Goal: Task Accomplishment & Management: Use online tool/utility

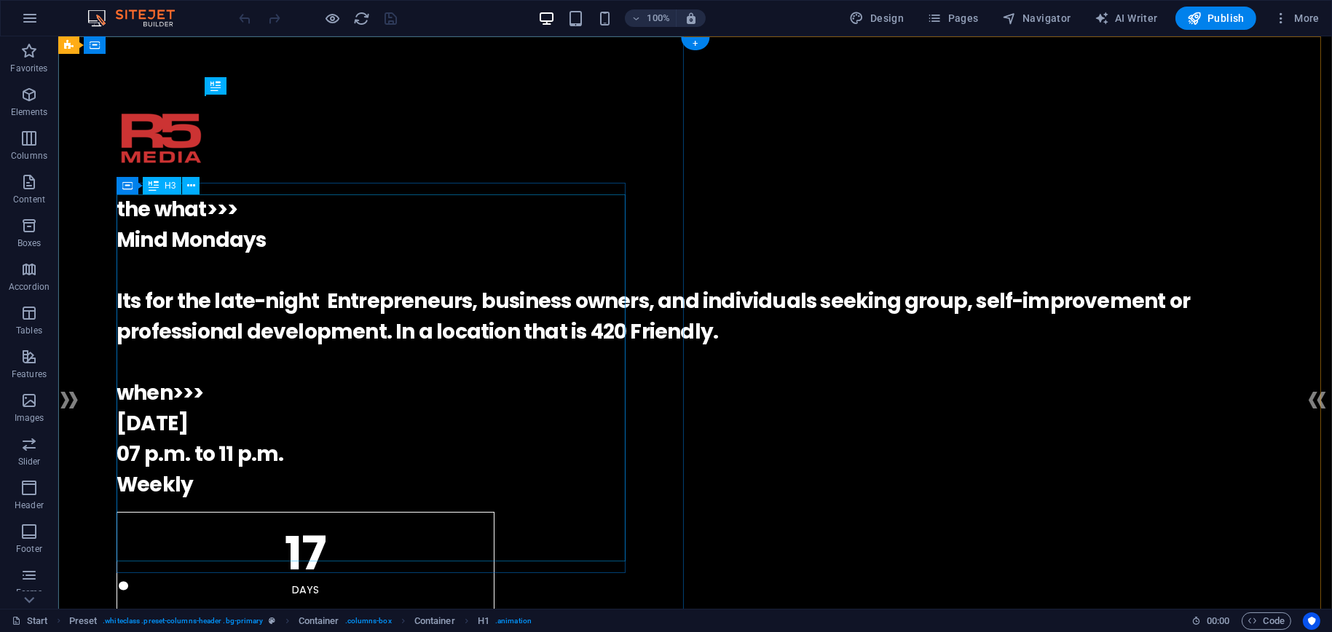
click at [192, 212] on div "the what>>> Mind Mondays Its for the late-night Entrepreneurs, business owners,…" at bounding box center [696, 348] width 1158 height 306
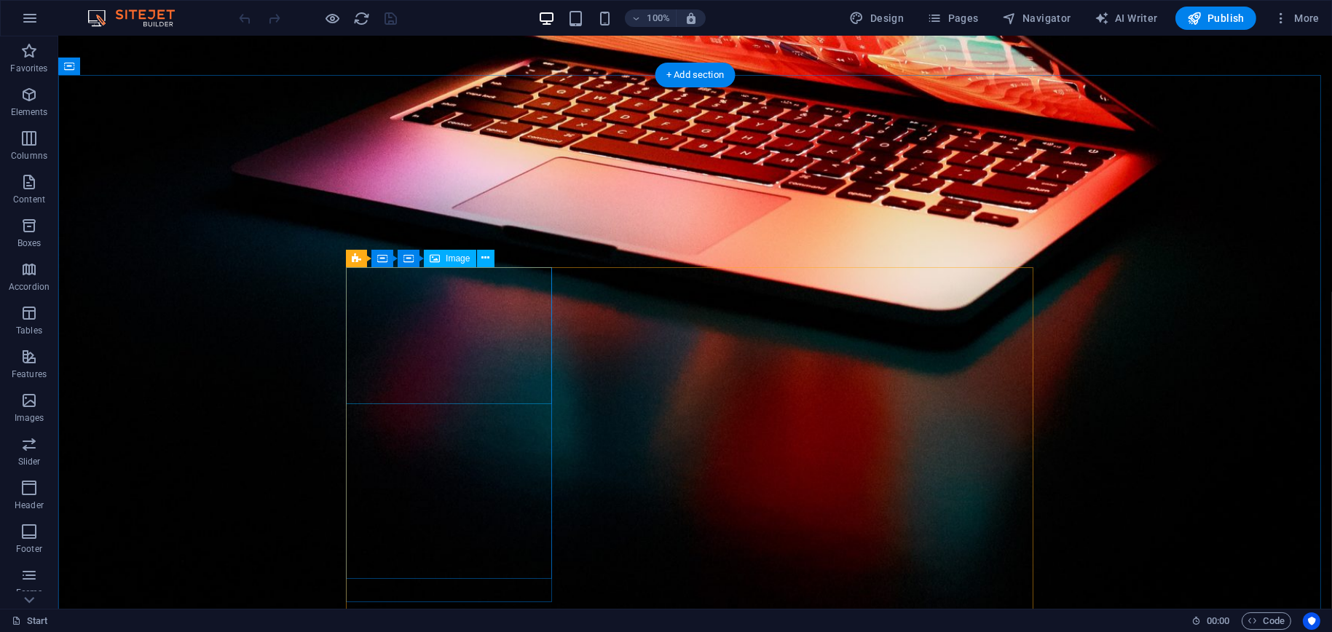
scroll to position [1821, 0]
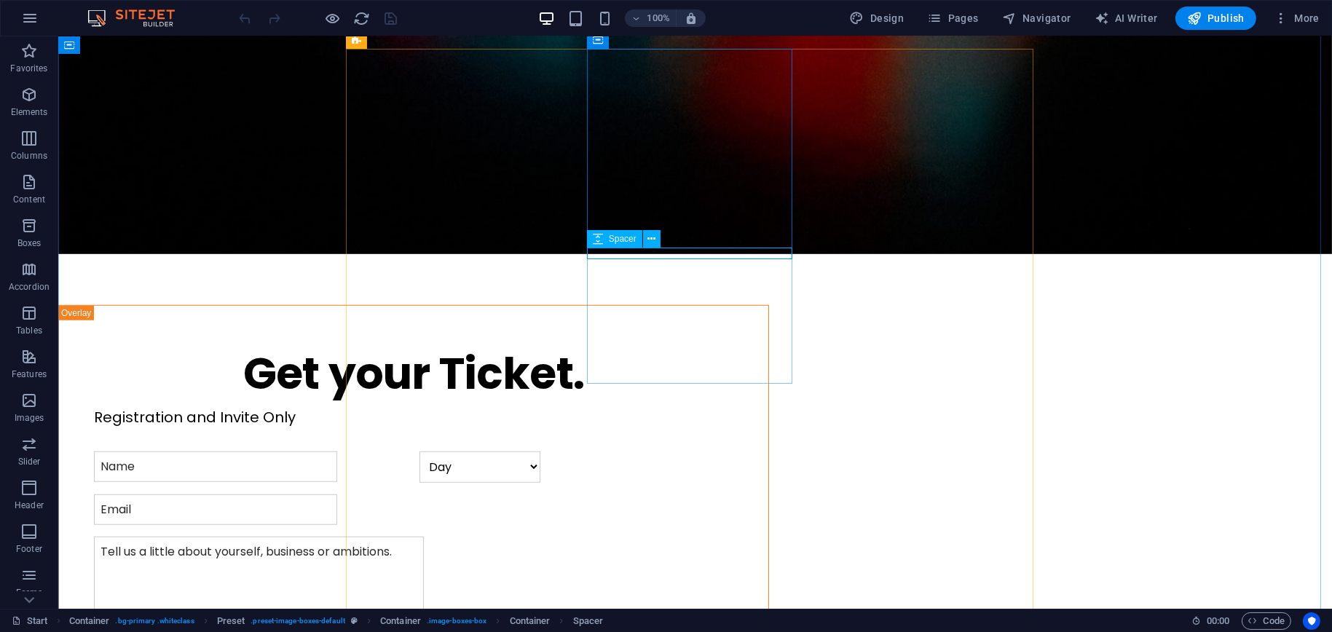
select select "rem"
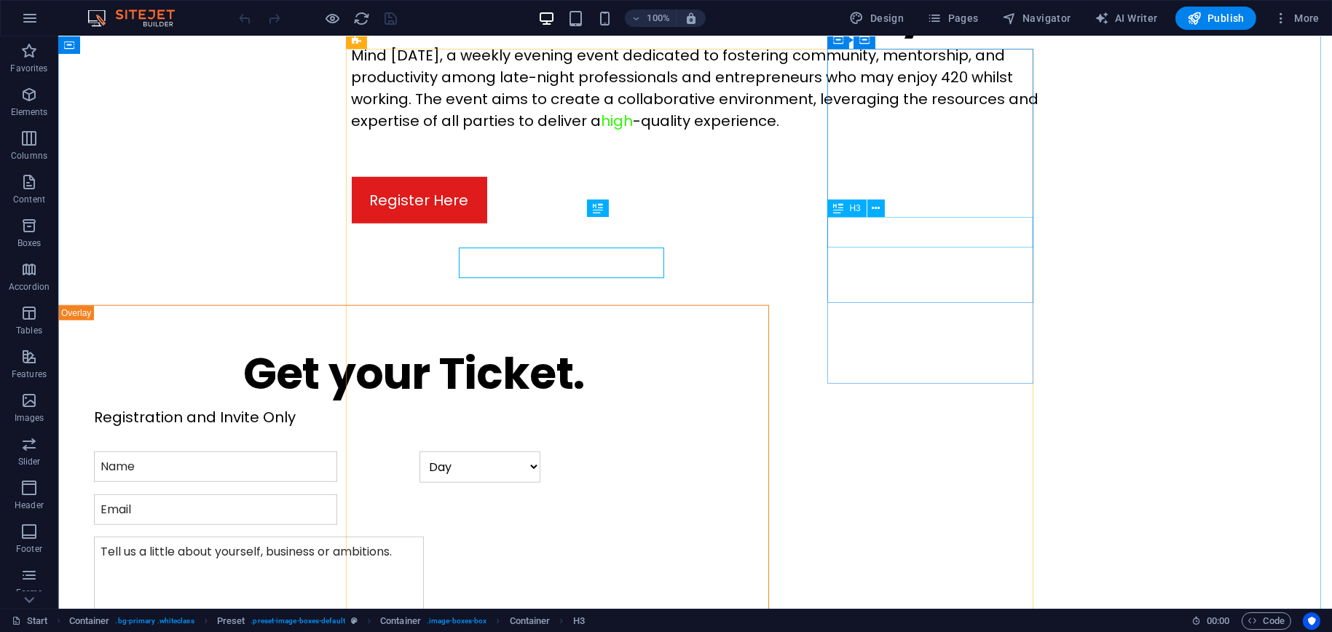
scroll to position [1821, 0]
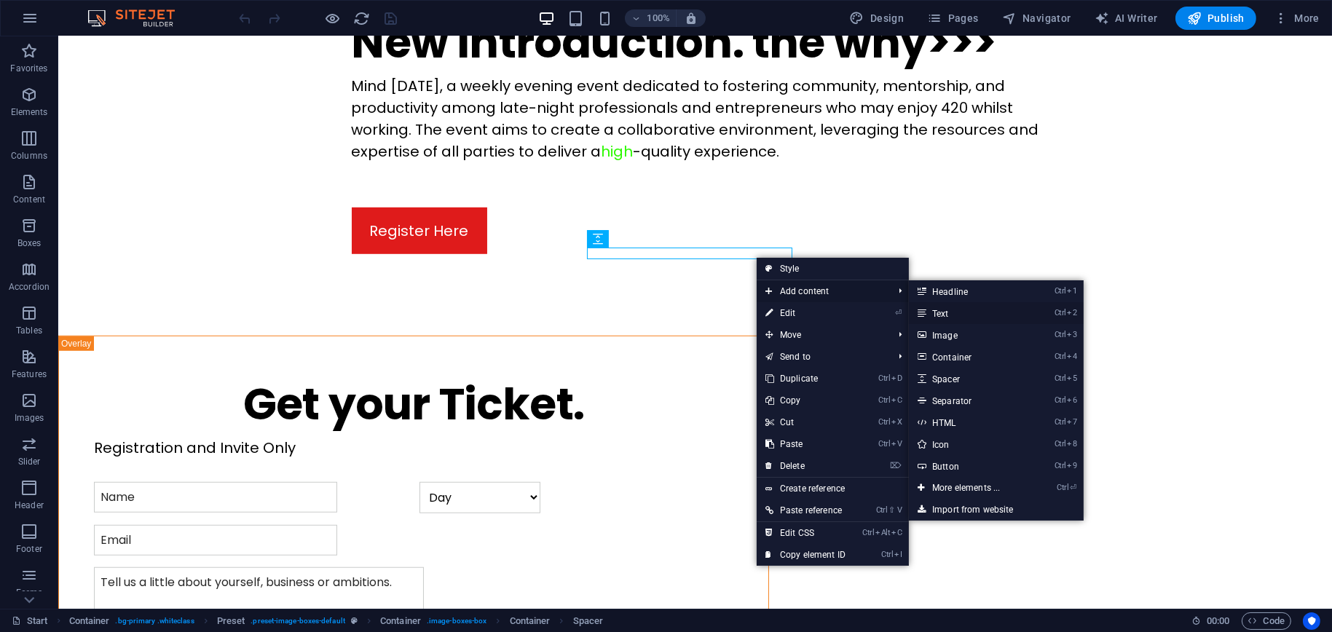
click at [962, 313] on link "Ctrl 2 Text" at bounding box center [969, 313] width 120 height 22
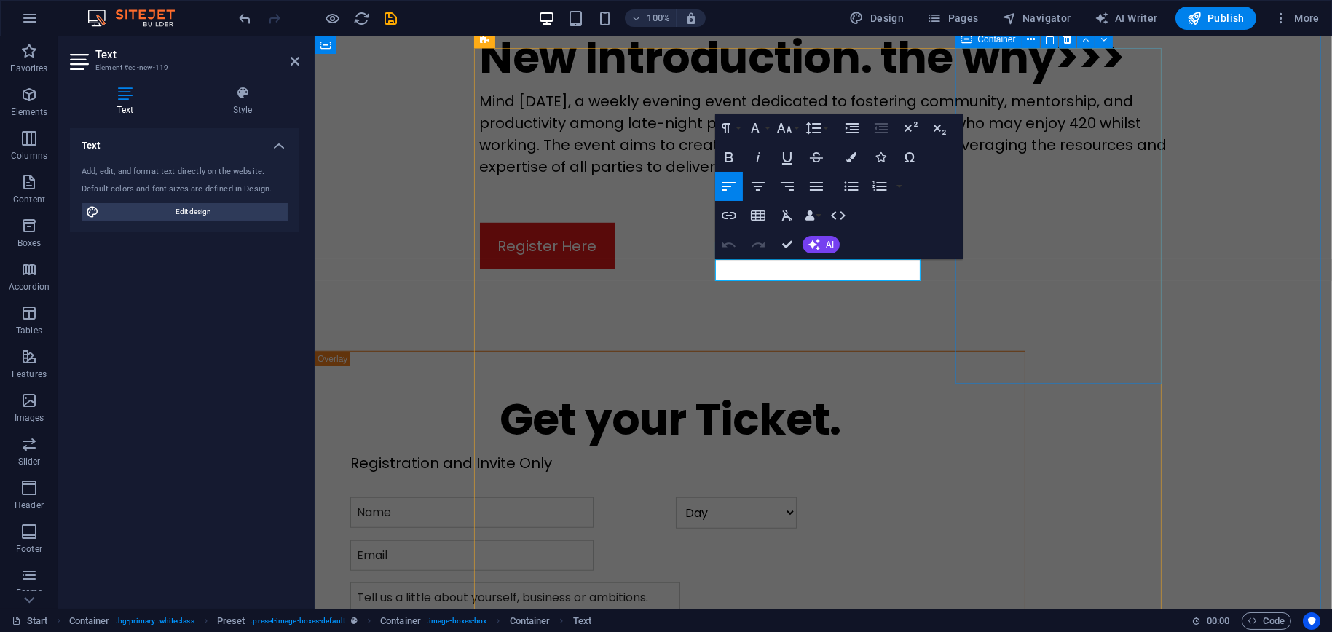
scroll to position [1852, 0]
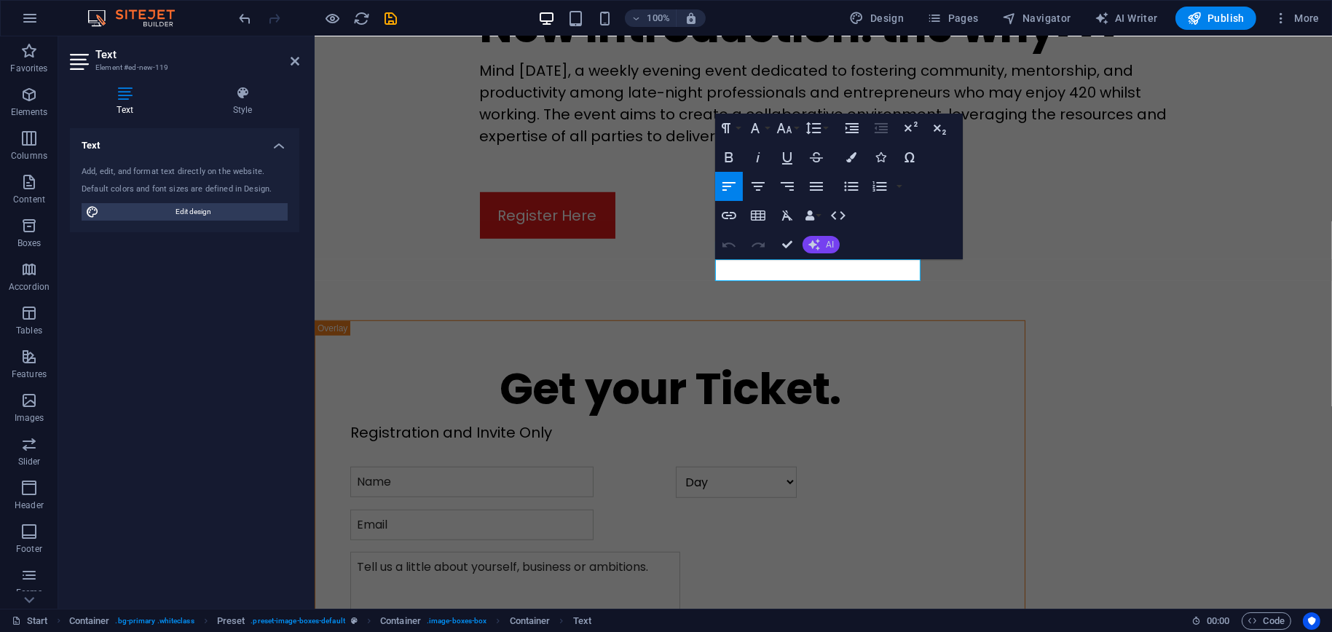
click at [830, 248] on span "AI" at bounding box center [830, 244] width 8 height 9
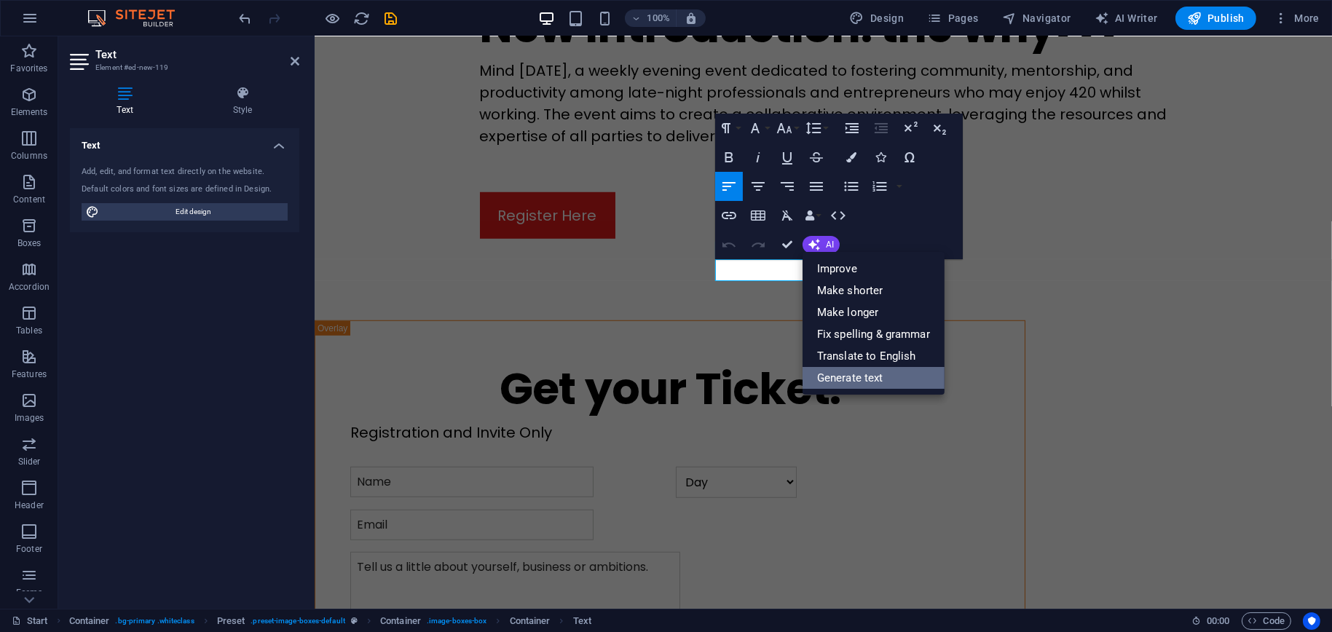
click at [860, 380] on link "Generate text" at bounding box center [874, 378] width 142 height 22
select select "English"
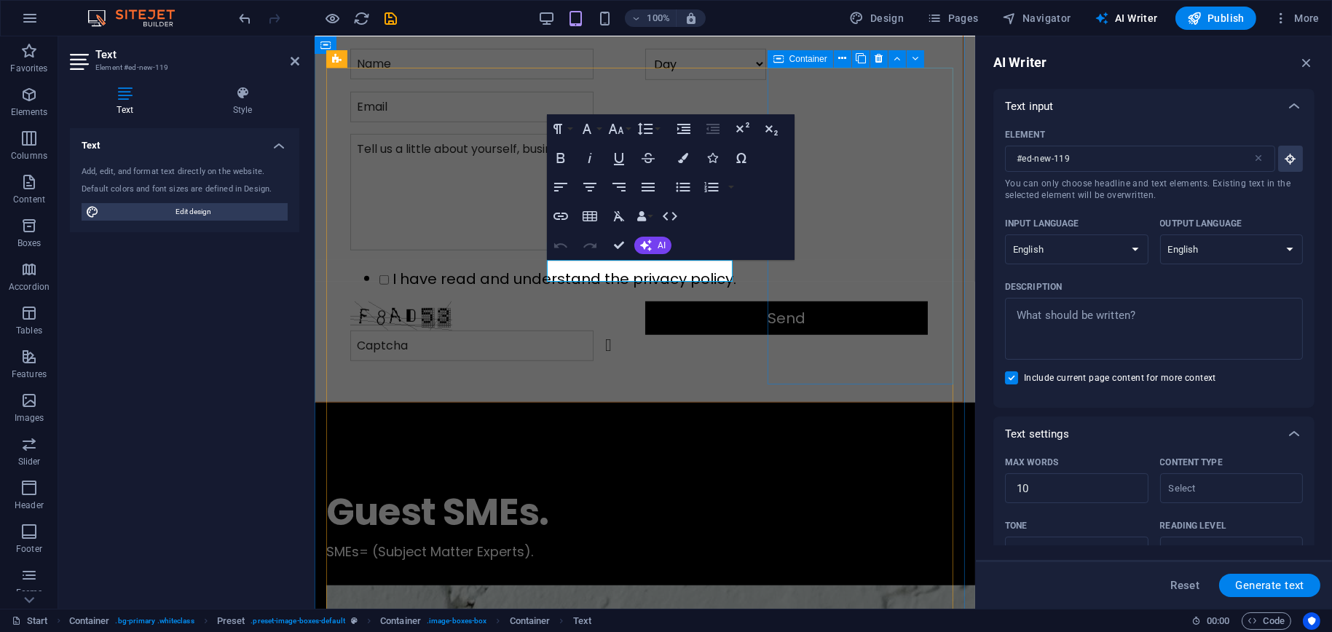
scroll to position [1904, 0]
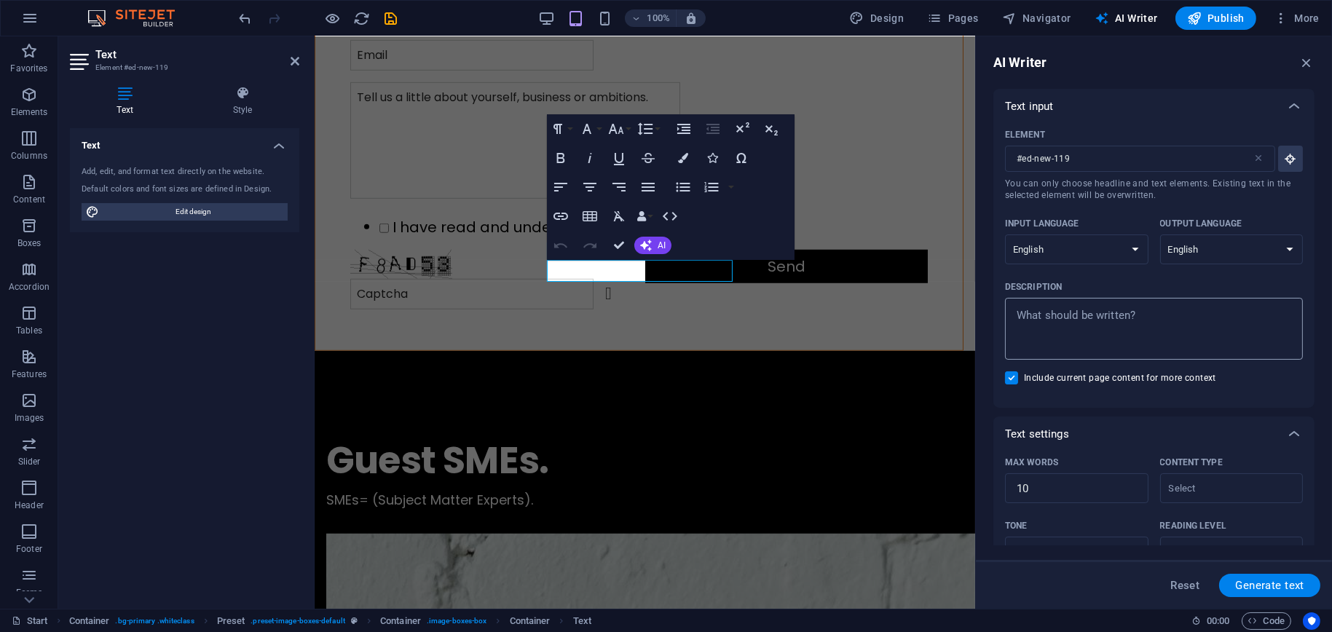
type textarea "x"
click at [1134, 326] on textarea "Description x ​" at bounding box center [1154, 328] width 283 height 47
type textarea "A"
type textarea "x"
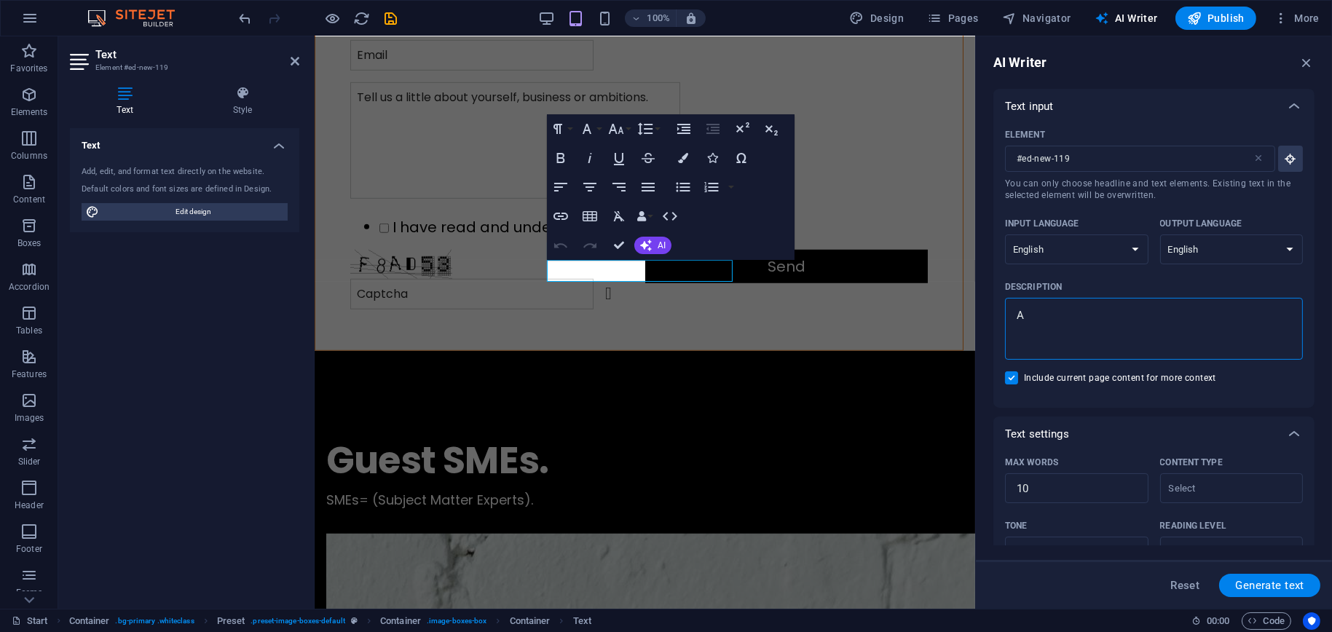
type textarea "Ab"
type textarea "x"
type textarea "Abo"
type textarea "x"
type textarea "Abou"
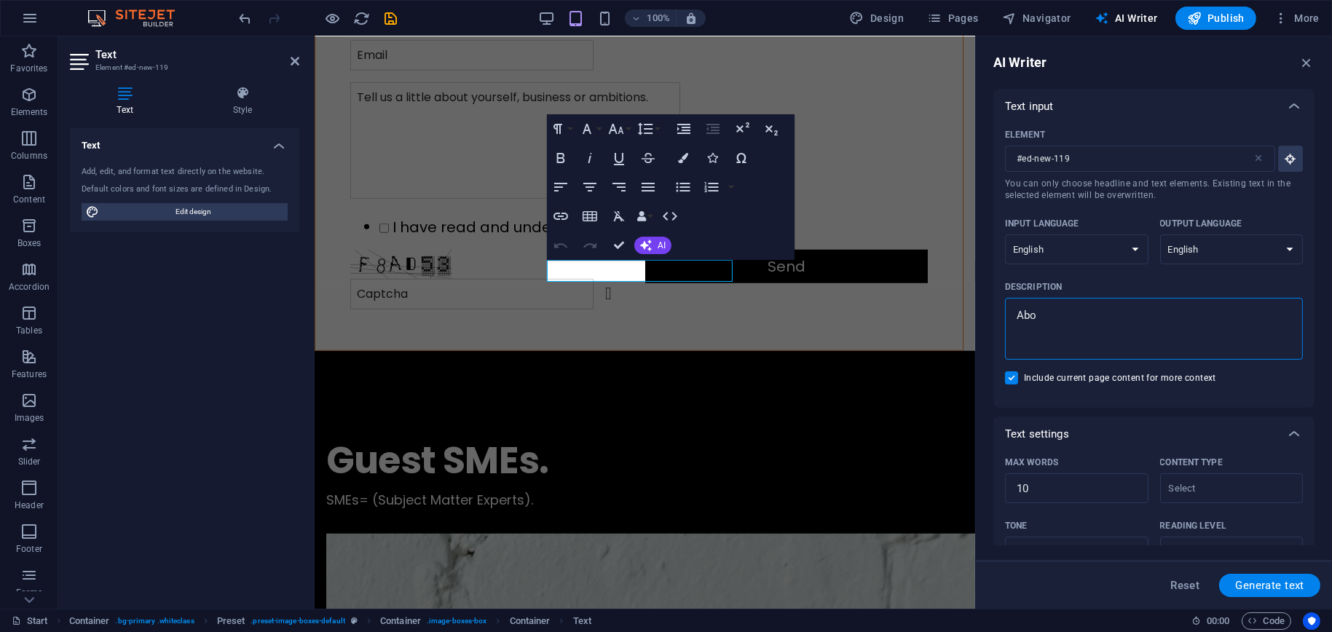
type textarea "x"
type textarea "About"
type textarea "x"
type textarea "About"
type textarea "x"
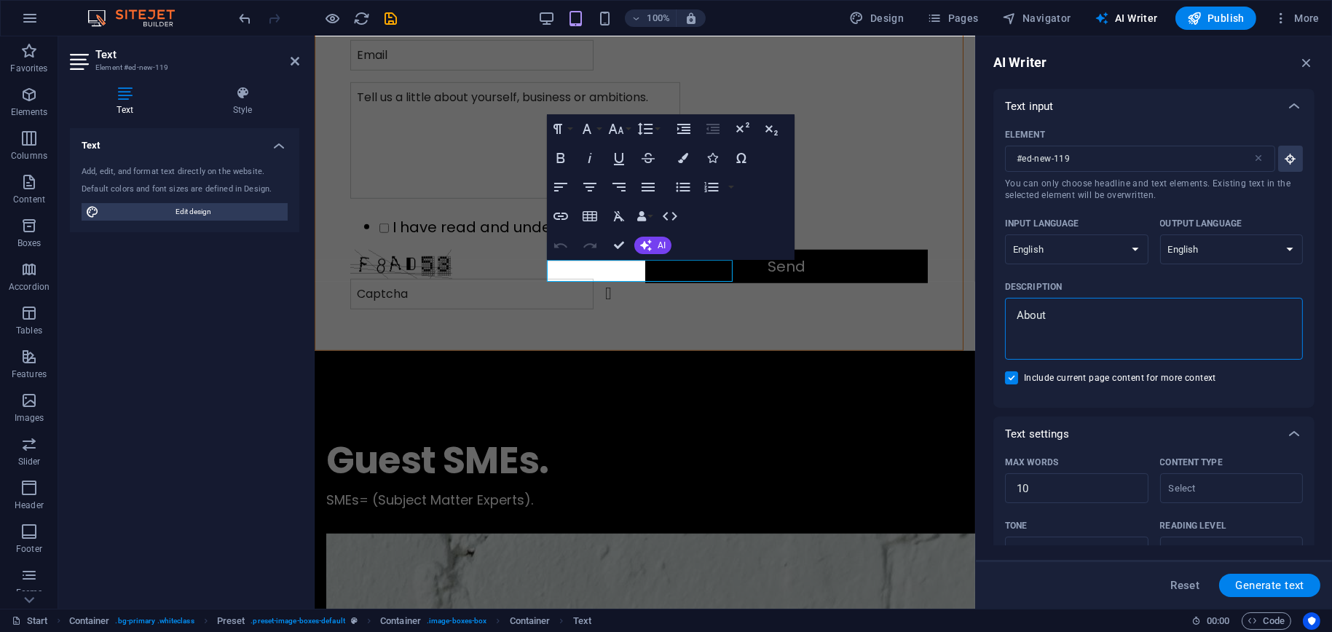
type textarea "About g"
type textarea "x"
type textarea "About ge"
type textarea "x"
type textarea "About gen"
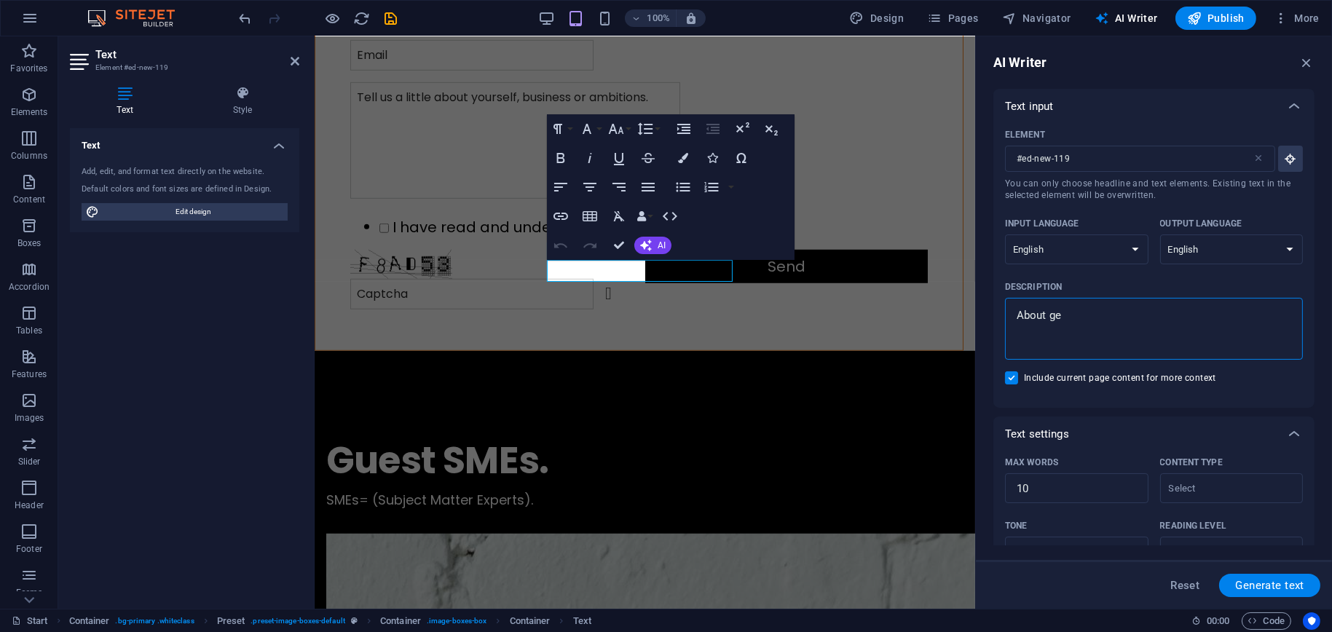
type textarea "x"
type textarea "About gene"
type textarea "x"
type textarea "About gener"
type textarea "x"
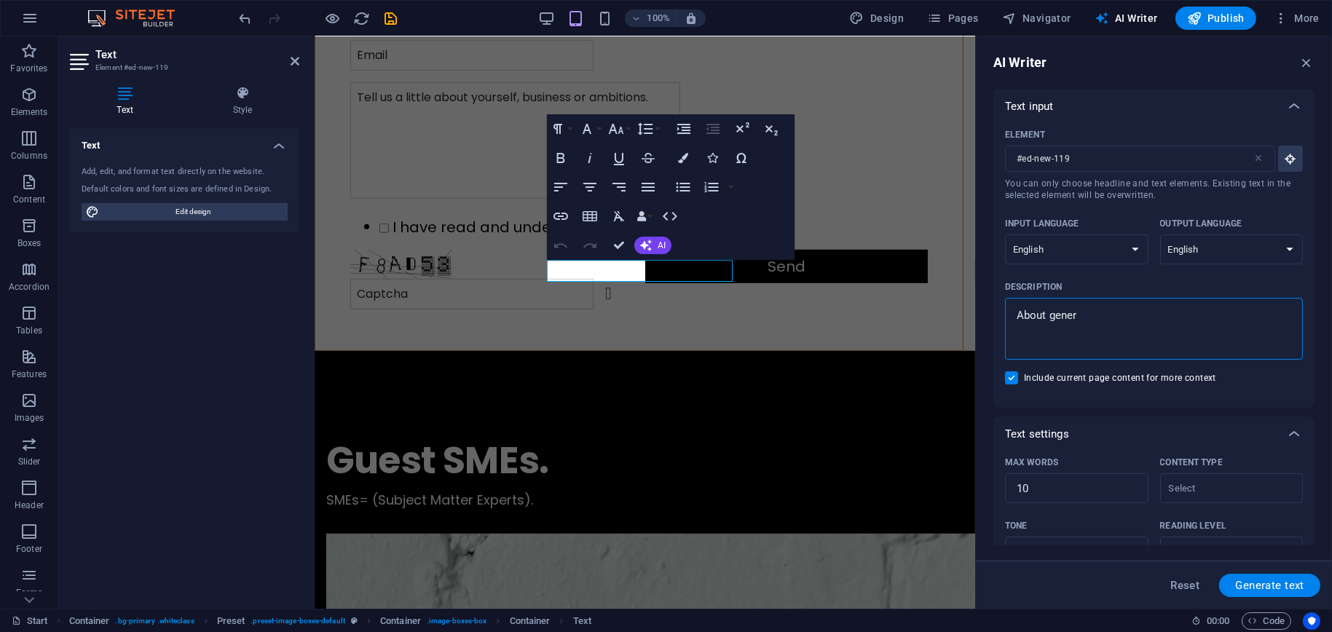
type textarea "About genera"
type textarea "x"
type textarea "About general"
type textarea "x"
type textarea "About general"
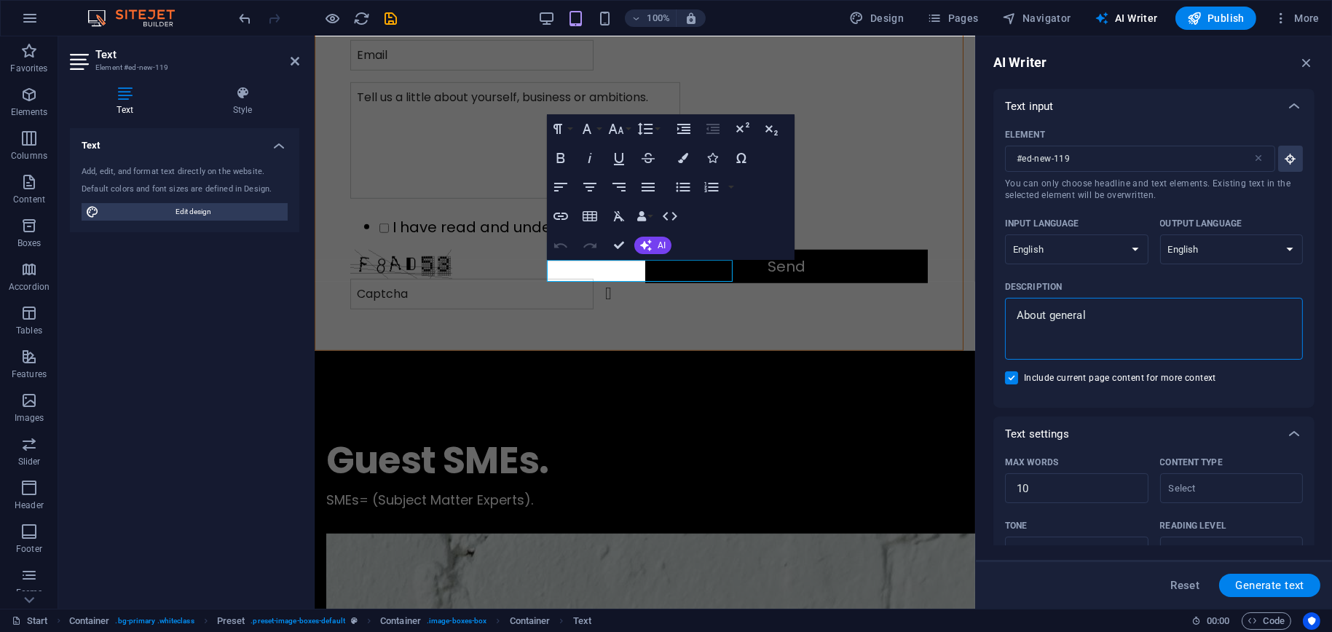
type textarea "x"
type textarea "About general e"
type textarea "x"
type textarea "About general [PERSON_NAME]"
type textarea "x"
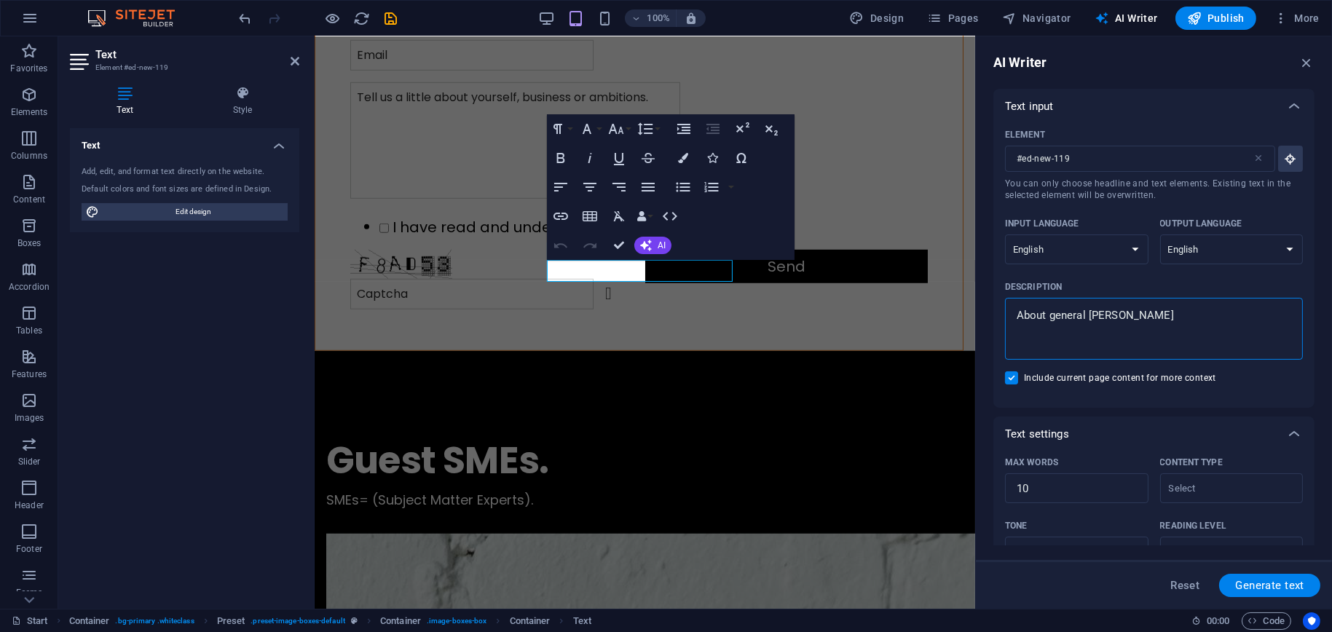
type textarea "About general [PERSON_NAME]"
type textarea "x"
type textarea "About general even"
type textarea "x"
type textarea "About general event"
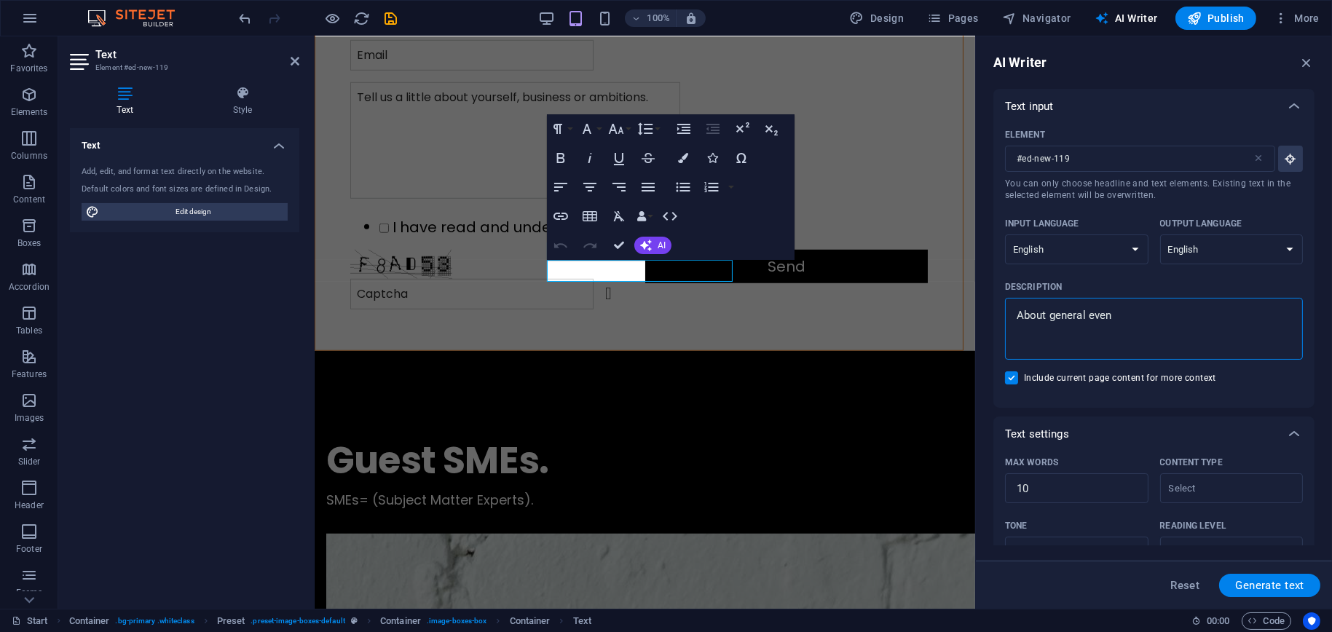
type textarea "x"
type textarea "About general event"
type textarea "x"
type textarea "About general event s"
type textarea "x"
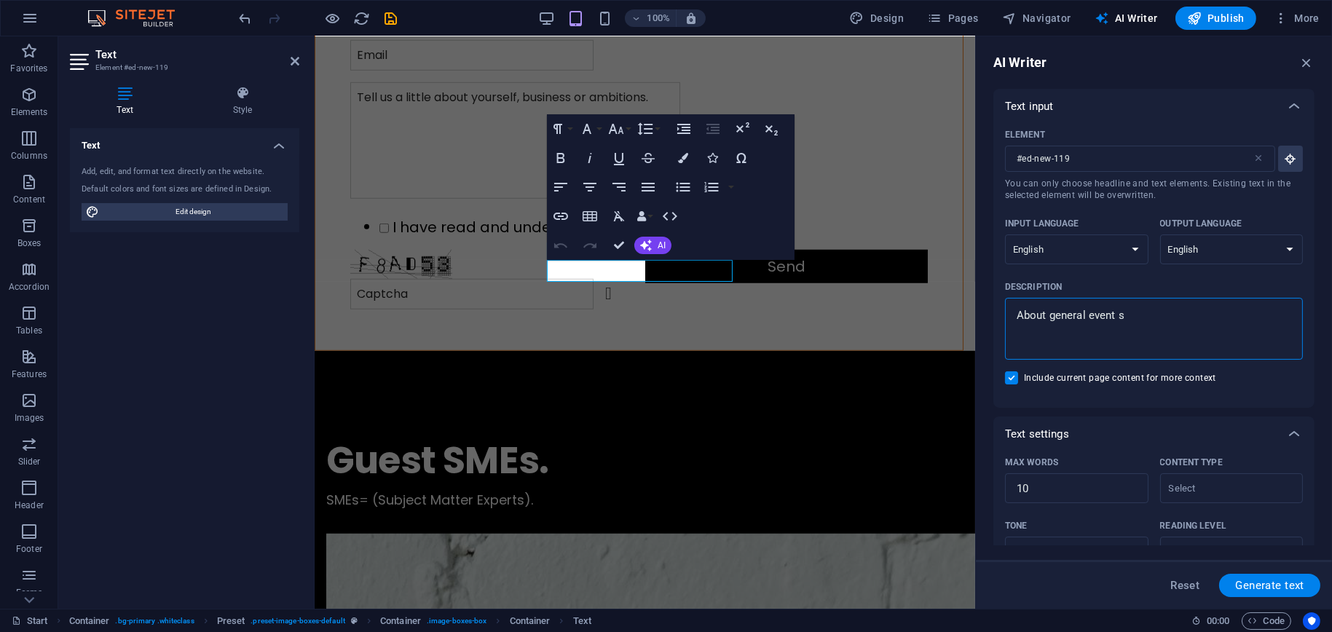
type textarea "About general event se"
type textarea "x"
type textarea "About general event ser"
type textarea "x"
type textarea "About general event serv"
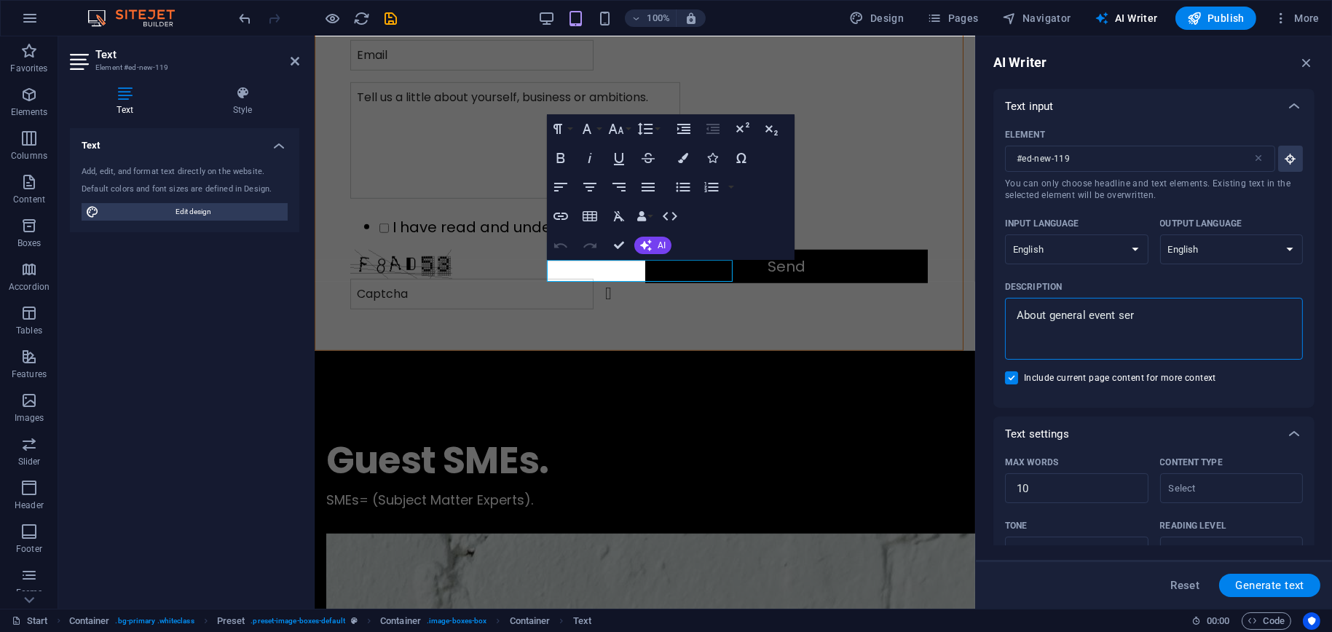
type textarea "x"
type textarea "About general event servi"
type textarea "x"
type textarea "About general event servic"
type textarea "x"
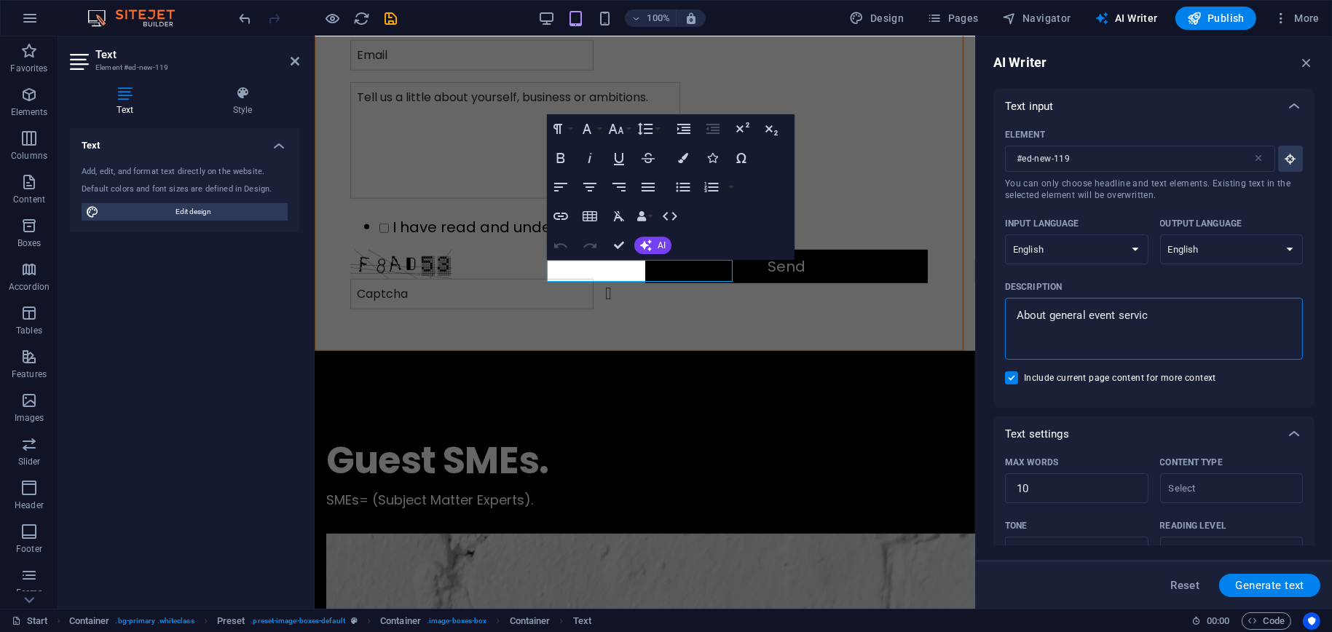
type textarea "About general event service"
type textarea "x"
type textarea "About general event services"
type textarea "x"
type textarea "About general event services"
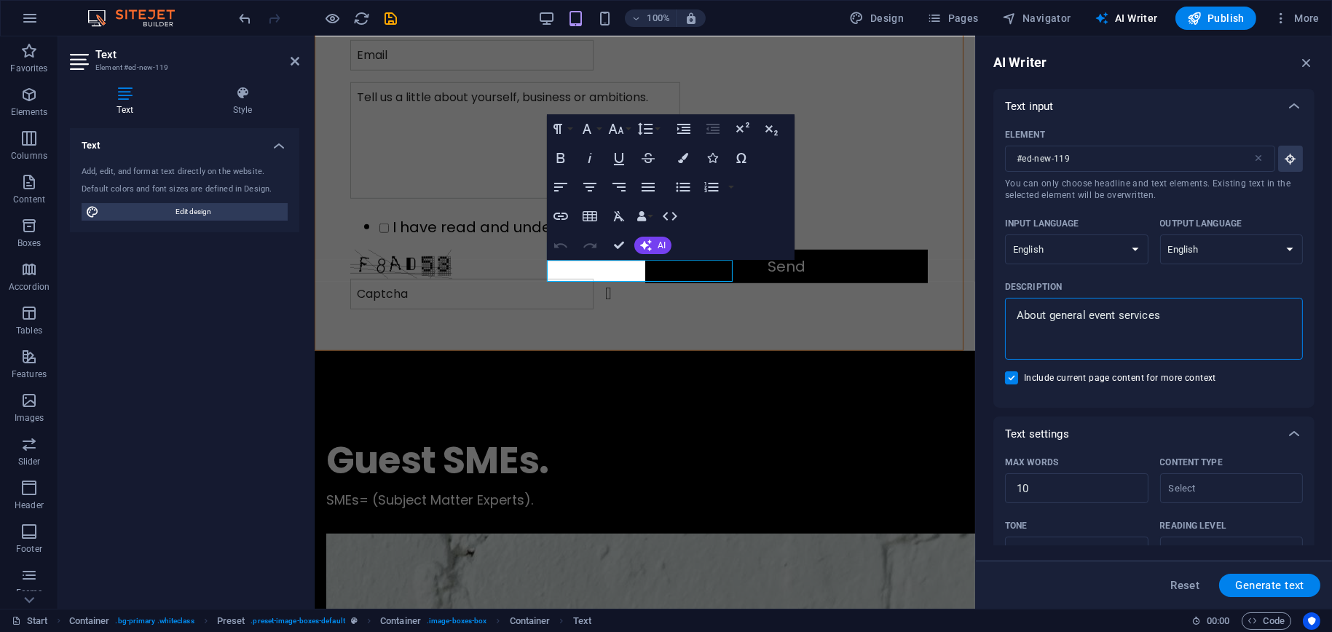
type textarea "x"
type textarea "About general event services c"
type textarea "x"
type textarea "About general event services co"
type textarea "x"
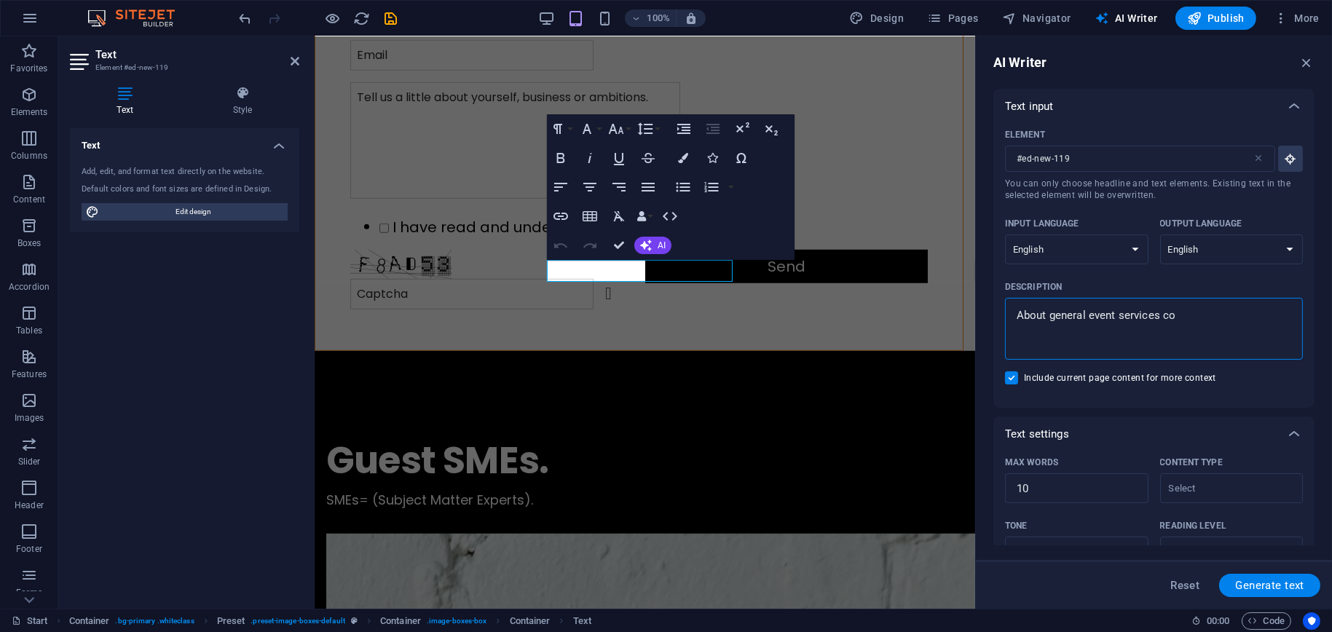
type textarea "About general event services con"
type textarea "x"
type textarea "About general event services cons"
type textarea "x"
type textarea "About general event services consu"
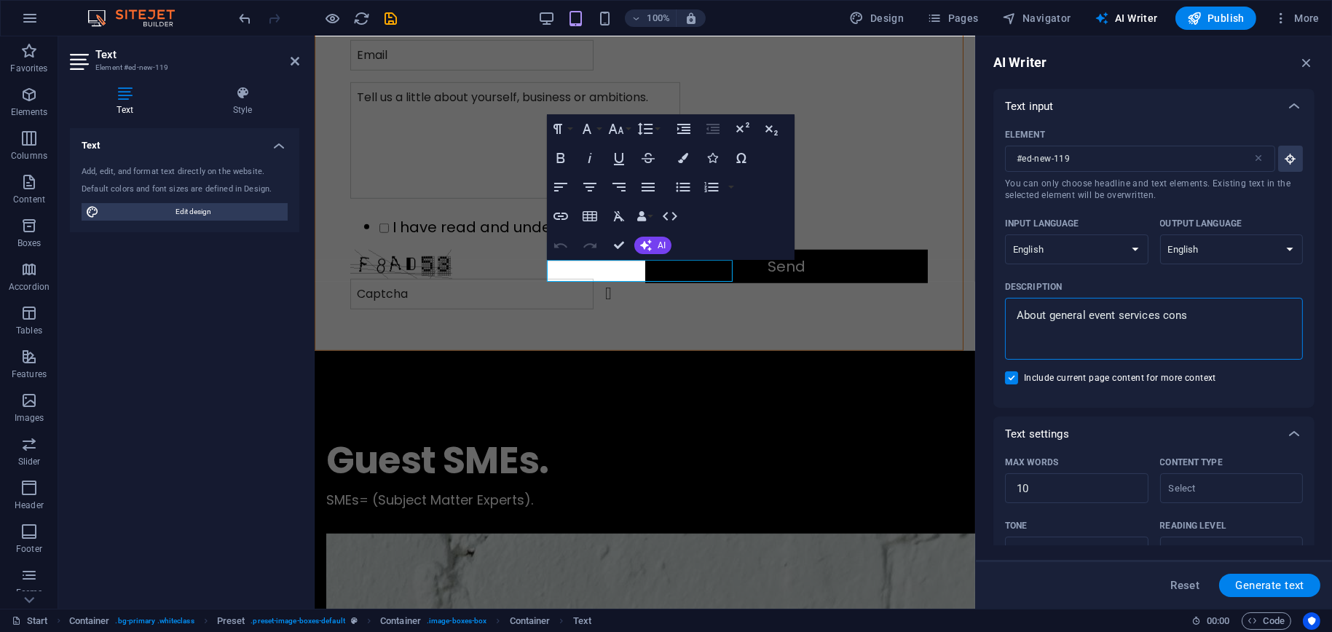
type textarea "x"
type textarea "About general event services consul"
type textarea "x"
type textarea "About general event services consult"
type textarea "x"
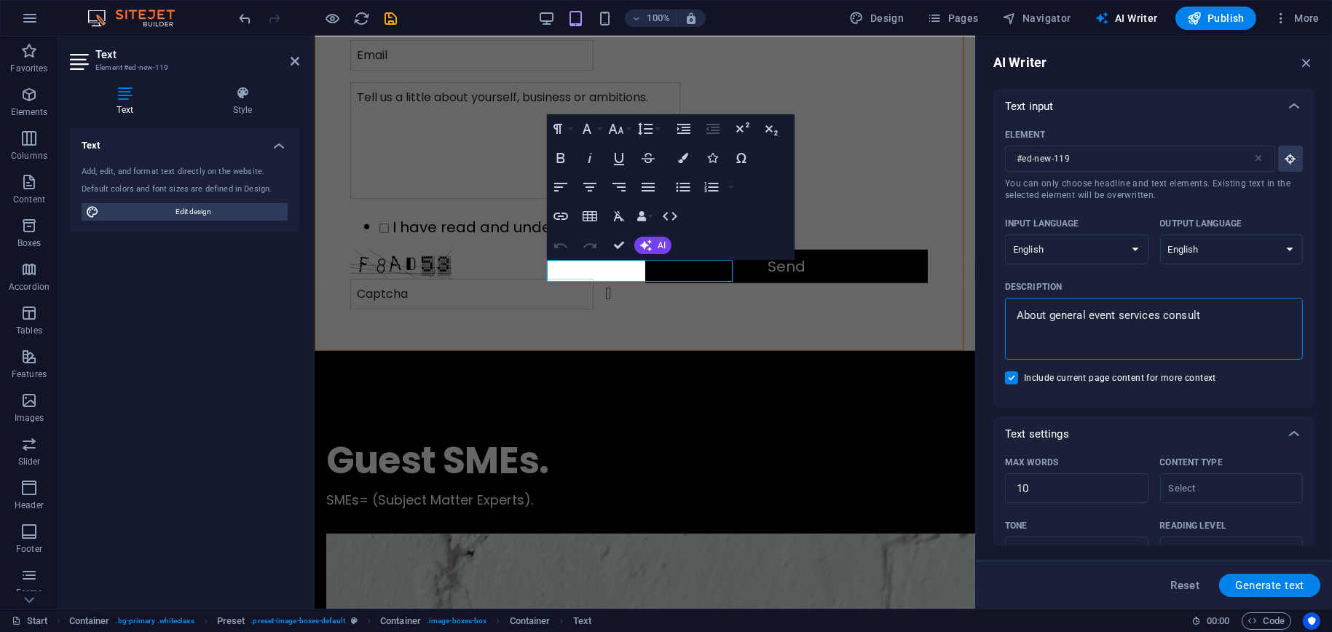
type textarea "About general event services consulti"
type textarea "x"
type textarea "About general event services consultin"
type textarea "x"
type textarea "About general event services consulting"
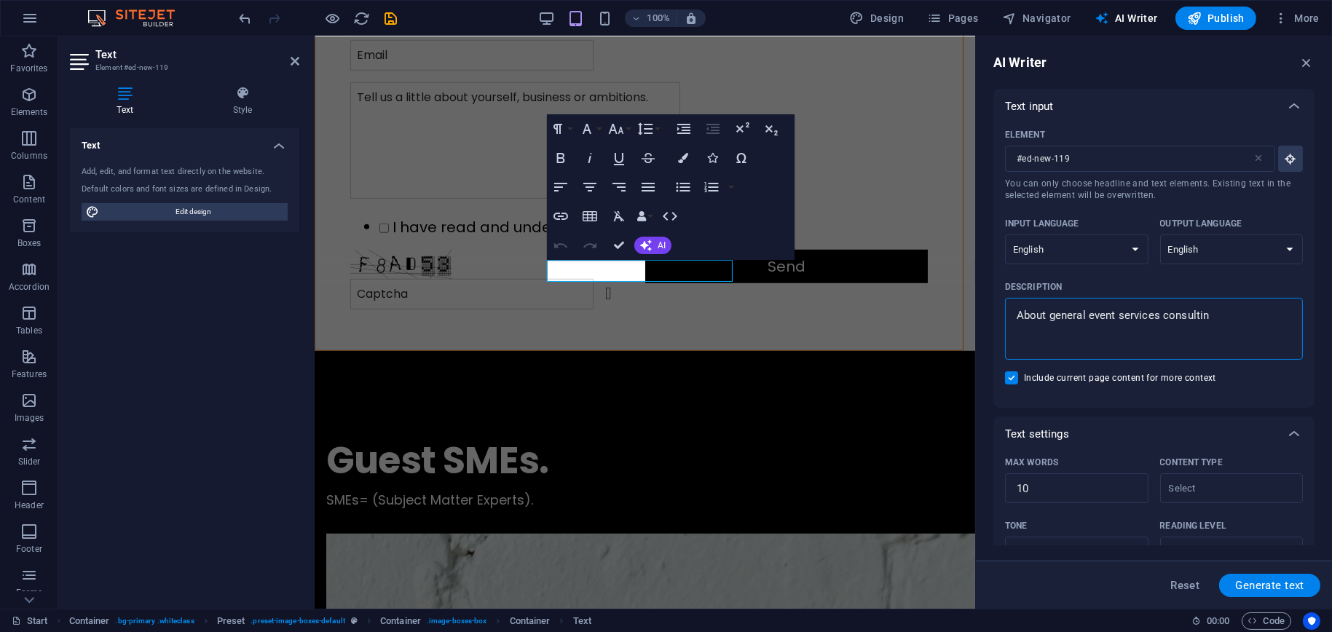
type textarea "x"
type textarea "About general event services consulting"
click at [1273, 591] on span "Generate text" at bounding box center [1270, 586] width 69 height 12
type textarea "x"
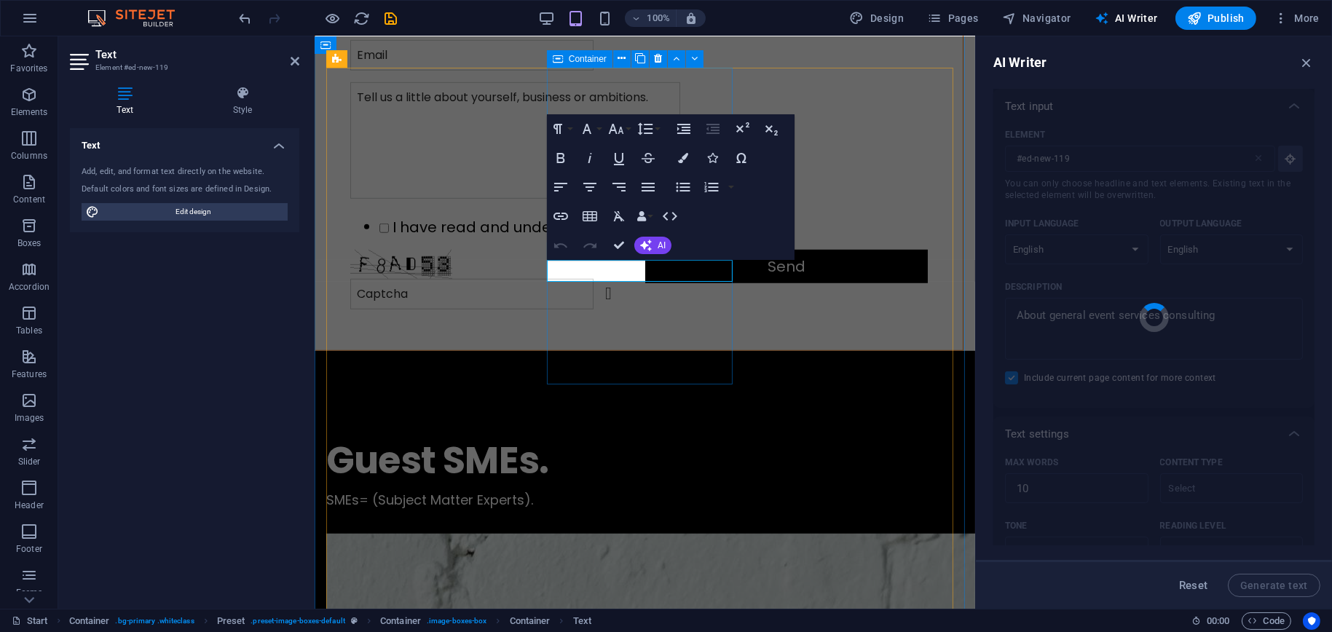
type textarea "x"
type textarea "Consulting for dynamic event experiences and professional growth."
type textarea "x"
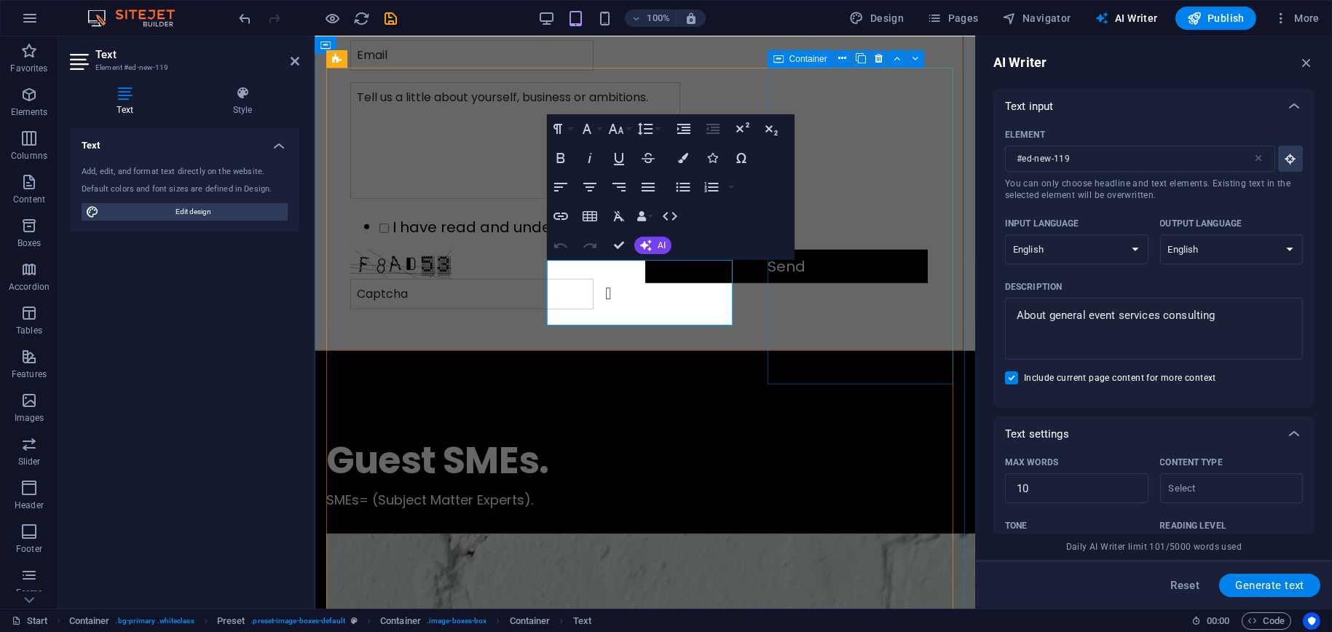
scroll to position [323, 0]
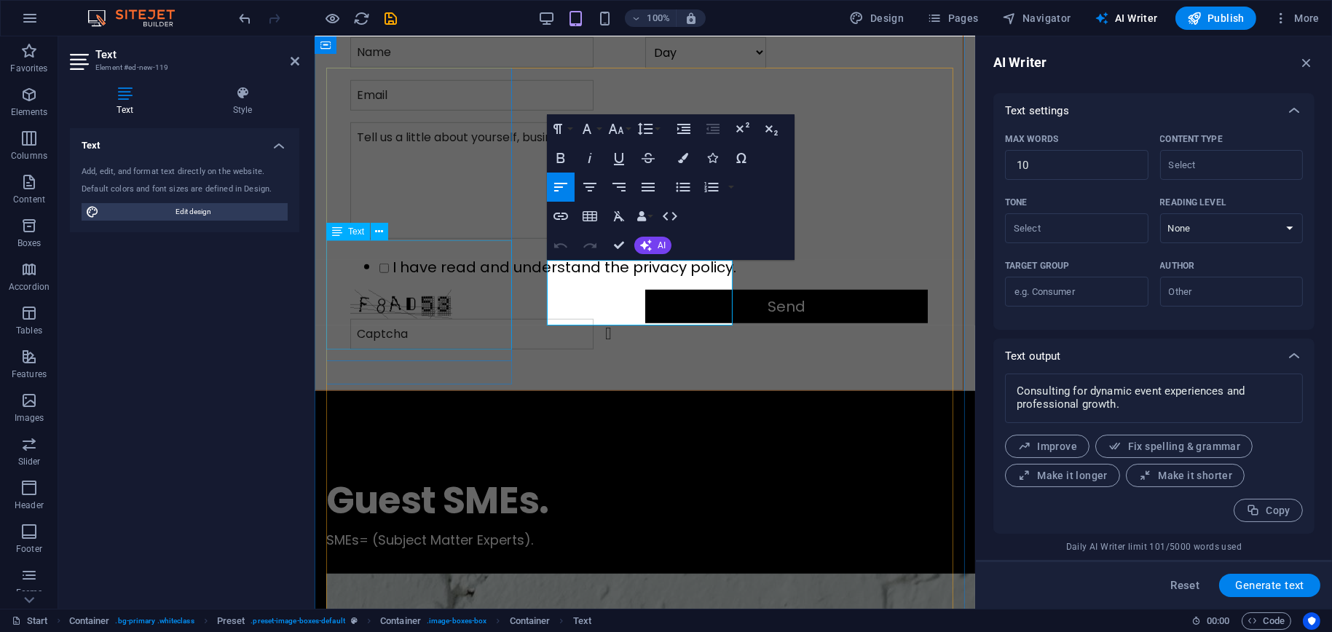
scroll to position [1904, 0]
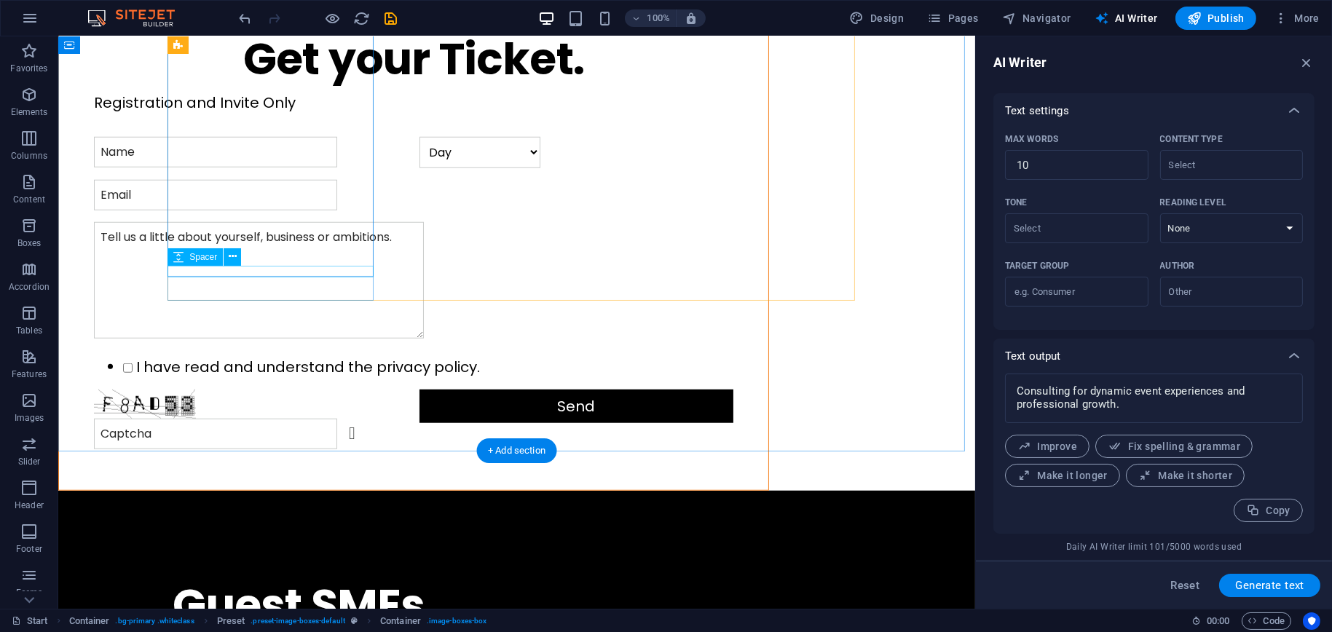
scroll to position [2301, 0]
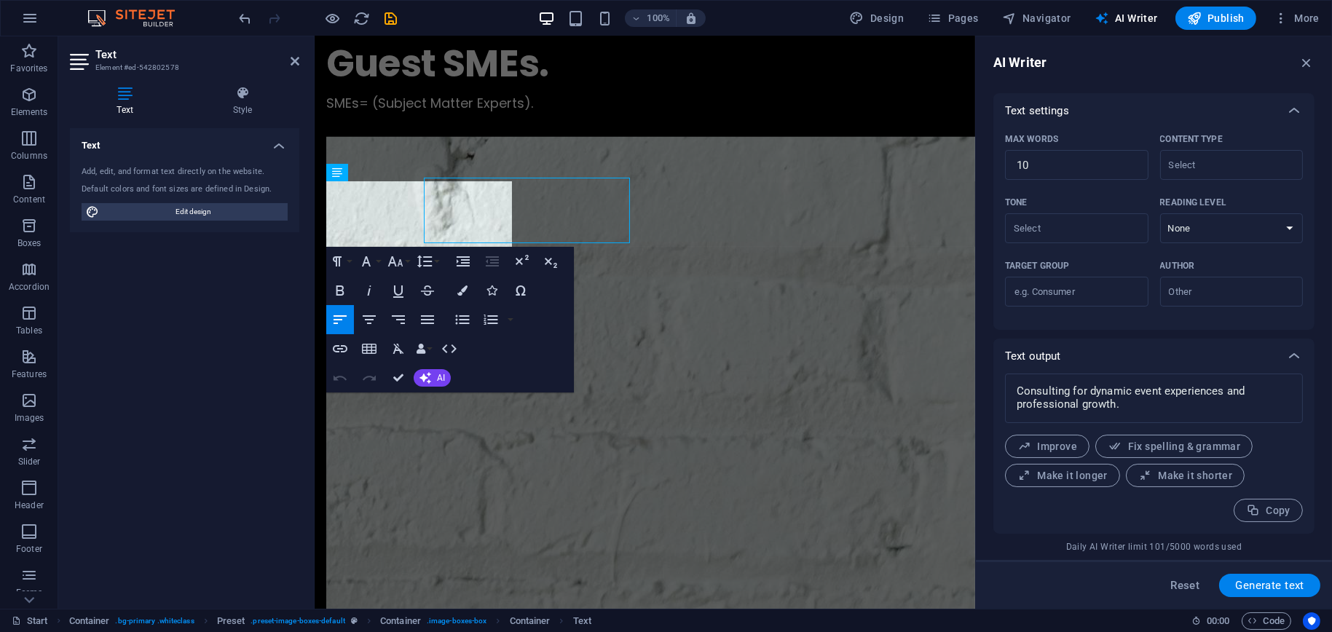
scroll to position [2323, 0]
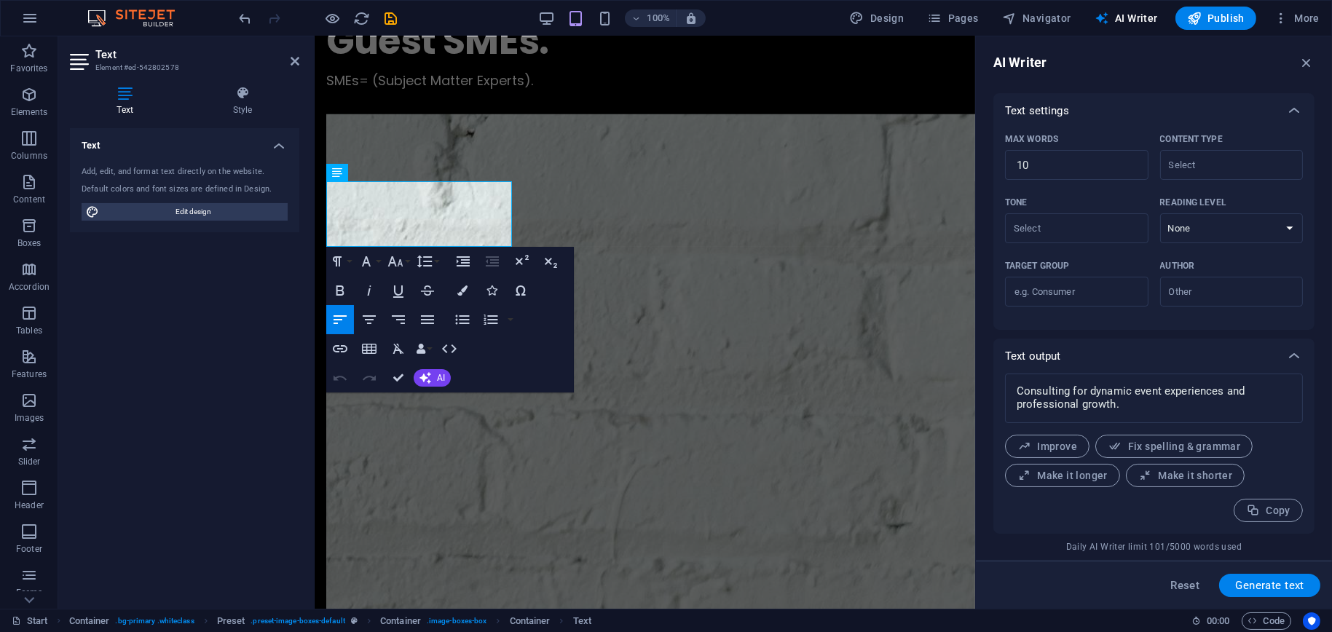
type input "#ed-542802578"
click at [437, 379] on span "AI" at bounding box center [441, 378] width 8 height 9
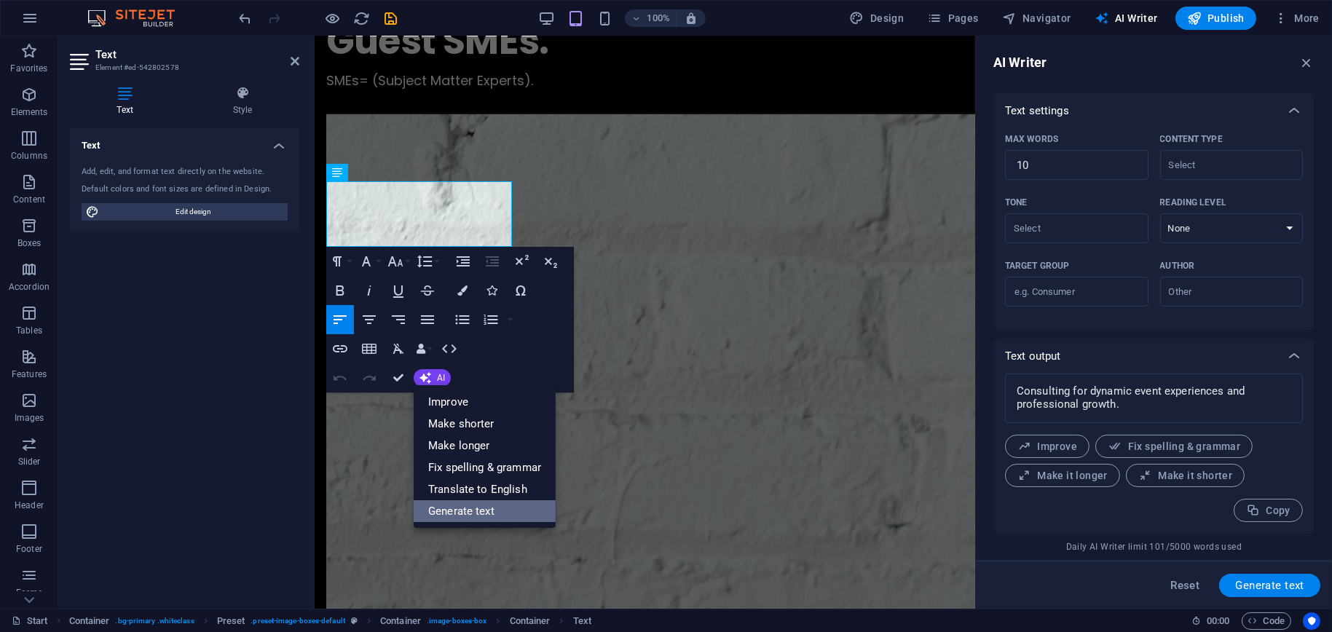
click at [460, 518] on link "Generate text" at bounding box center [485, 511] width 142 height 22
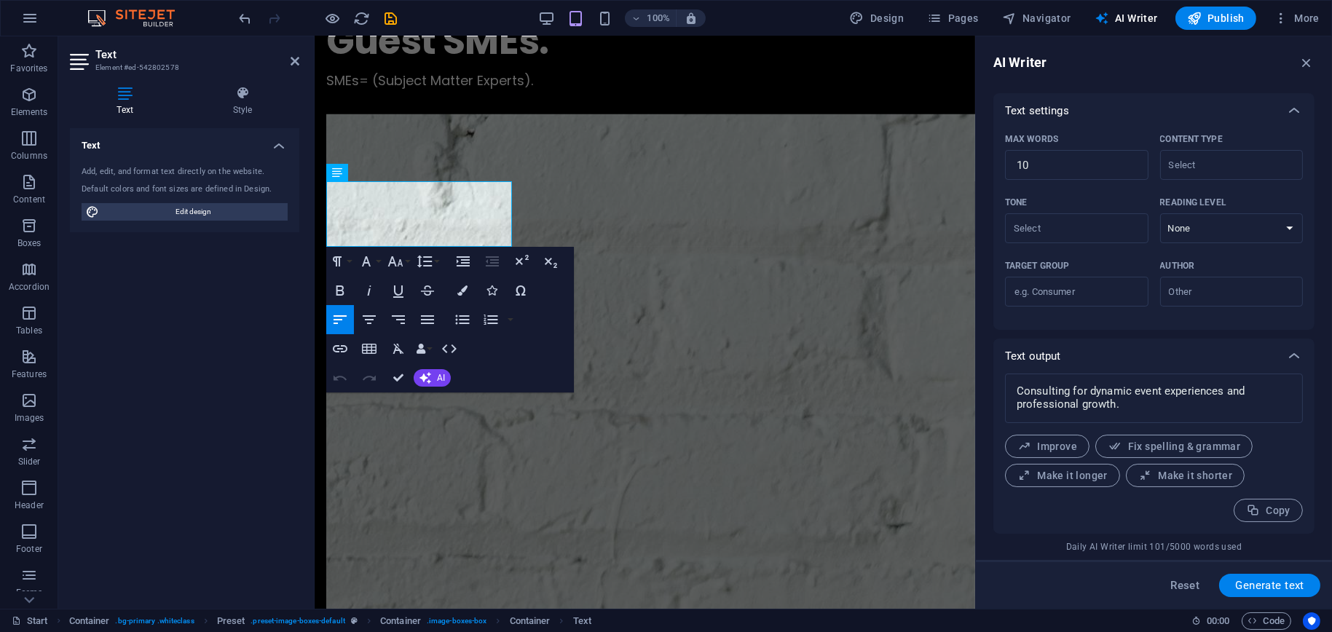
scroll to position [32, 0]
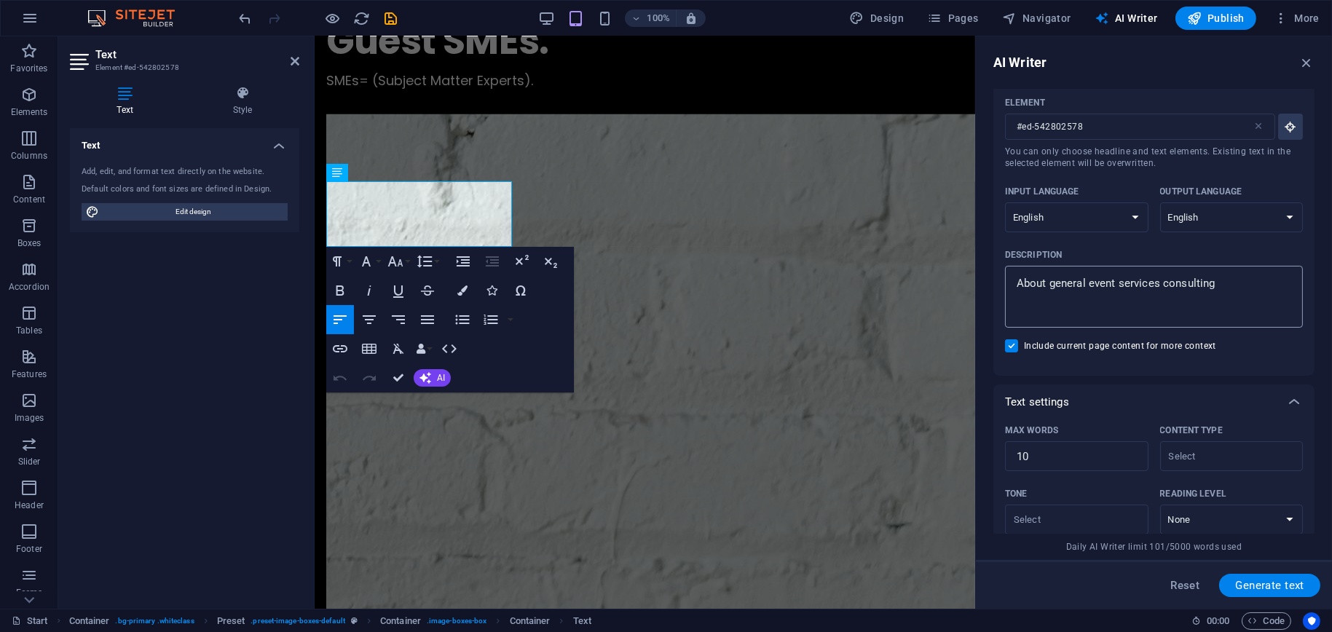
type textarea "x"
drag, startPoint x: 1240, startPoint y: 290, endPoint x: 1088, endPoint y: 299, distance: 151.8
click at [1088, 299] on textarea "About general event services consulting" at bounding box center [1154, 296] width 283 height 47
type textarea "About general l"
type textarea "x"
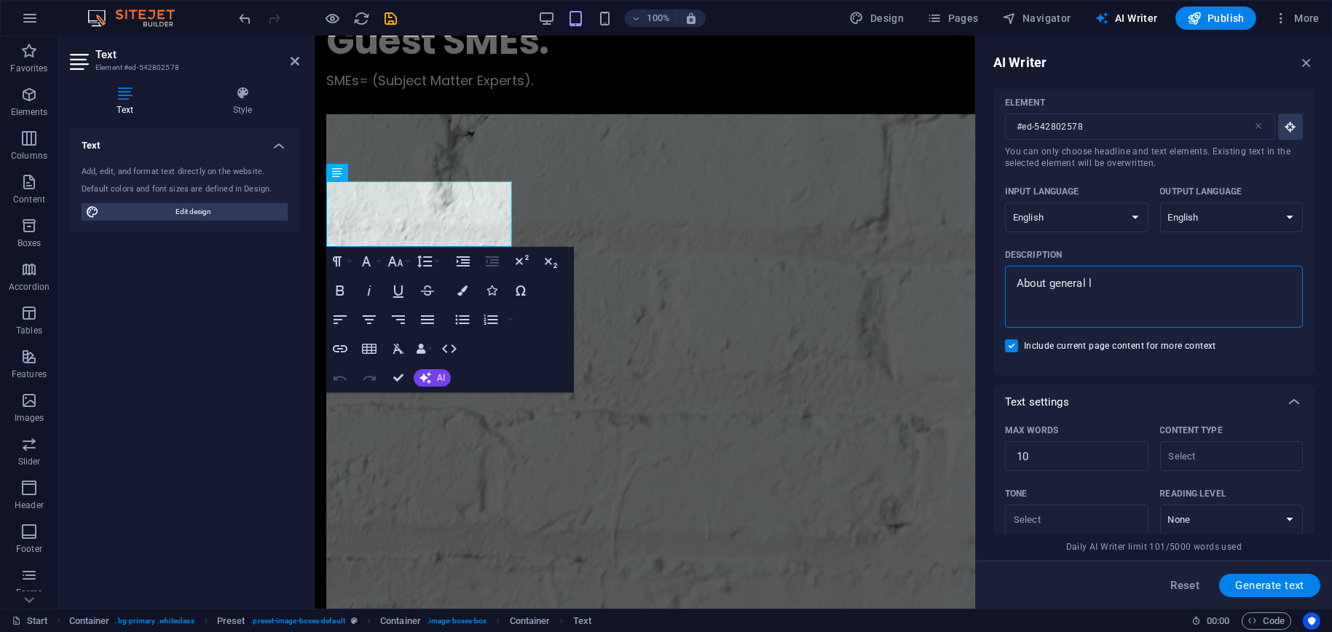
type textarea "About general [PERSON_NAME]"
type textarea "x"
type textarea "About general [PERSON_NAME]"
type textarea "x"
type textarea "About general live"
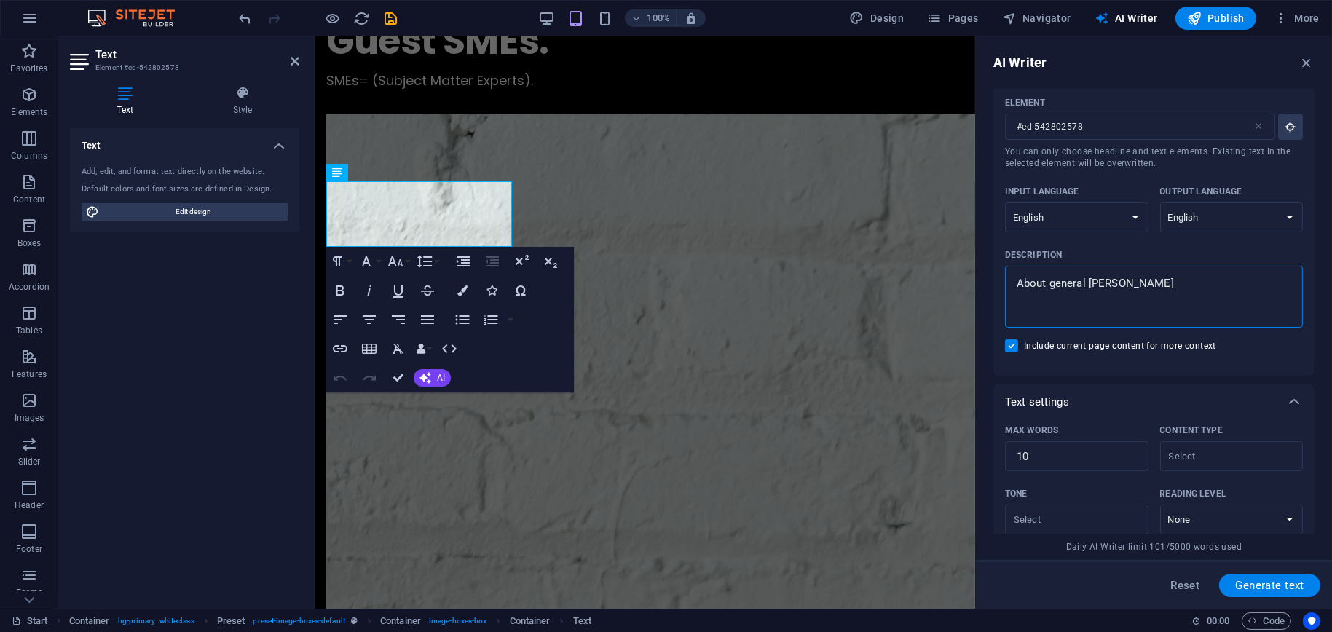
type textarea "x"
type textarea "About general live"
type textarea "x"
type textarea "About general live p"
type textarea "x"
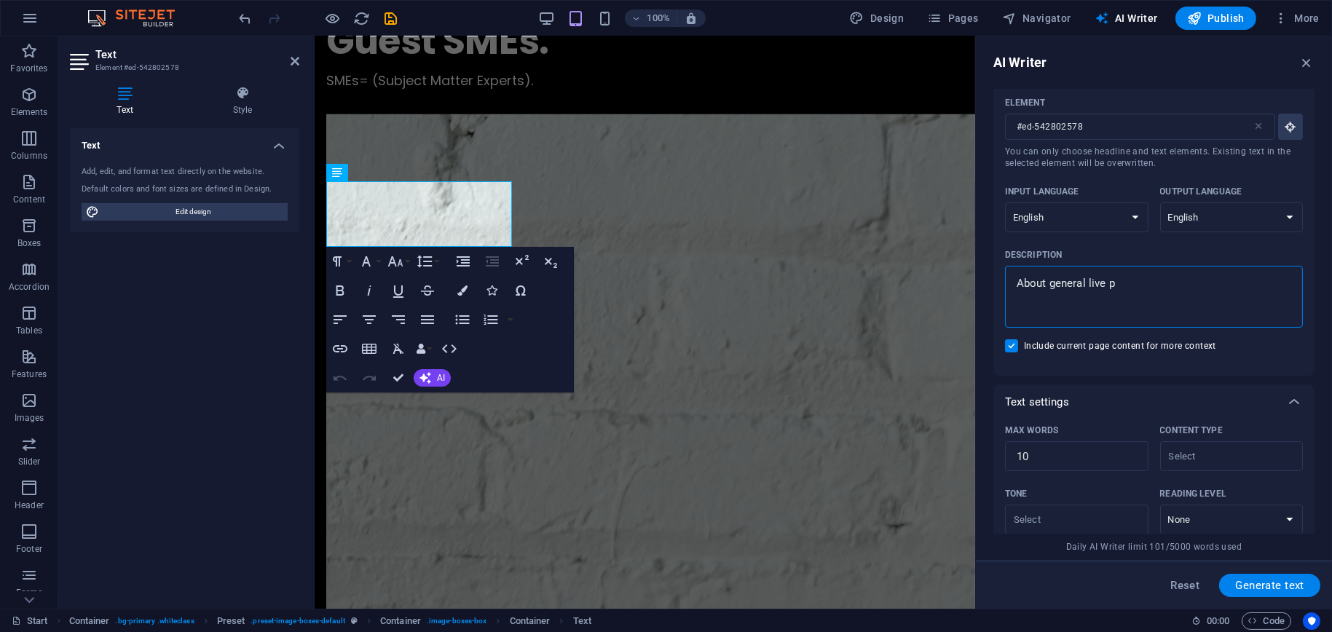
type textarea "About general live pr"
type textarea "x"
type textarea "About general live pro"
type textarea "x"
type textarea "About general live prod"
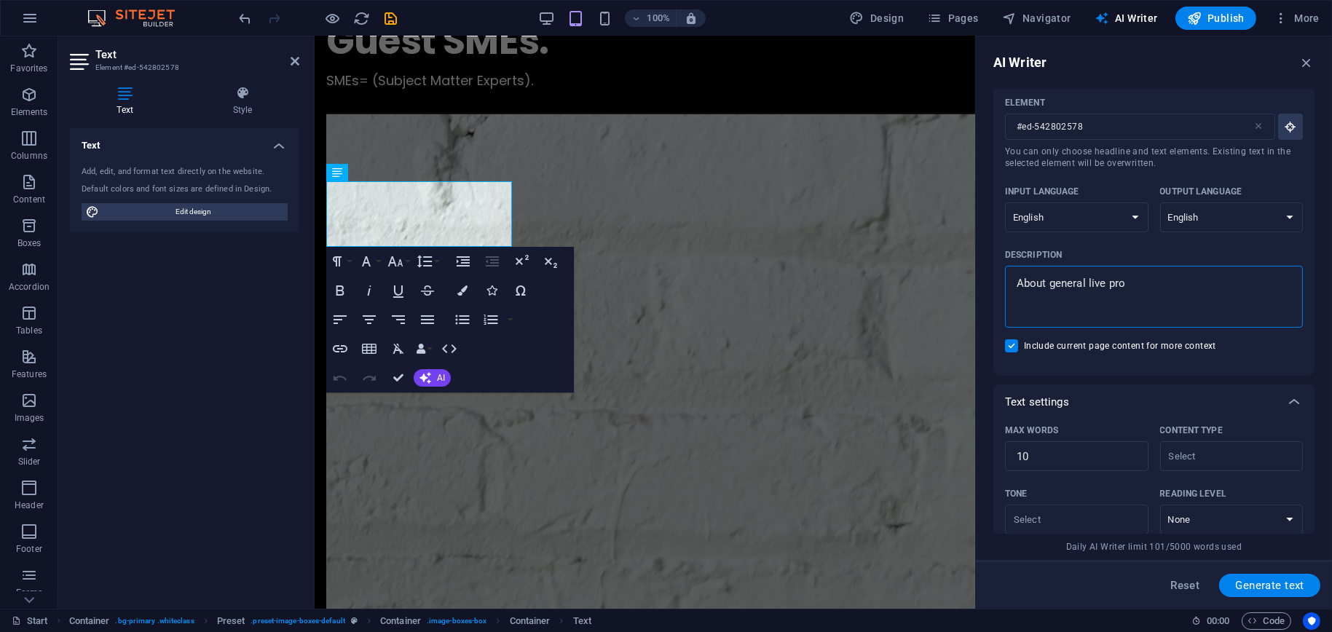
type textarea "x"
type textarea "About general live produ"
type textarea "x"
type textarea "About general live produc"
type textarea "x"
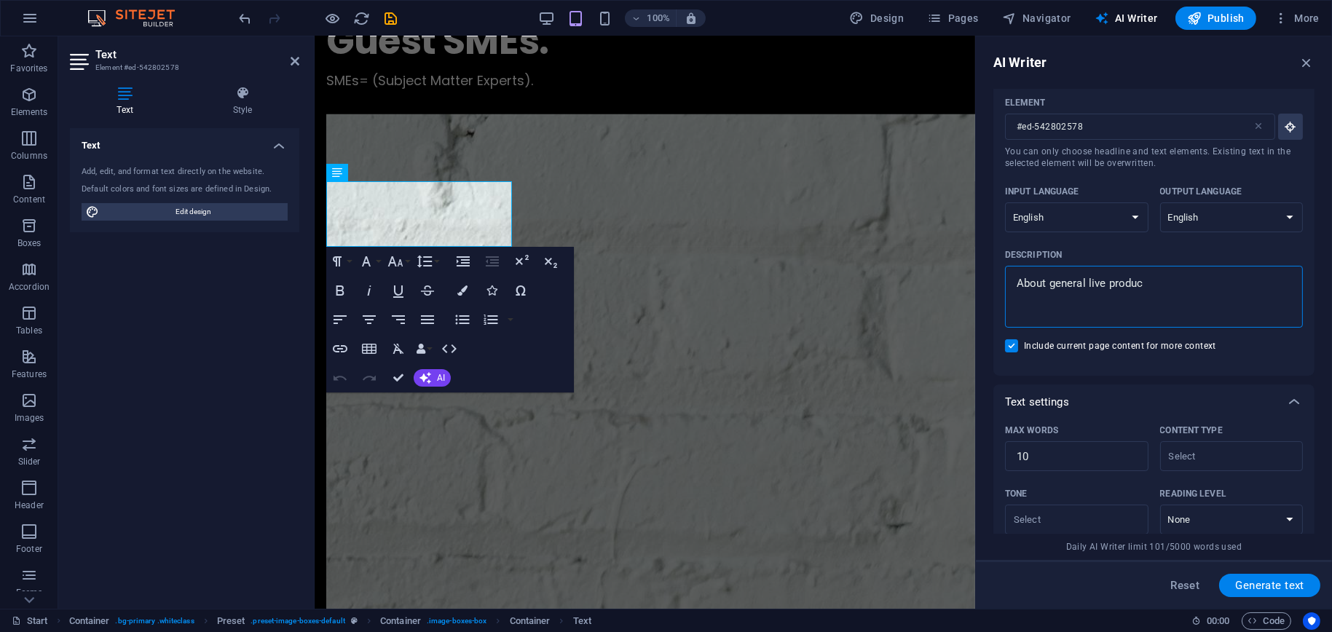
type textarea "About general live product"
type textarea "x"
type textarea "About general live producti"
type textarea "x"
type textarea "About general live productio"
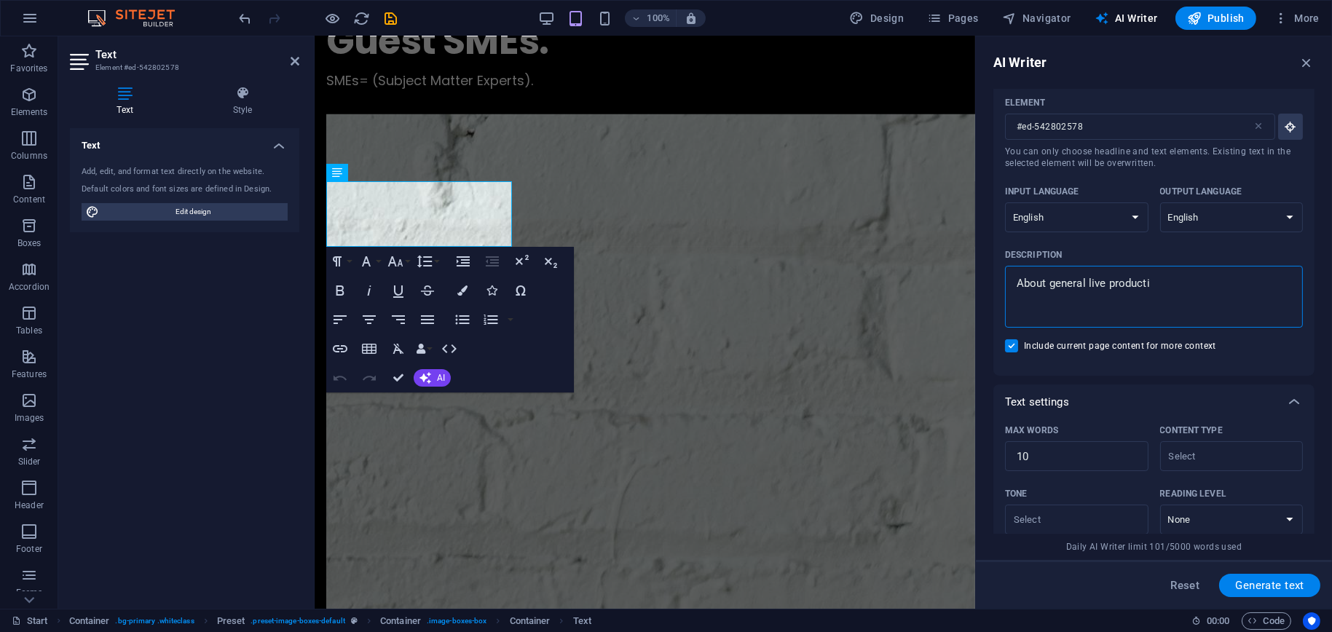
type textarea "x"
type textarea "About general live production"
type textarea "x"
type textarea "About general live production"
type textarea "x"
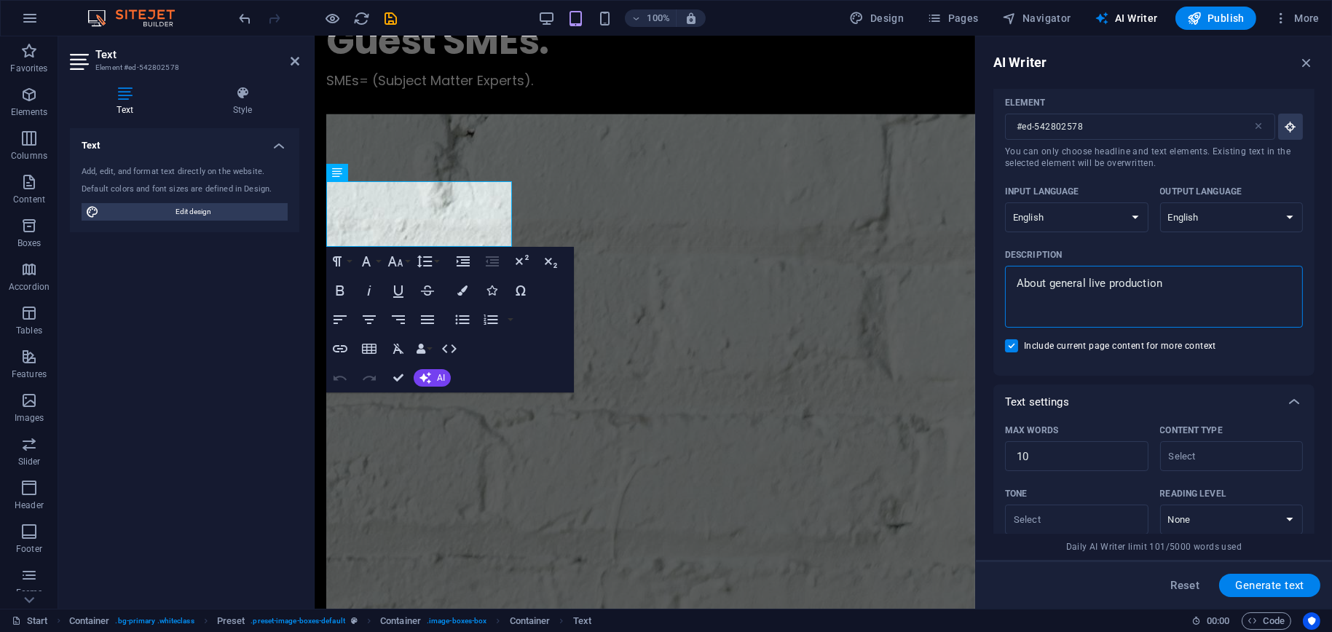
type textarea "About general live production s"
type textarea "x"
type textarea "About general live production se"
type textarea "x"
type textarea "About general live production ser"
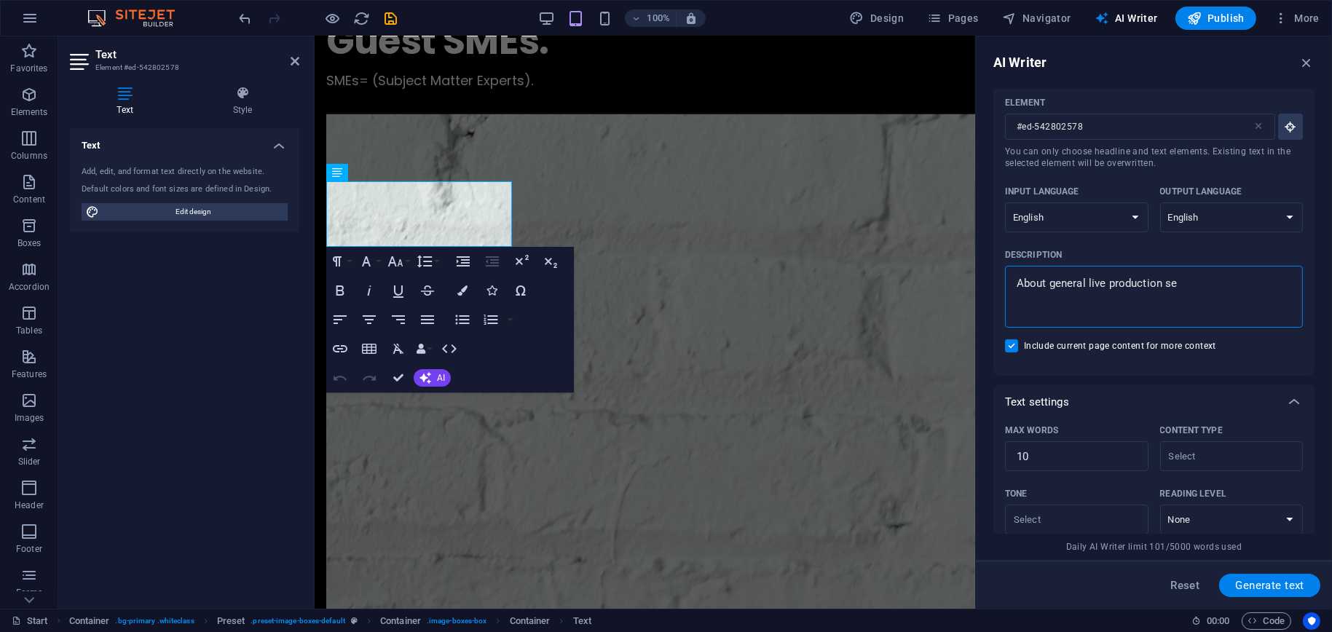
type textarea "x"
type textarea "About general live production serv"
type textarea "x"
type textarea "About general live production servi"
type textarea "x"
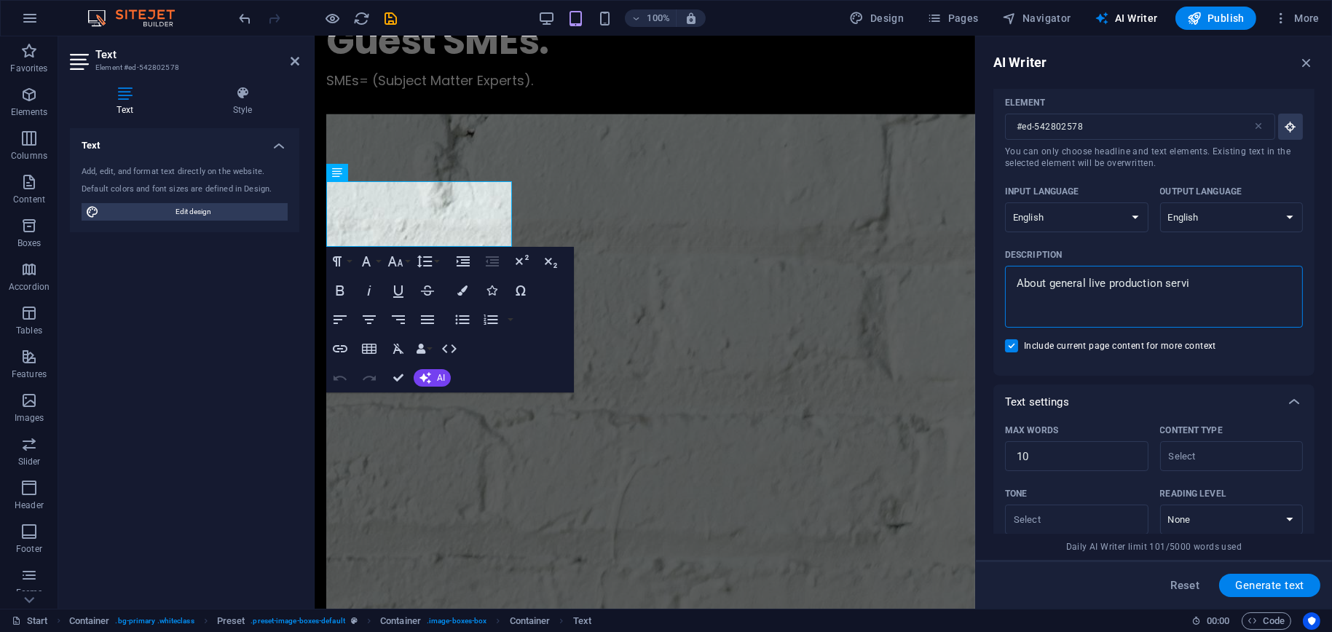
type textarea "About general live production servic"
type textarea "x"
type textarea "About general live production service"
type textarea "x"
type textarea "About general live production services"
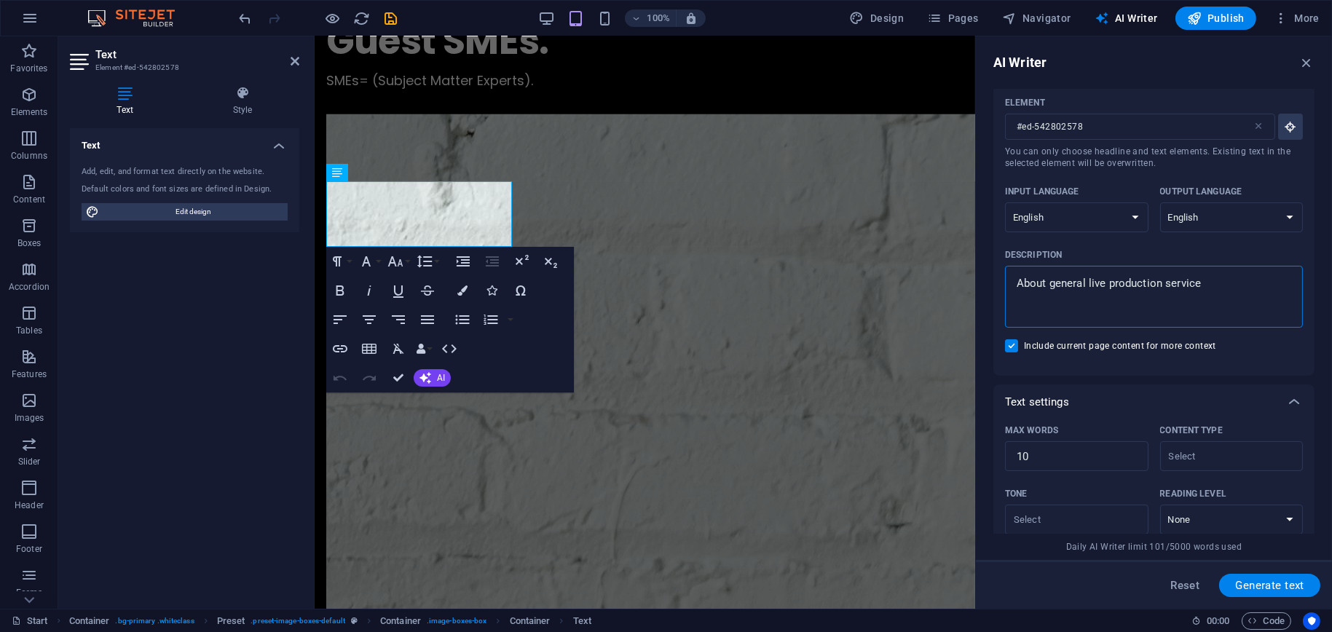
type textarea "x"
type textarea "About general live production services"
click at [1246, 589] on span "Generate text" at bounding box center [1270, 586] width 69 height 12
type textarea "x"
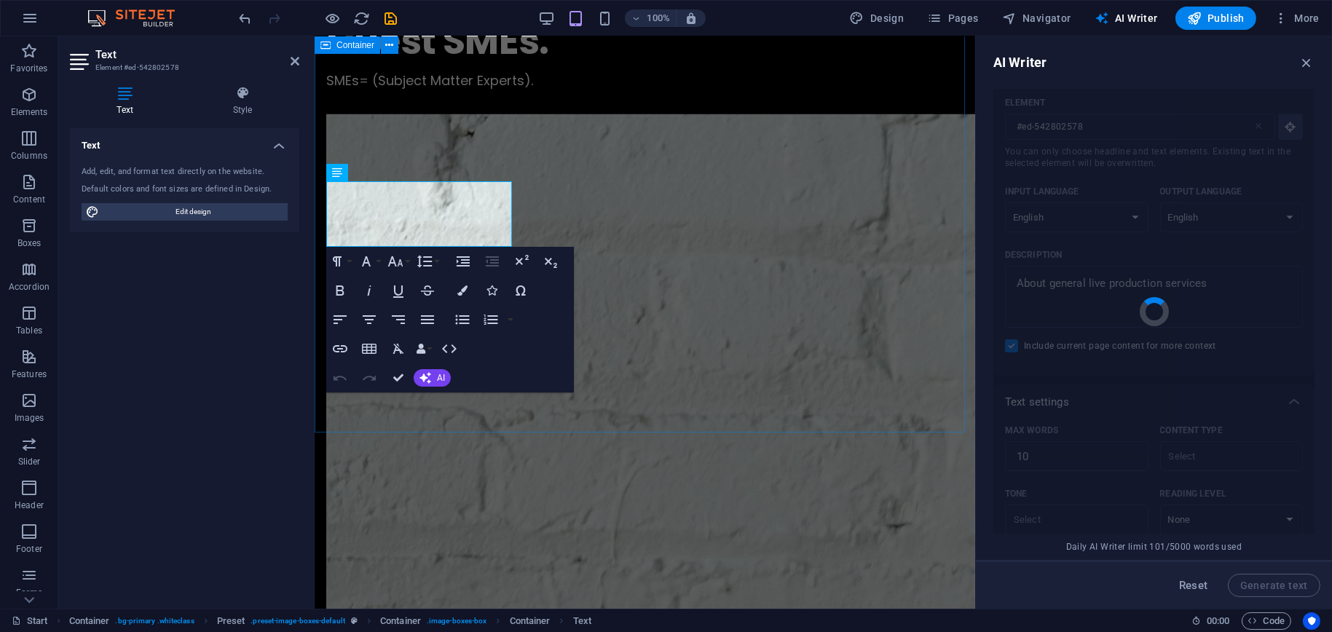
type textarea "x"
type textarea "Enhancing community through live production and mentorship services."
type textarea "x"
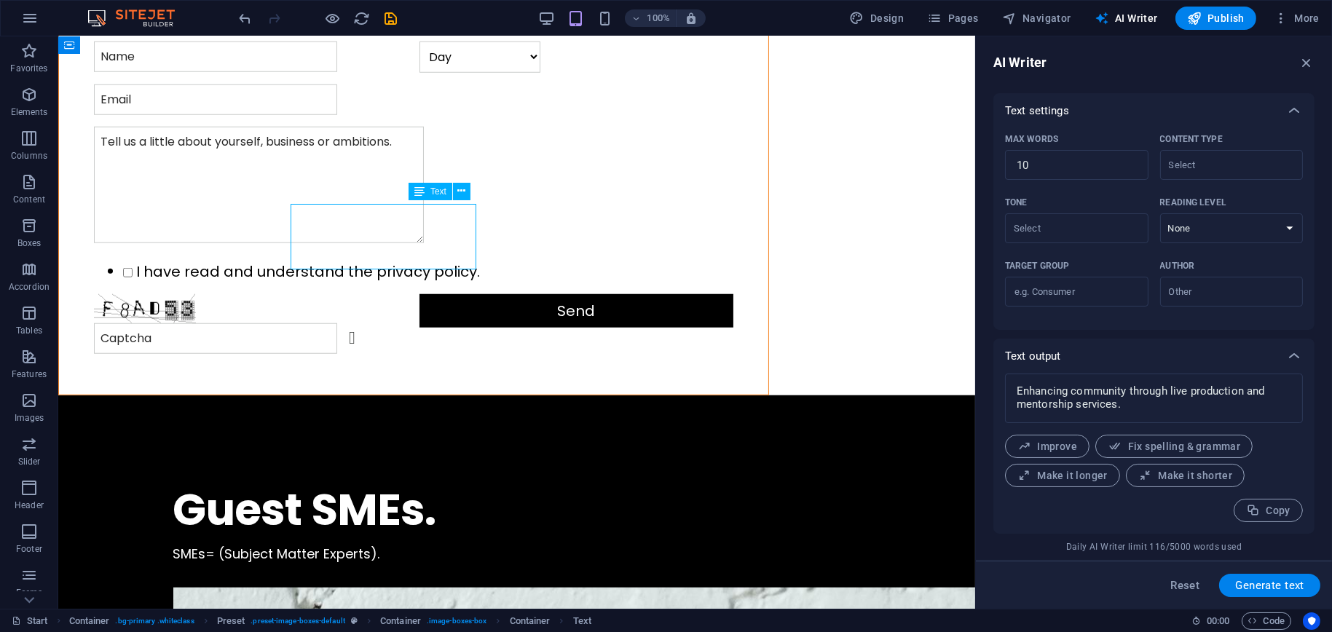
scroll to position [2301, 0]
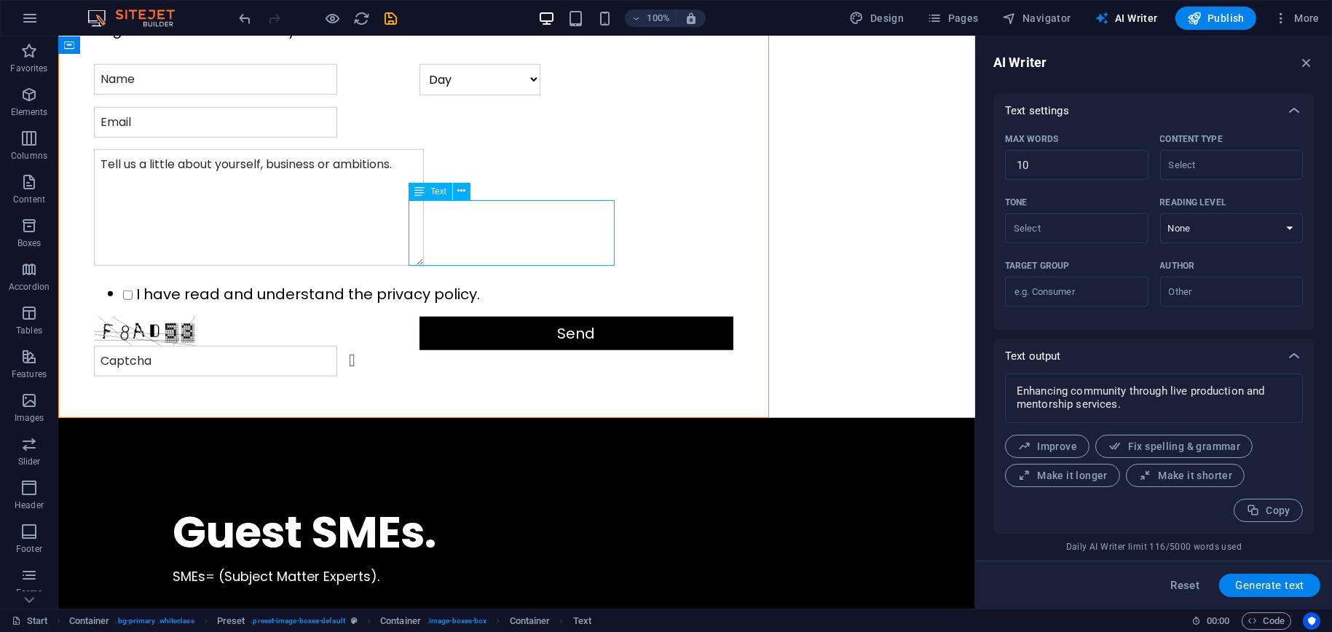
drag, startPoint x: 472, startPoint y: 230, endPoint x: 216, endPoint y: 229, distance: 256.4
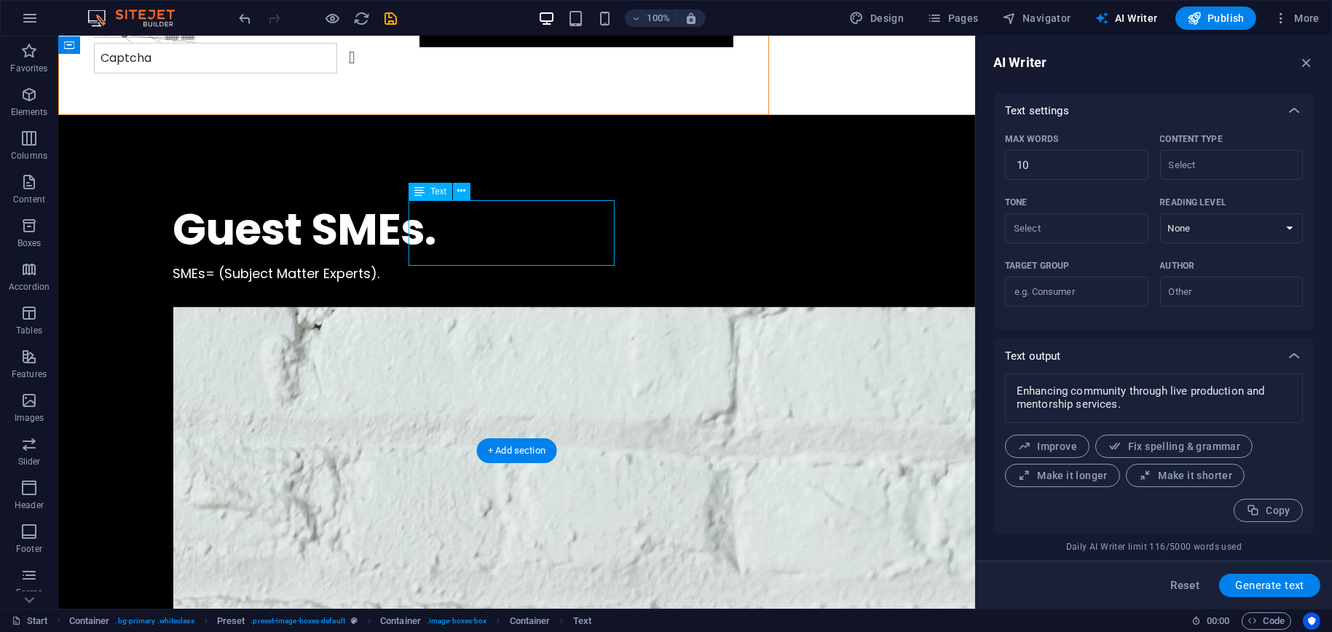
scroll to position [2323, 0]
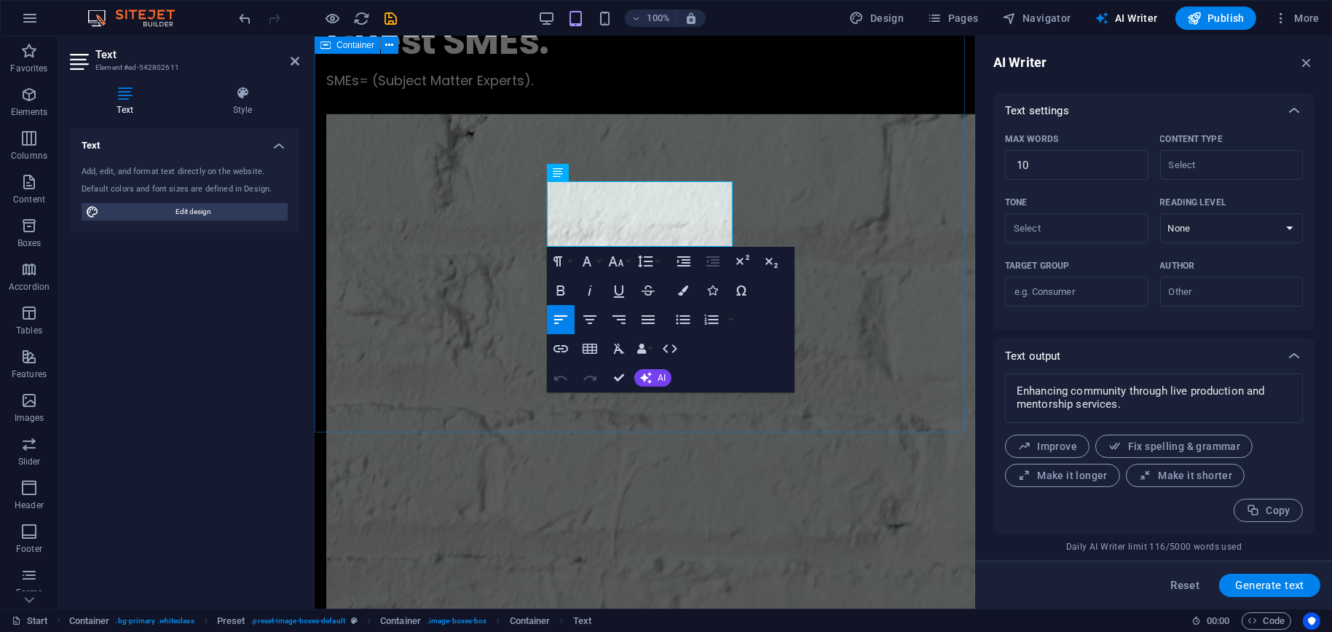
type input "#ed-542802611"
click at [665, 383] on button "AI" at bounding box center [653, 377] width 37 height 17
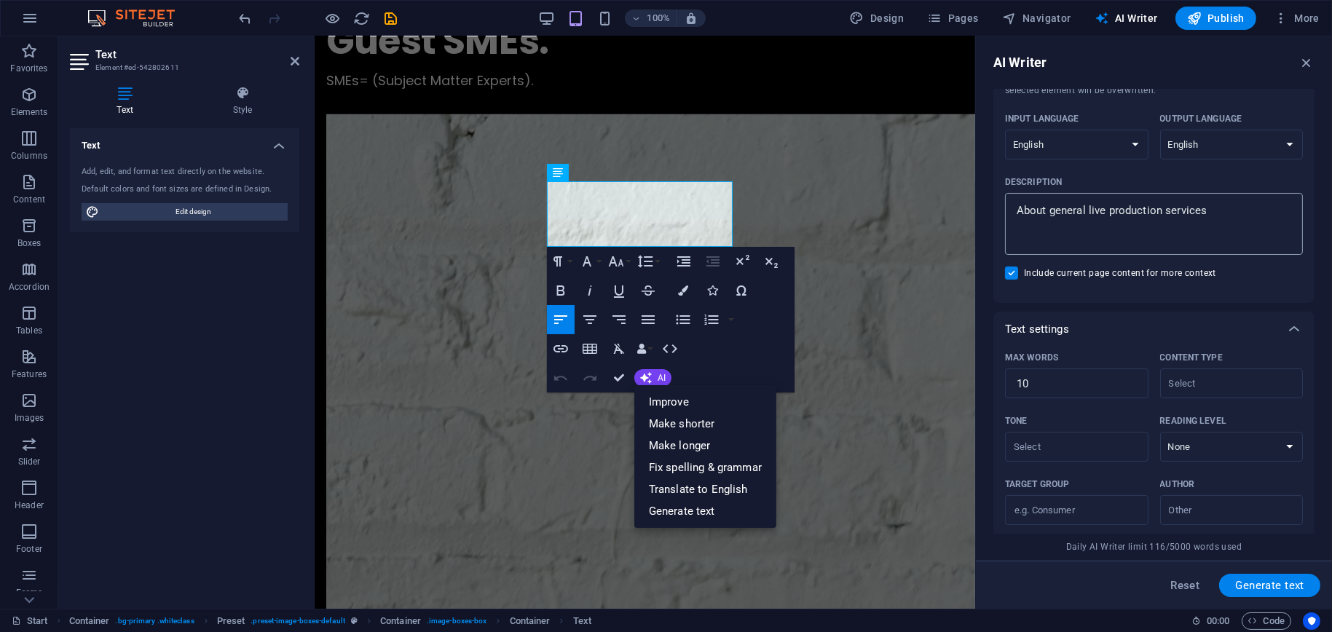
scroll to position [32, 0]
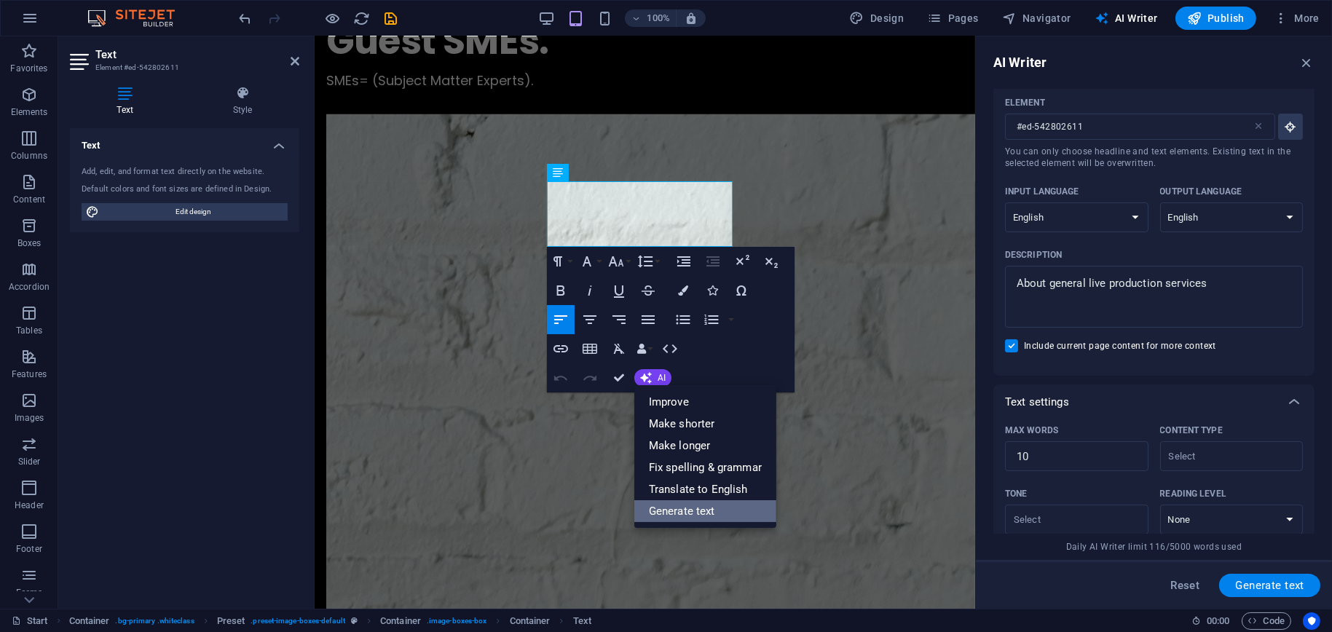
click at [704, 509] on link "Generate text" at bounding box center [706, 511] width 142 height 22
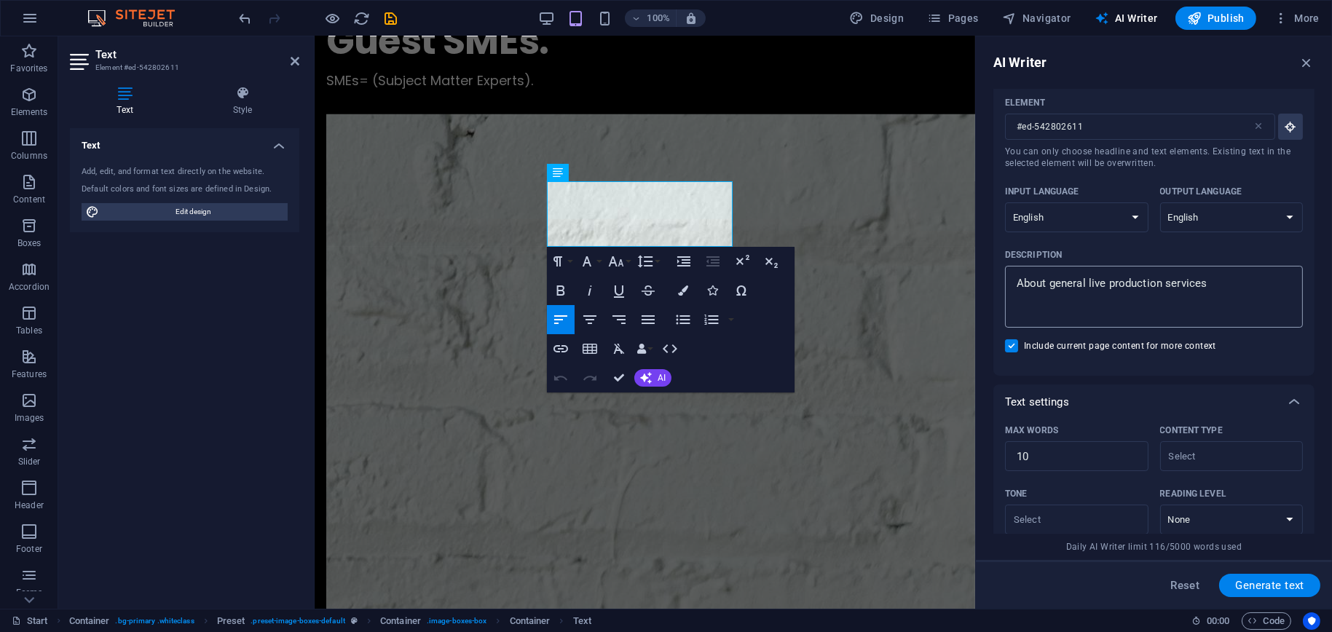
type textarea "x"
drag, startPoint x: 1090, startPoint y: 283, endPoint x: 1158, endPoint y: 291, distance: 68.9
click at [1158, 291] on textarea "About general live production services" at bounding box center [1154, 296] width 283 height 47
type textarea "About general m services"
type textarea "x"
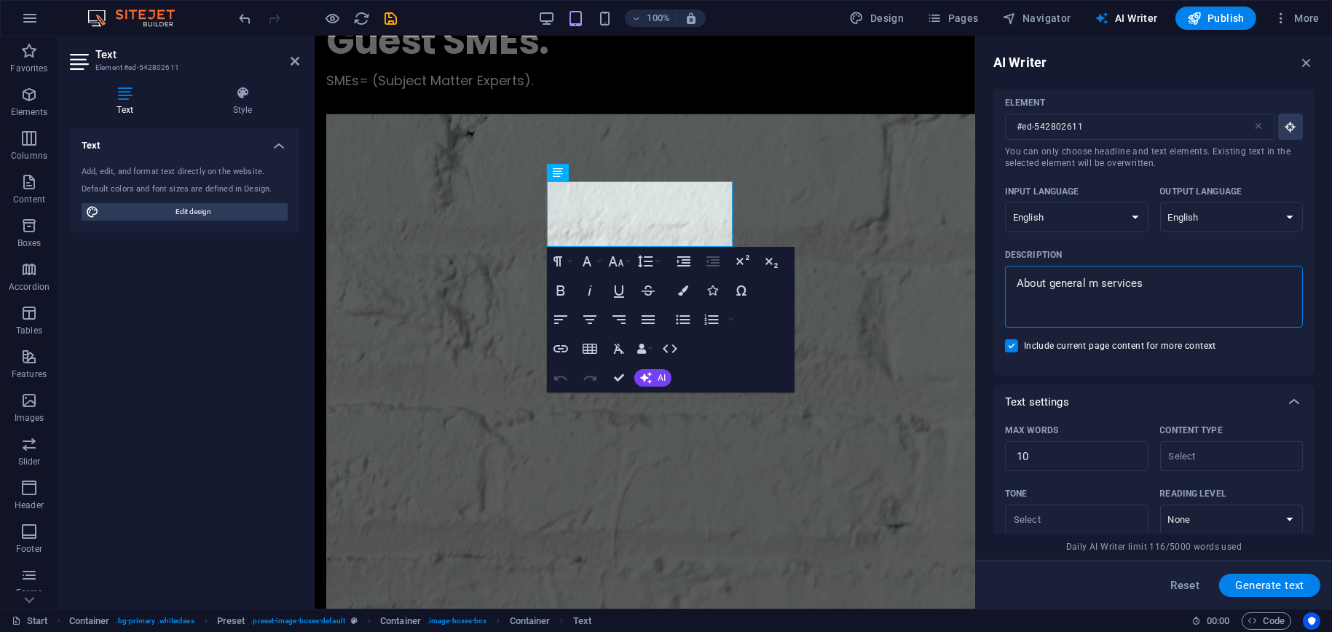
type textarea "About general mu services"
type textarea "x"
type textarea "About general mus services"
type textarea "x"
type textarea "About general musi services"
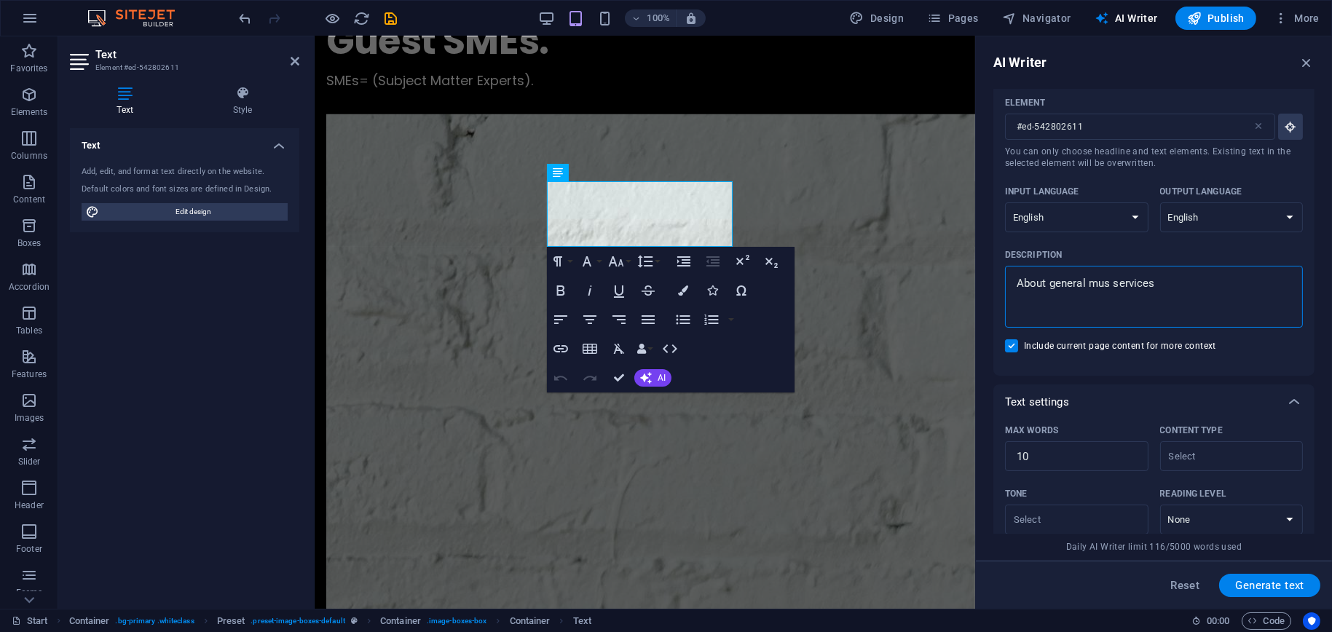
type textarea "x"
type textarea "About general music services"
type textarea "x"
type textarea "About general music services"
type textarea "x"
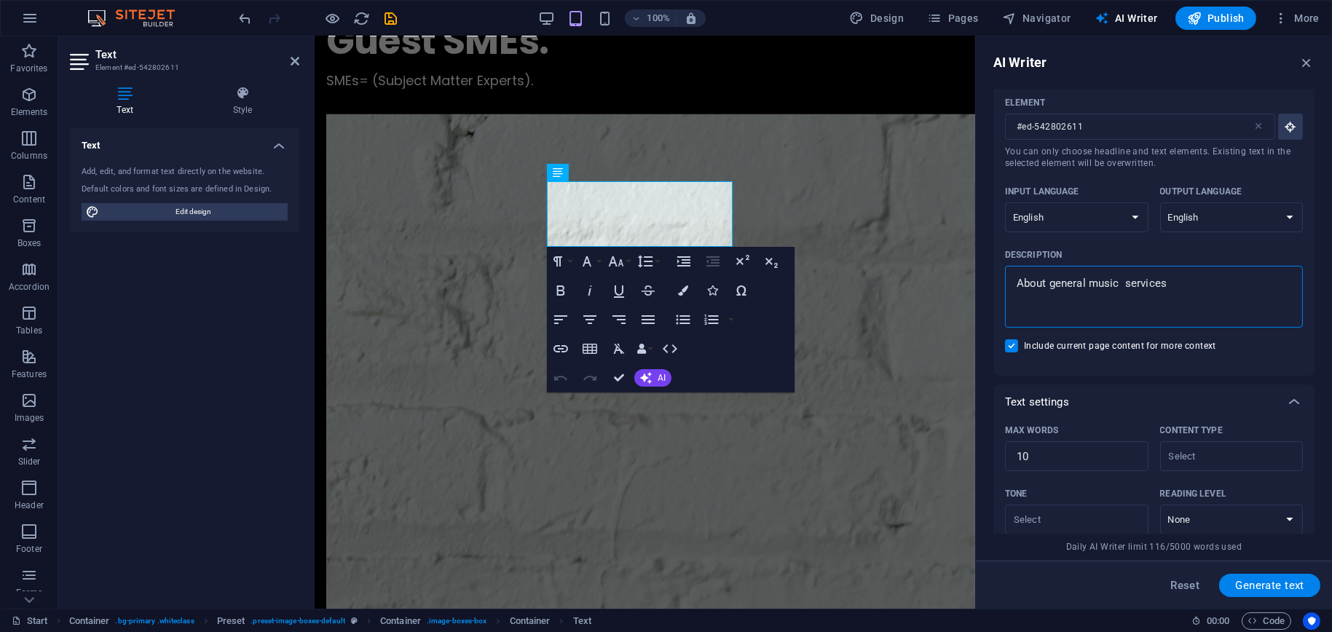
type textarea "About general music b services"
type textarea "x"
type textarea "About general music bu services"
type textarea "x"
type textarea "About general music bus services"
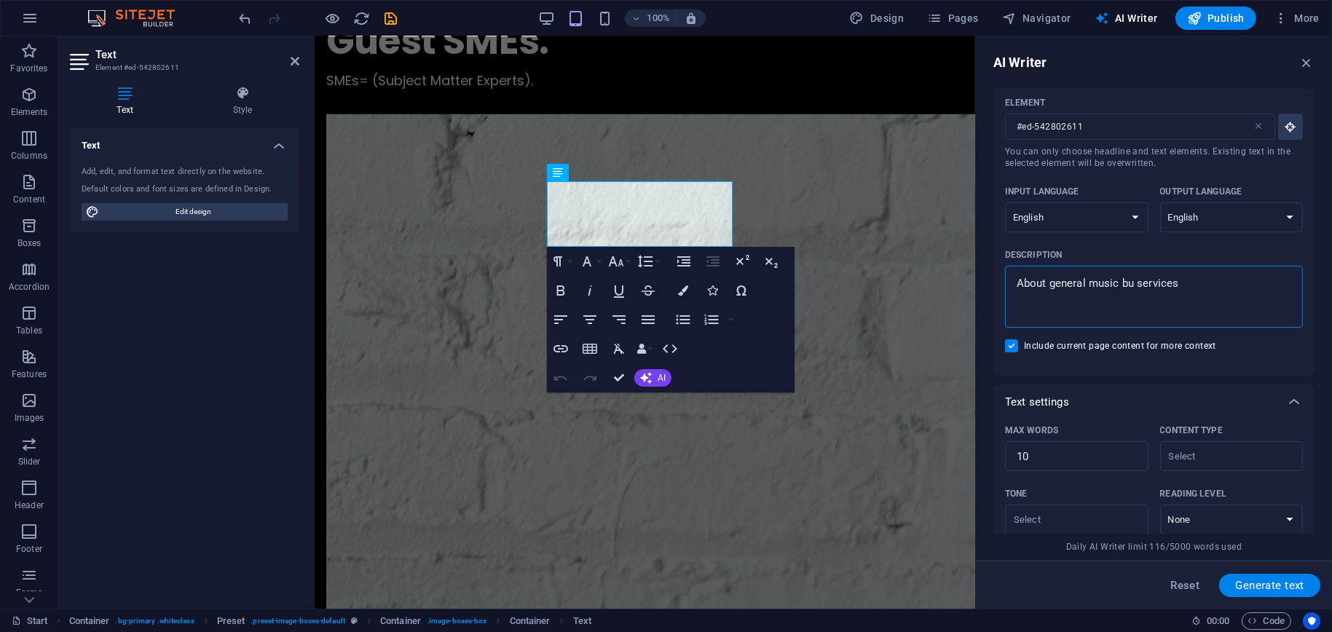
type textarea "x"
type textarea "About general music busi services"
type textarea "x"
type textarea "About general music busin services"
type textarea "x"
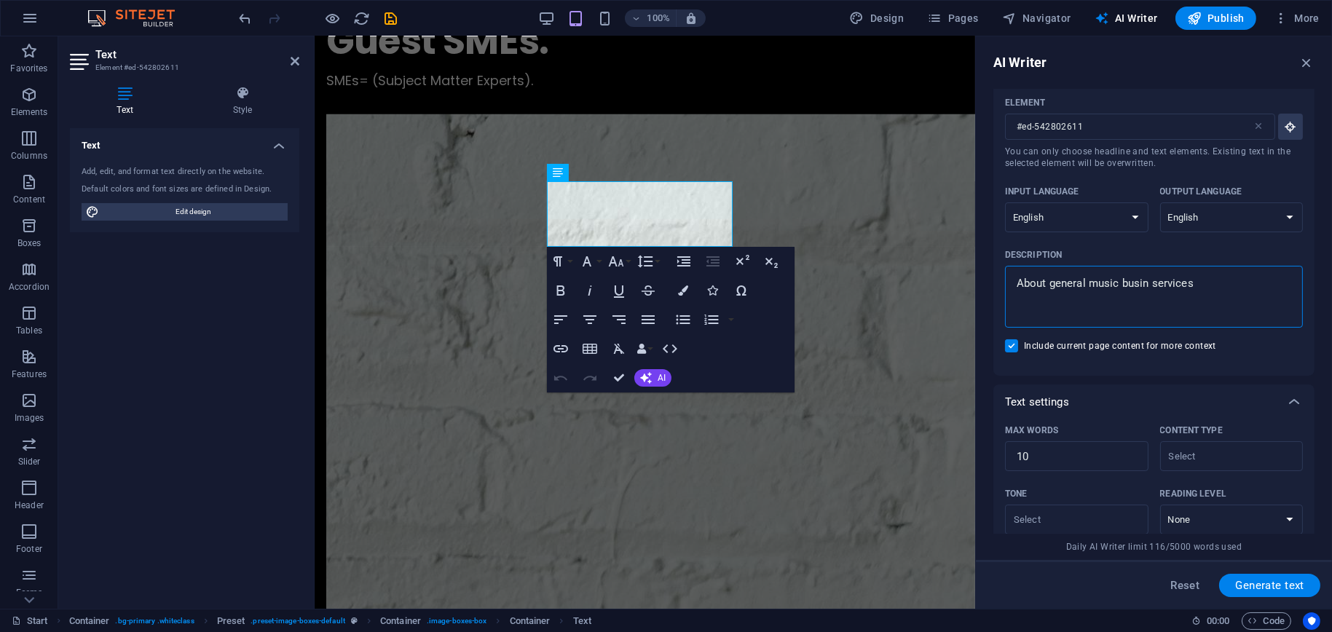
type textarea "About general music busine services"
type textarea "x"
type textarea "About general music busines services"
type textarea "x"
type textarea "About general music business services"
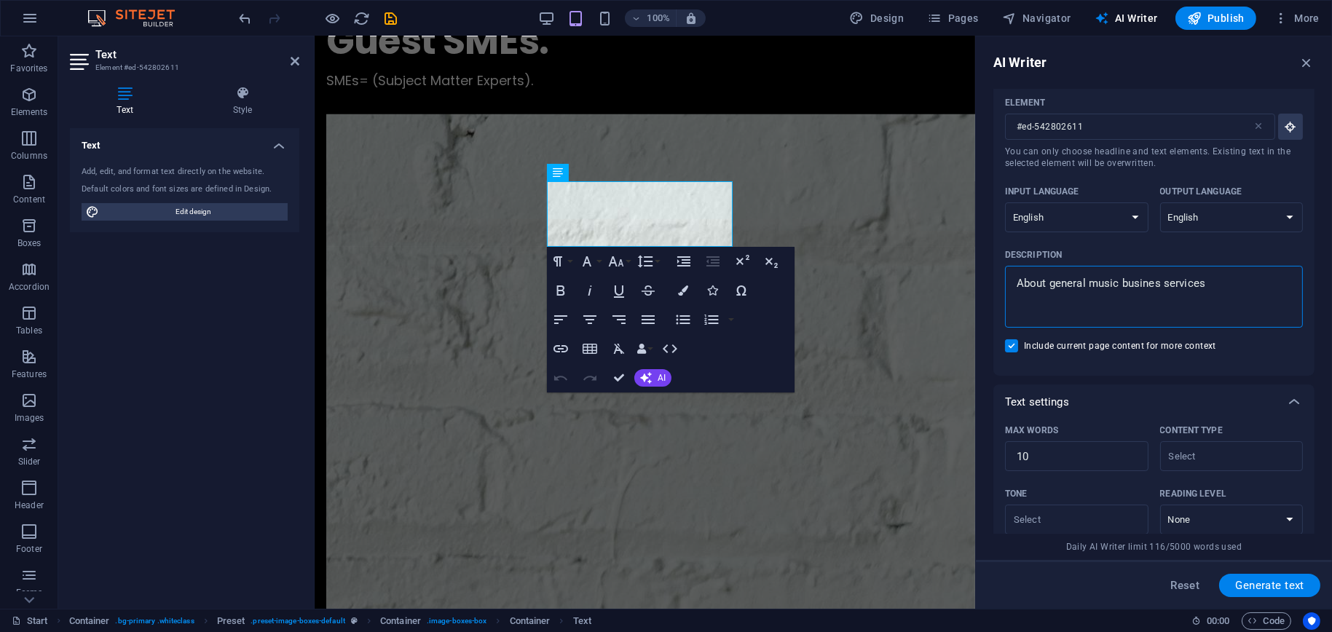
type textarea "x"
drag, startPoint x: 1214, startPoint y: 284, endPoint x: 1167, endPoint y: 286, distance: 46.7
click at [1167, 286] on textarea "About general music business services" at bounding box center [1154, 296] width 283 height 47
type textarea "About general music business services"
click at [1255, 586] on span "Generate text" at bounding box center [1270, 586] width 69 height 12
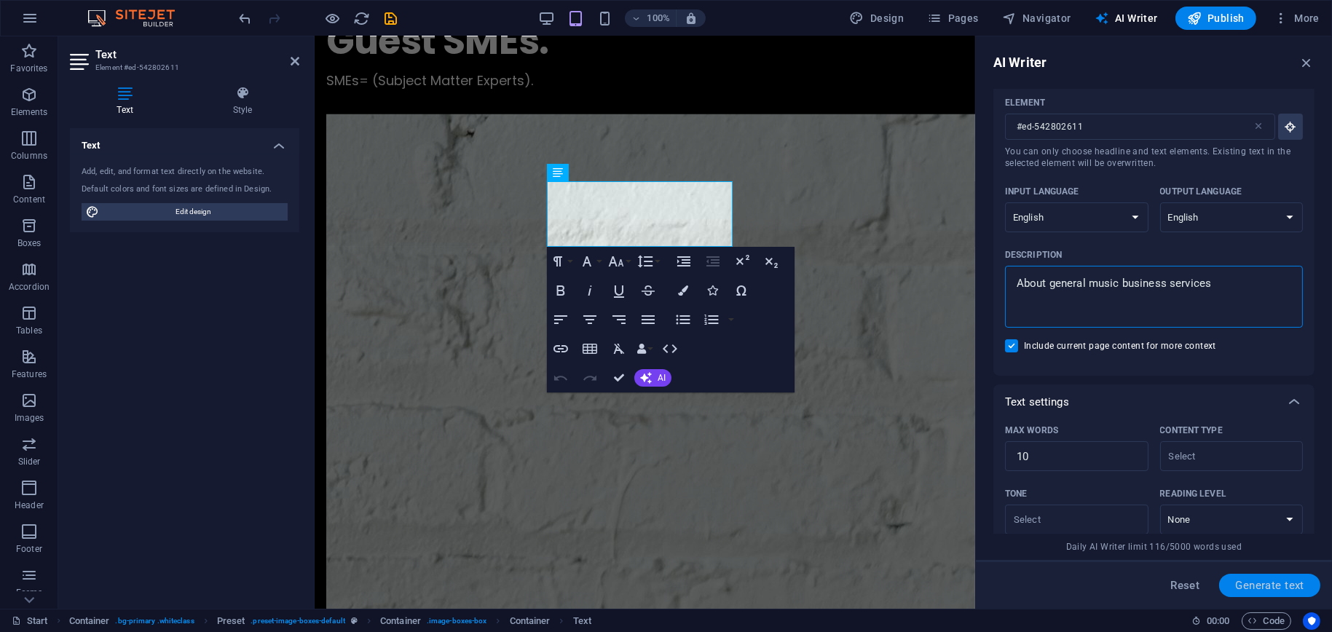
type textarea "x"
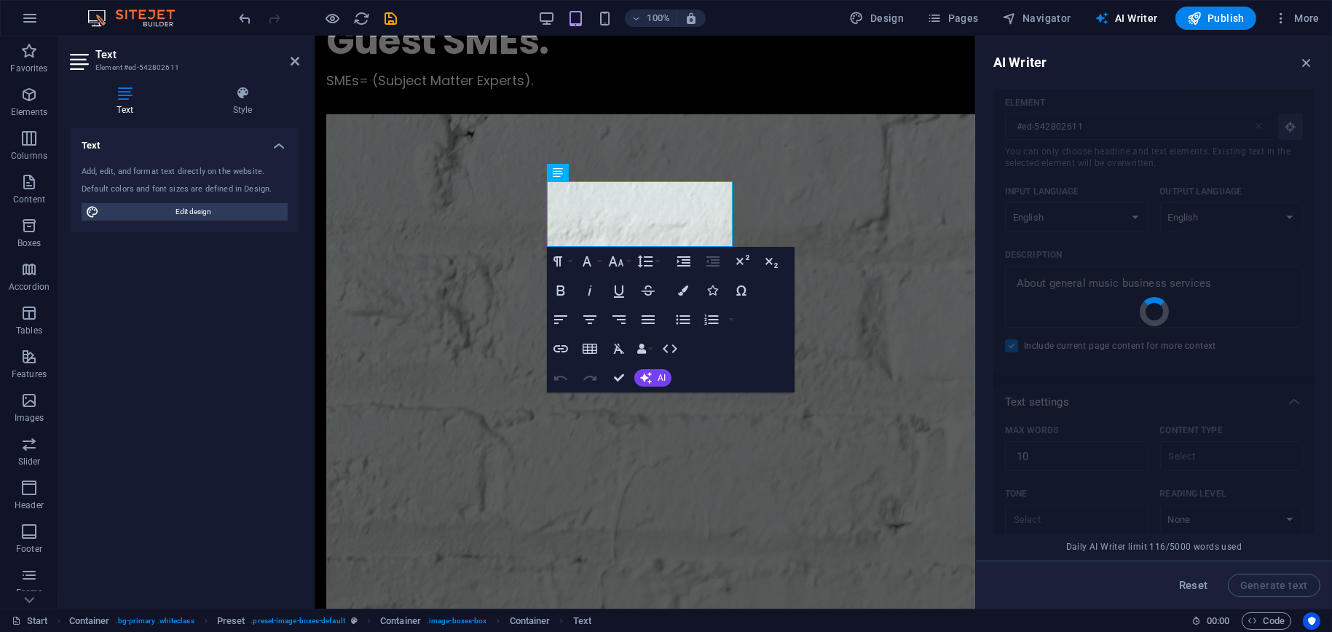
type textarea "x"
type textarea "Empowering late-night professionals through music business services."
type textarea "x"
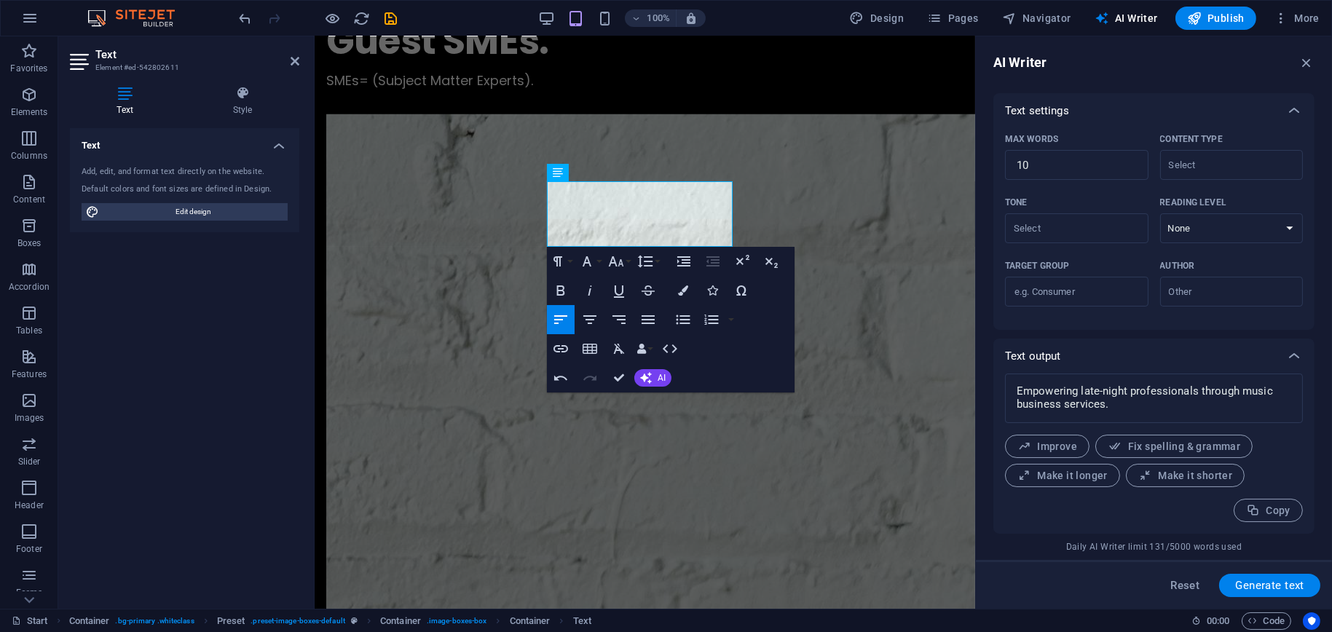
scroll to position [105, 0]
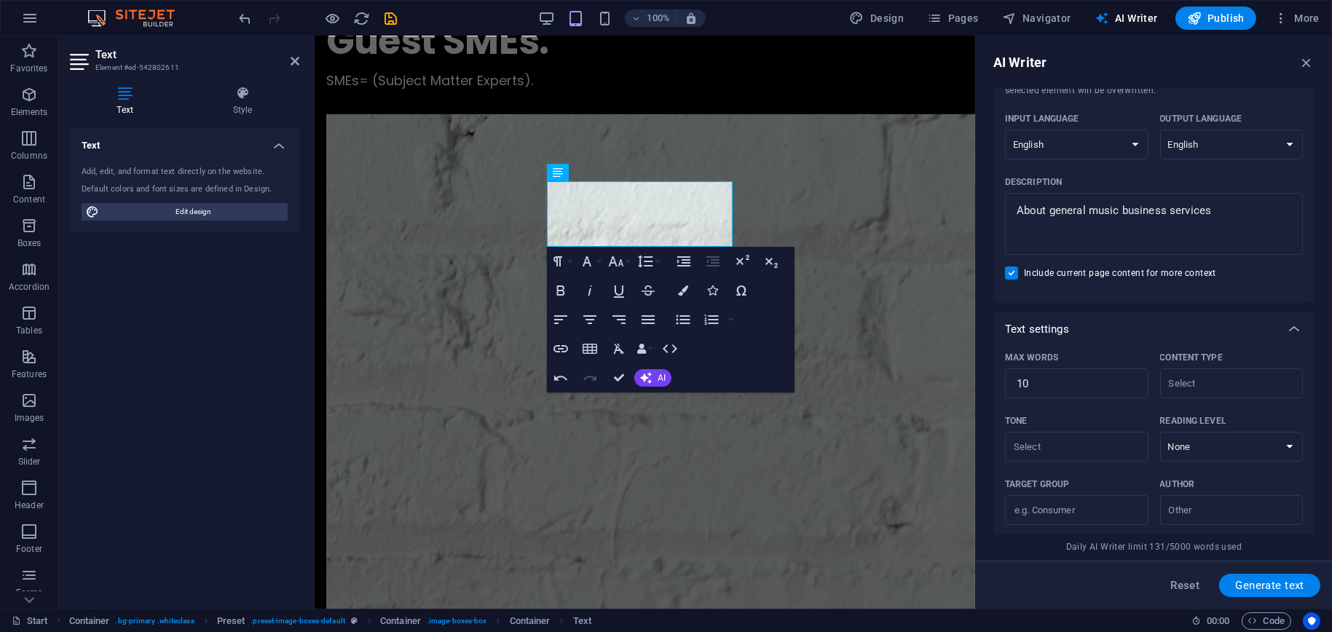
click at [1016, 271] on input "Include current page content for more context" at bounding box center [1014, 273] width 19 height 13
checkbox input "false"
click at [1293, 584] on span "Generate text" at bounding box center [1270, 586] width 69 height 12
type textarea "x"
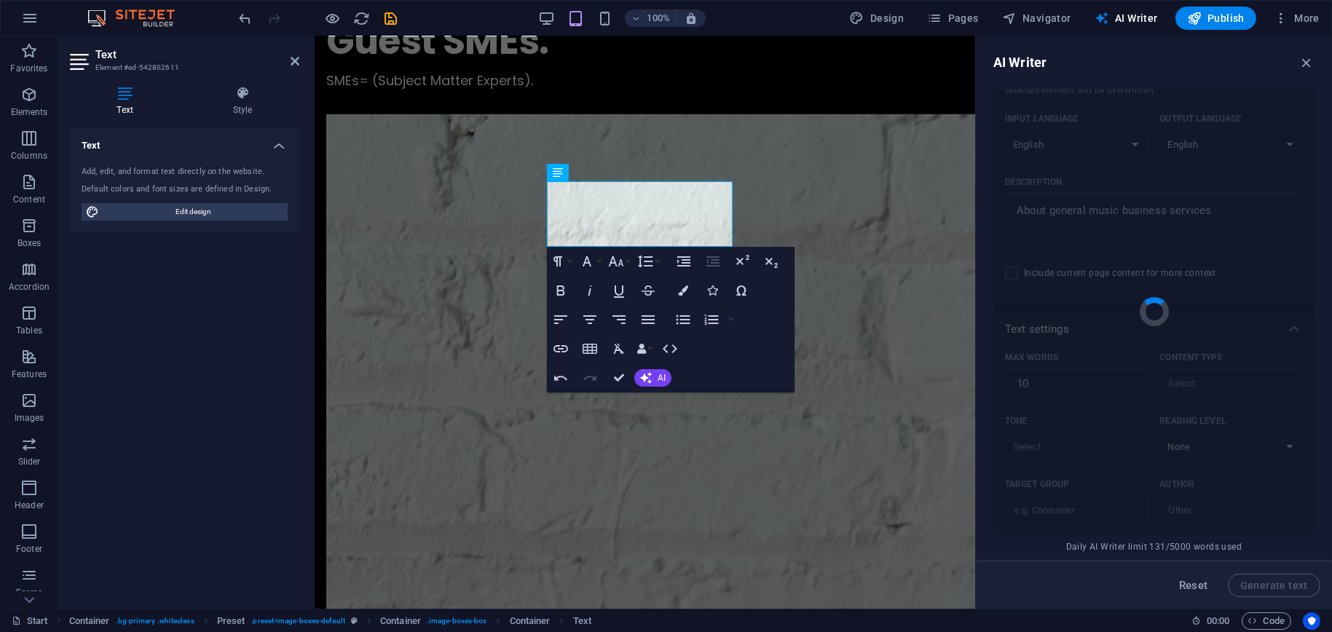
type textarea "x"
type textarea "Comprehensive services for artists and music industry professionals."
type textarea "x"
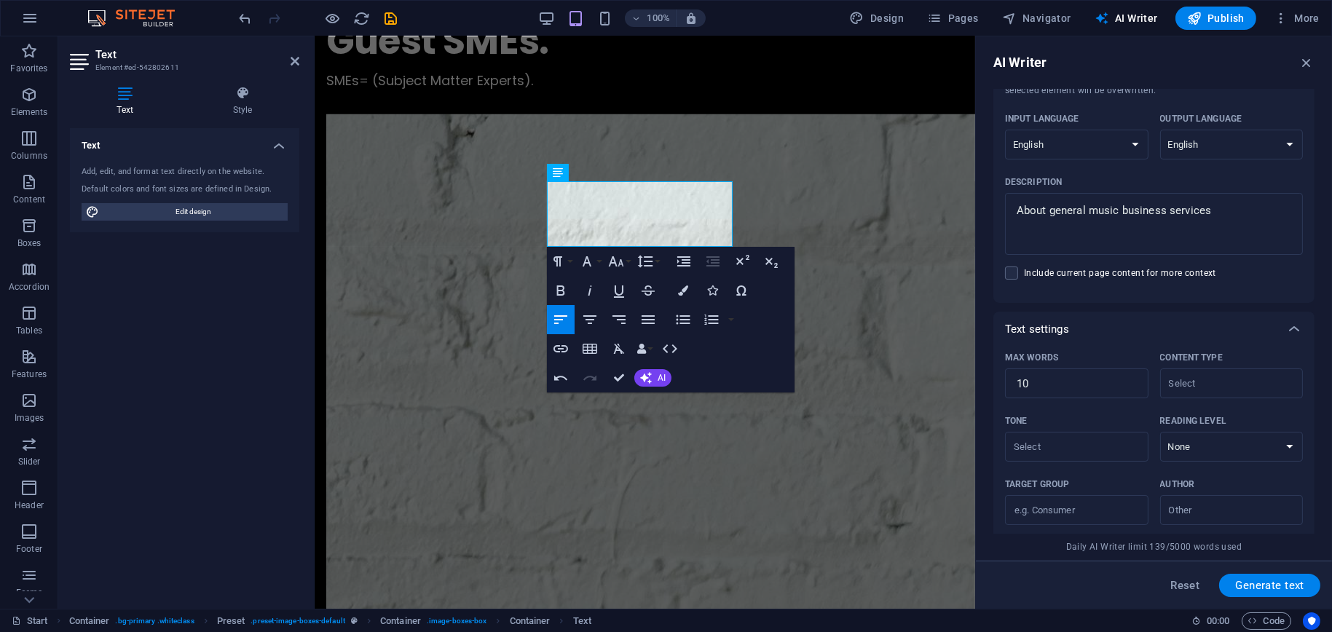
scroll to position [323, 0]
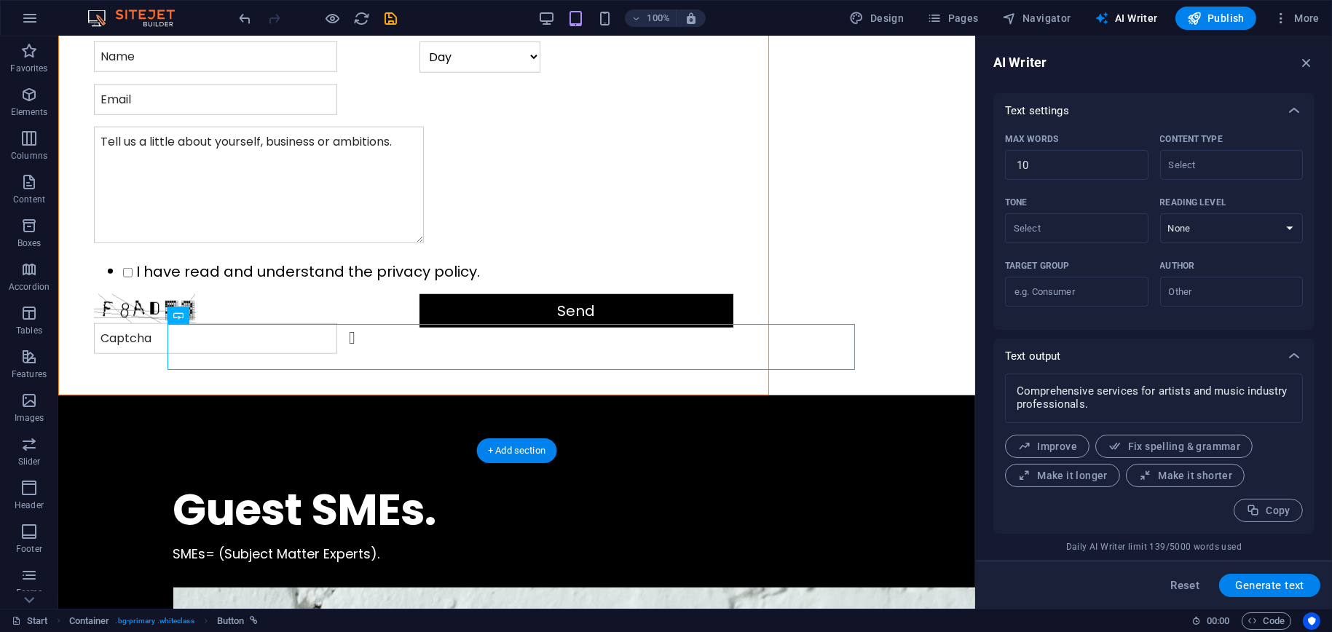
scroll to position [2301, 0]
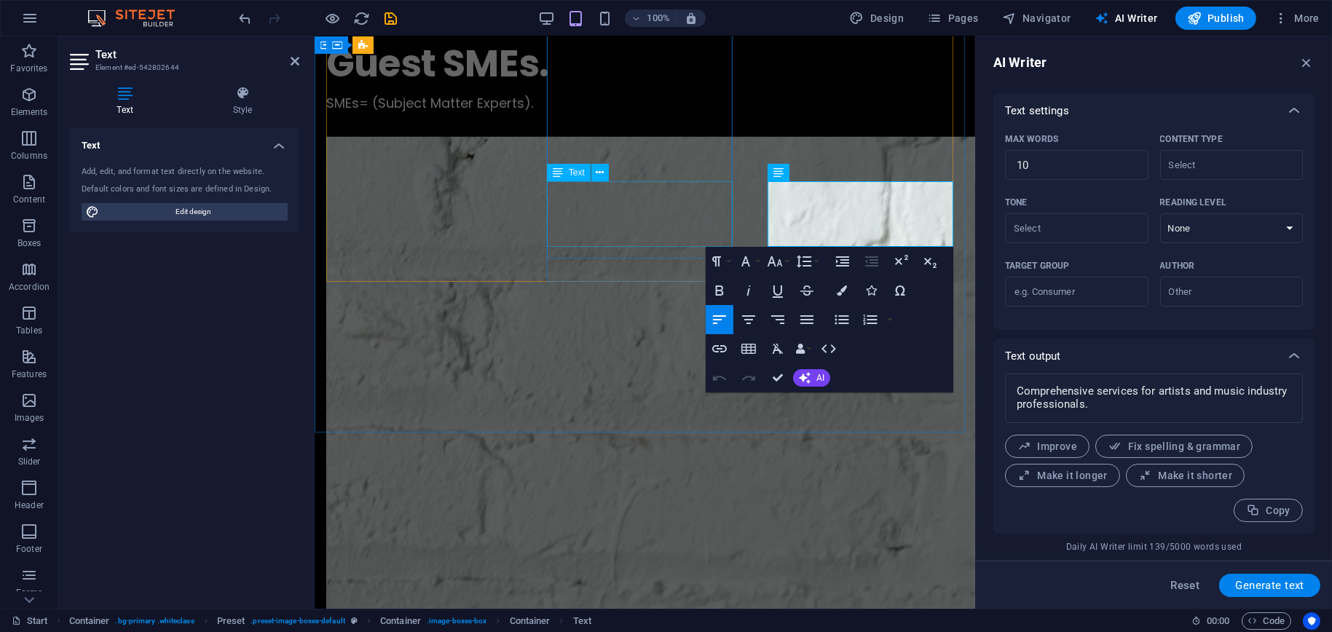
scroll to position [2323, 0]
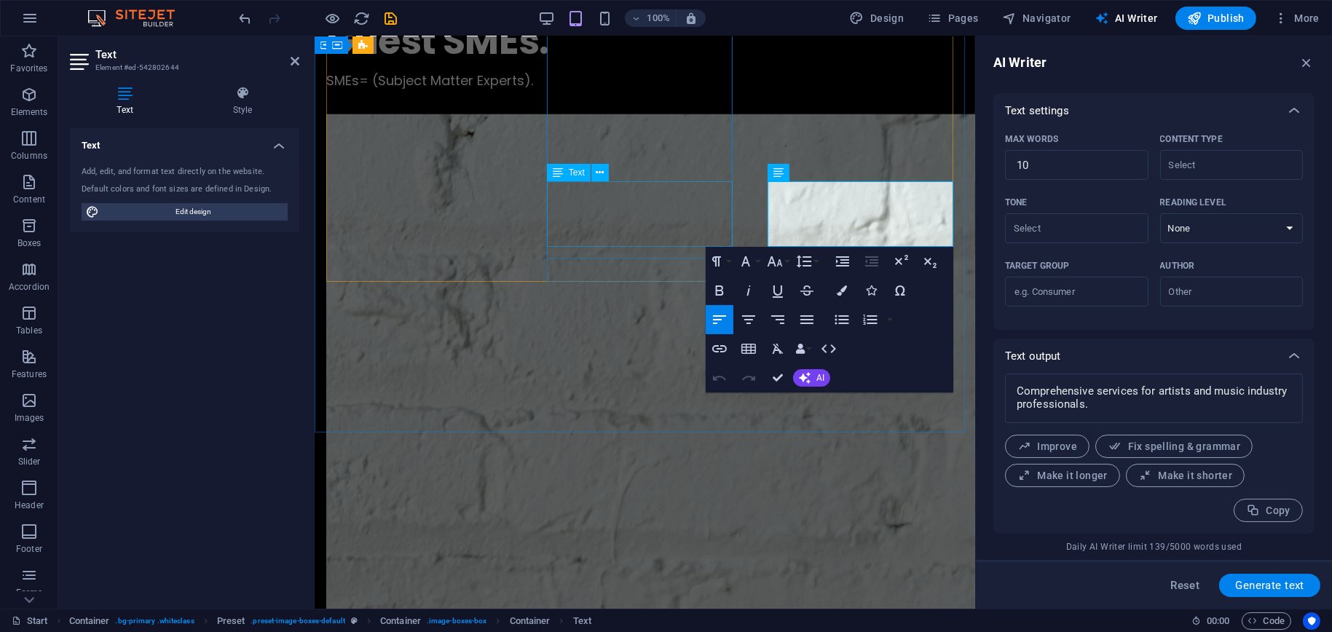
type input "#ed-542802644"
click at [814, 372] on button "AI" at bounding box center [811, 377] width 37 height 17
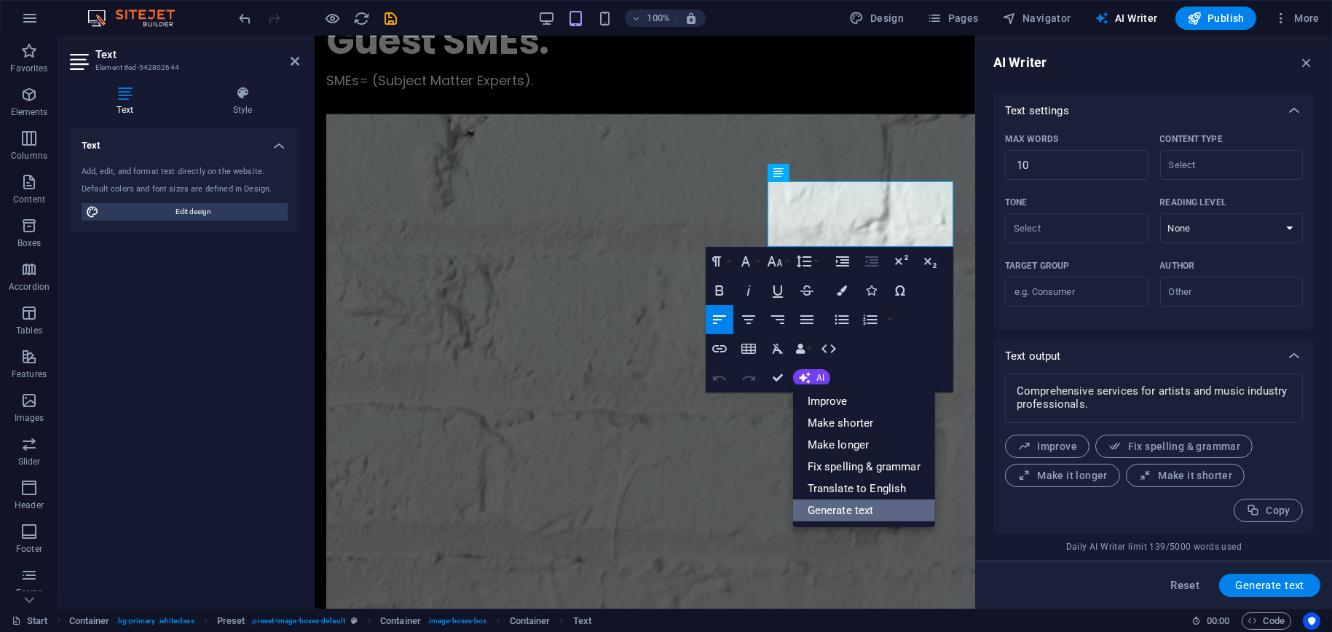
click at [836, 522] on ul "Improve Make shorter Make longer Fix spelling & grammar Translate to English Ge…" at bounding box center [864, 456] width 142 height 143
click at [837, 514] on link "Generate text" at bounding box center [864, 511] width 142 height 22
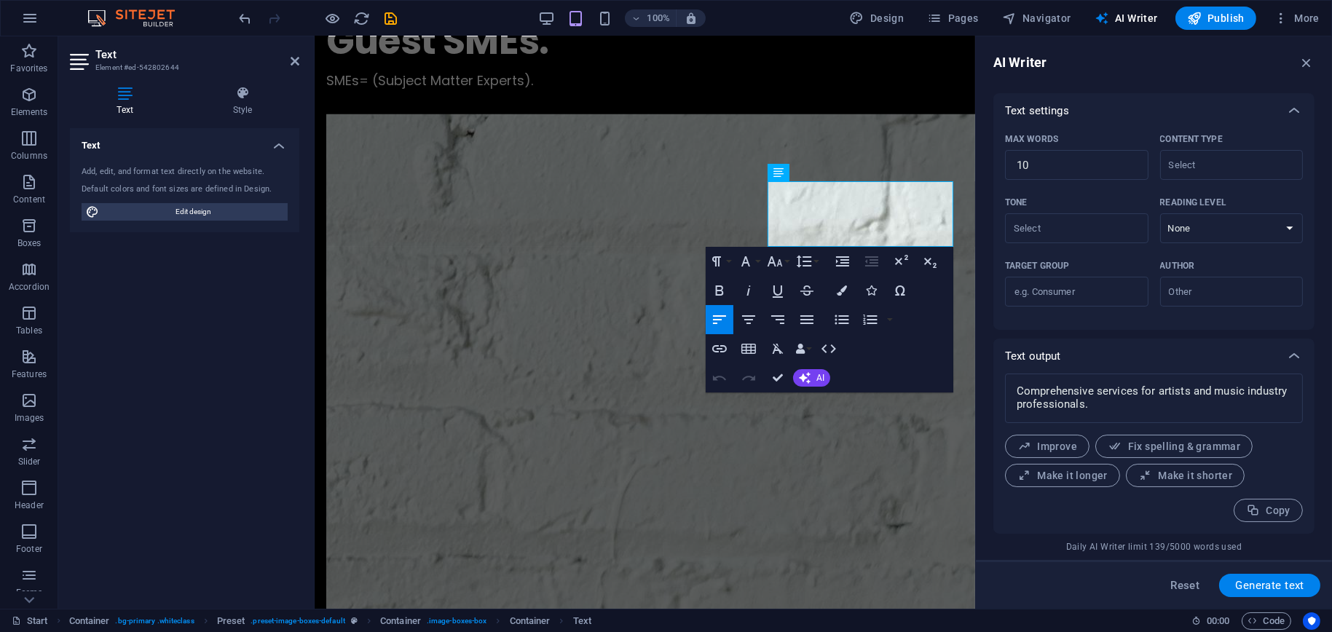
scroll to position [32, 0]
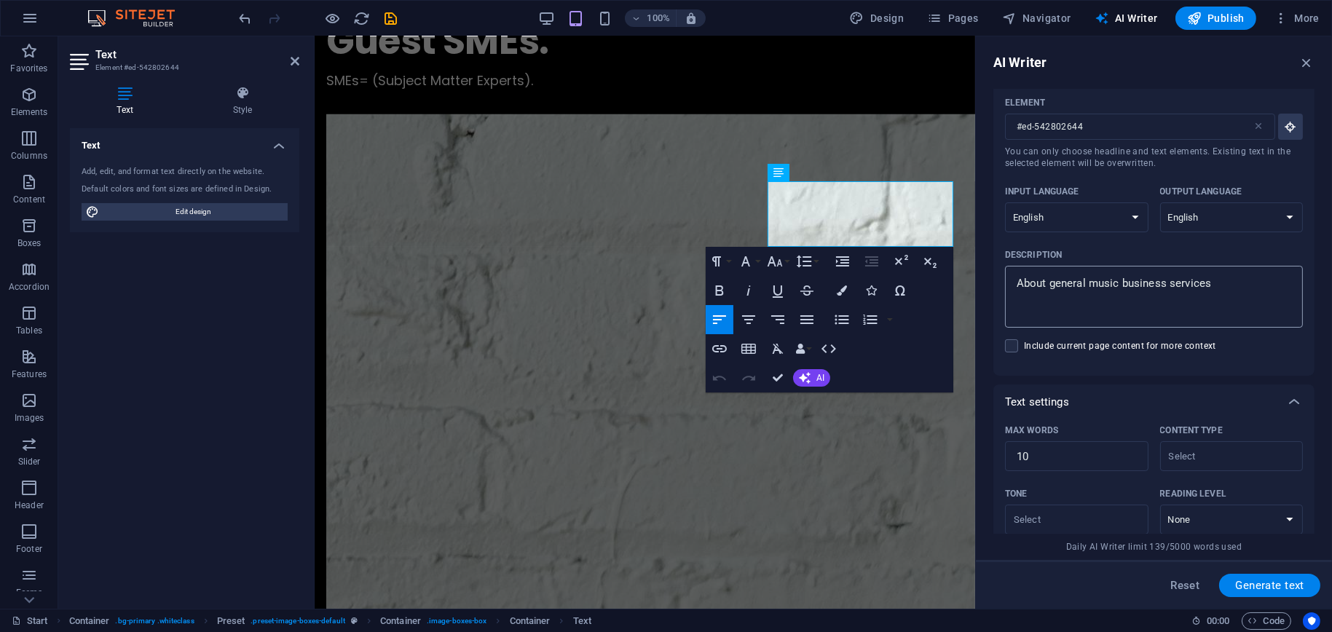
type textarea "x"
drag, startPoint x: 1090, startPoint y: 285, endPoint x: 1161, endPoint y: 288, distance: 71.5
click at [1161, 288] on textarea "About general music business services" at bounding box center [1154, 296] width 283 height 47
type textarea "About general c services"
type textarea "x"
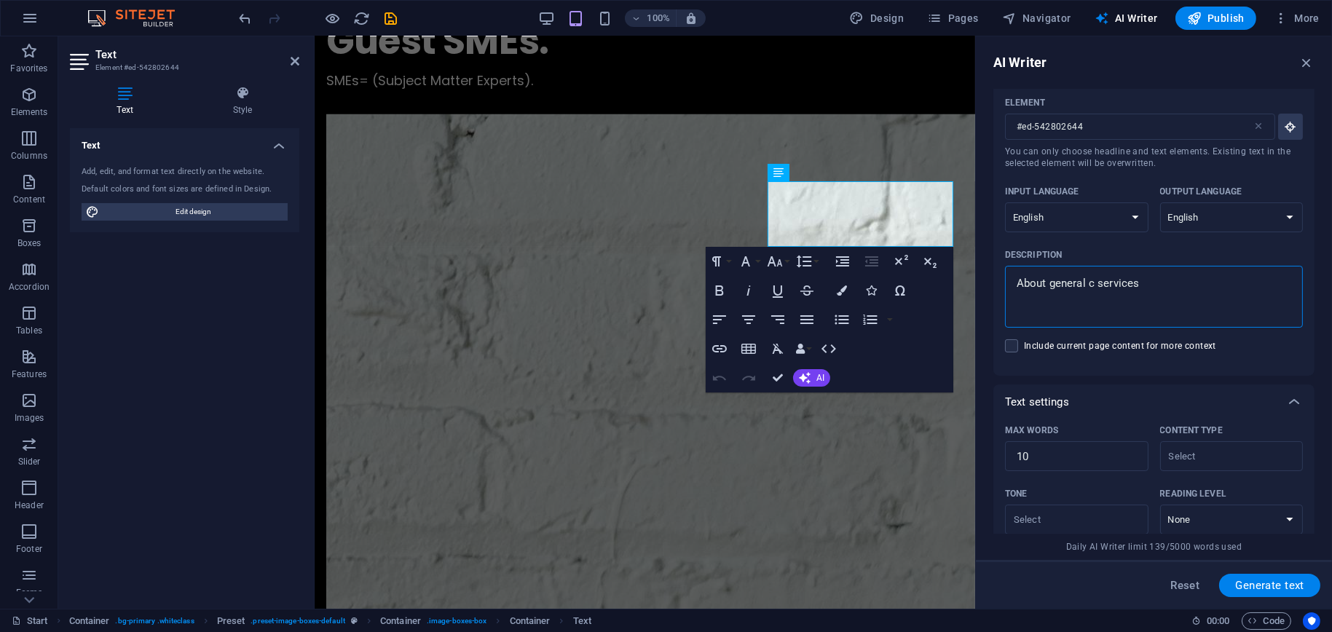
type textarea "About general cr services"
type textarea "x"
type textarea "About general cry services"
type textarea "x"
type textarea "About general cryp services"
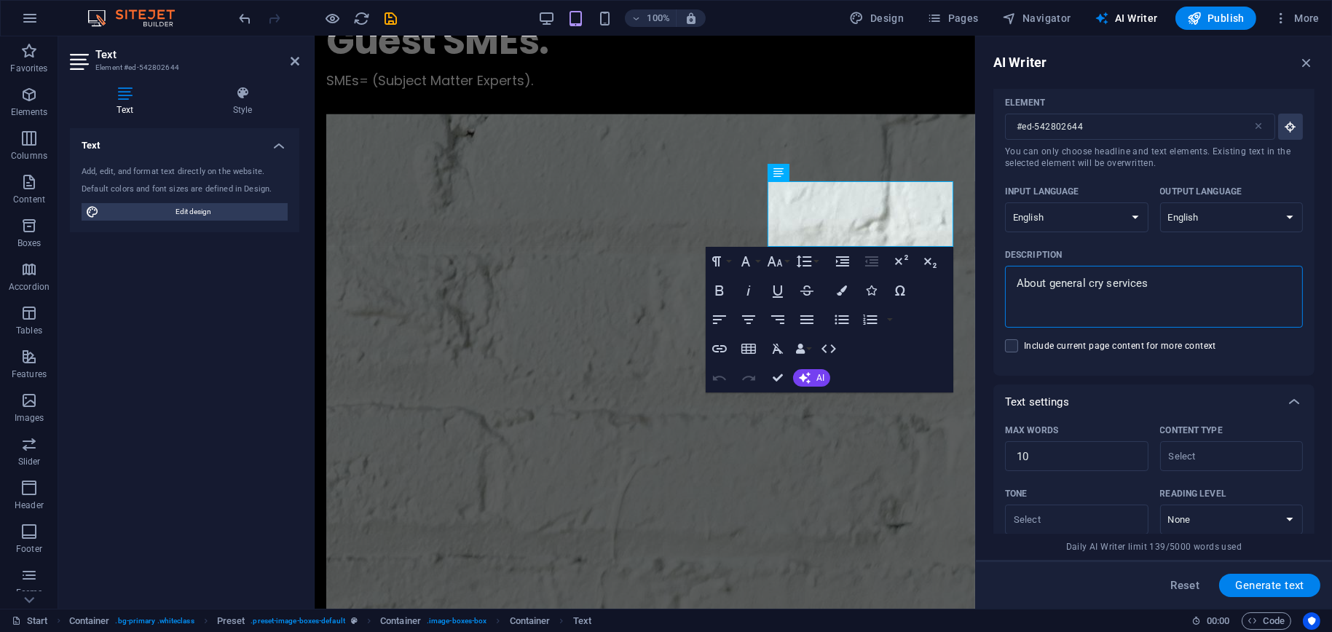
type textarea "x"
click at [1282, 589] on span "Generate text" at bounding box center [1270, 586] width 69 height 12
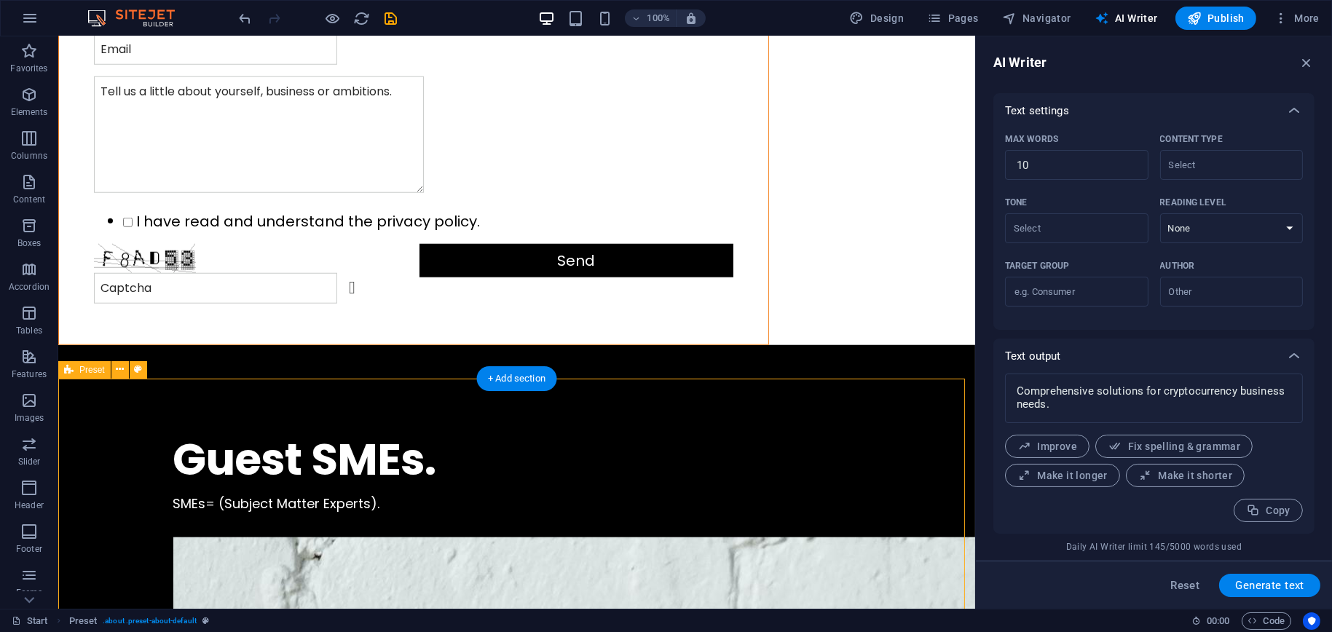
scroll to position [1936, 0]
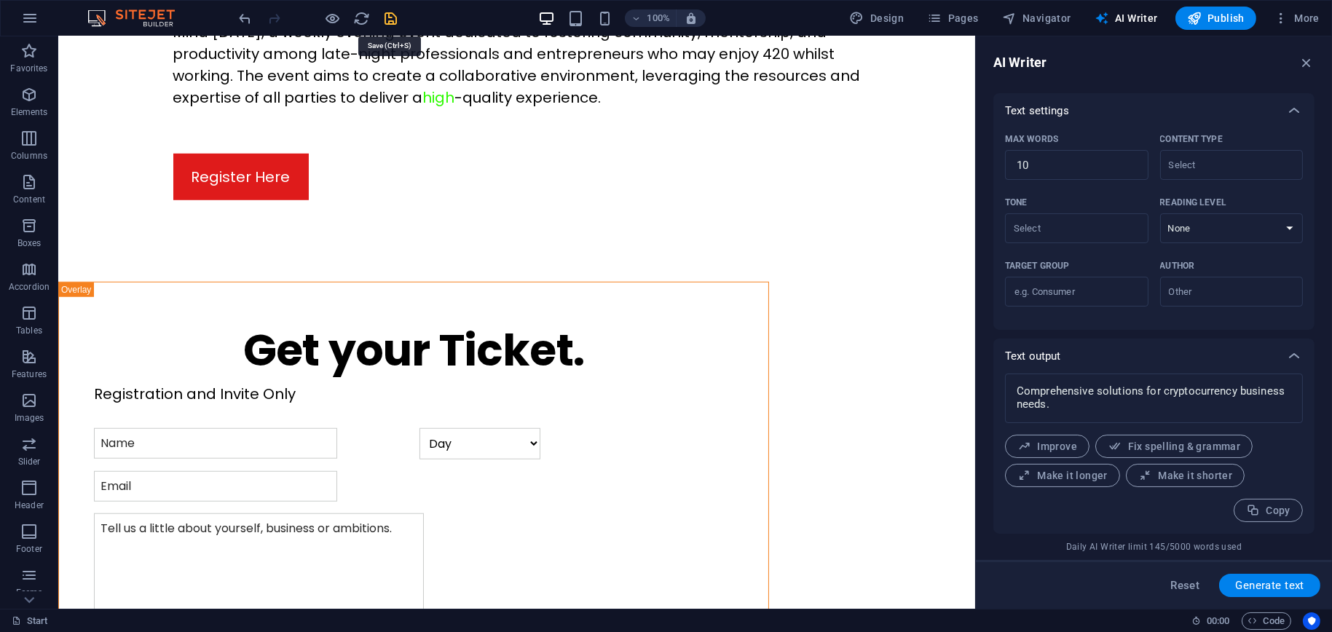
click at [392, 21] on icon "save" at bounding box center [391, 18] width 17 height 17
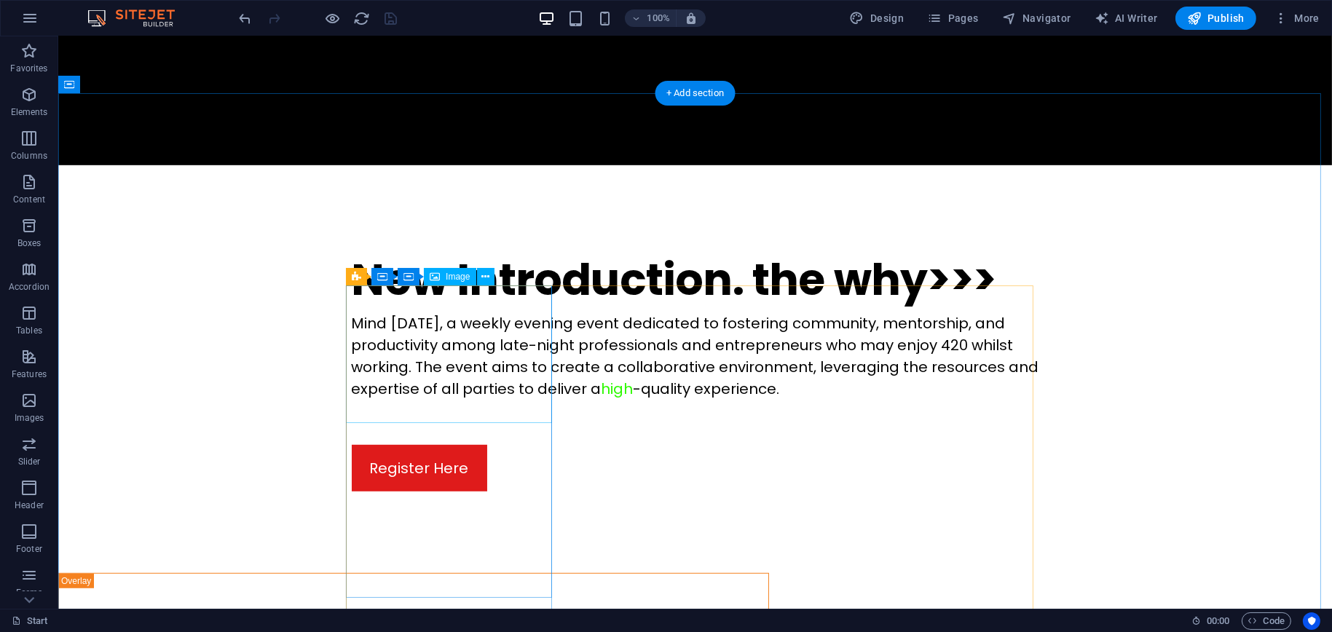
scroll to position [1802, 0]
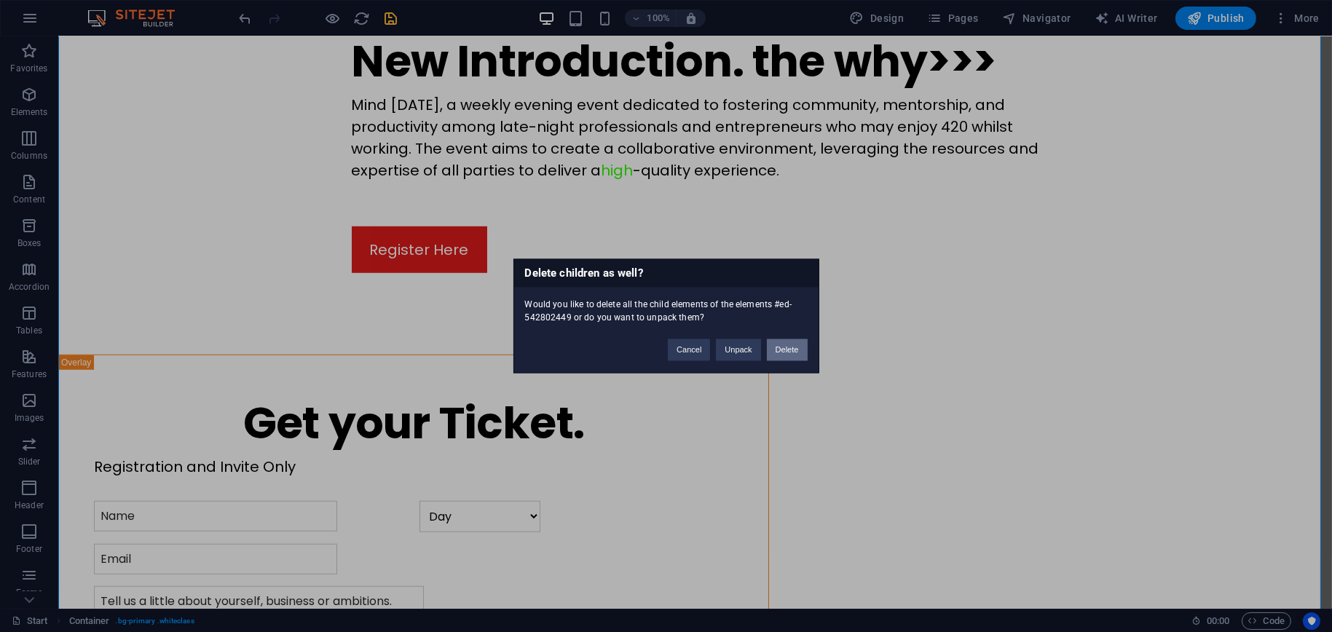
click at [785, 349] on button "Delete" at bounding box center [787, 350] width 41 height 22
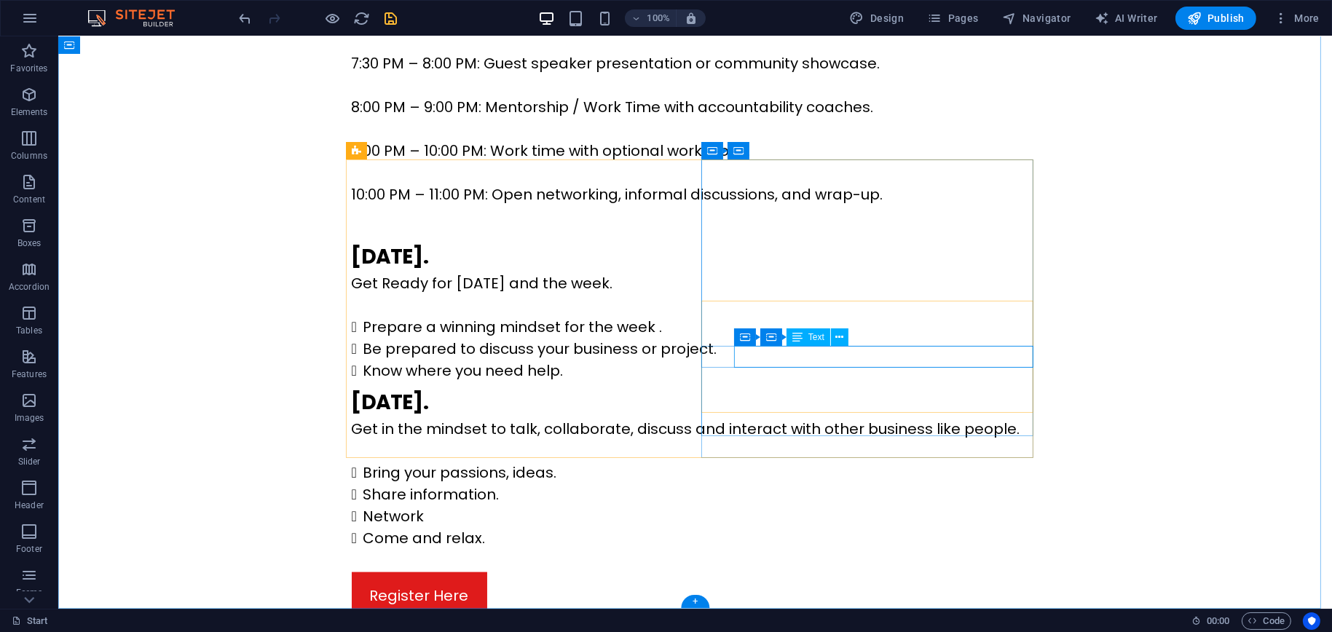
scroll to position [3308, 0]
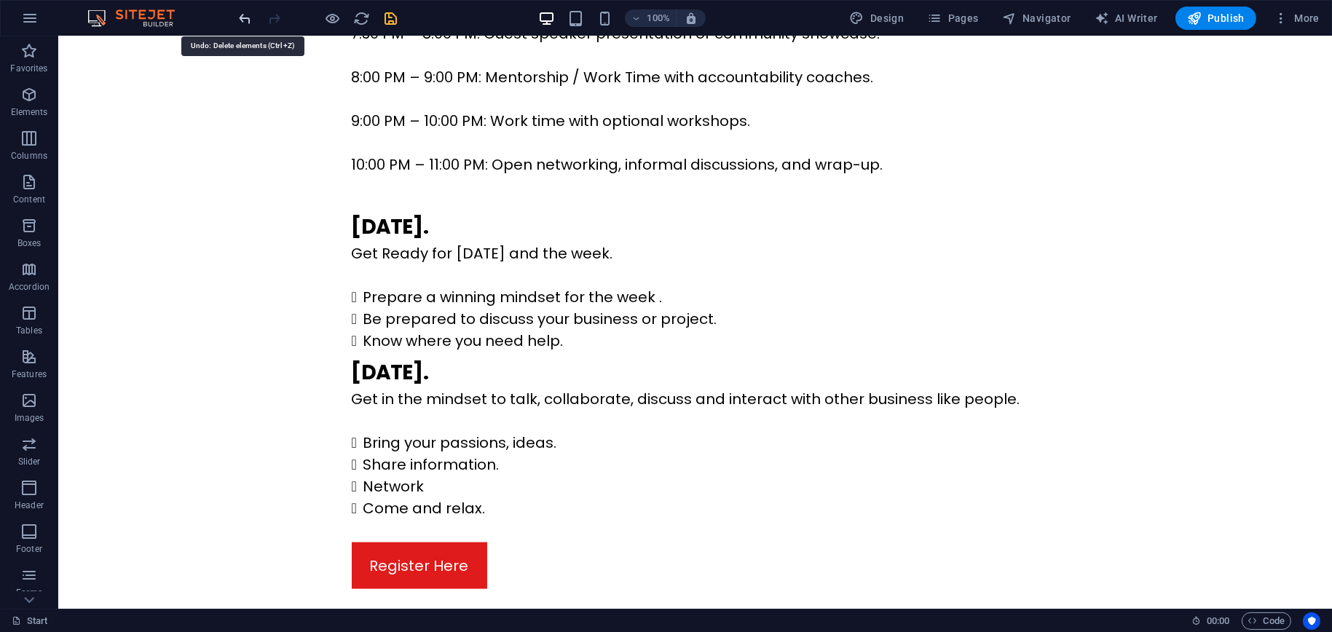
click at [245, 17] on icon "undo" at bounding box center [245, 18] width 17 height 17
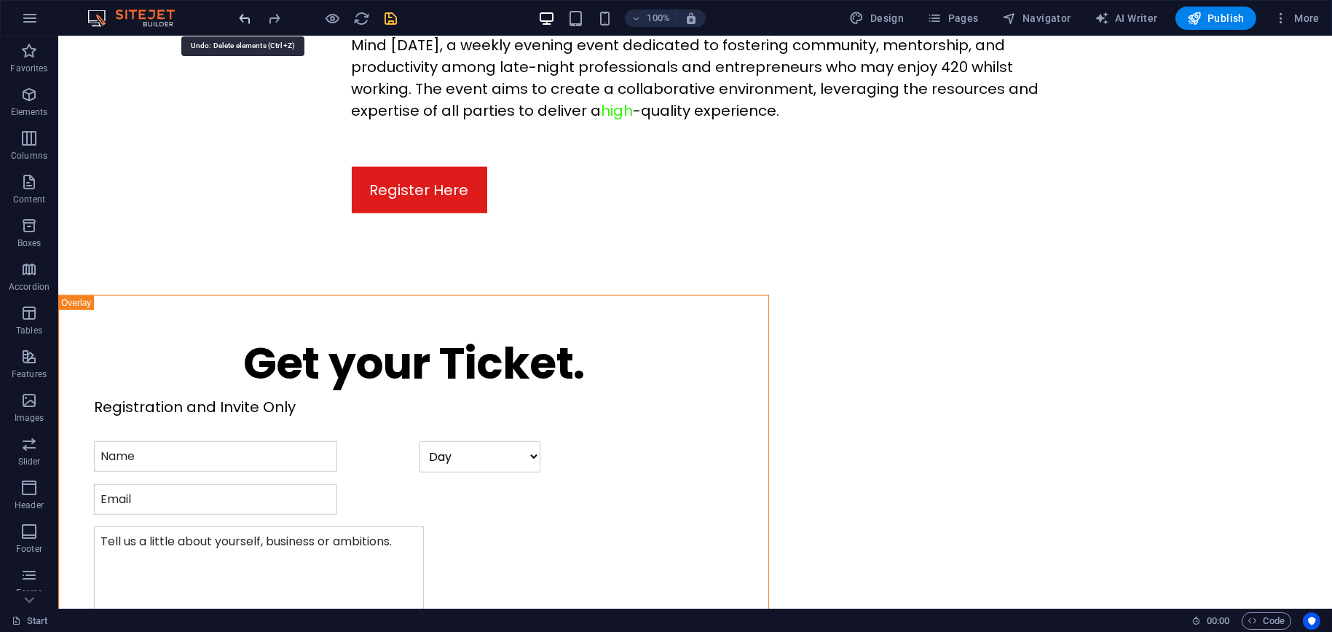
scroll to position [1861, 0]
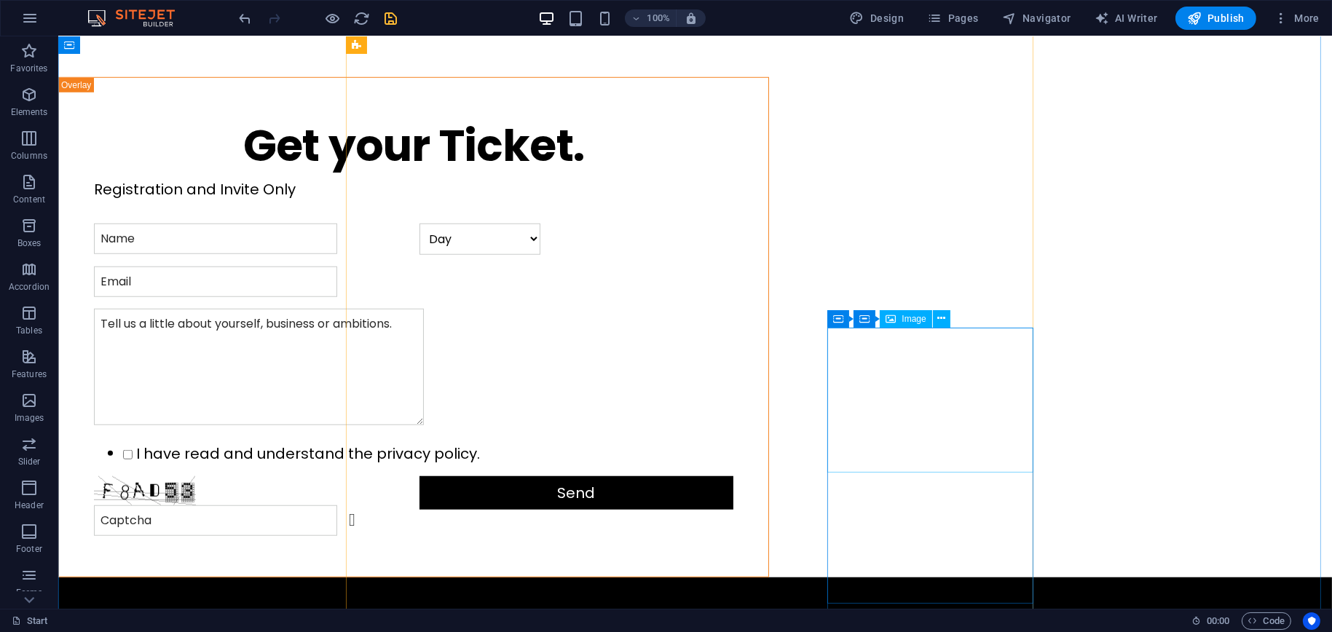
scroll to position [2153, 0]
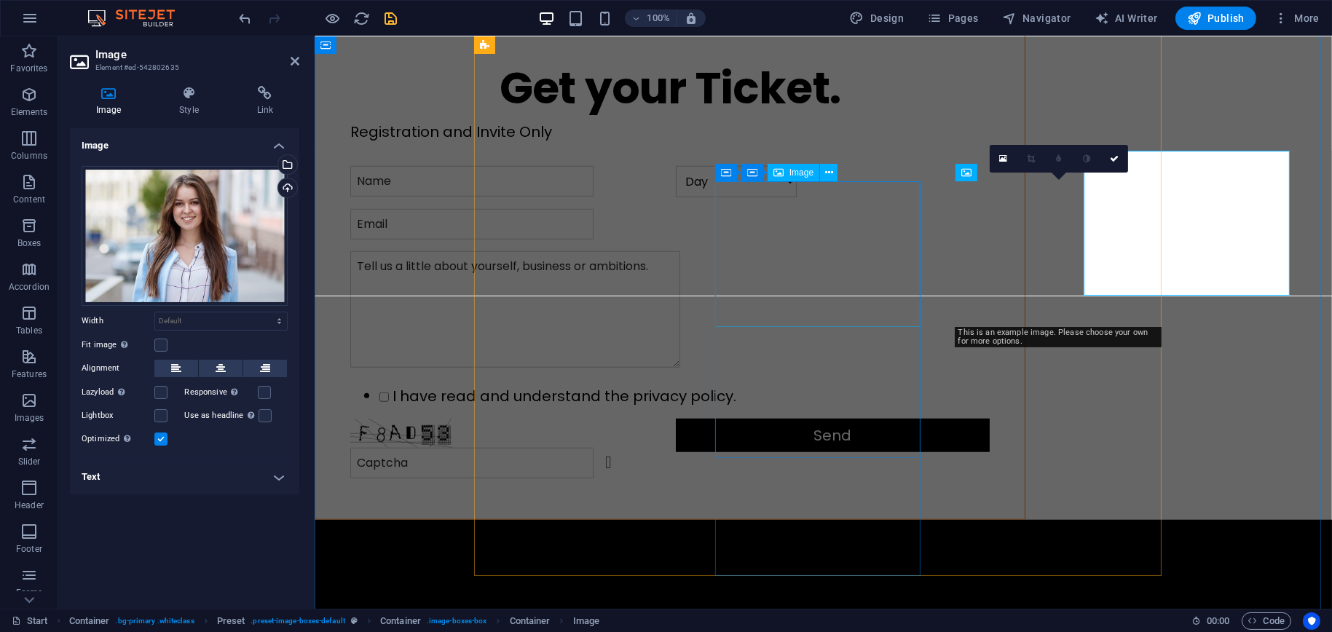
scroll to position [2183, 0]
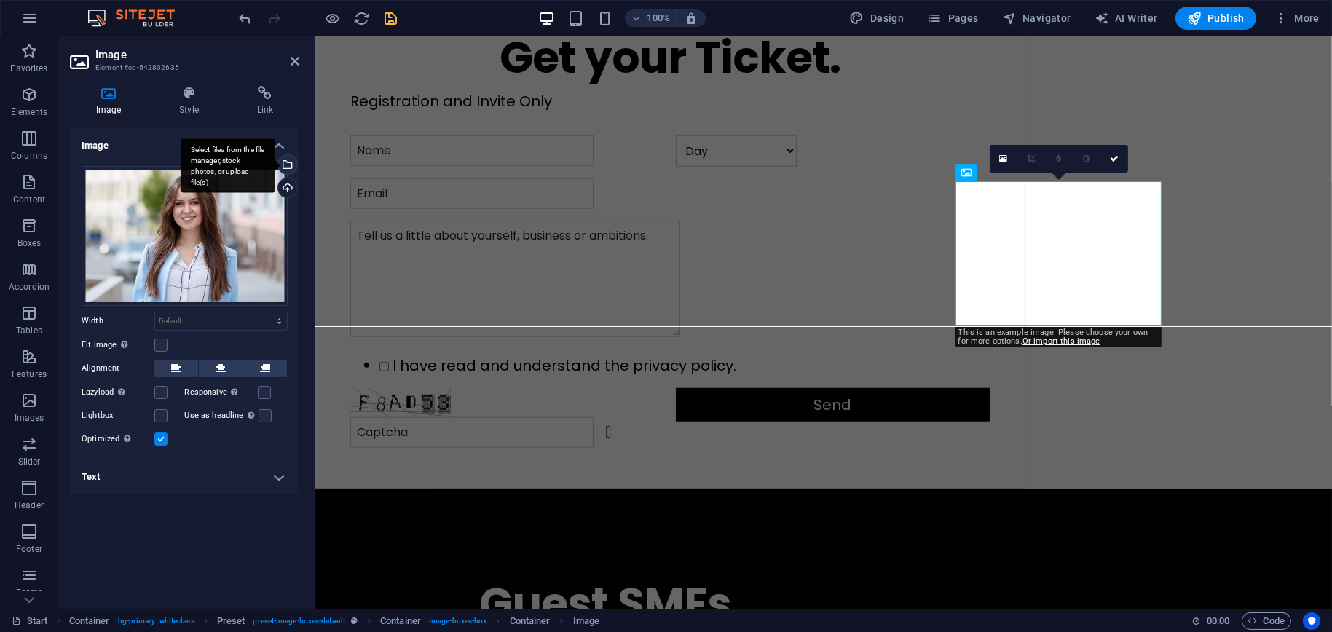
click at [292, 163] on div "Select files from the file manager, stock photos, or upload file(s)" at bounding box center [286, 166] width 22 height 22
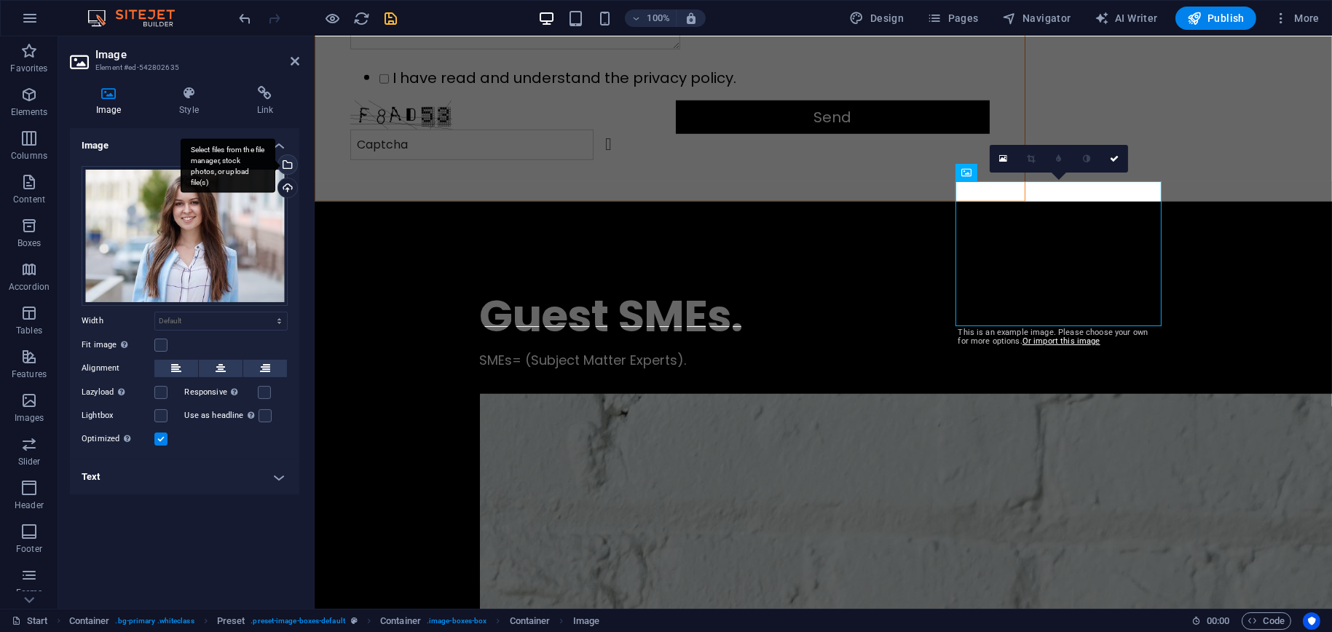
scroll to position [2236, 0]
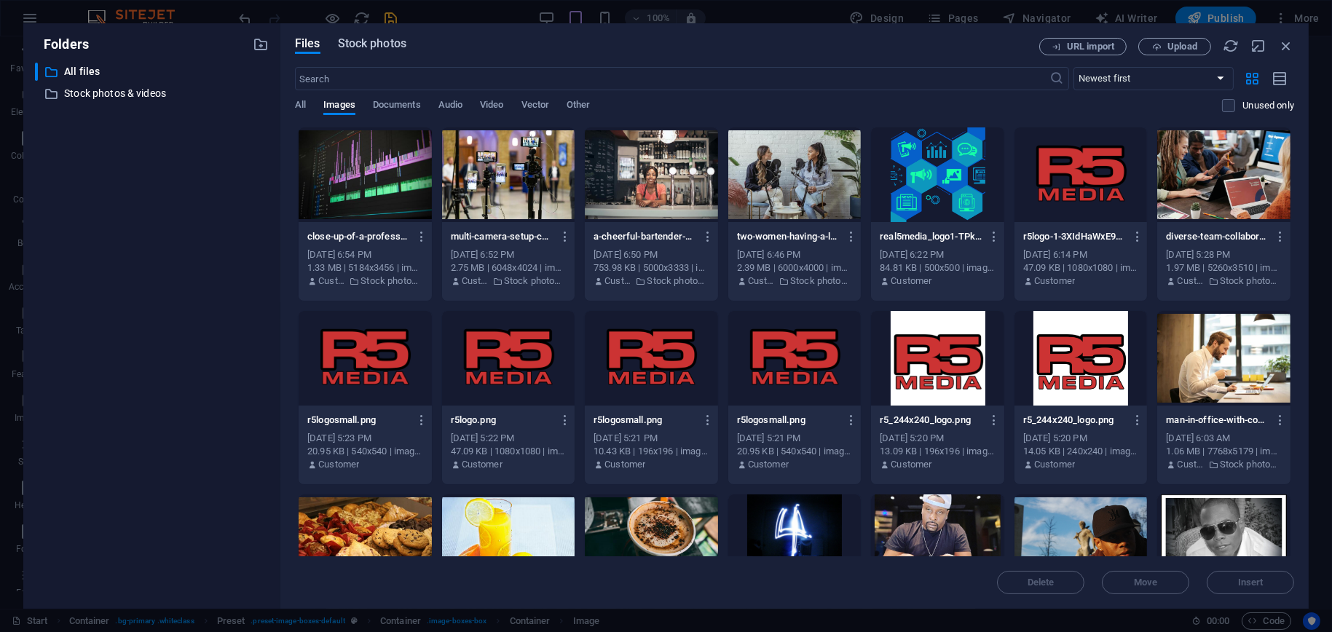
click at [373, 48] on span "Stock photos" at bounding box center [372, 43] width 68 height 17
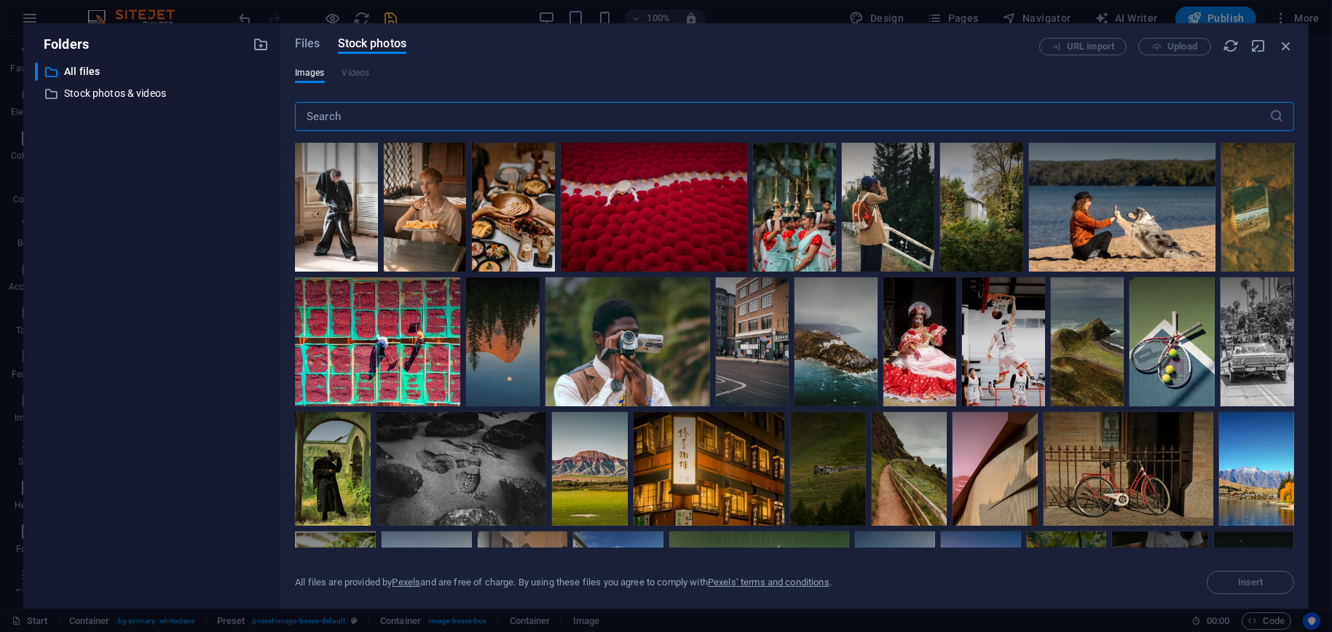
click at [356, 113] on input "text" at bounding box center [782, 116] width 975 height 29
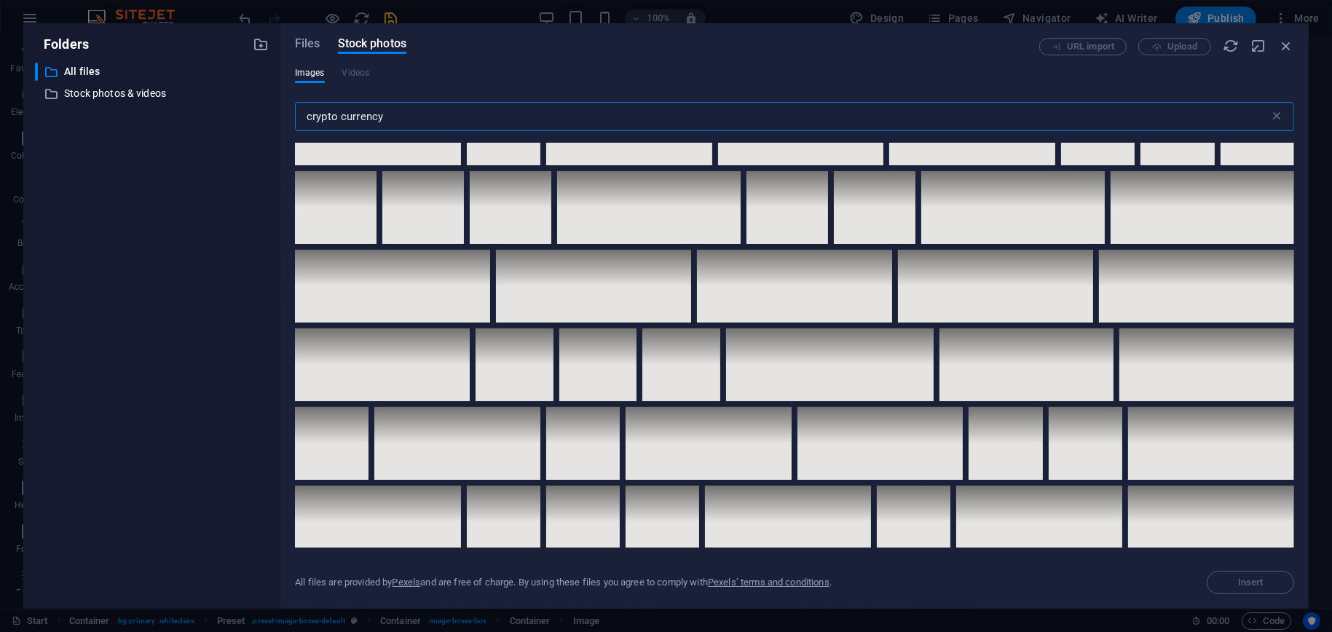
scroll to position [3570, 0]
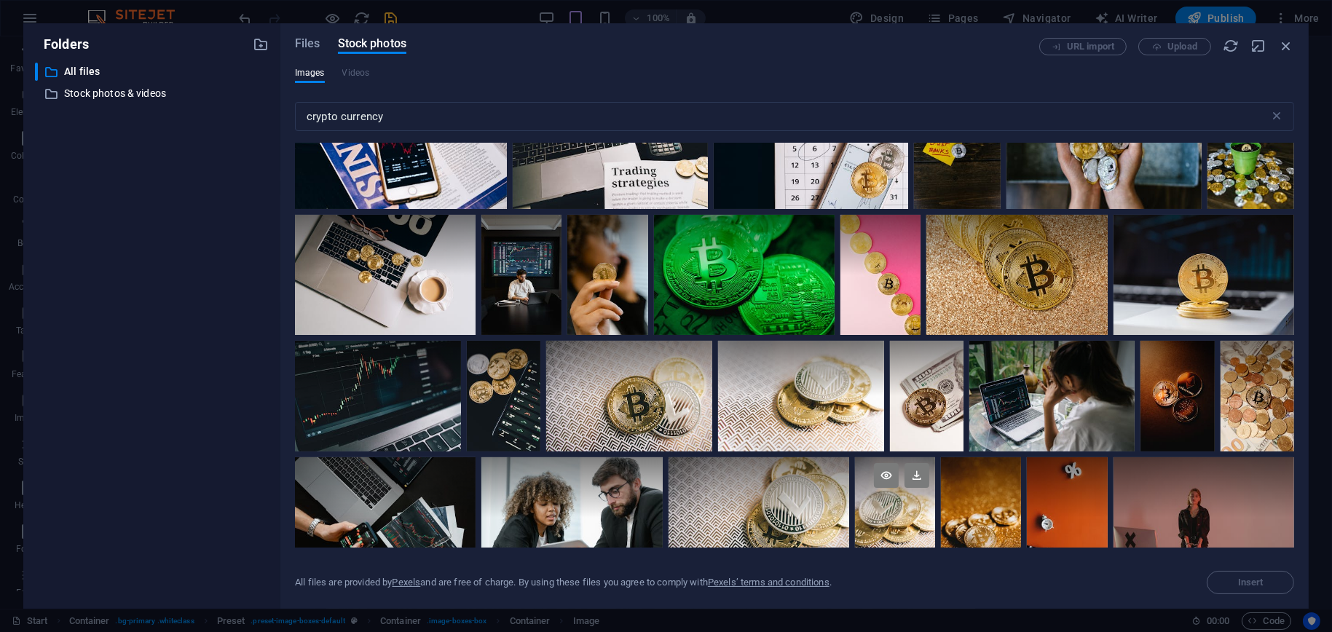
click at [889, 511] on div at bounding box center [895, 517] width 80 height 121
click at [1223, 581] on span "Insert" at bounding box center [1251, 582] width 74 height 9
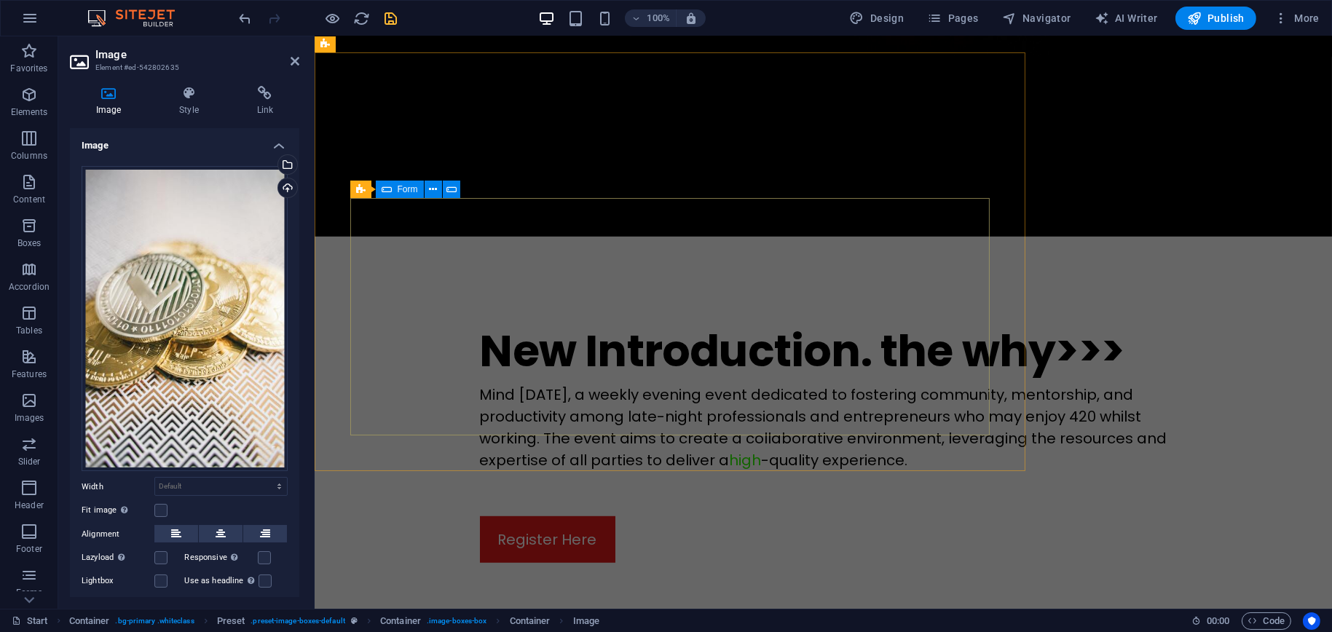
scroll to position [1600, 0]
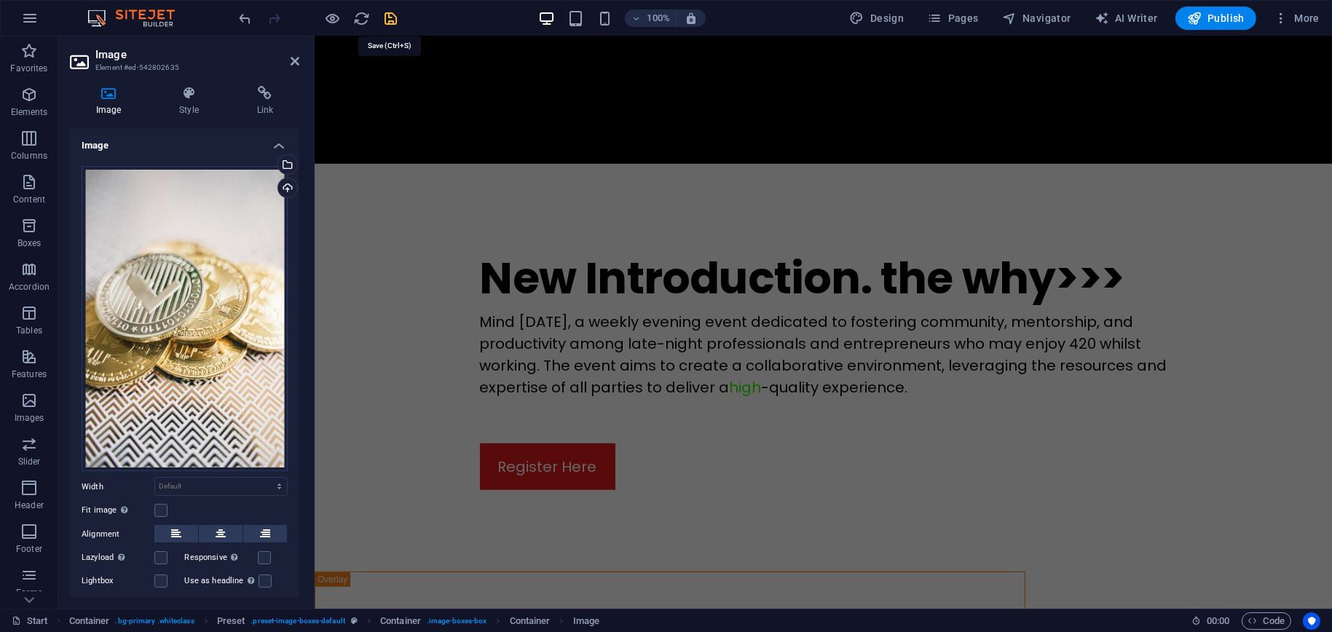
click at [390, 20] on icon "save" at bounding box center [391, 18] width 17 height 17
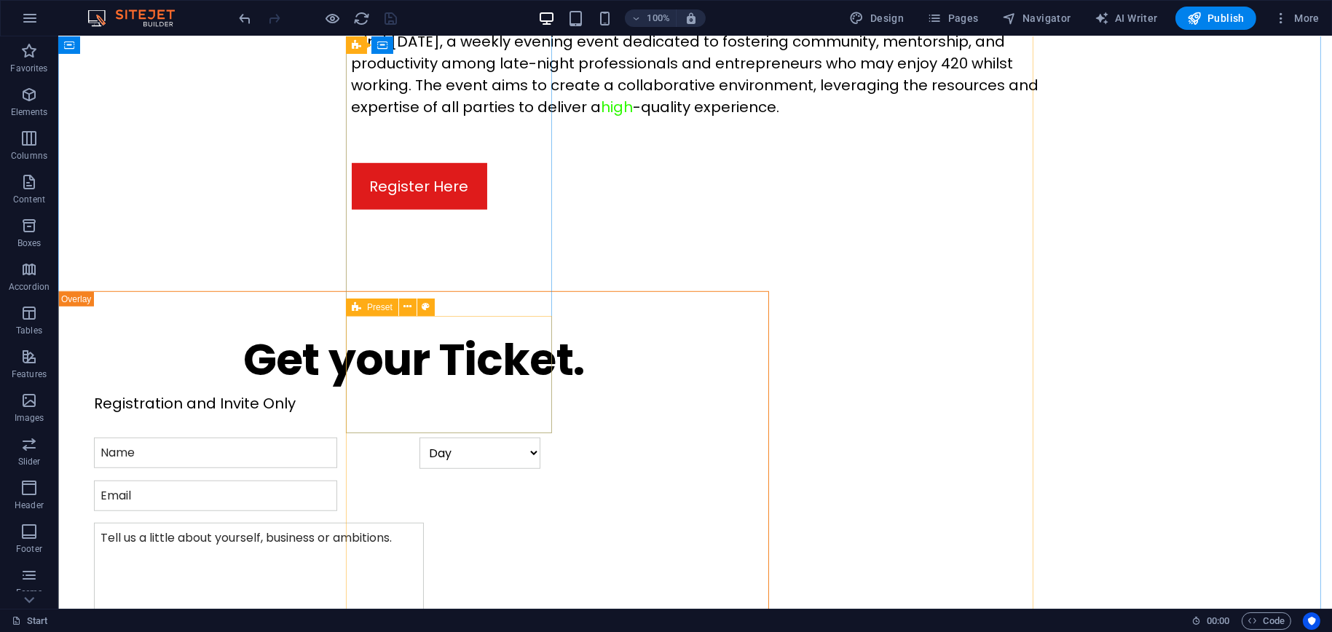
scroll to position [1720, 0]
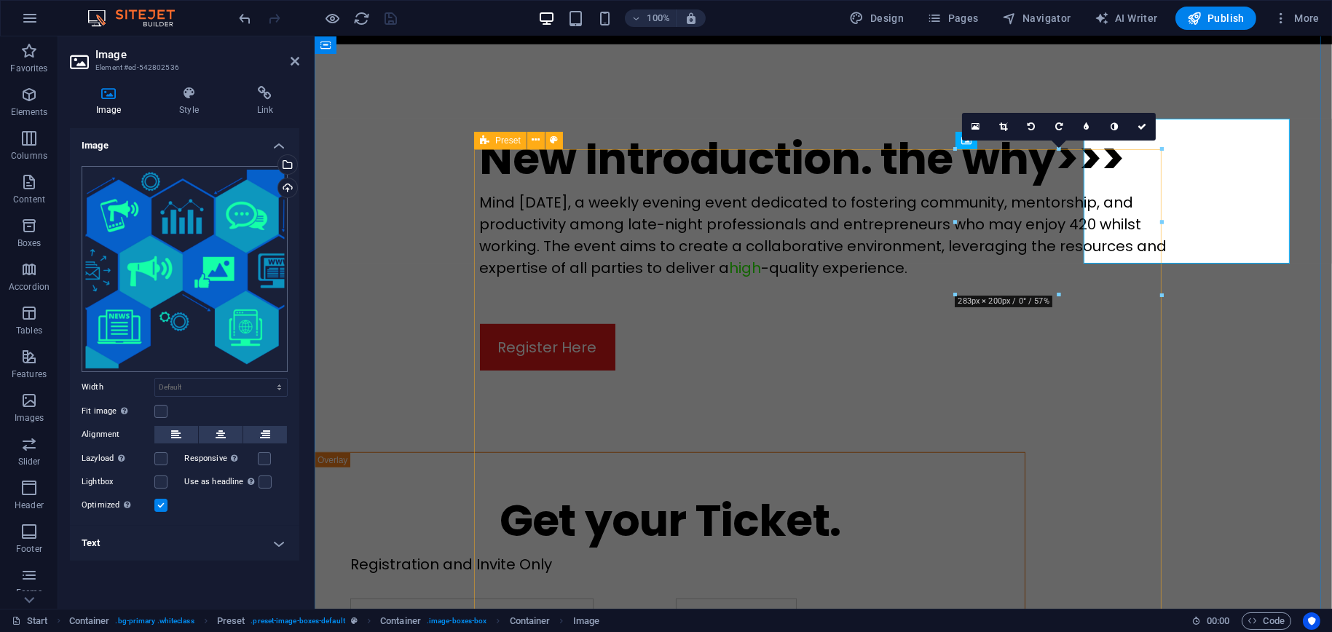
scroll to position [1751, 0]
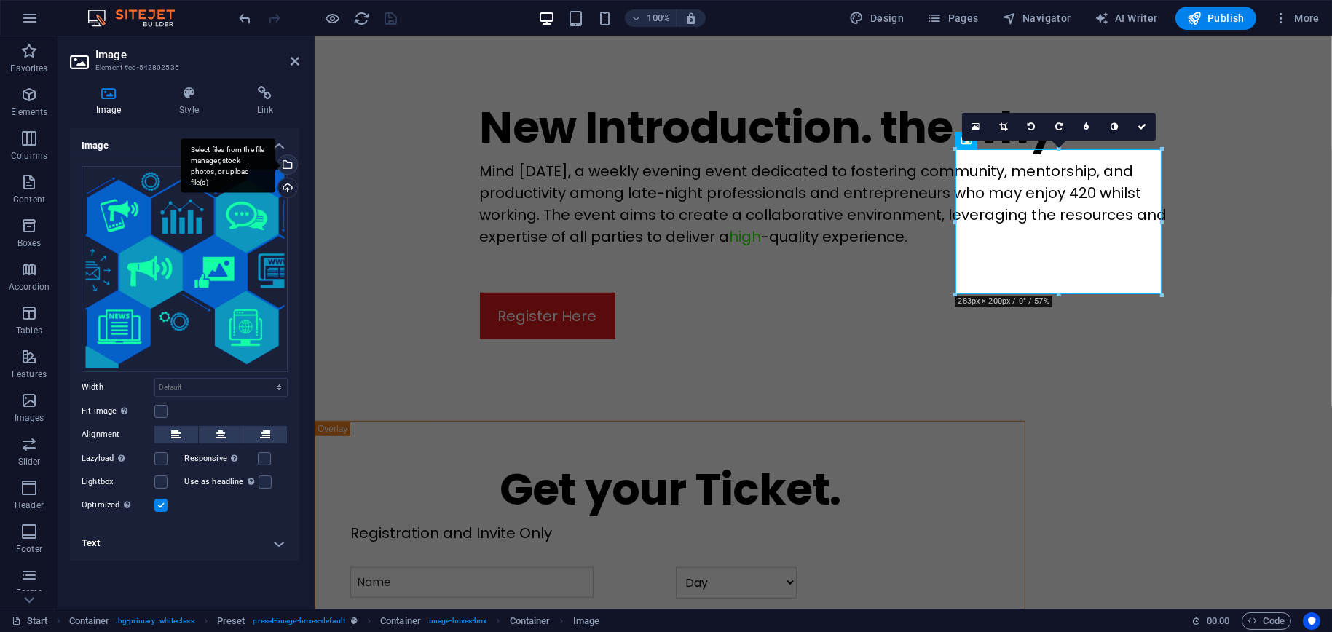
click at [275, 164] on div "Select files from the file manager, stock photos, or upload file(s)" at bounding box center [228, 165] width 95 height 55
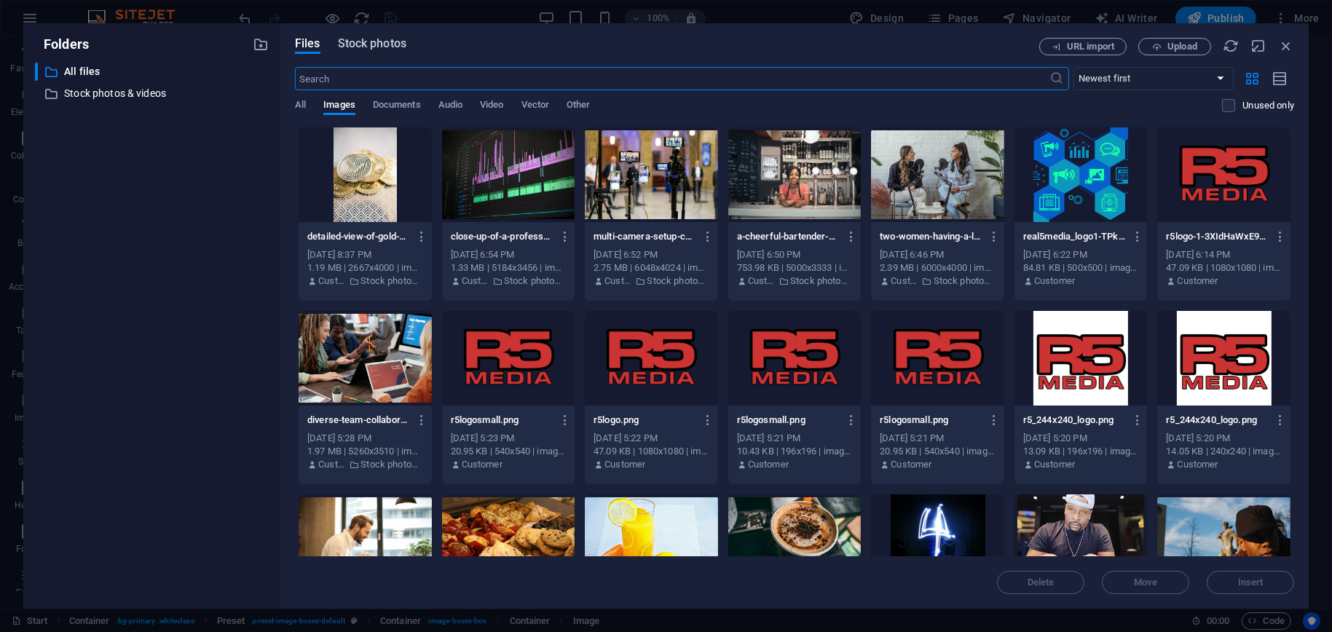
scroll to position [1831, 0]
click at [394, 47] on span "Stock photos" at bounding box center [372, 43] width 68 height 17
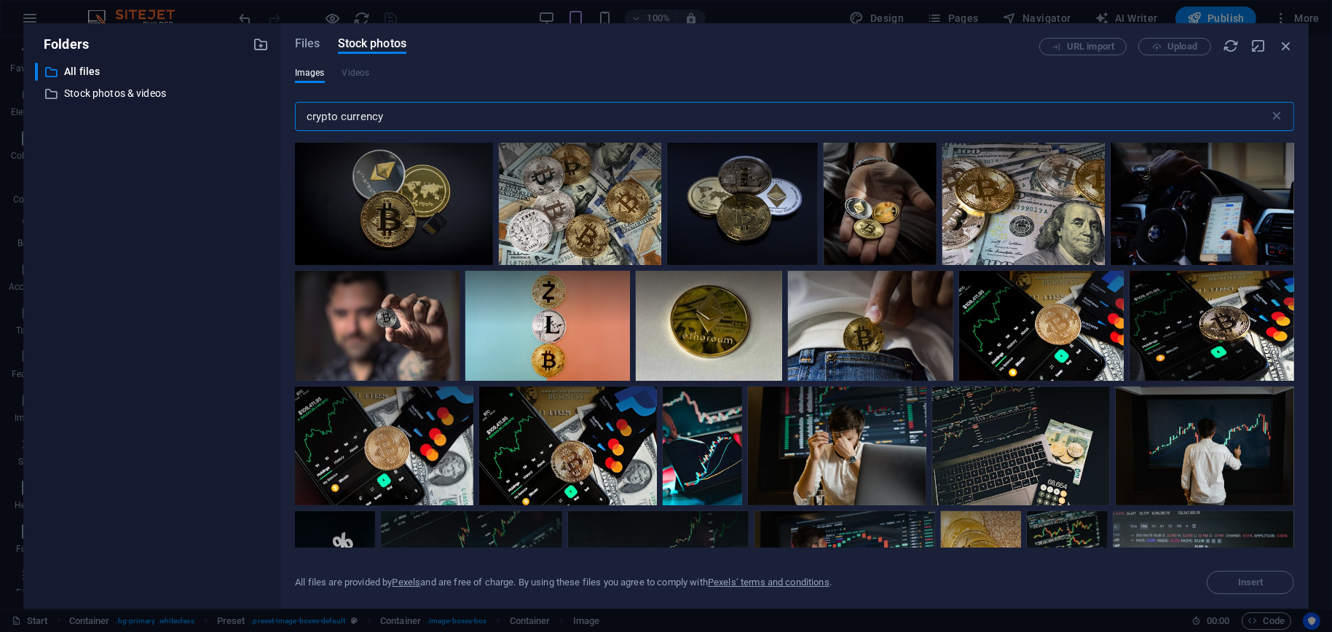
click at [435, 117] on input "crypto currency" at bounding box center [782, 116] width 975 height 29
click at [435, 119] on input "crypto currency" at bounding box center [782, 116] width 975 height 29
click at [433, 119] on input "crypto currency" at bounding box center [782, 116] width 975 height 29
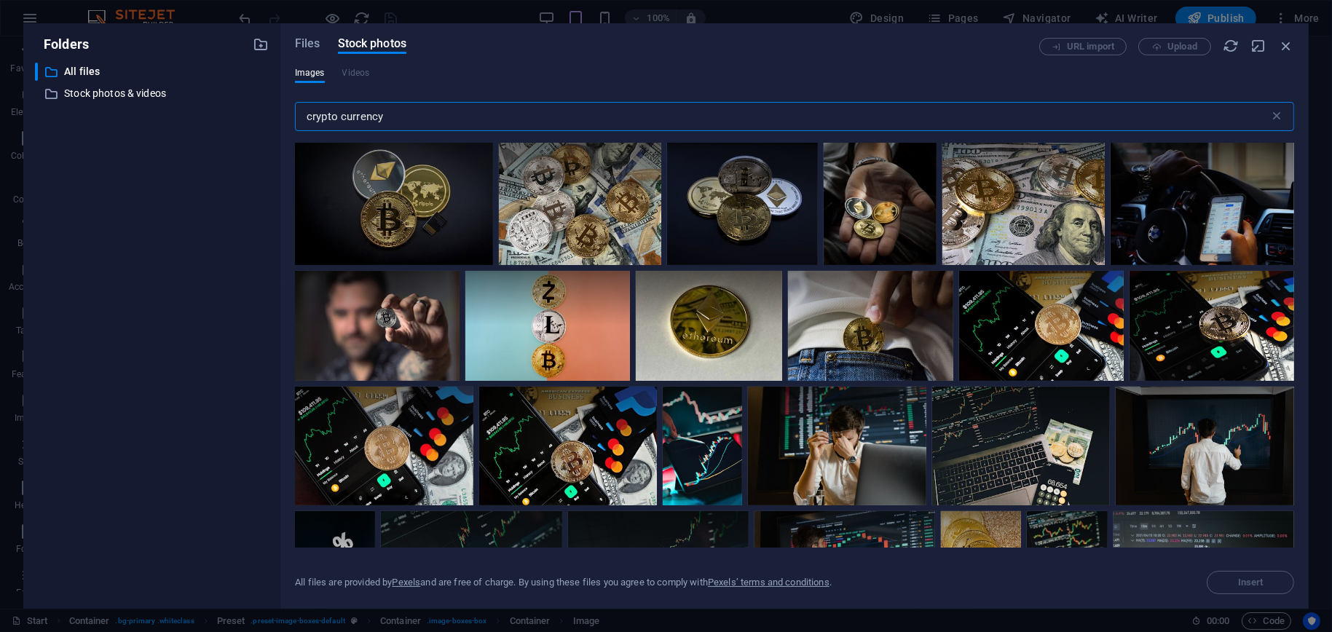
click at [433, 119] on input "crypto currency" at bounding box center [782, 116] width 975 height 29
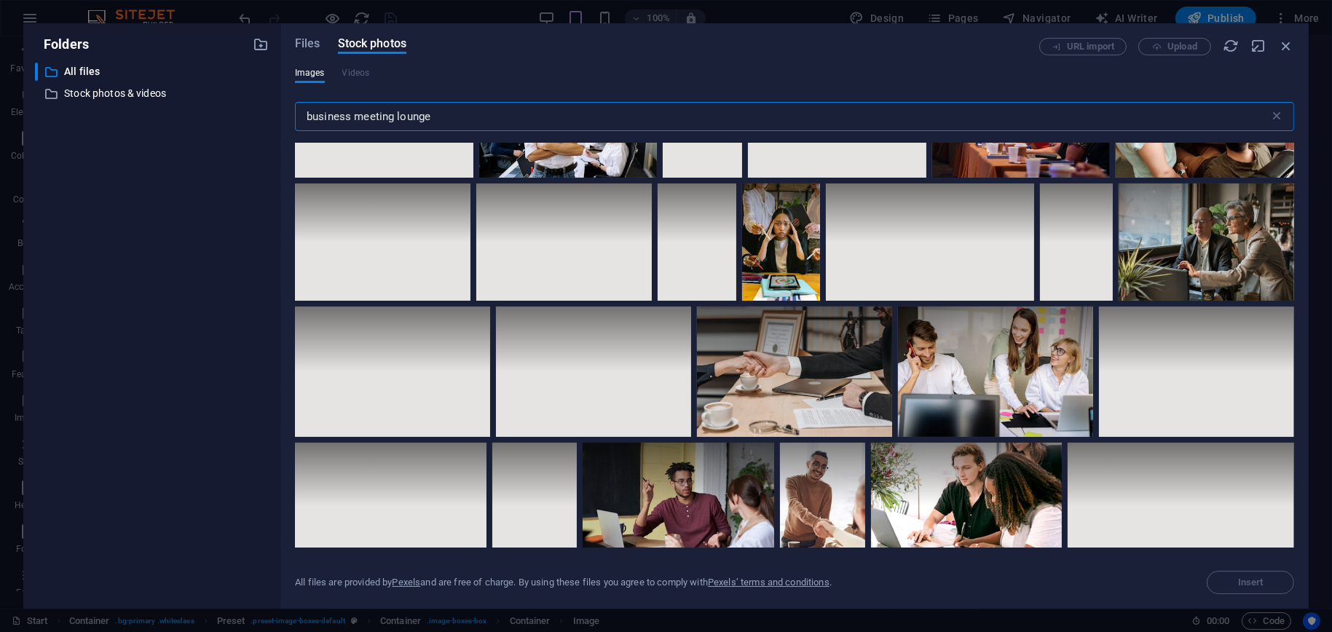
scroll to position [7139, 0]
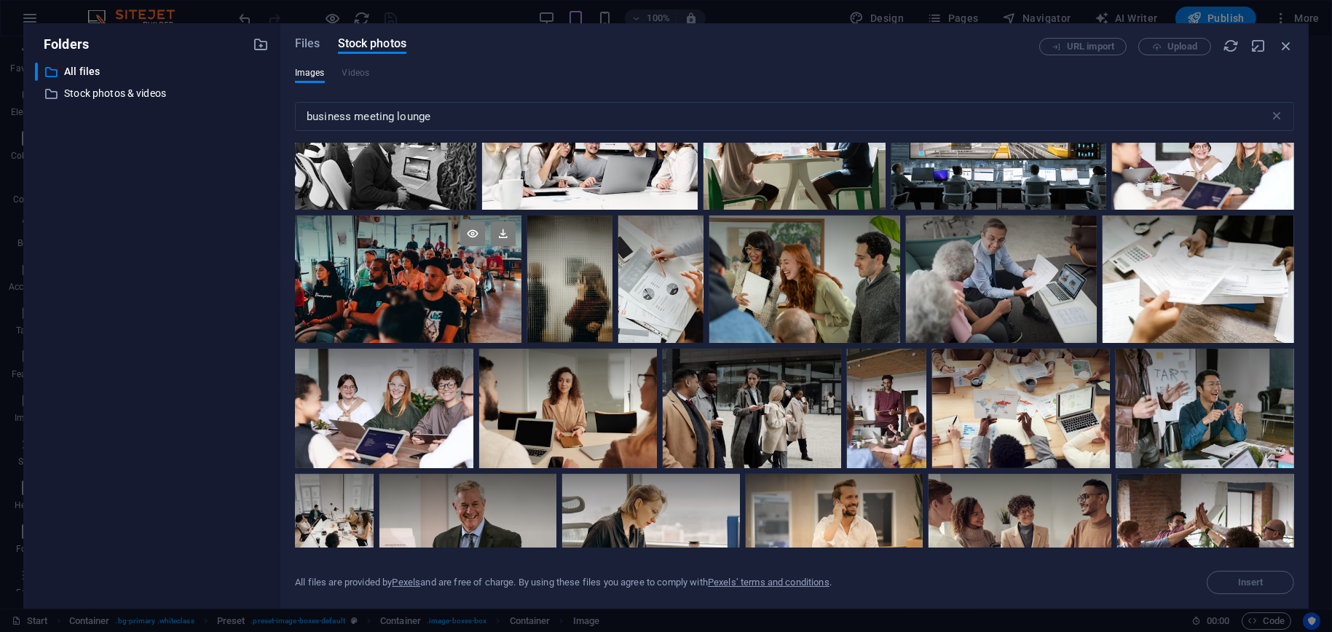
click at [522, 330] on div at bounding box center [408, 279] width 227 height 127
click at [1249, 579] on span "Insert" at bounding box center [1250, 582] width 25 height 9
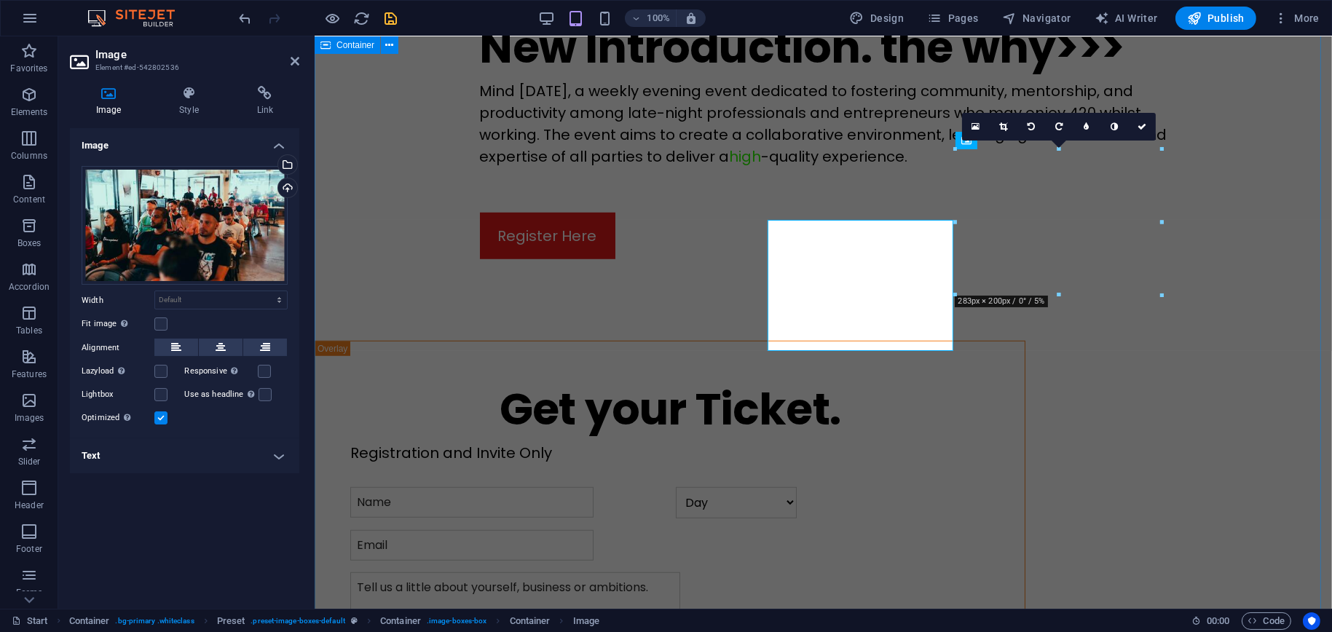
scroll to position [1751, 0]
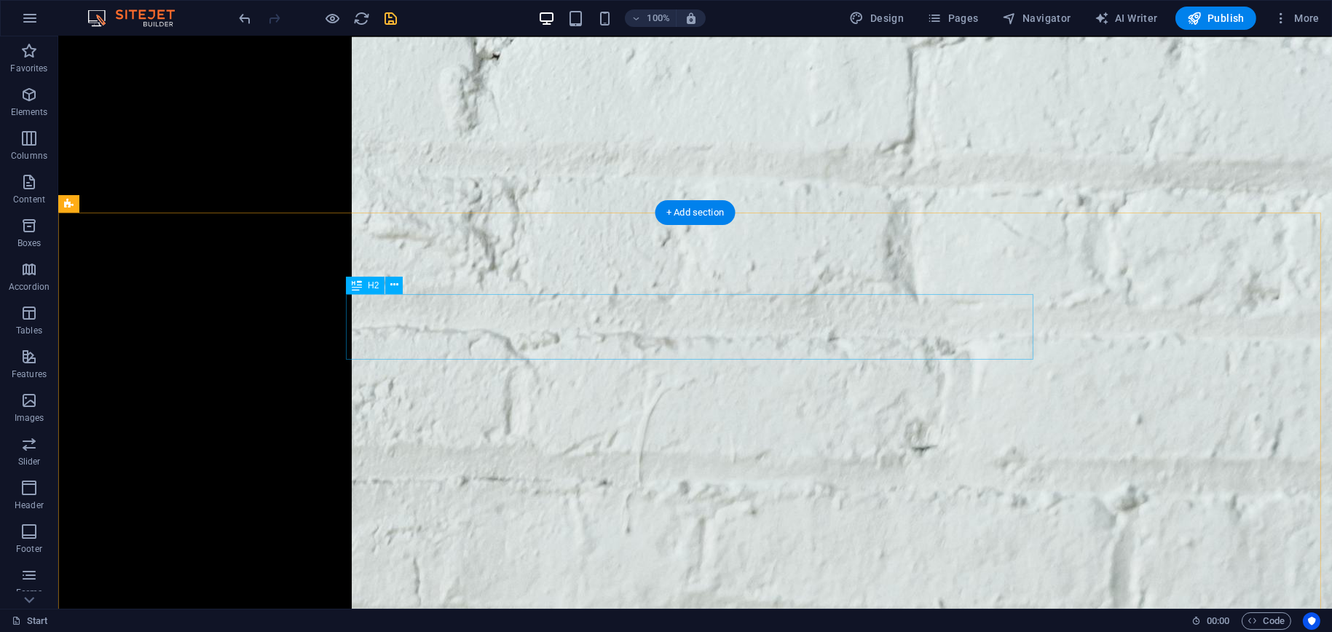
scroll to position [2376, 0]
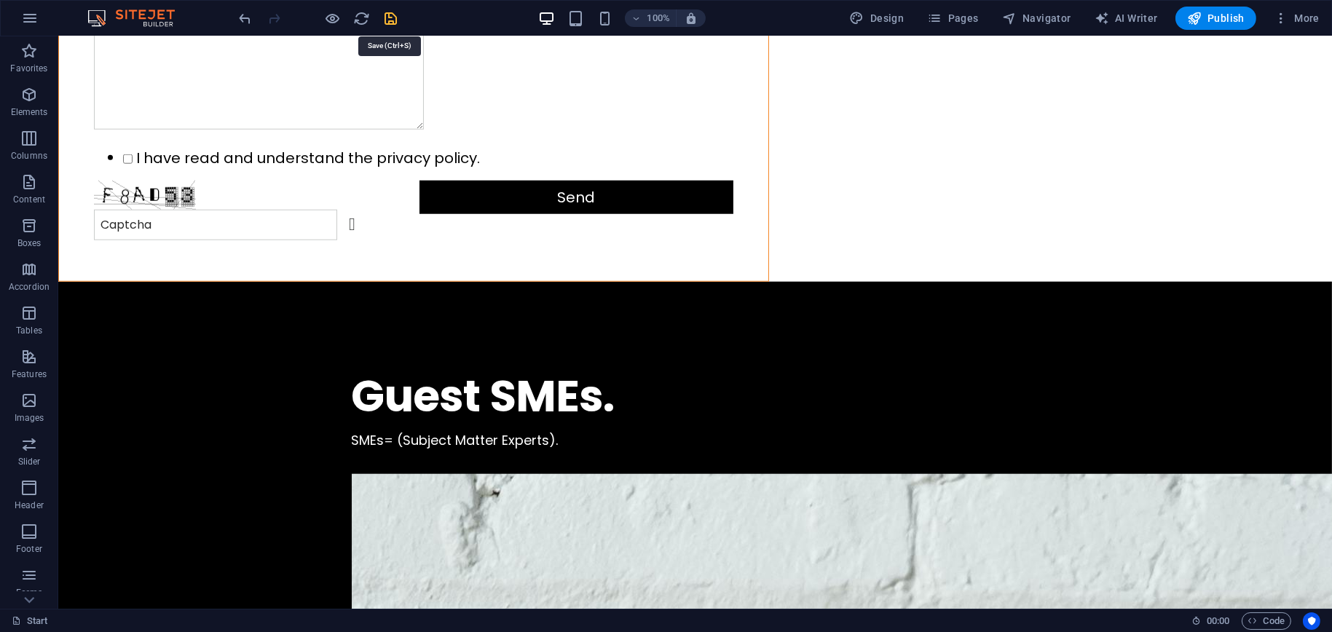
click at [395, 15] on icon "save" at bounding box center [391, 18] width 17 height 17
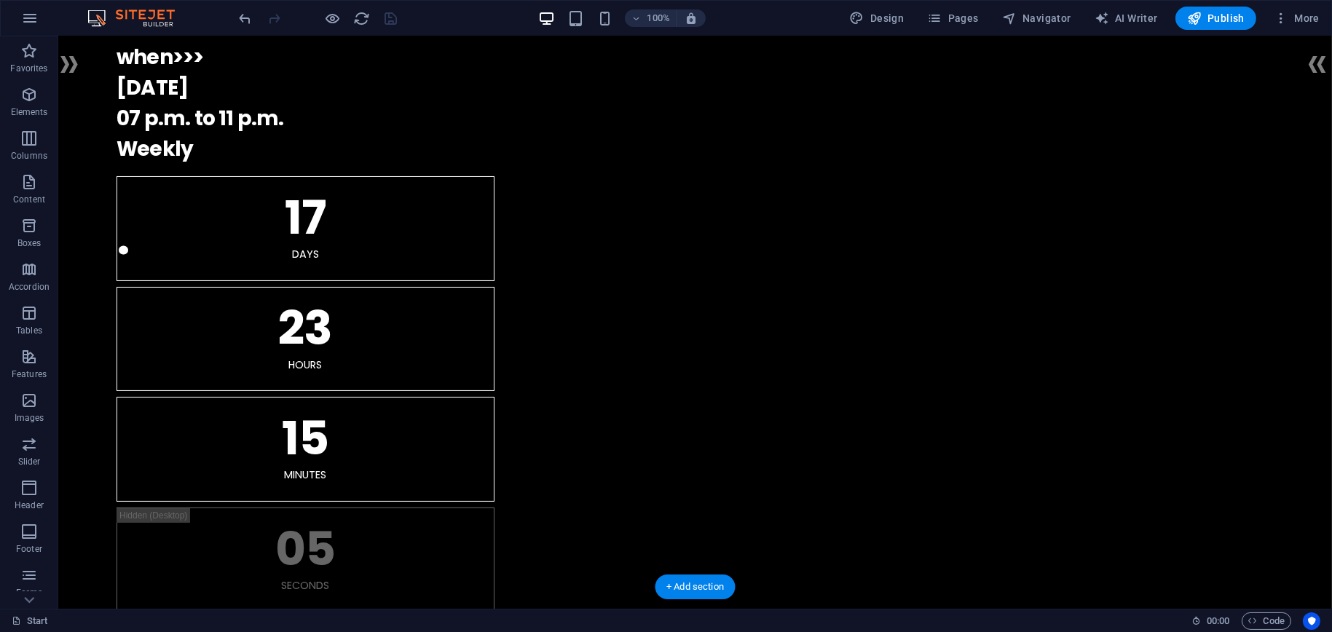
scroll to position [0, 0]
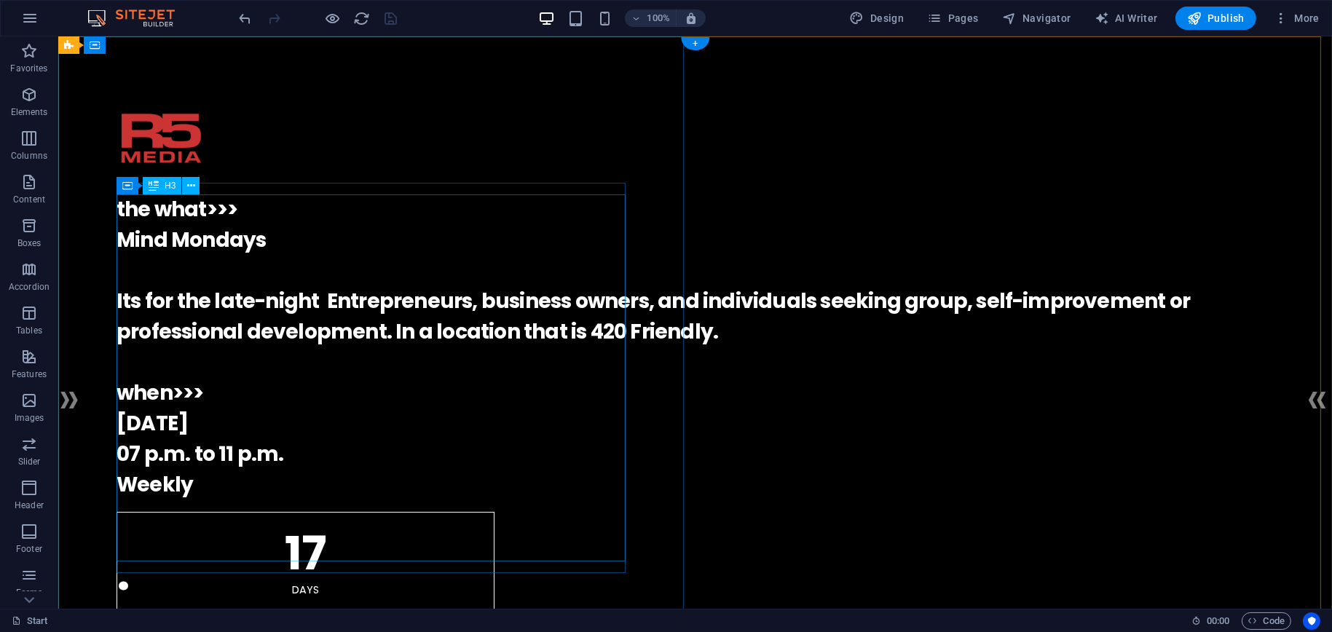
click at [157, 241] on div "the what>>> Mind Mondays Its for the late-night Entrepreneurs, business owners,…" at bounding box center [696, 348] width 1158 height 306
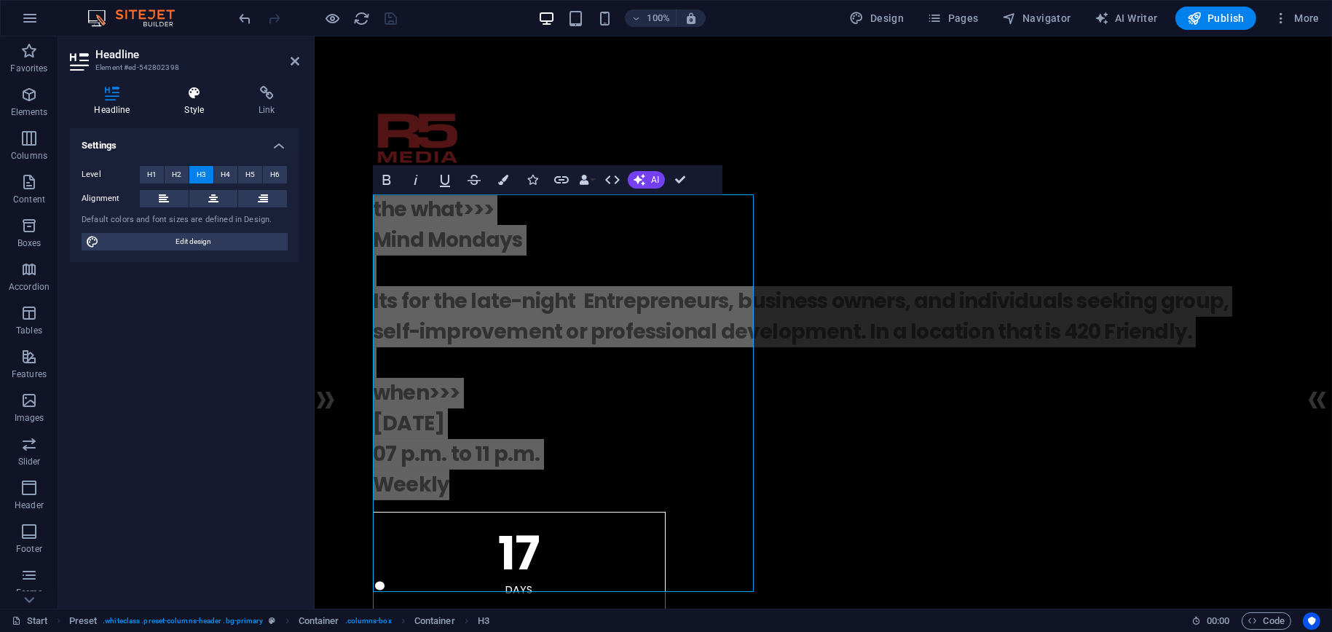
click at [209, 91] on icon at bounding box center [194, 93] width 68 height 15
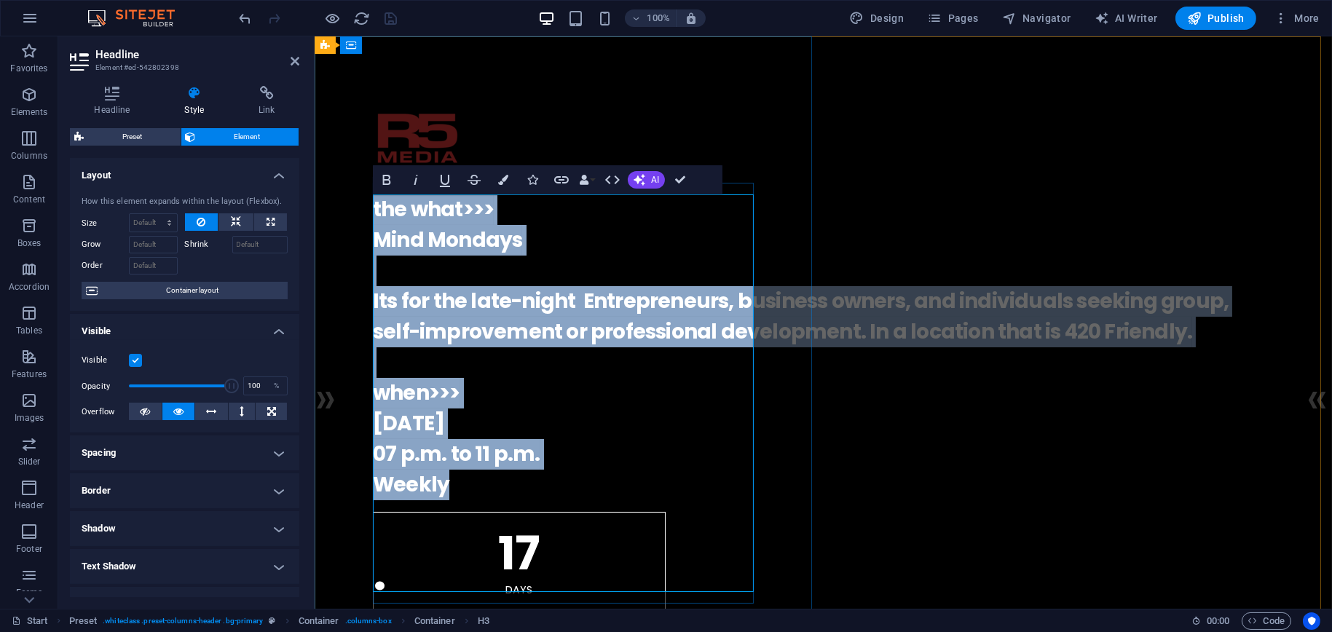
click at [423, 243] on h3 "the what>>> Mind Mondays Its for the late-night Entrepreneurs, business owners,…" at bounding box center [822, 348] width 901 height 306
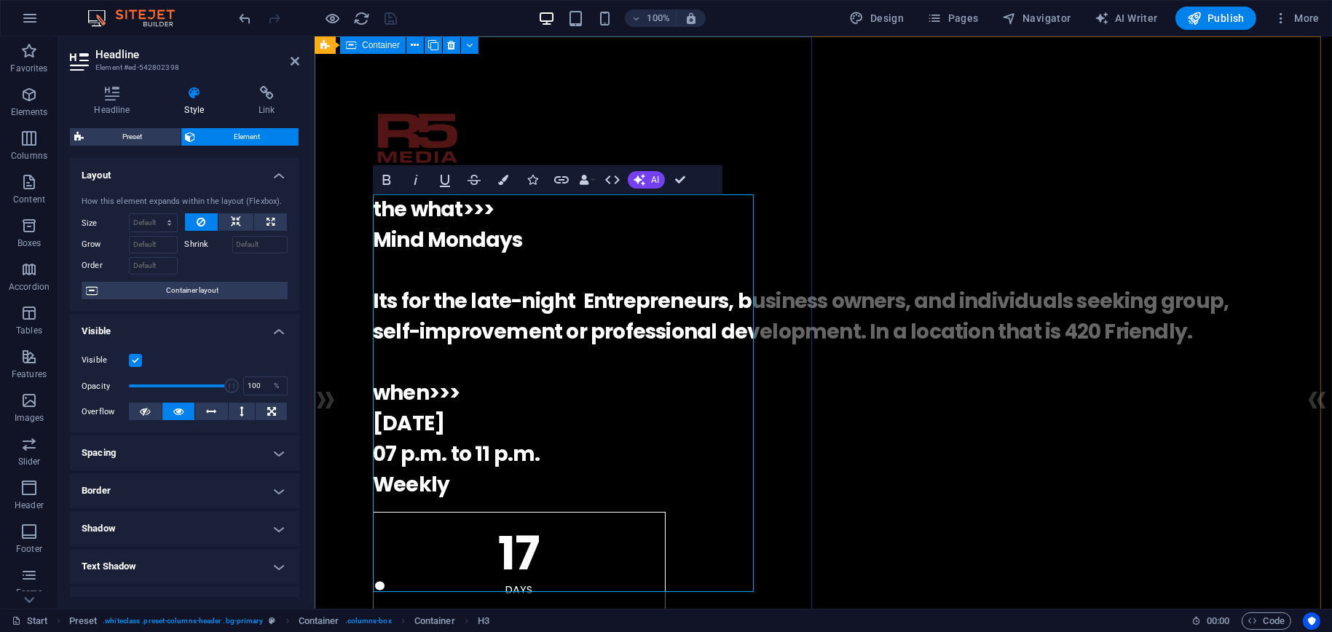
drag, startPoint x: 689, startPoint y: 420, endPoint x: 371, endPoint y: 189, distance: 393.3
click at [371, 189] on div ". the what>>> Mind Mondays Its for the late-night Entrepreneurs, business owner…" at bounding box center [823, 521] width 1018 height 970
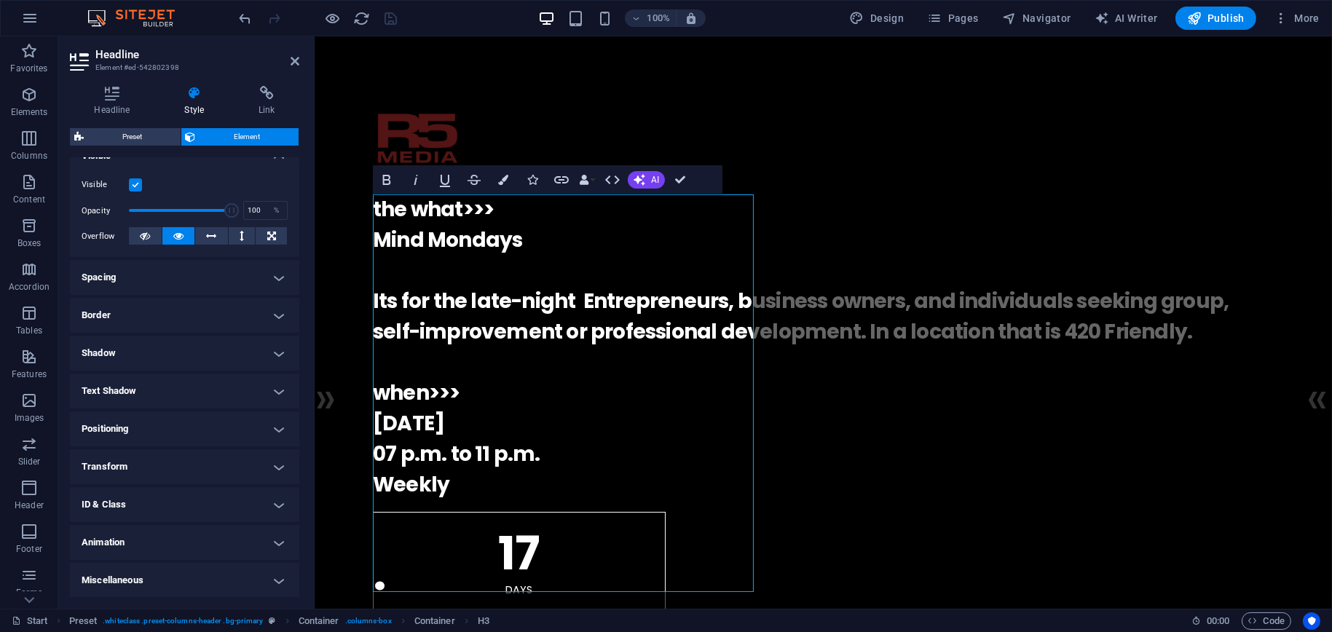
click at [179, 500] on h4 "ID & Class" at bounding box center [184, 504] width 229 height 35
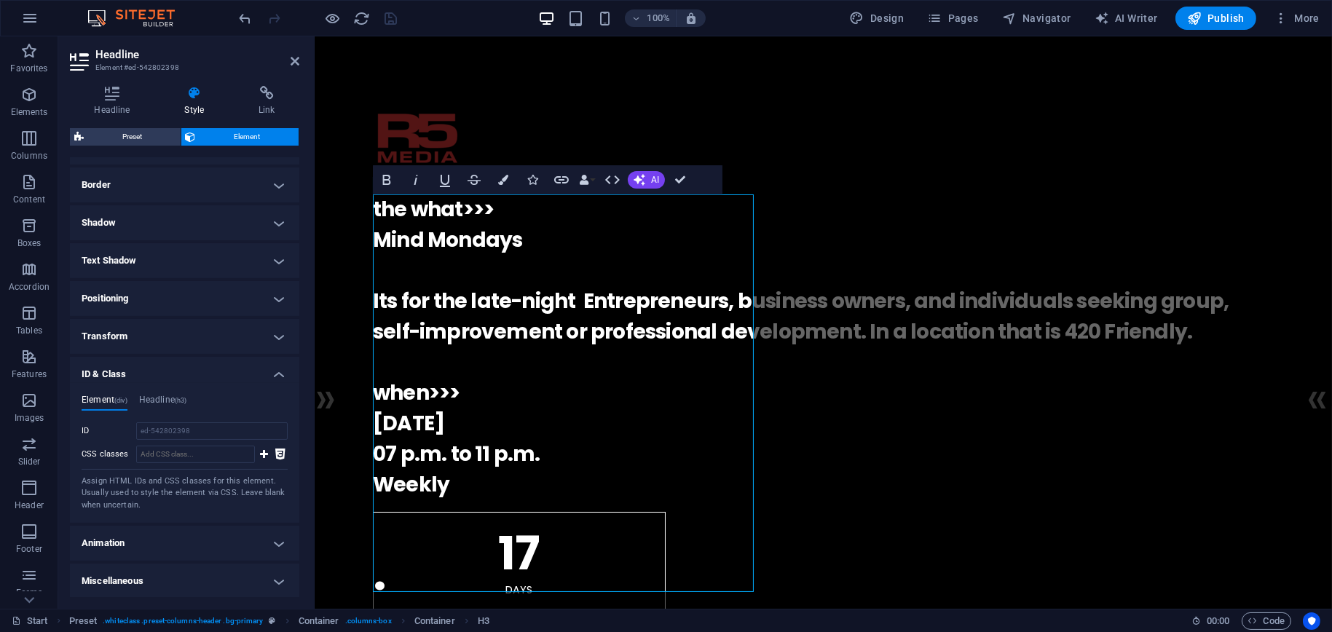
click at [286, 372] on h4 "ID & Class" at bounding box center [184, 370] width 229 height 26
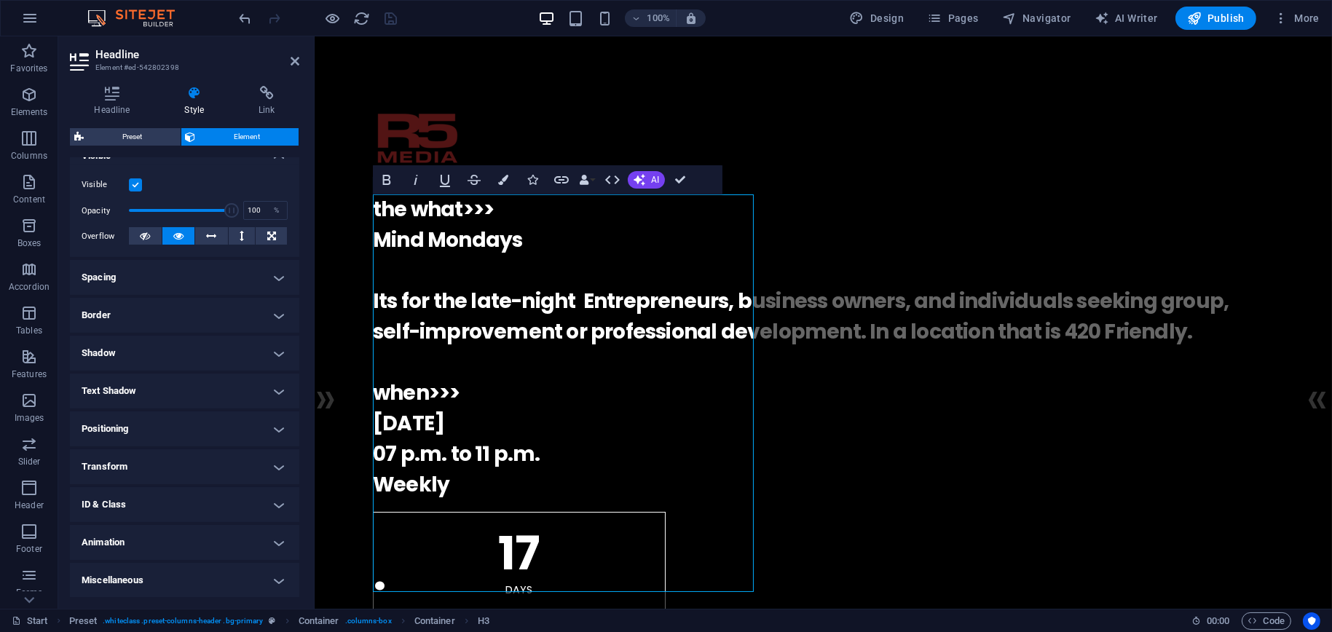
click at [253, 576] on h4 "Miscellaneous" at bounding box center [184, 580] width 229 height 35
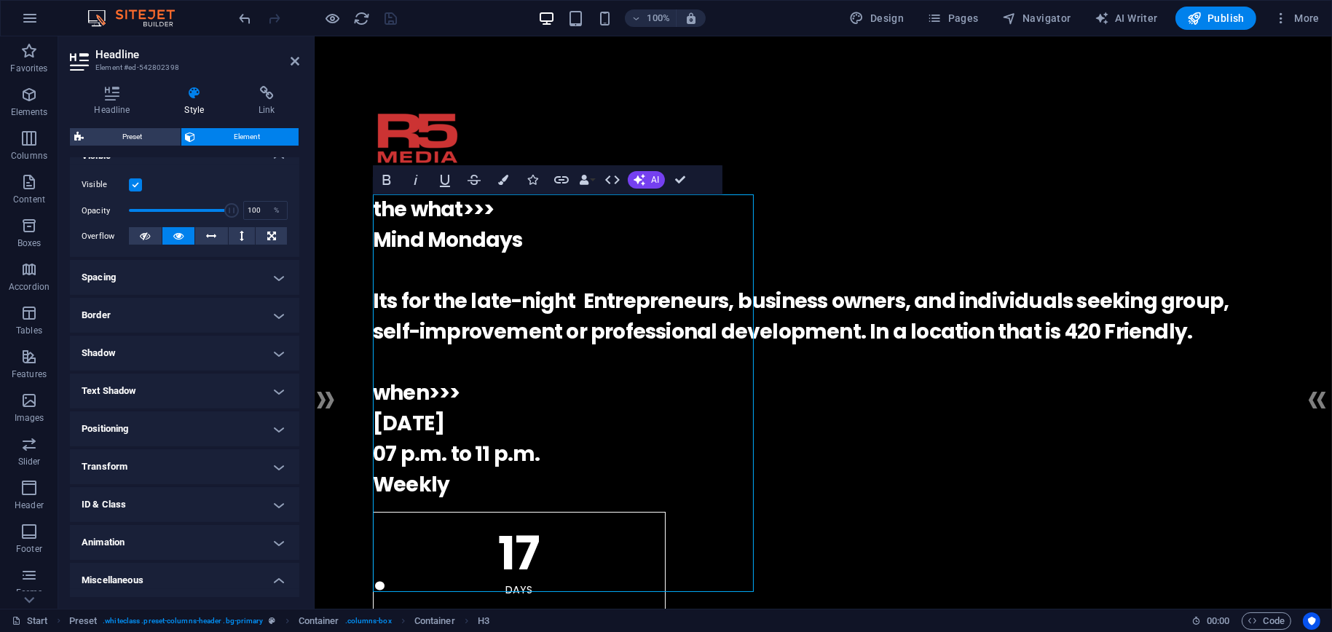
scroll to position [264, 0]
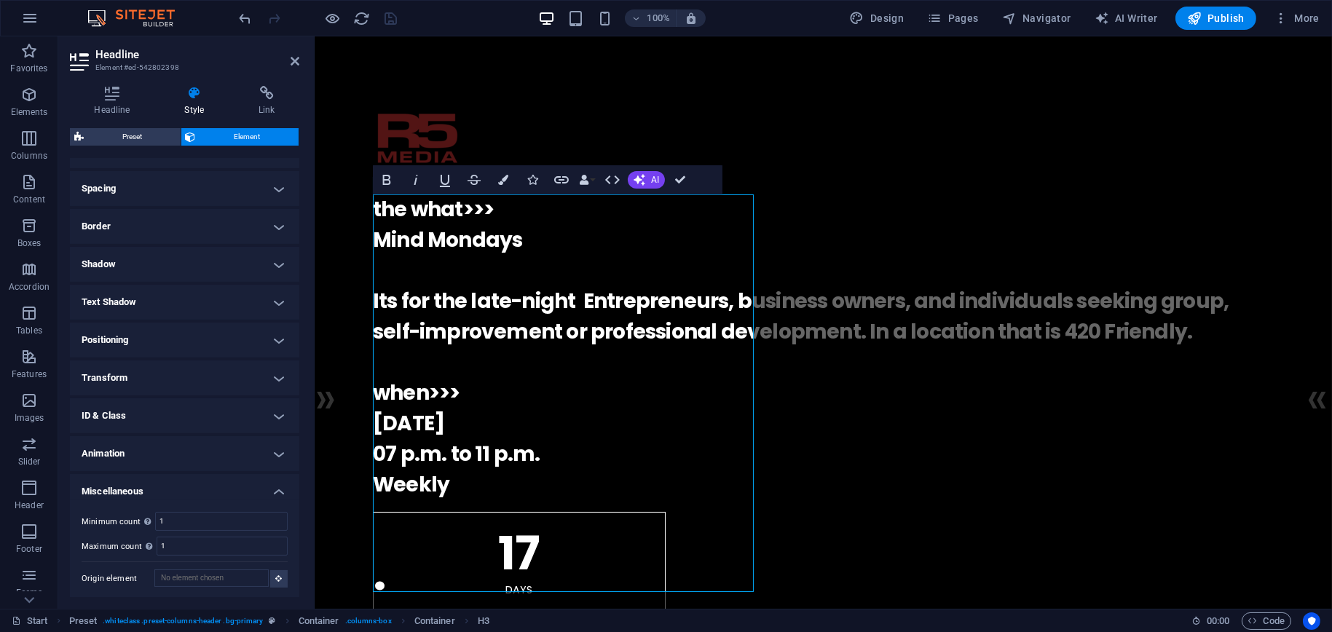
click at [262, 490] on h4 "Miscellaneous" at bounding box center [184, 487] width 229 height 26
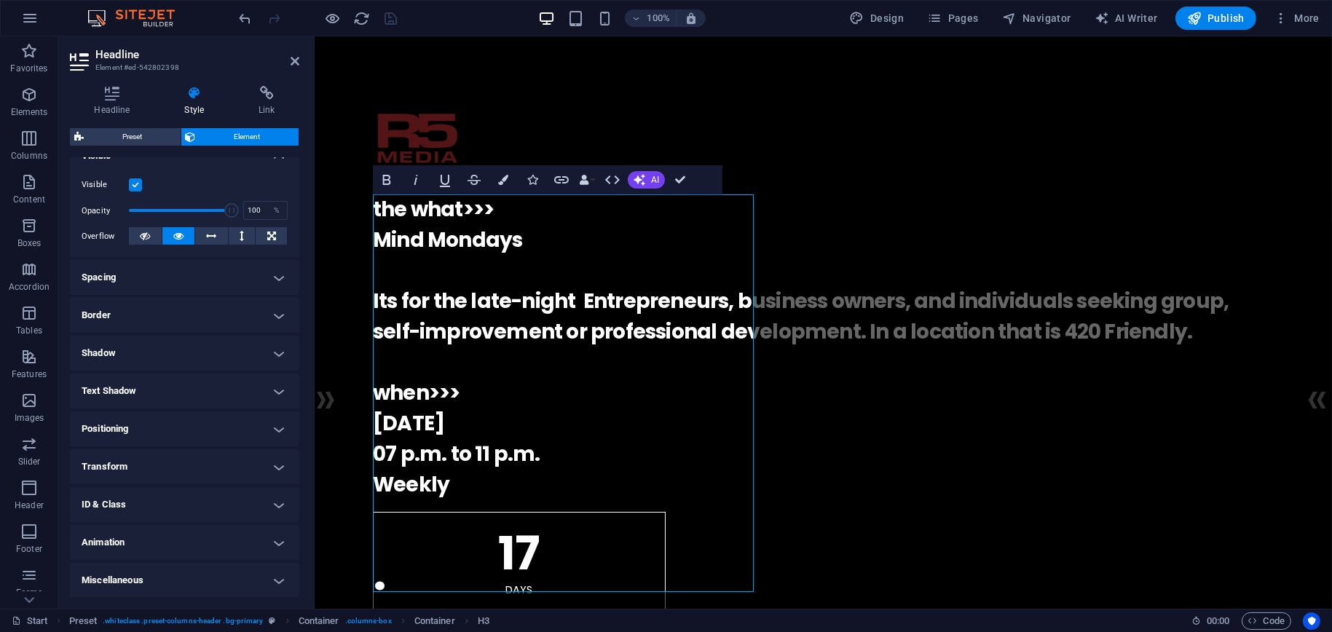
click at [246, 541] on h4 "Animation" at bounding box center [184, 542] width 229 height 35
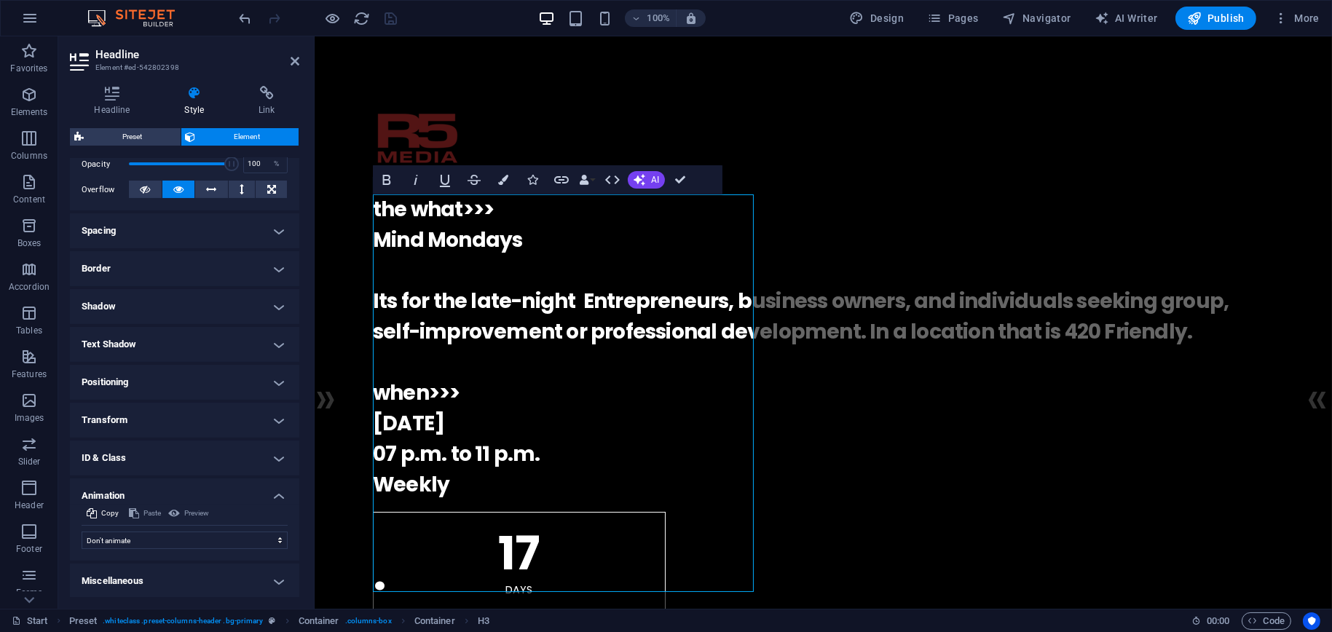
click at [265, 494] on h4 "Animation" at bounding box center [184, 492] width 229 height 26
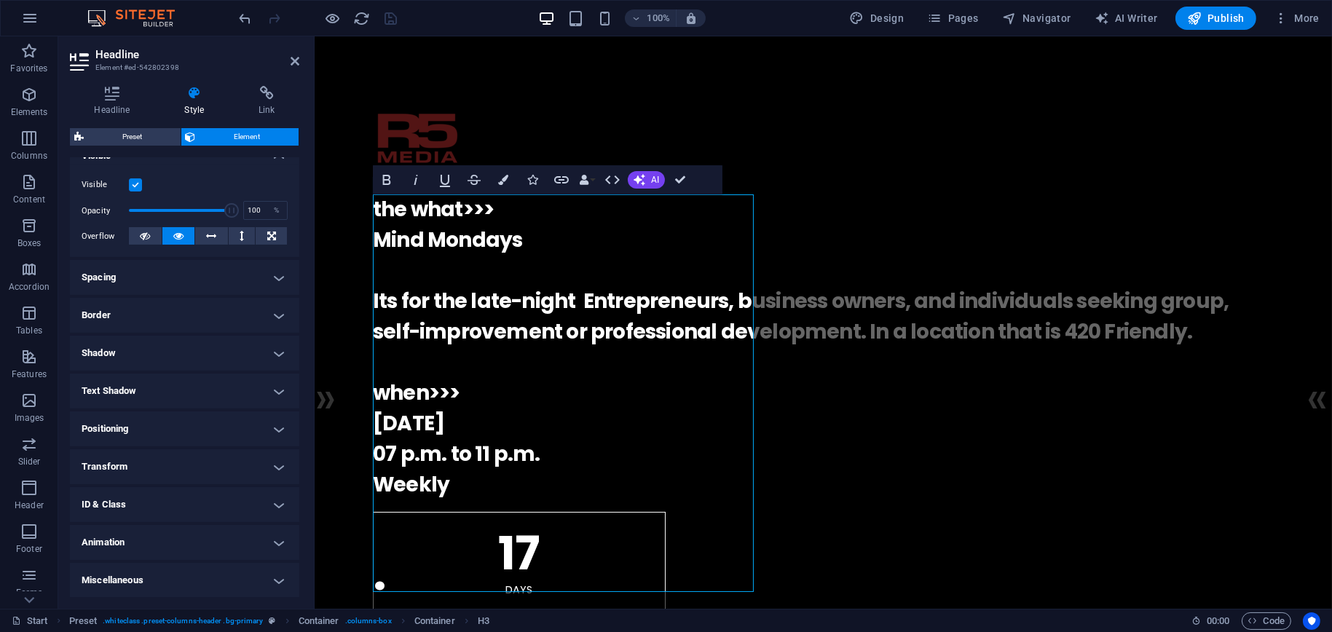
scroll to position [0, 0]
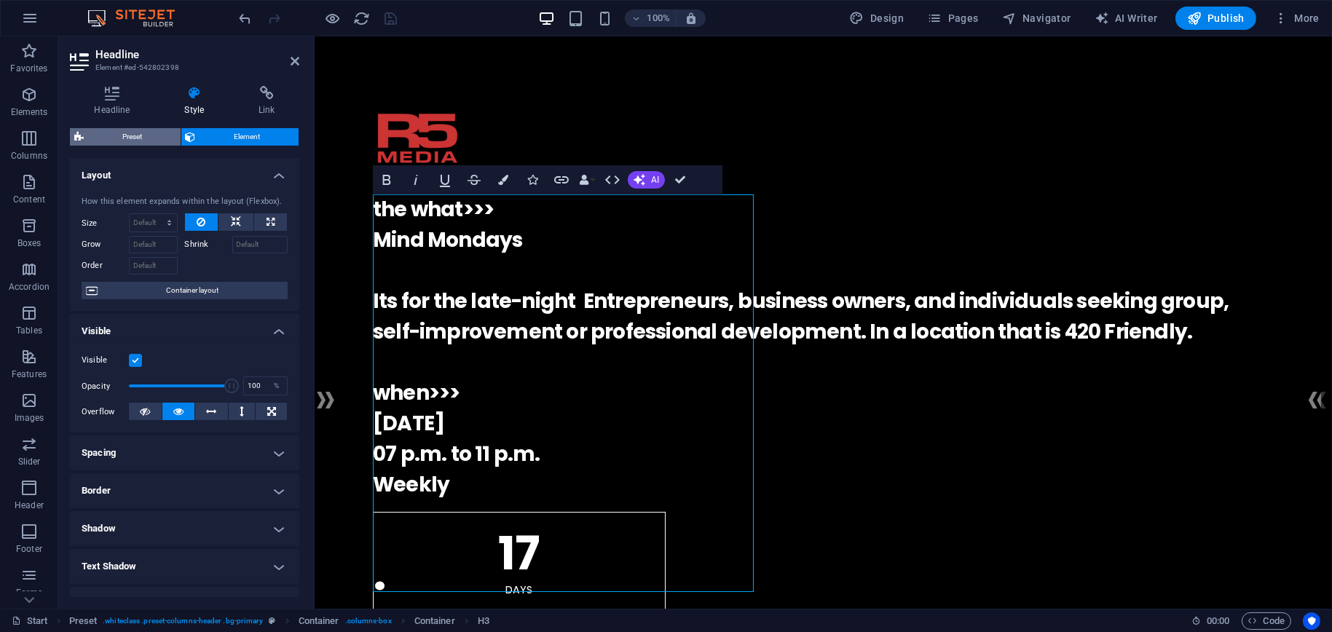
click at [159, 135] on span "Preset" at bounding box center [132, 136] width 88 height 17
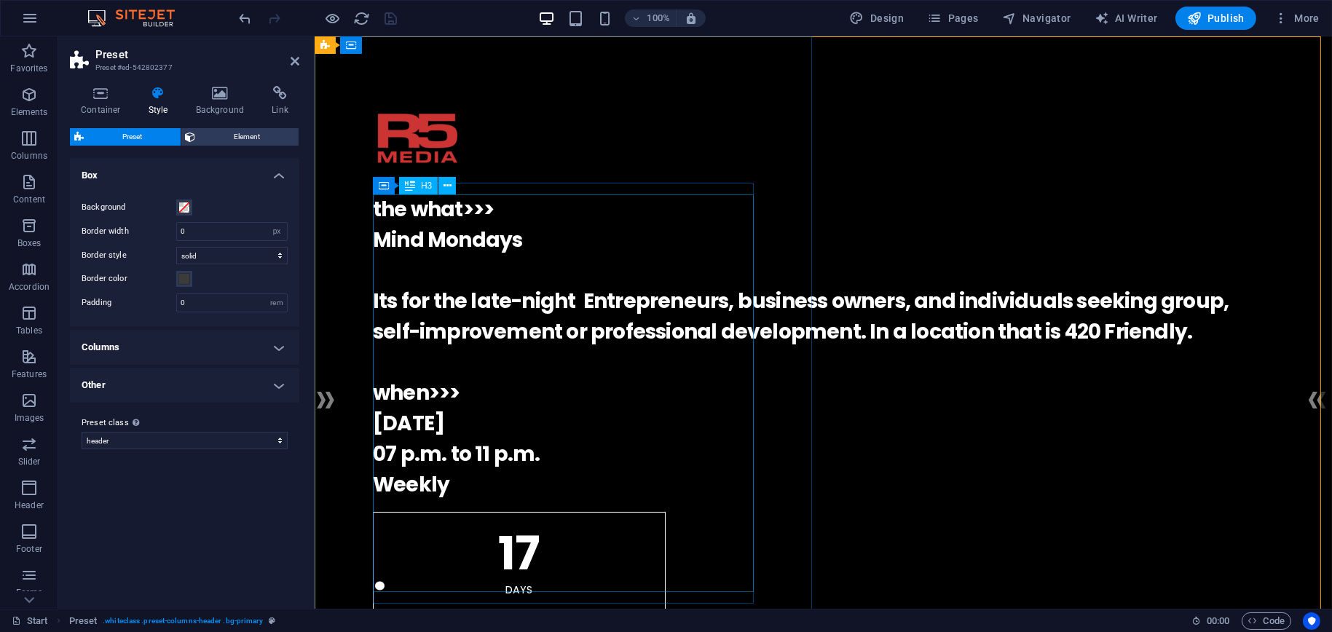
click at [464, 349] on div "the what>>> Mind Mondays Its for the late-night Entrepreneurs, business owners,…" at bounding box center [822, 348] width 901 height 306
click at [463, 338] on div "the what>>> Mind Mondays Its for the late-night Entrepreneurs, business owners,…" at bounding box center [822, 348] width 901 height 306
click at [718, 337] on div "the what>>> Mind Mondays Its for the late-night Entrepreneurs, business owners,…" at bounding box center [822, 348] width 901 height 306
click at [458, 339] on div ". the what>>> Mind Mondays Its for the late-night Entrepreneurs, business owner…" at bounding box center [822, 521] width 901 height 853
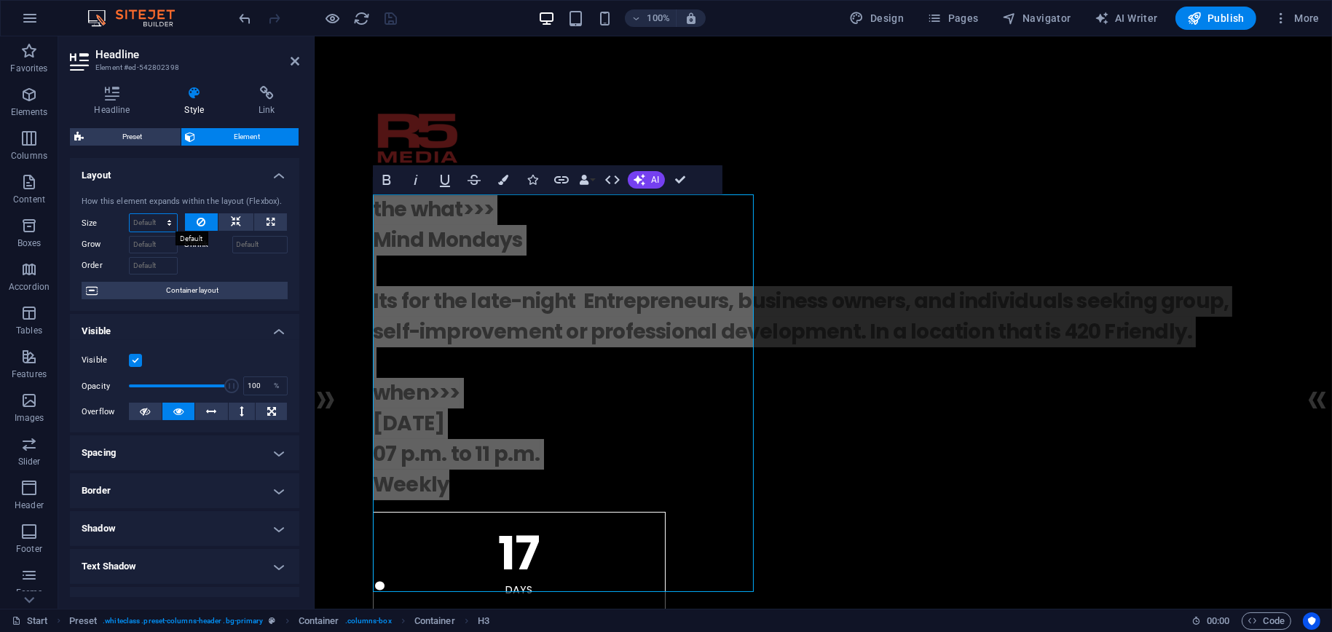
click at [155, 225] on select "Default auto px % 1/1 1/2 1/3 1/4 1/5 1/6 1/7 1/8 1/9 1/10" at bounding box center [153, 222] width 47 height 17
click at [593, 178] on button "Data Bindings" at bounding box center [587, 179] width 20 height 29
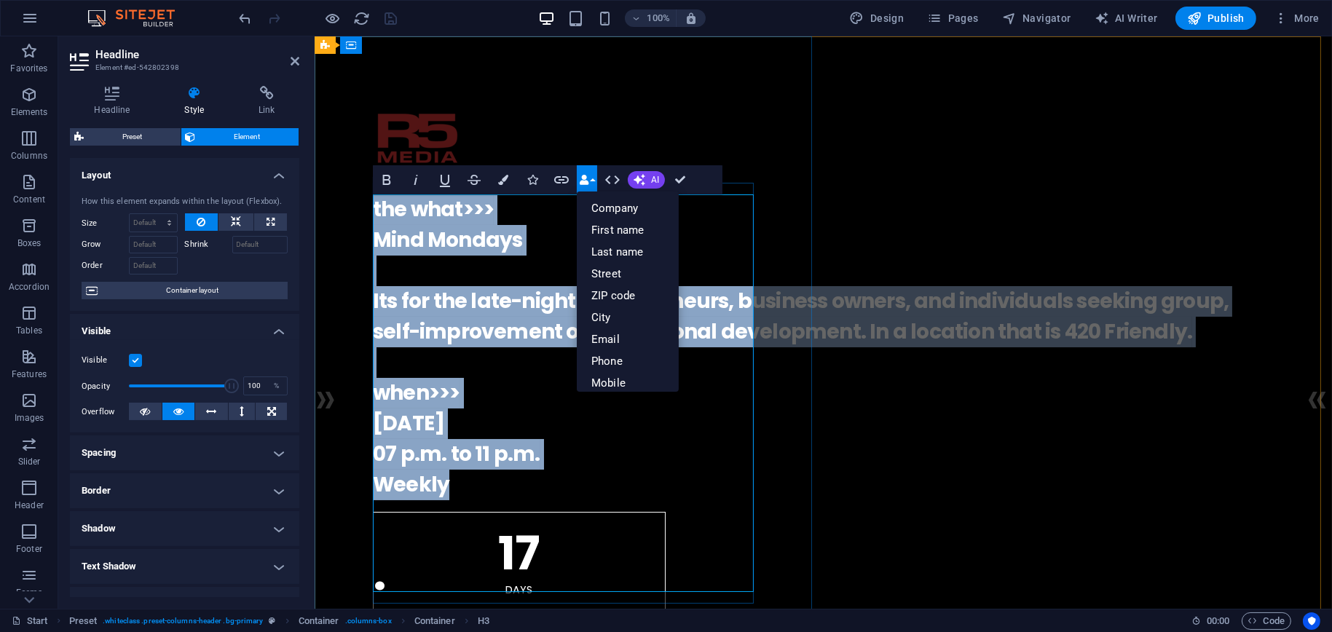
click at [592, 500] on h3 "the what>>> Mind Mondays Its for the late-night Entrepreneurs, business owners,…" at bounding box center [822, 348] width 901 height 306
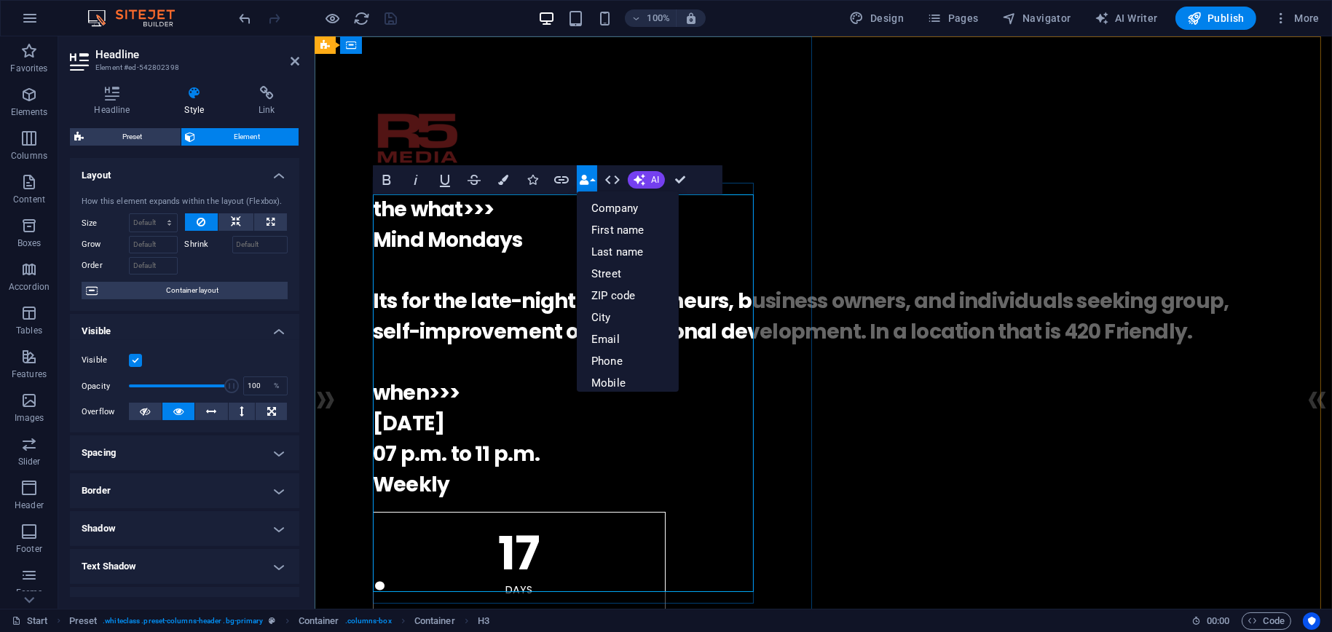
click at [483, 269] on h3 "the what>>> Mind Mondays Its for the late-night Entrepreneurs, business owners,…" at bounding box center [822, 348] width 901 height 306
click at [691, 119] on div "." at bounding box center [822, 139] width 901 height 88
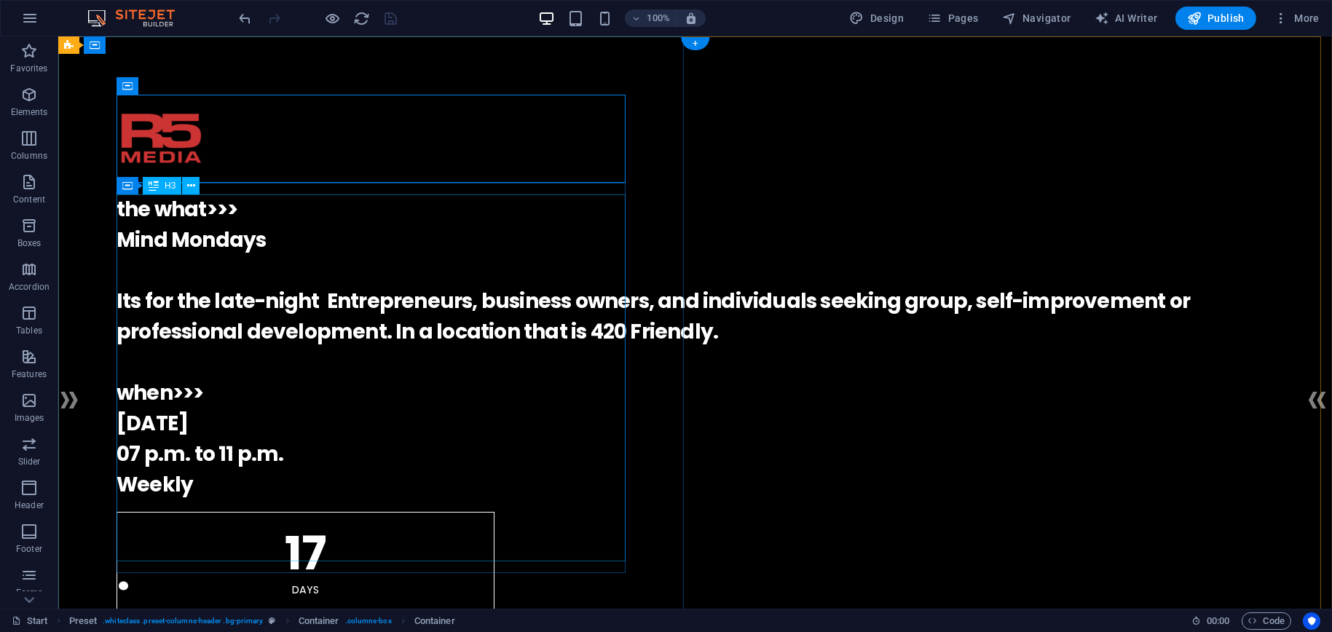
click at [232, 333] on div "the what>>> Mind Mondays Its for the late-night Entrepreneurs, business owners,…" at bounding box center [696, 348] width 1158 height 306
click at [228, 333] on div "the what>>> Mind Mondays Its for the late-night Entrepreneurs, business owners,…" at bounding box center [696, 348] width 1158 height 306
click at [228, 332] on div "the what>>> Mind Mondays Its for the late-night Entrepreneurs, business owners,…" at bounding box center [696, 348] width 1158 height 306
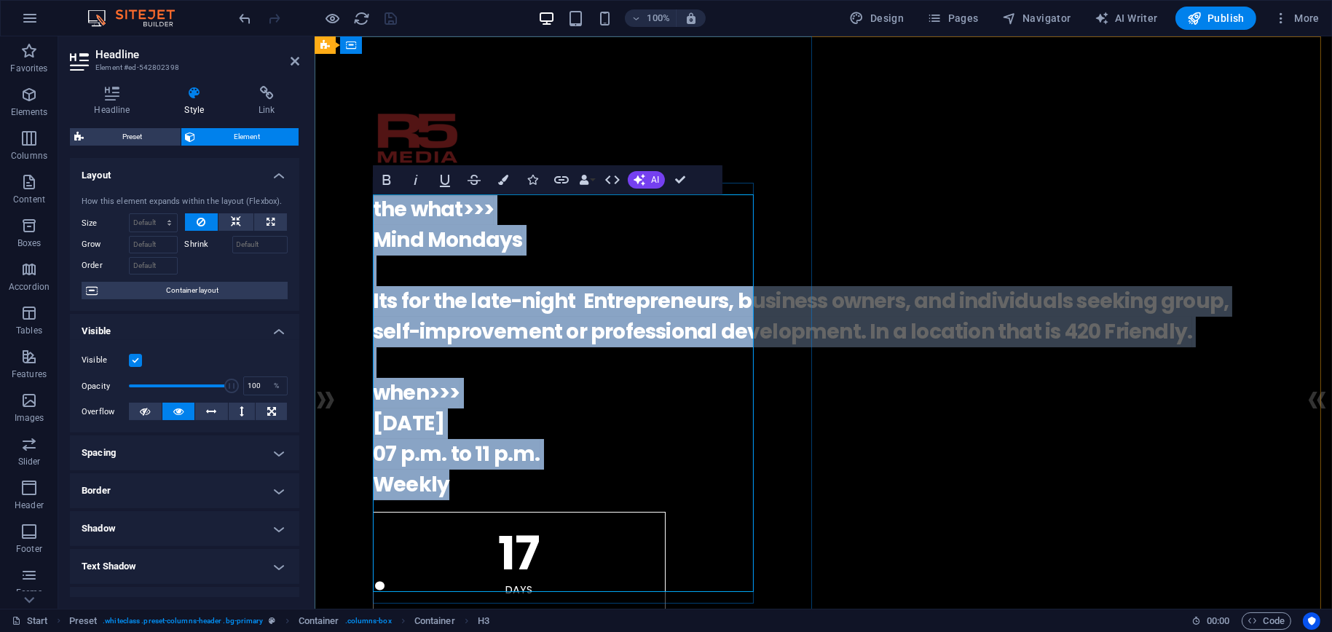
drag, startPoint x: 414, startPoint y: 338, endPoint x: 406, endPoint y: 341, distance: 8.5
click at [406, 341] on h3 "the what>>> Mind Mondays Its for the late-night Entrepreneurs, business owners,…" at bounding box center [822, 348] width 901 height 306
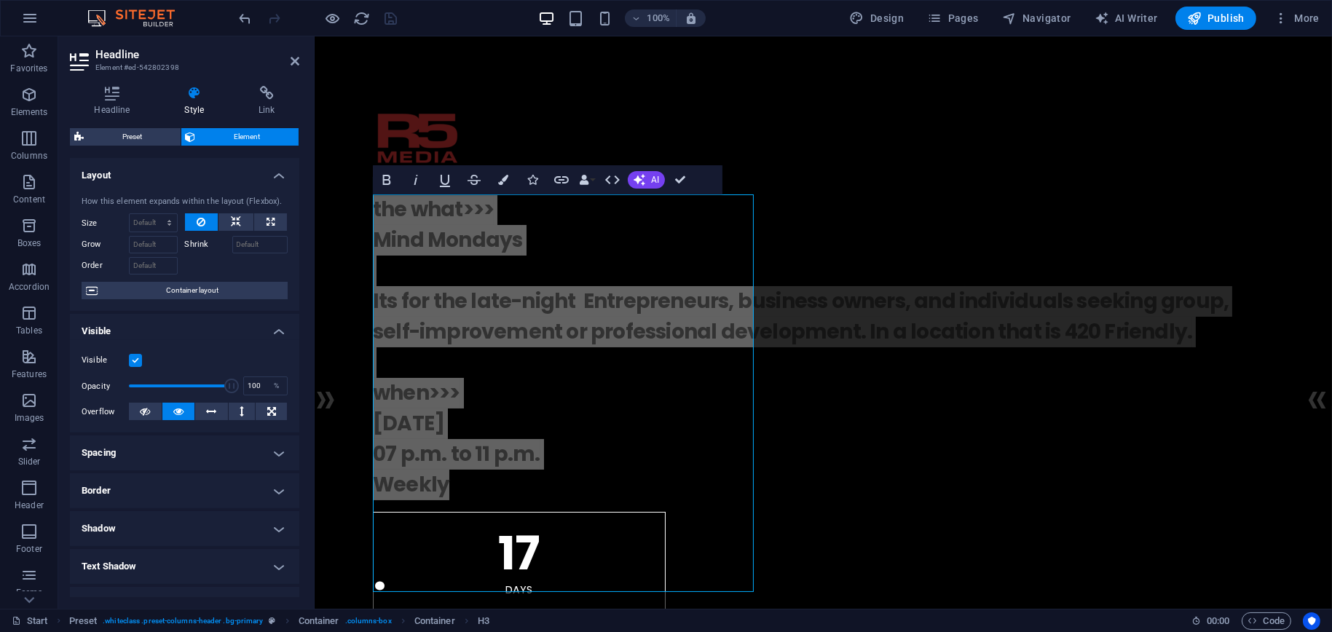
click at [280, 174] on h4 "Layout" at bounding box center [184, 171] width 229 height 26
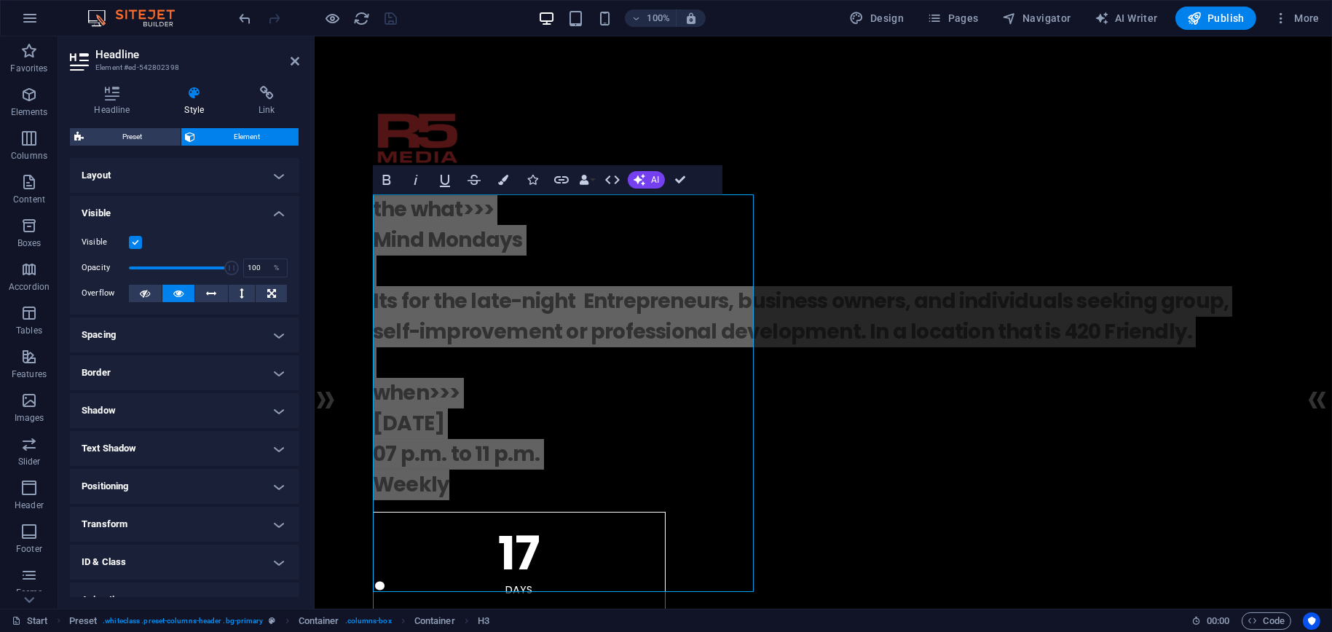
click at [277, 216] on h4 "Visible" at bounding box center [184, 209] width 229 height 26
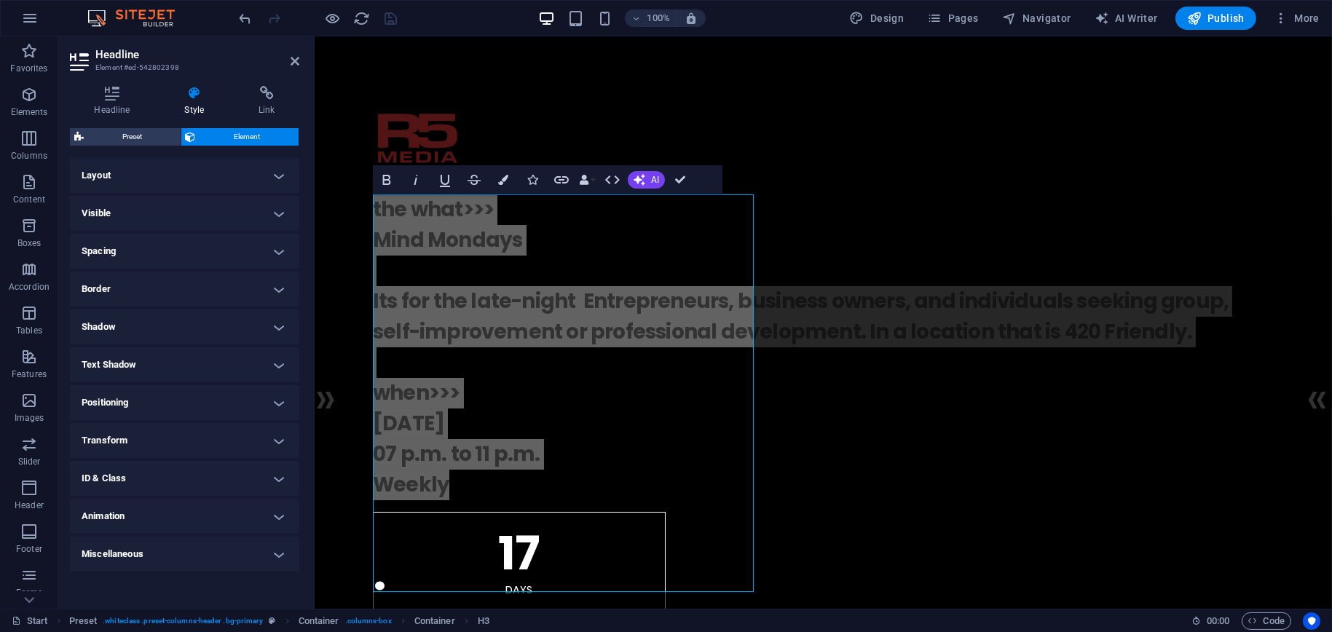
click at [280, 174] on h4 "Layout" at bounding box center [184, 175] width 229 height 35
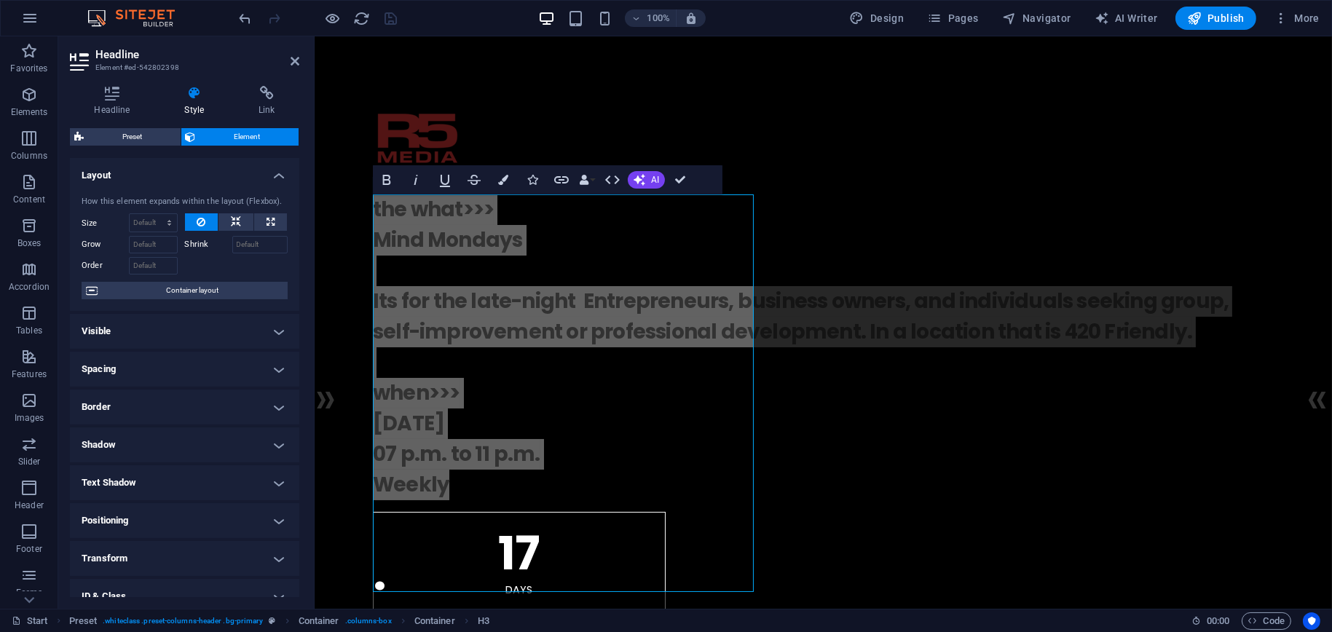
click at [280, 174] on h4 "Layout" at bounding box center [184, 171] width 229 height 26
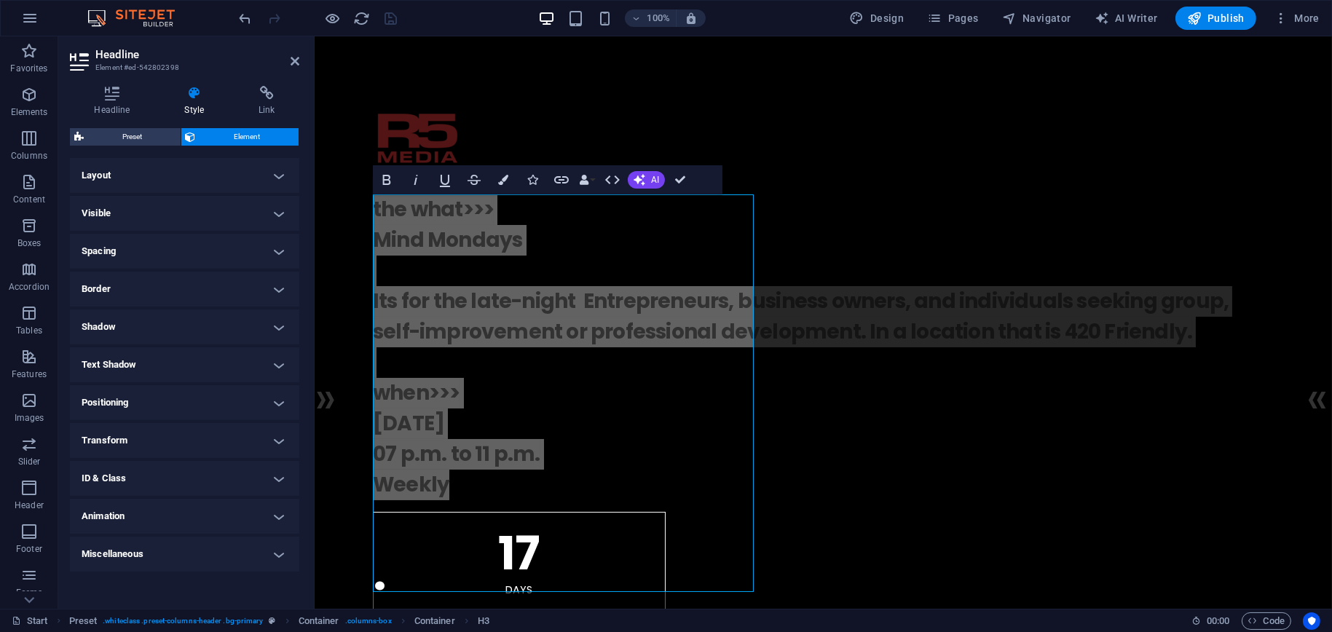
click at [278, 217] on h4 "Visible" at bounding box center [184, 213] width 229 height 35
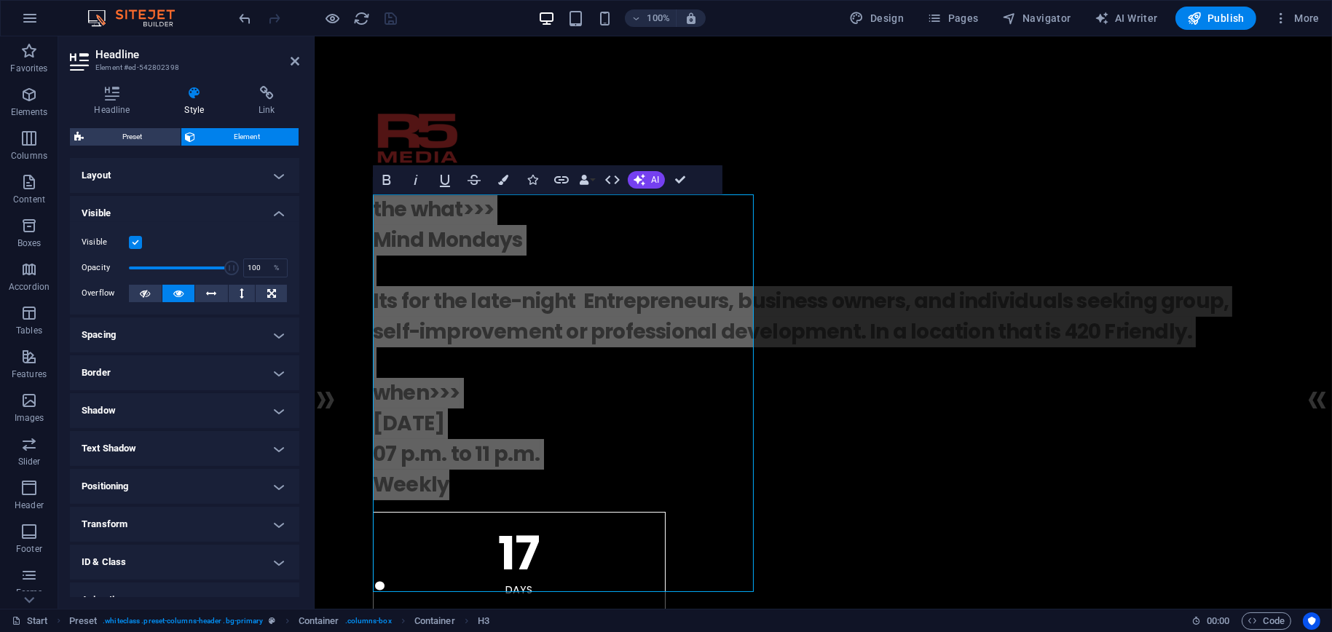
click at [278, 218] on h4 "Visible" at bounding box center [184, 209] width 229 height 26
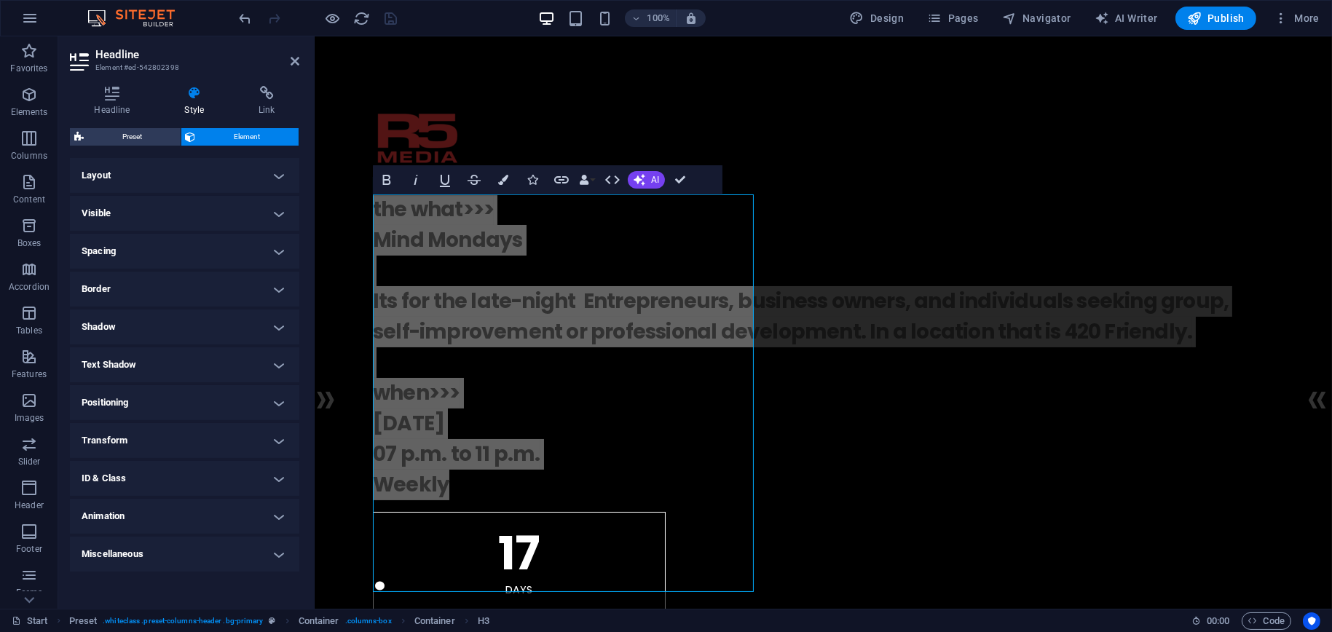
click at [82, 64] on icon at bounding box center [81, 61] width 22 height 23
click at [82, 60] on icon at bounding box center [81, 61] width 22 height 23
click at [296, 65] on icon at bounding box center [295, 61] width 9 height 12
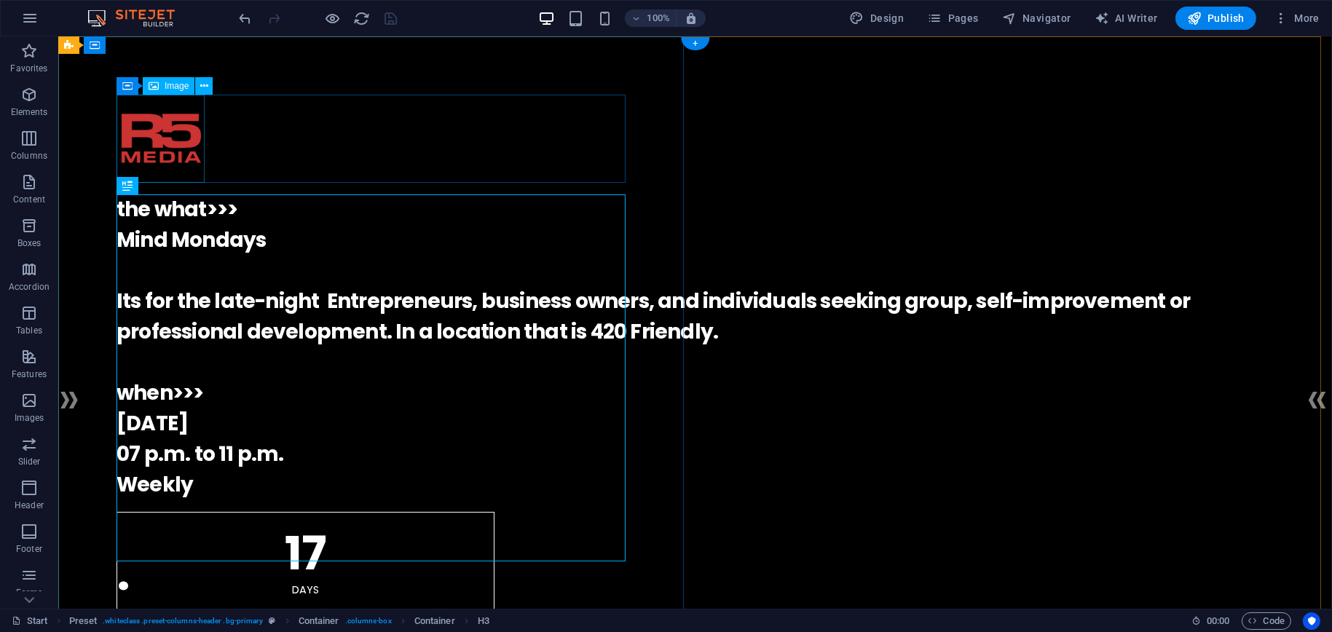
click at [160, 134] on figure at bounding box center [696, 139] width 1158 height 88
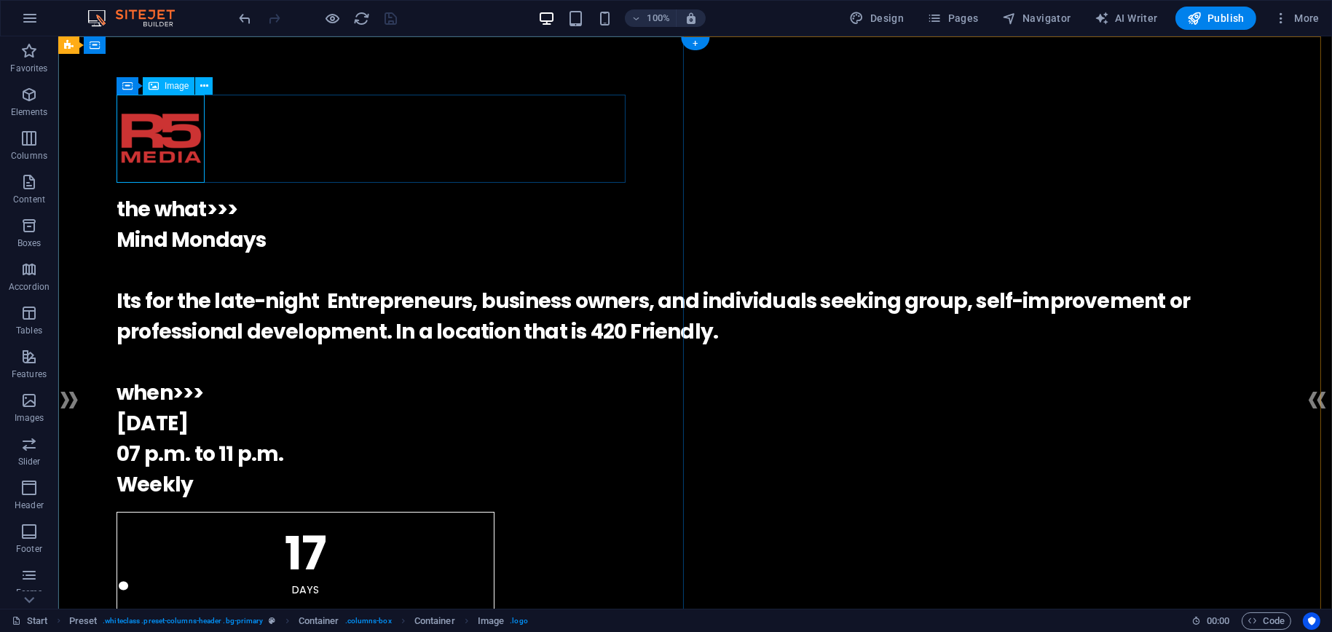
click at [178, 145] on figure at bounding box center [696, 139] width 1158 height 88
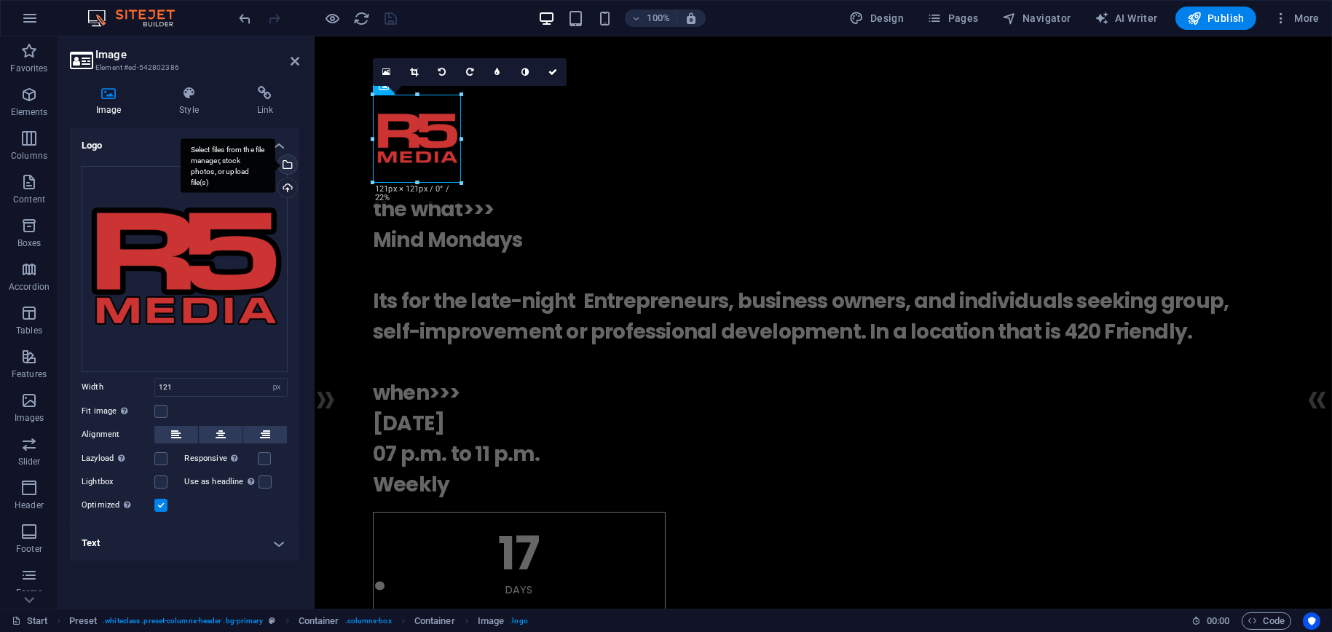
click at [289, 163] on div "Select files from the file manager, stock photos, or upload file(s)" at bounding box center [286, 166] width 22 height 22
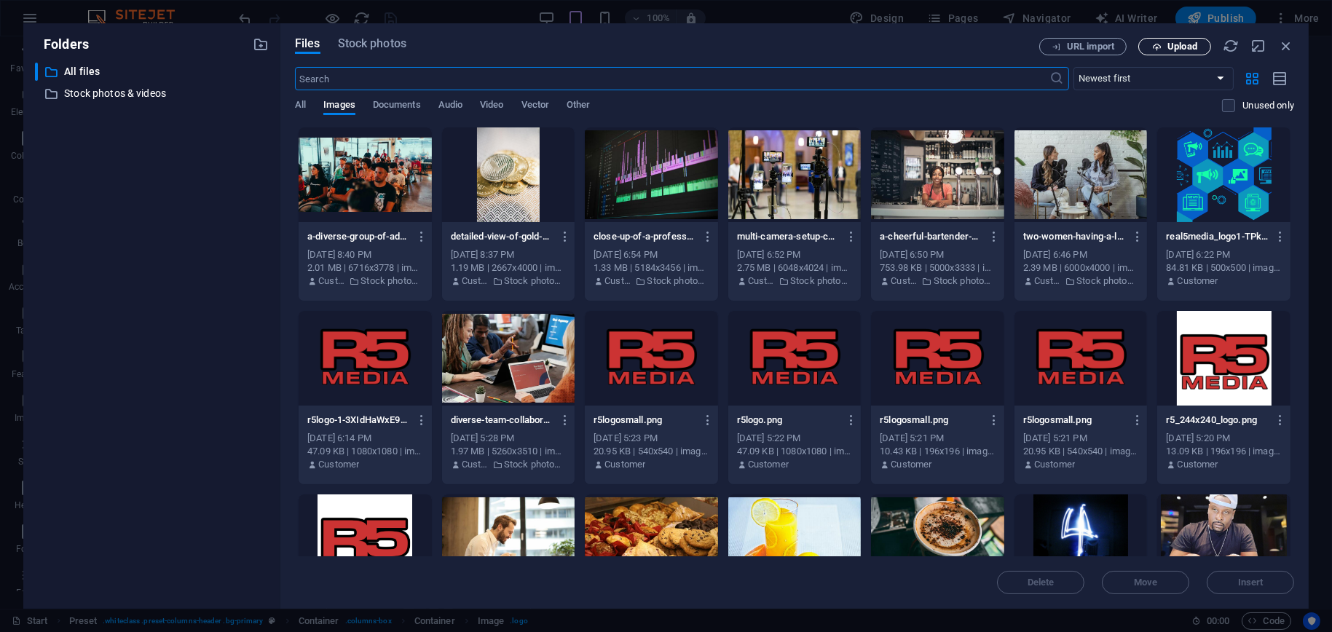
click at [1177, 49] on span "Upload" at bounding box center [1183, 46] width 30 height 9
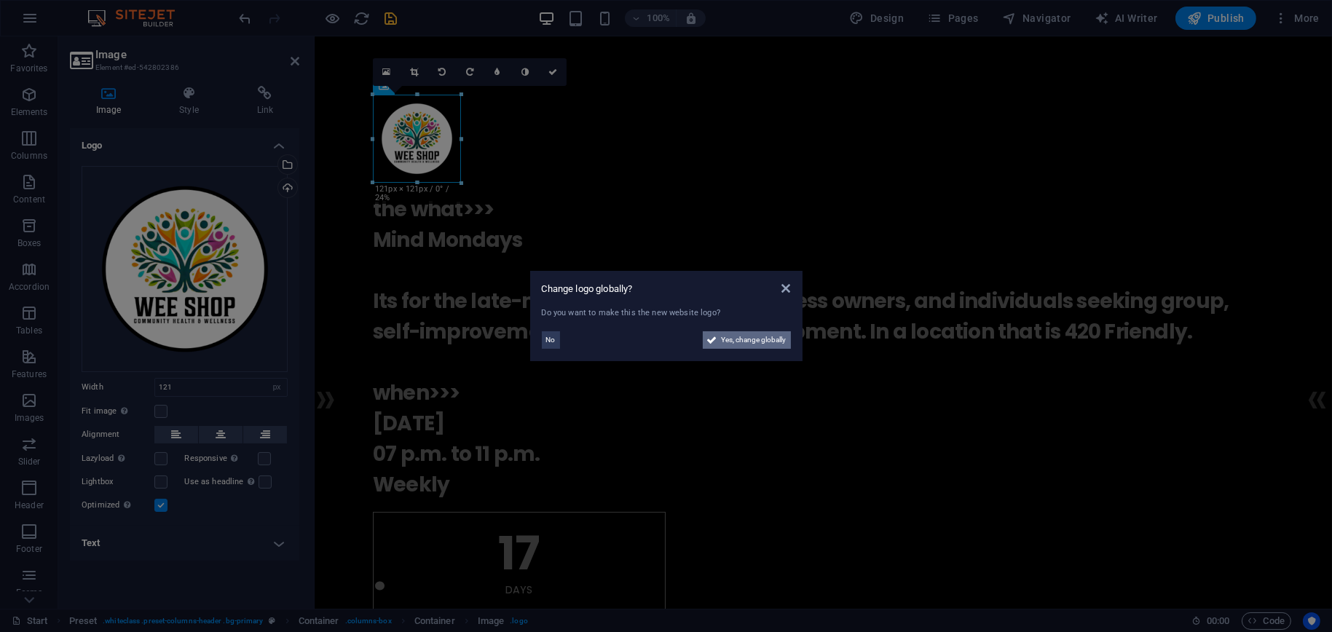
click at [739, 344] on span "Yes, change globally" at bounding box center [754, 339] width 65 height 17
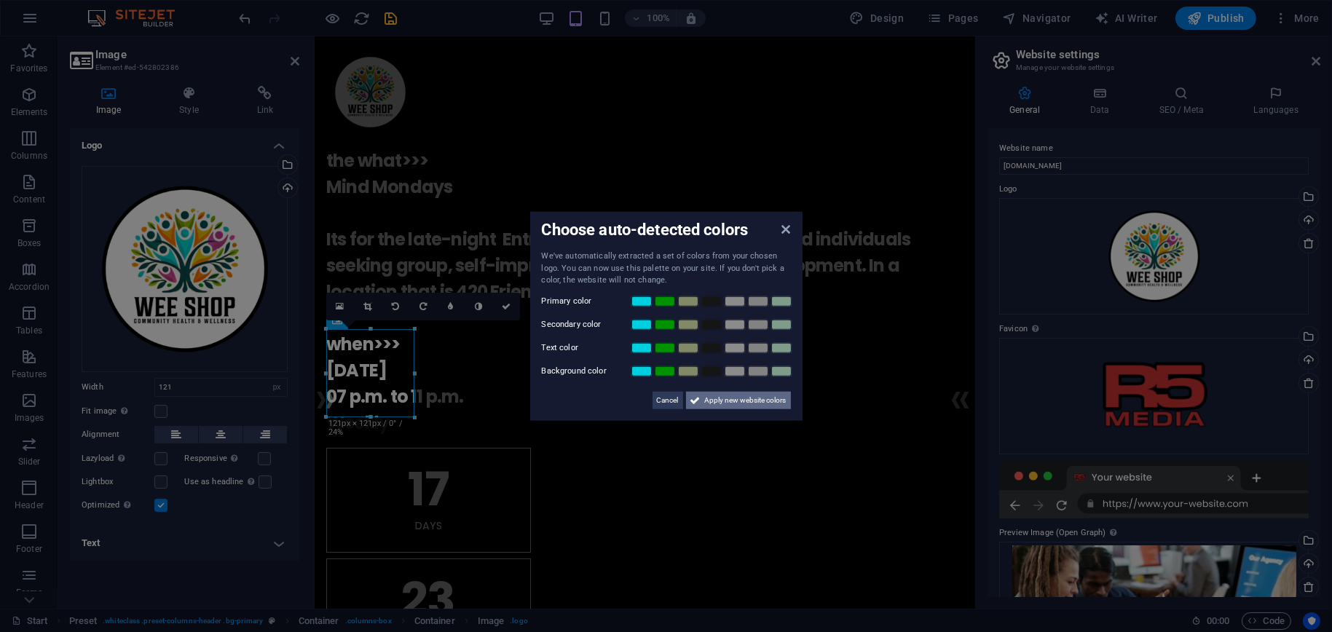
click at [732, 398] on span "Apply new website colors" at bounding box center [746, 399] width 82 height 17
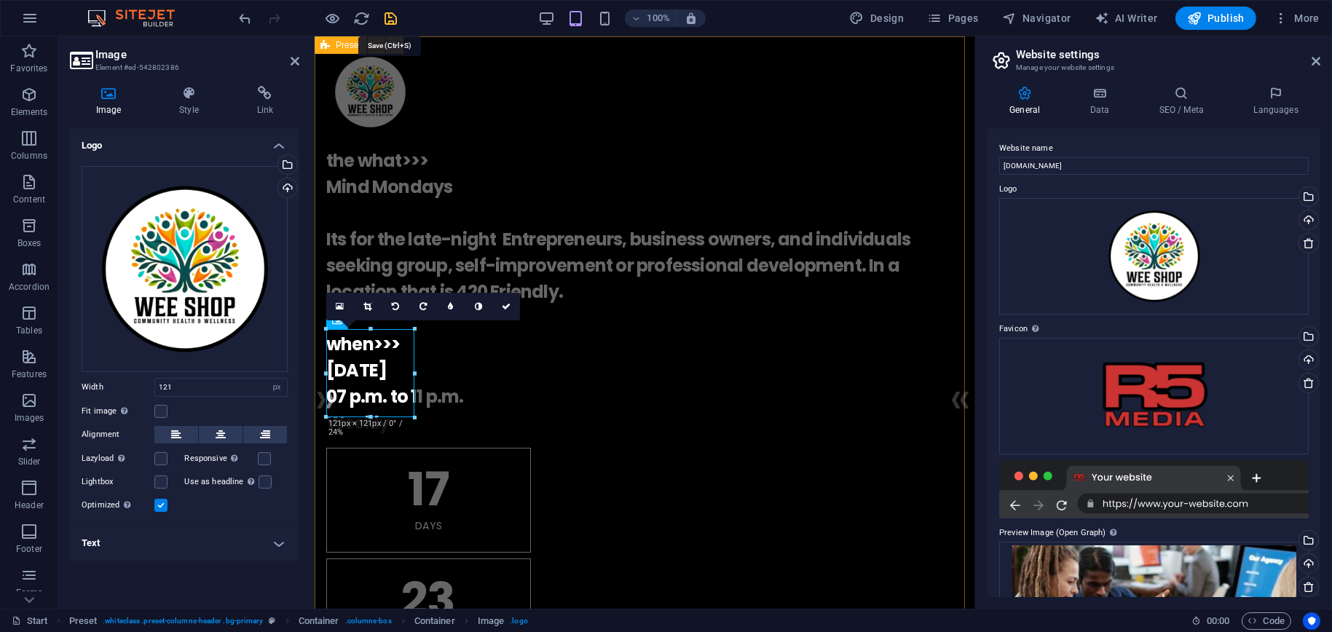
click at [390, 17] on icon "save" at bounding box center [391, 18] width 17 height 17
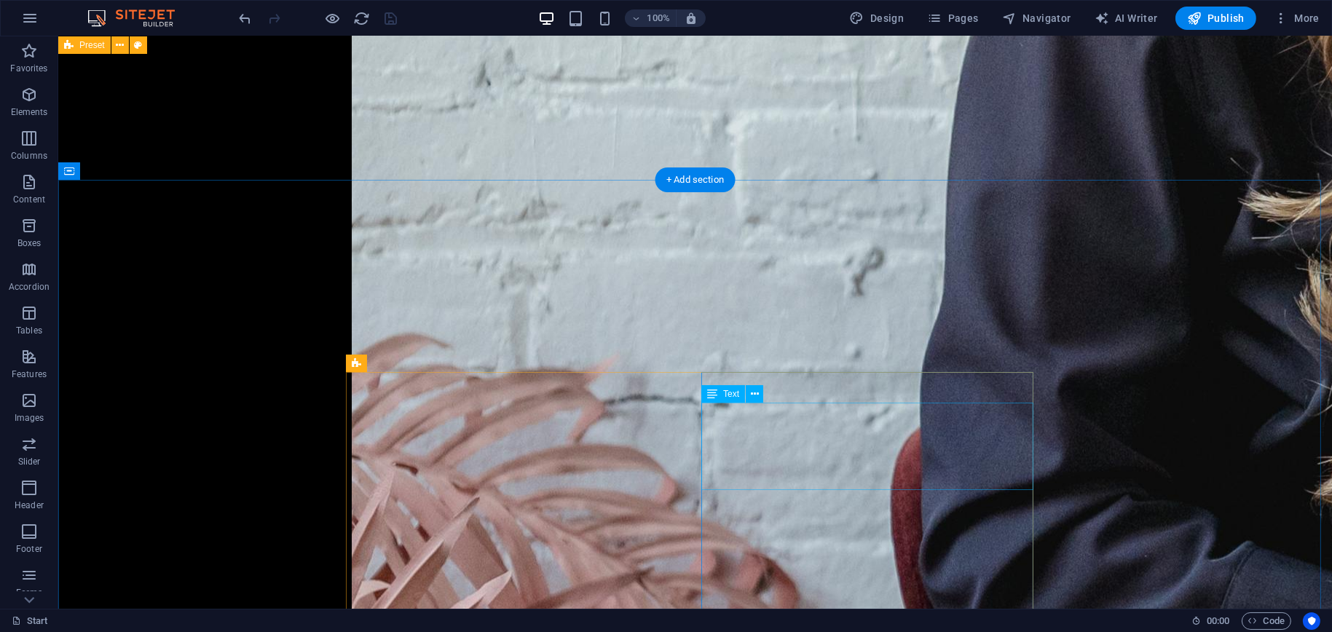
scroll to position [4511, 0]
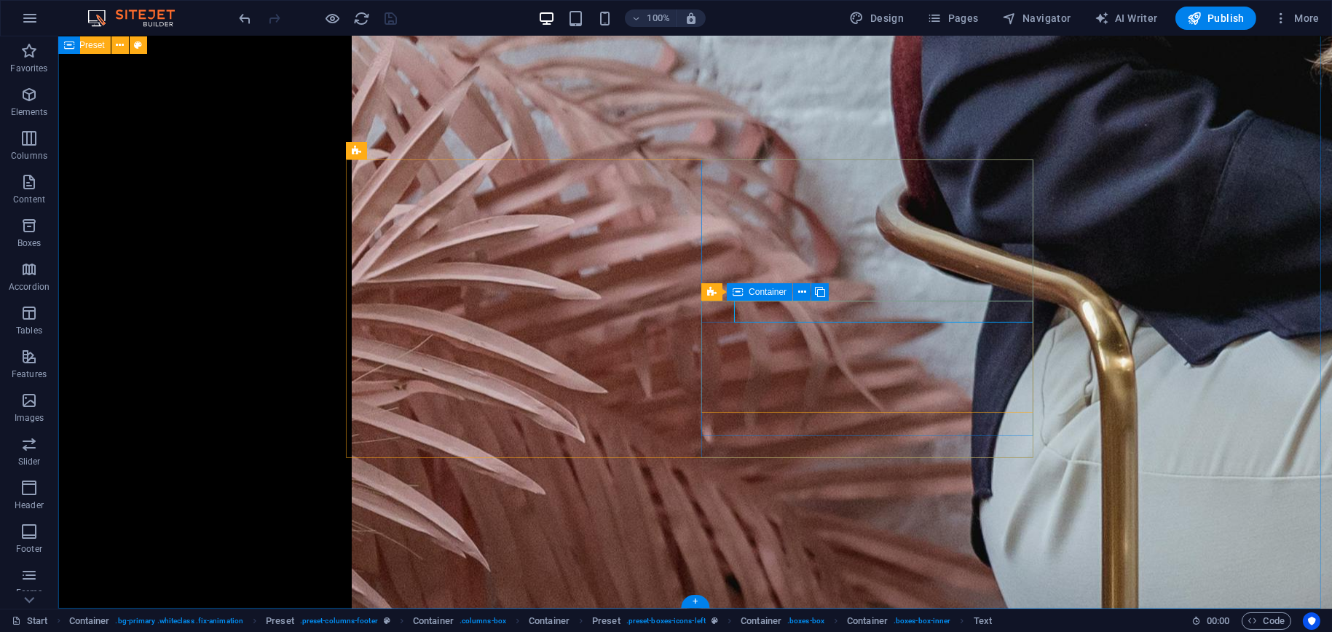
drag, startPoint x: 827, startPoint y: 311, endPoint x: 728, endPoint y: 313, distance: 98.4
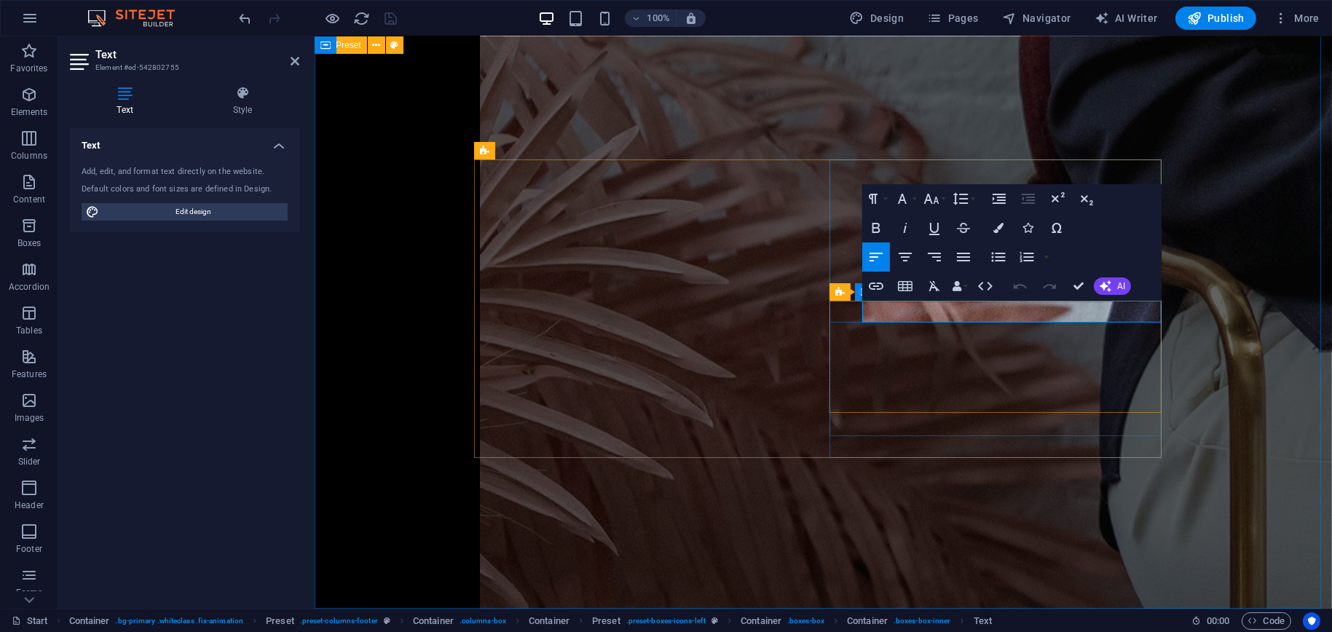
drag, startPoint x: 972, startPoint y: 310, endPoint x: 879, endPoint y: 315, distance: 92.6
drag, startPoint x: 957, startPoint y: 311, endPoint x: 948, endPoint y: 310, distance: 8.9
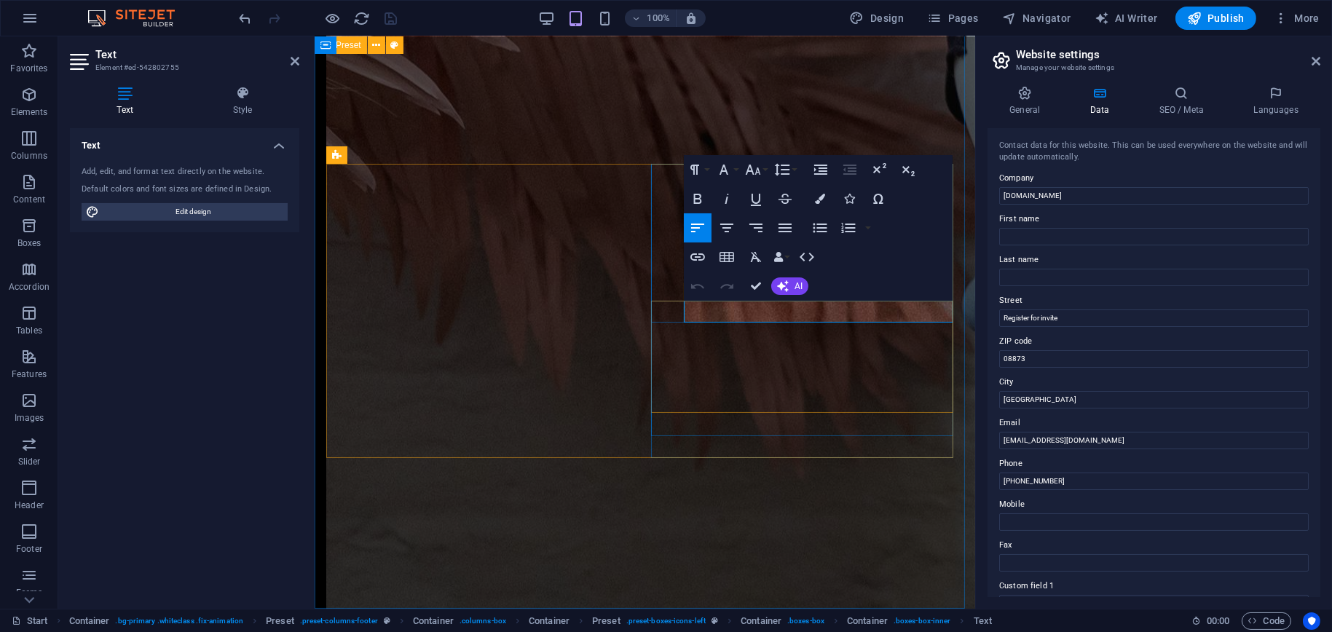
scroll to position [4859, 0]
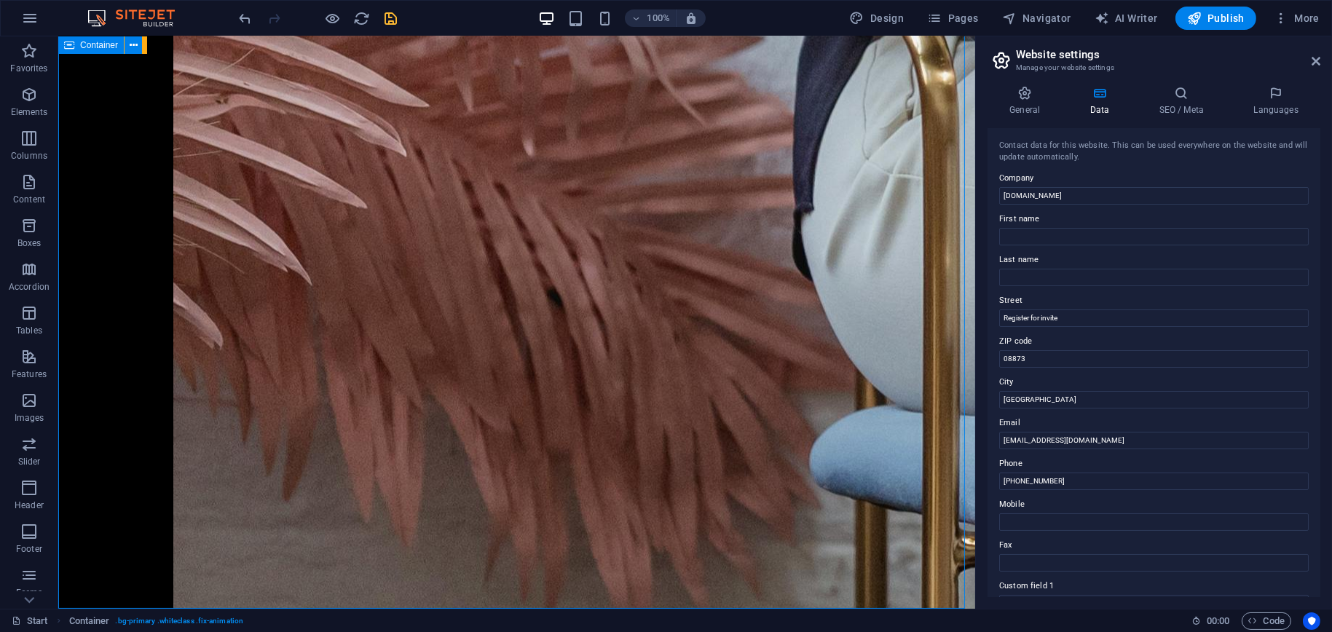
scroll to position [4572, 0]
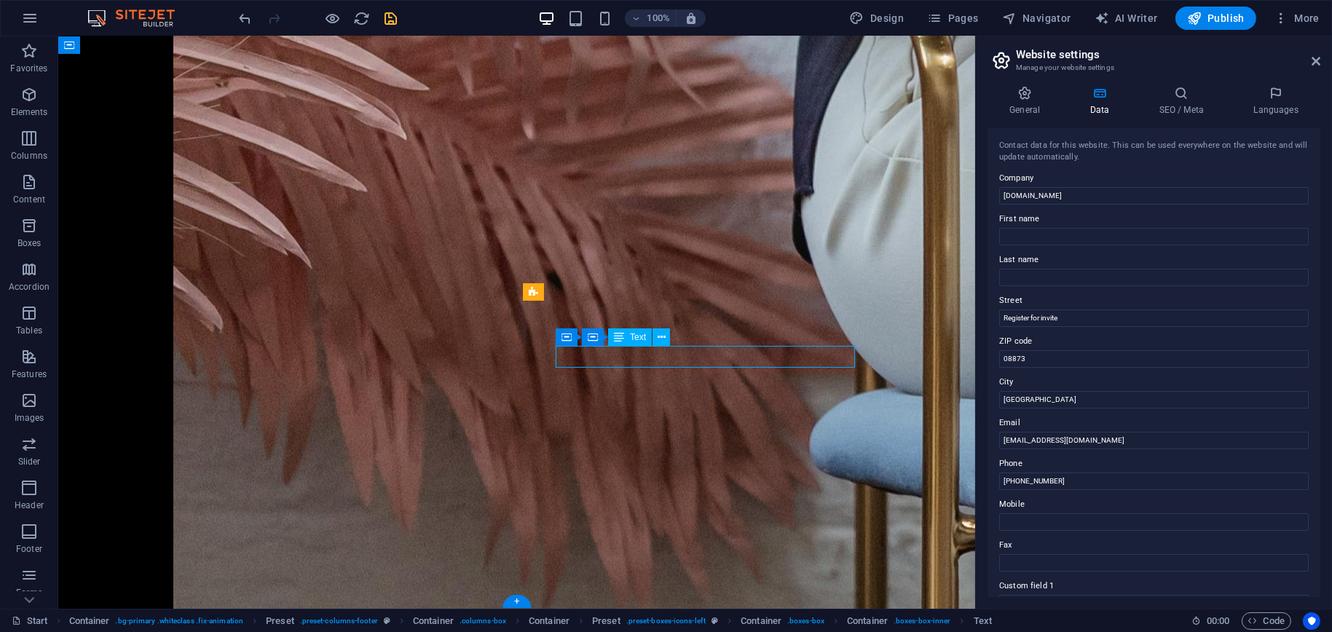
scroll to position [4859, 0]
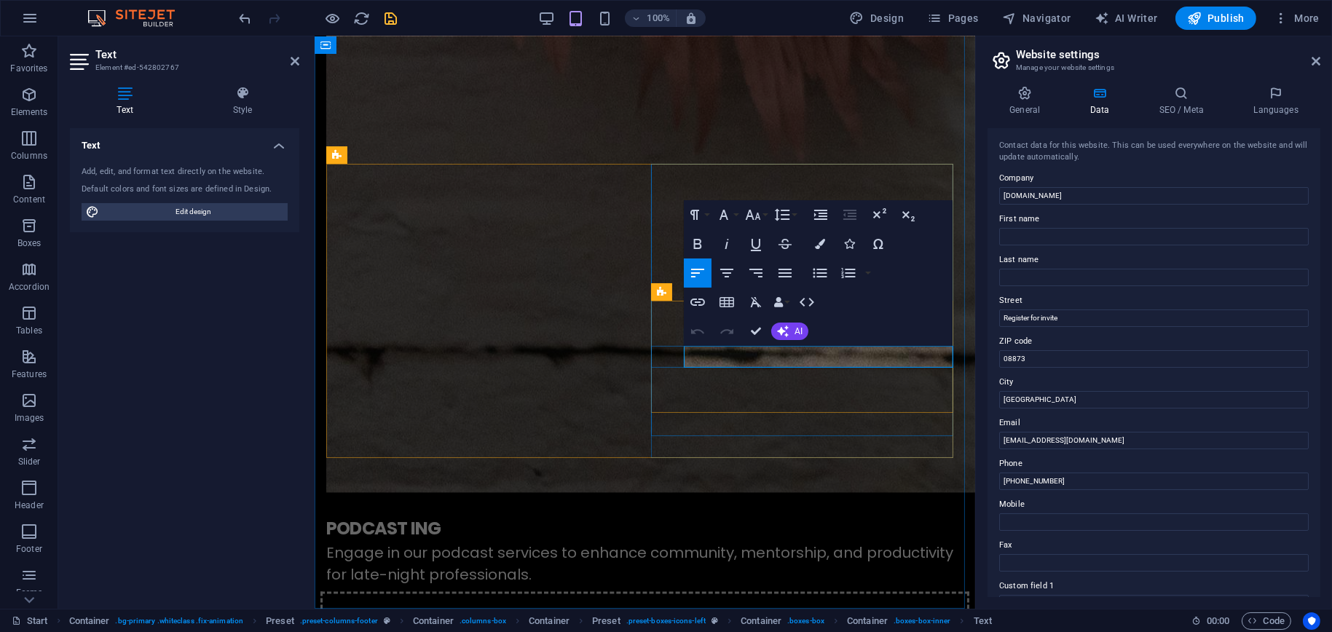
drag, startPoint x: 879, startPoint y: 355, endPoint x: 740, endPoint y: 359, distance: 139.2
drag, startPoint x: 1407, startPoint y: 476, endPoint x: 1292, endPoint y: 470, distance: 114.5
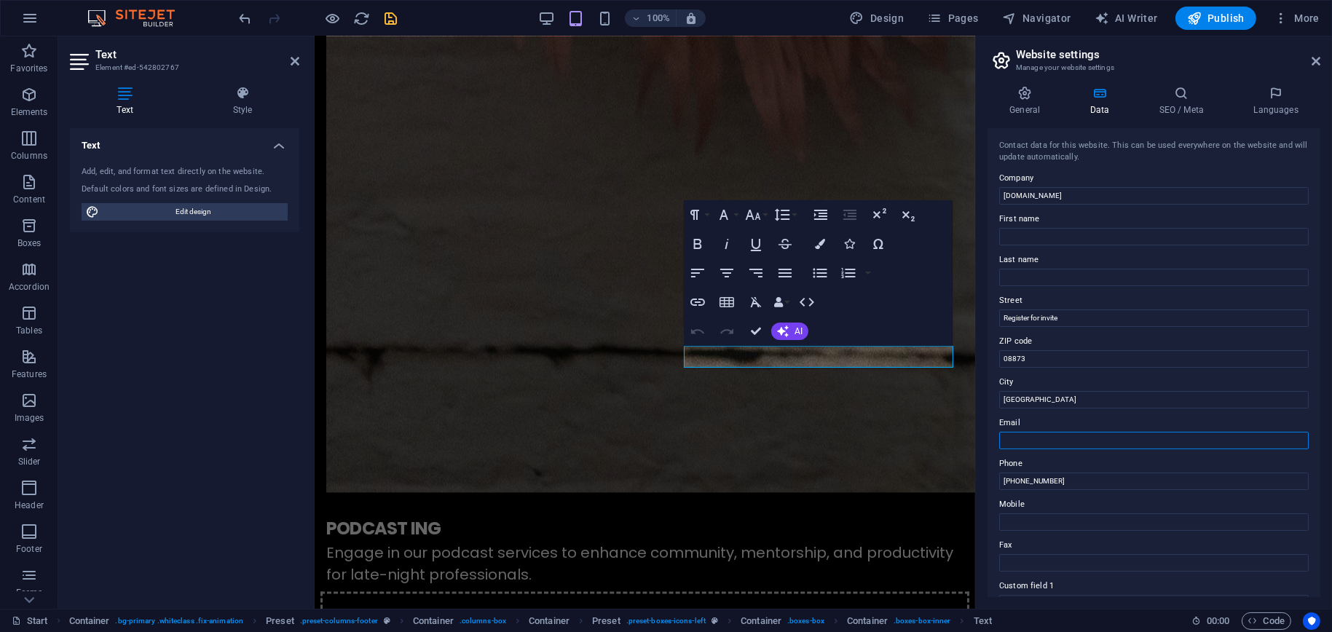
scroll to position [4858, 0]
paste input "[EMAIL_ADDRESS][DOMAIN_NAME]"
click at [391, 20] on icon "save" at bounding box center [391, 18] width 17 height 17
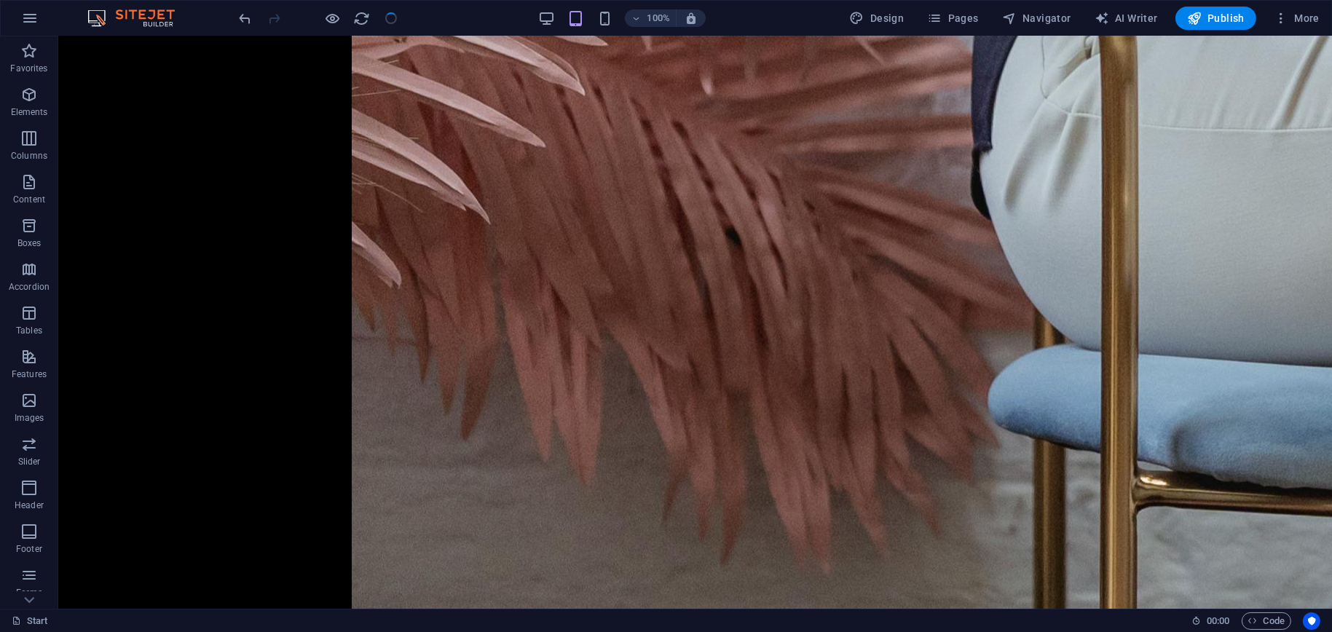
scroll to position [4496, 0]
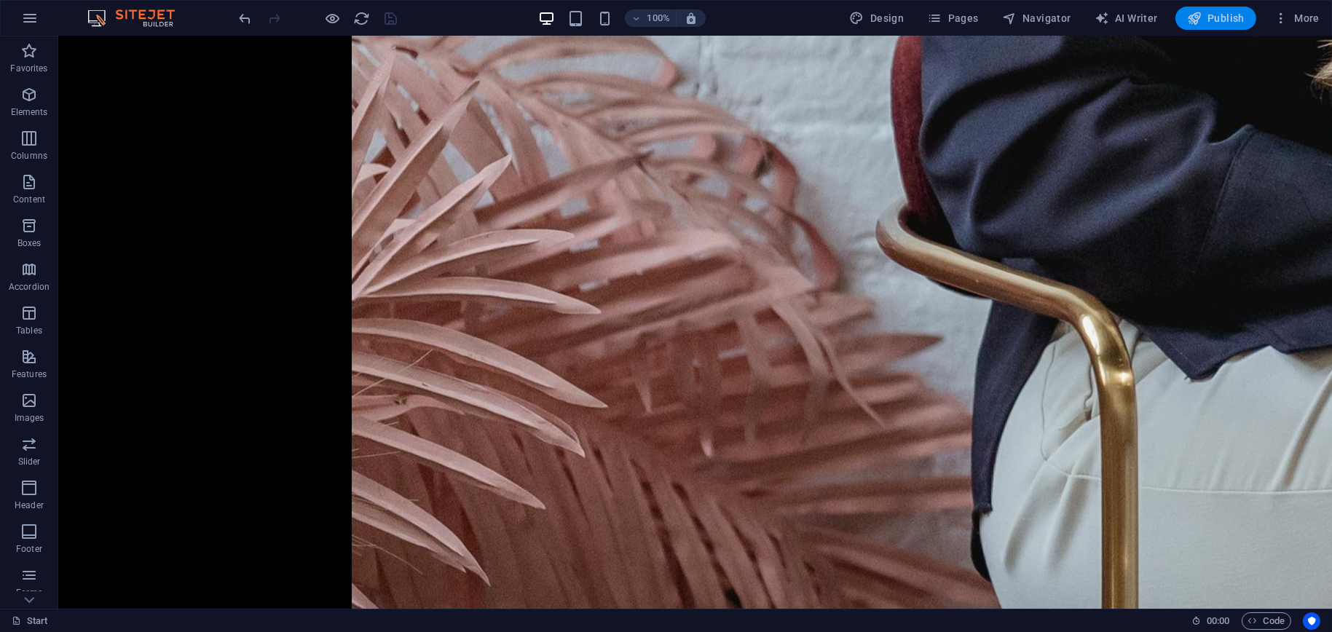
click at [1228, 21] on span "Publish" at bounding box center [1216, 18] width 58 height 15
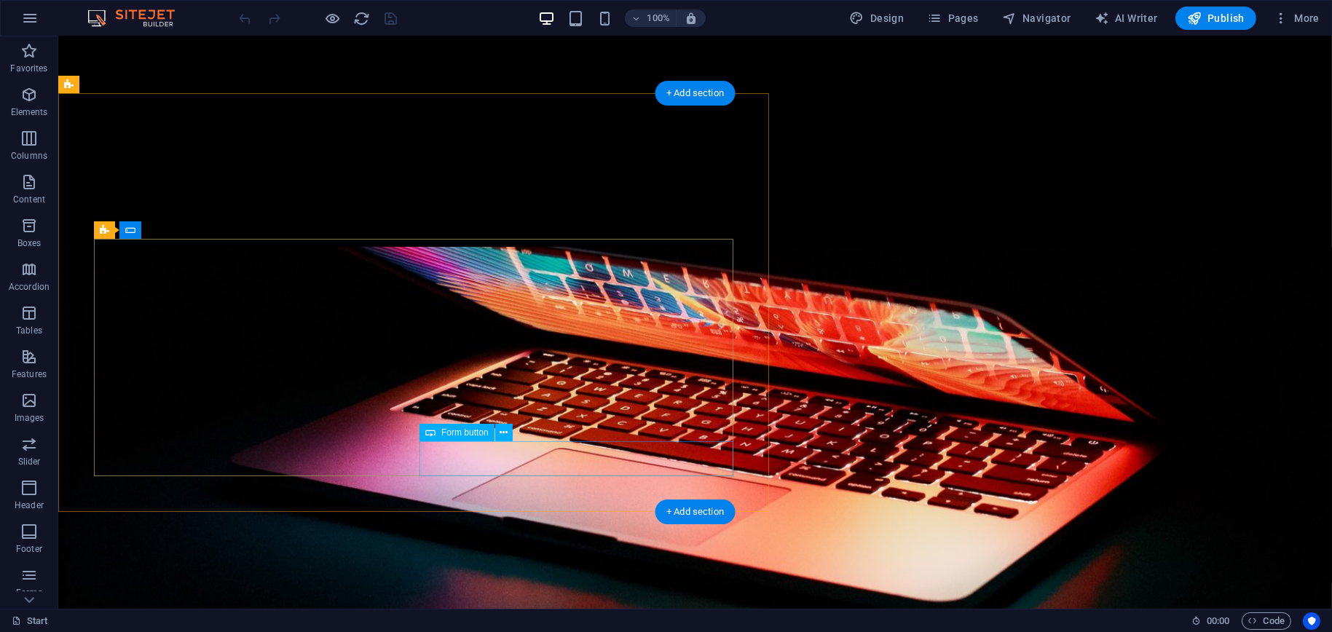
scroll to position [1530, 0]
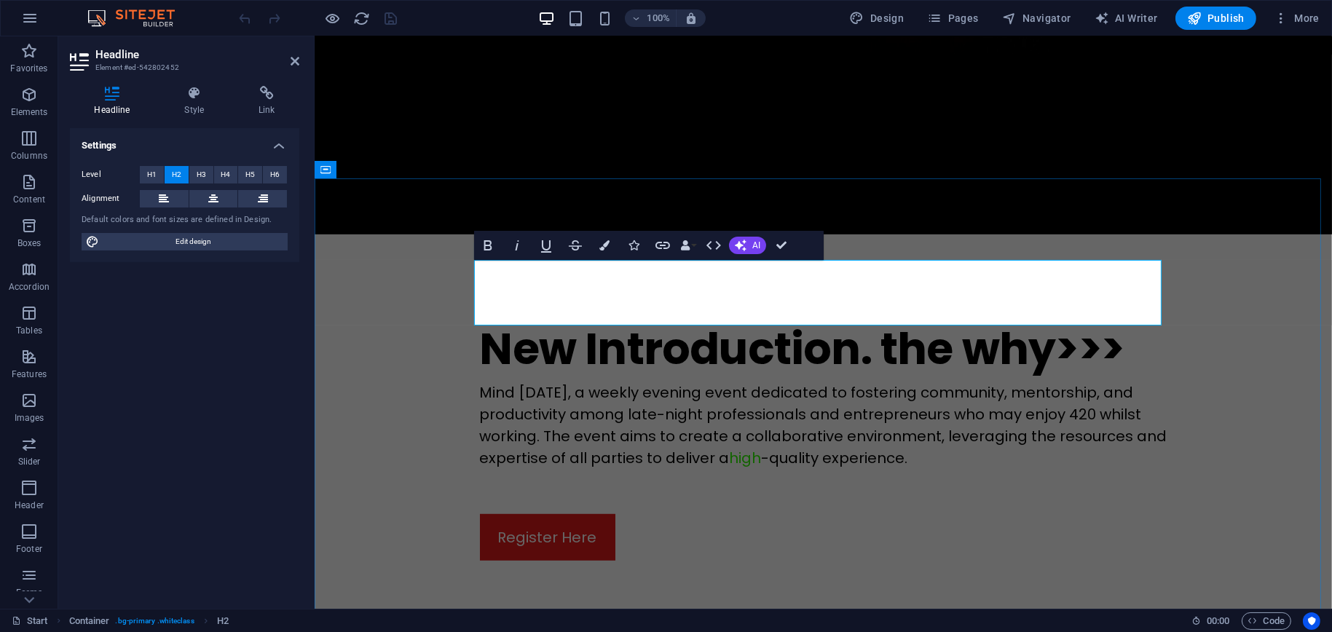
drag, startPoint x: 622, startPoint y: 293, endPoint x: 486, endPoint y: 294, distance: 136.2
click at [232, 173] on button "H4" at bounding box center [226, 174] width 24 height 17
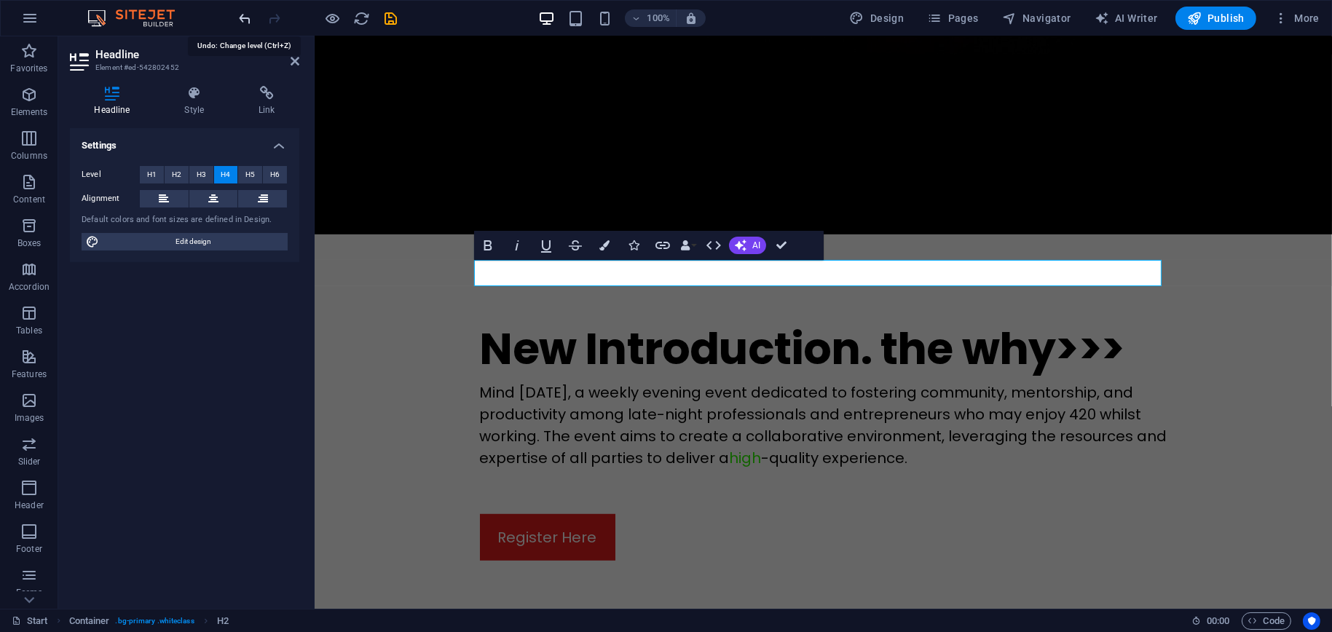
click at [246, 18] on icon "undo" at bounding box center [245, 18] width 17 height 17
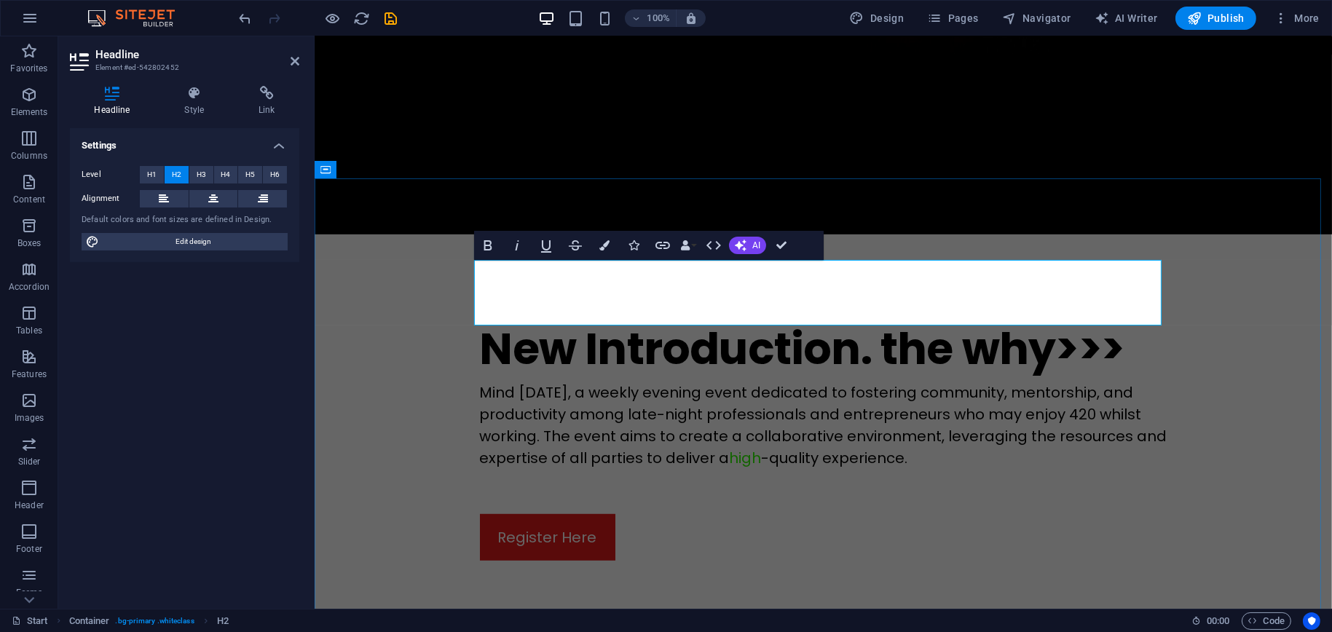
drag, startPoint x: 623, startPoint y: 294, endPoint x: 487, endPoint y: 308, distance: 136.9
click at [190, 95] on icon at bounding box center [194, 93] width 68 height 15
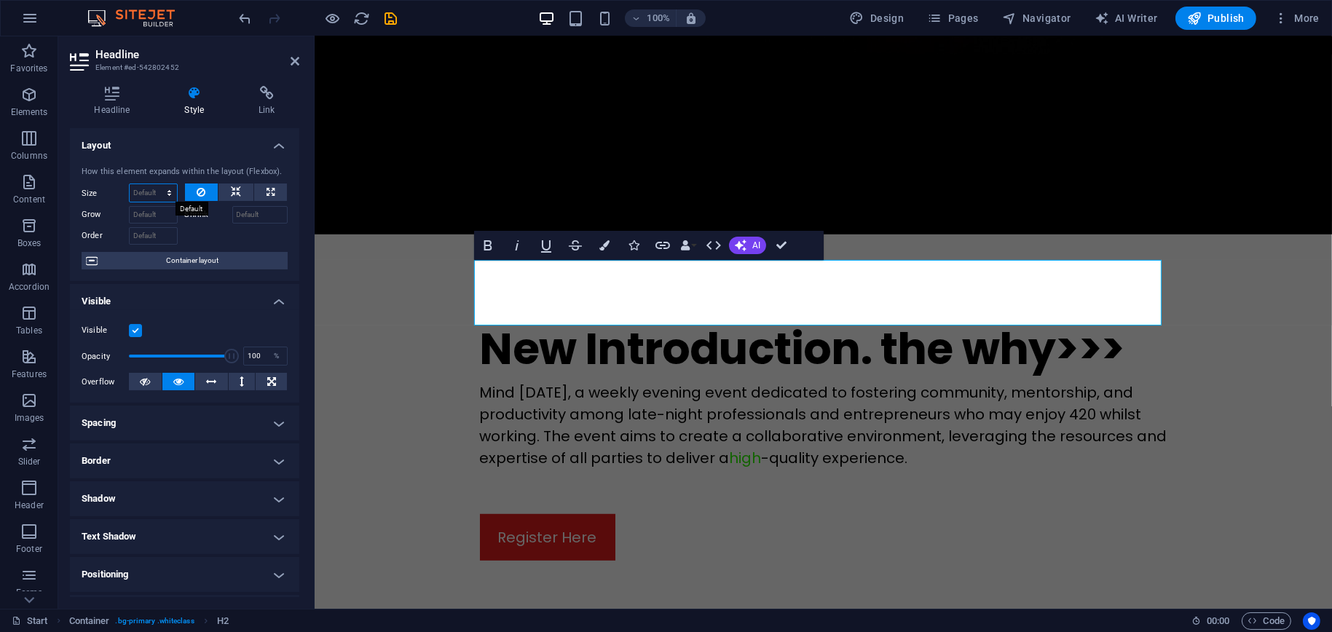
click at [172, 196] on select "Default auto px % 1/1 1/2 1/3 1/4 1/5 1/6 1/7 1/8 1/9 1/10" at bounding box center [153, 192] width 47 height 17
select select "px"
click at [155, 184] on select "Default auto px % 1/1 1/2 1/3 1/4 1/5 1/6 1/7 1/8 1/9 1/10" at bounding box center [153, 192] width 47 height 17
type input "0"
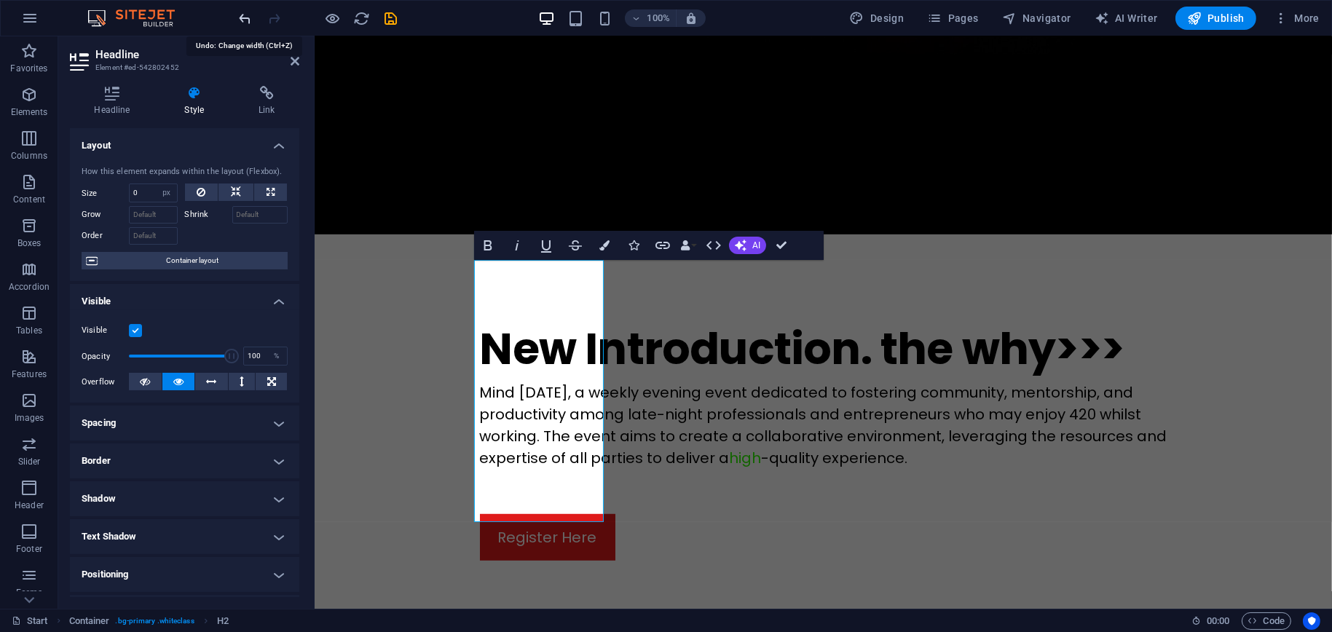
click at [246, 20] on icon "undo" at bounding box center [245, 18] width 17 height 17
select select "DISABLED_OPTION_VALUE"
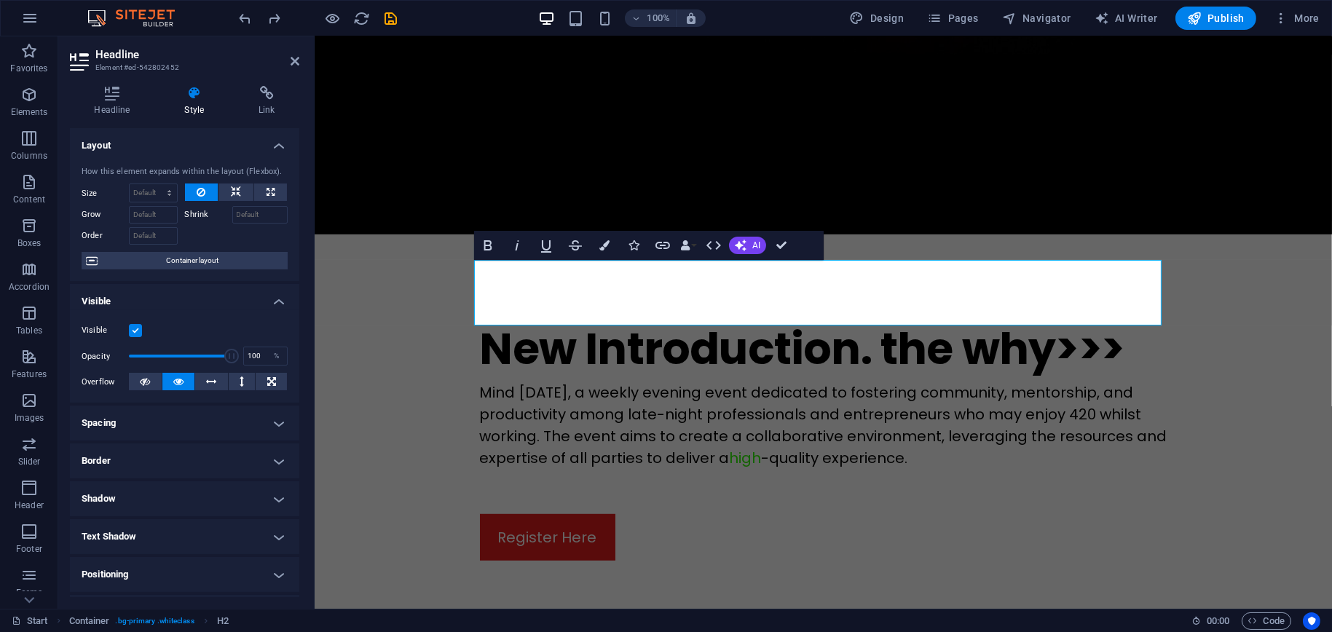
click at [195, 216] on label "Shrink" at bounding box center [208, 214] width 47 height 17
click at [232, 216] on input "Shrink" at bounding box center [260, 214] width 56 height 17
drag, startPoint x: 777, startPoint y: 248, endPoint x: 718, endPoint y: 212, distance: 70.0
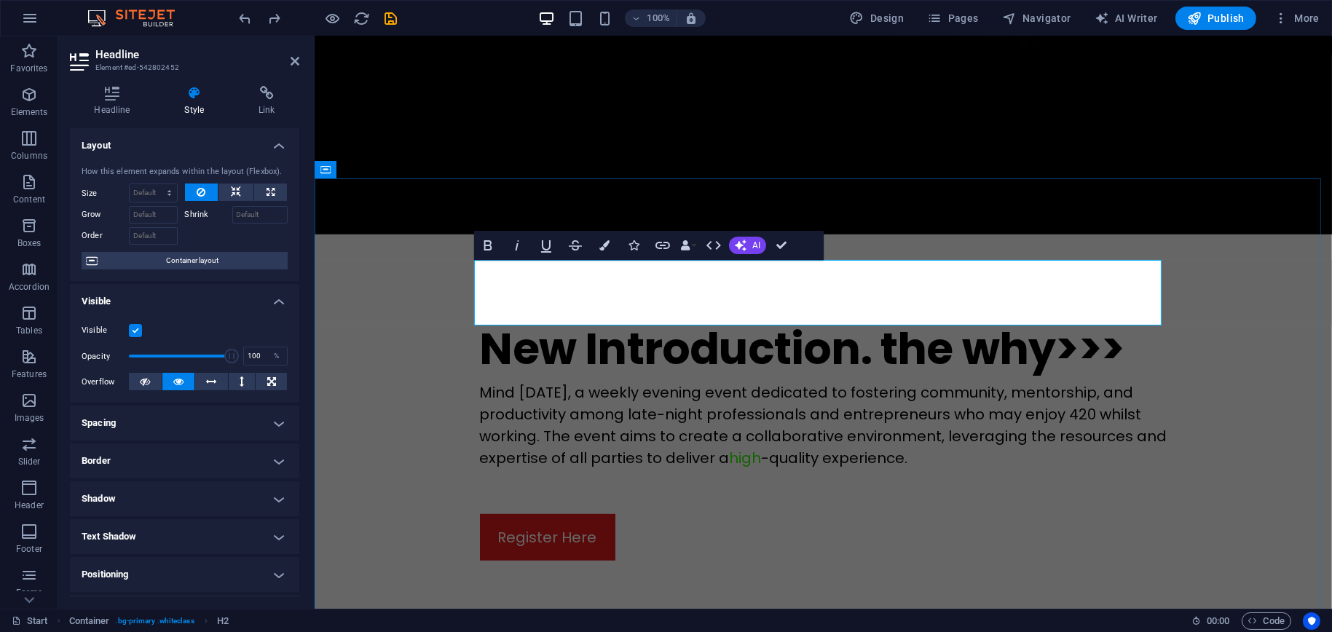
drag, startPoint x: 615, startPoint y: 296, endPoint x: 466, endPoint y: 298, distance: 148.6
click at [607, 248] on icon "button" at bounding box center [605, 245] width 10 height 10
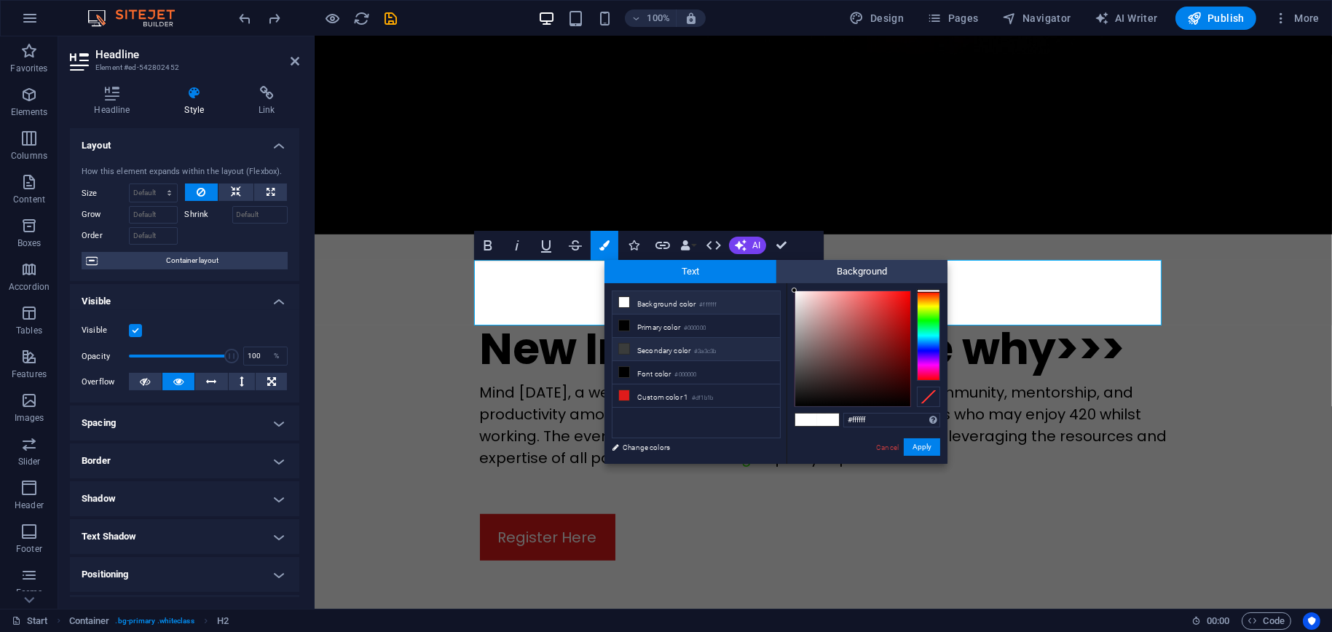
click at [659, 340] on li "Secondary color #3a3c3b" at bounding box center [697, 349] width 168 height 23
type input "#3a3c3b"
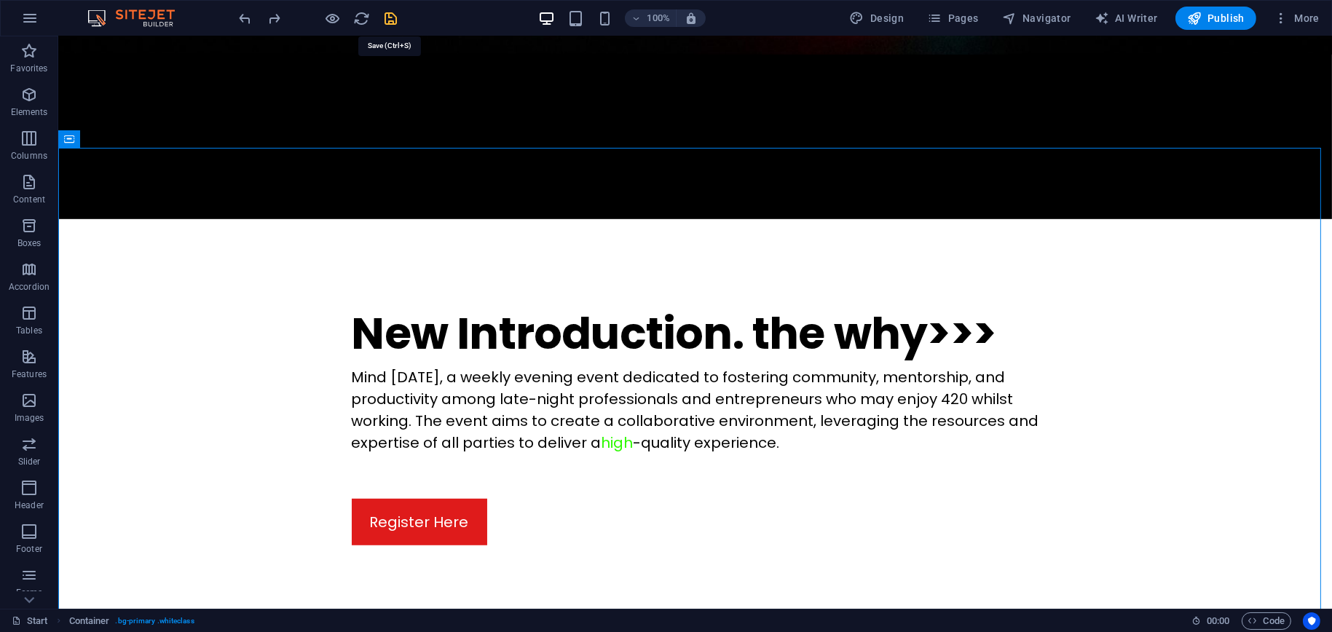
click at [386, 20] on icon "save" at bounding box center [391, 18] width 17 height 17
checkbox input "false"
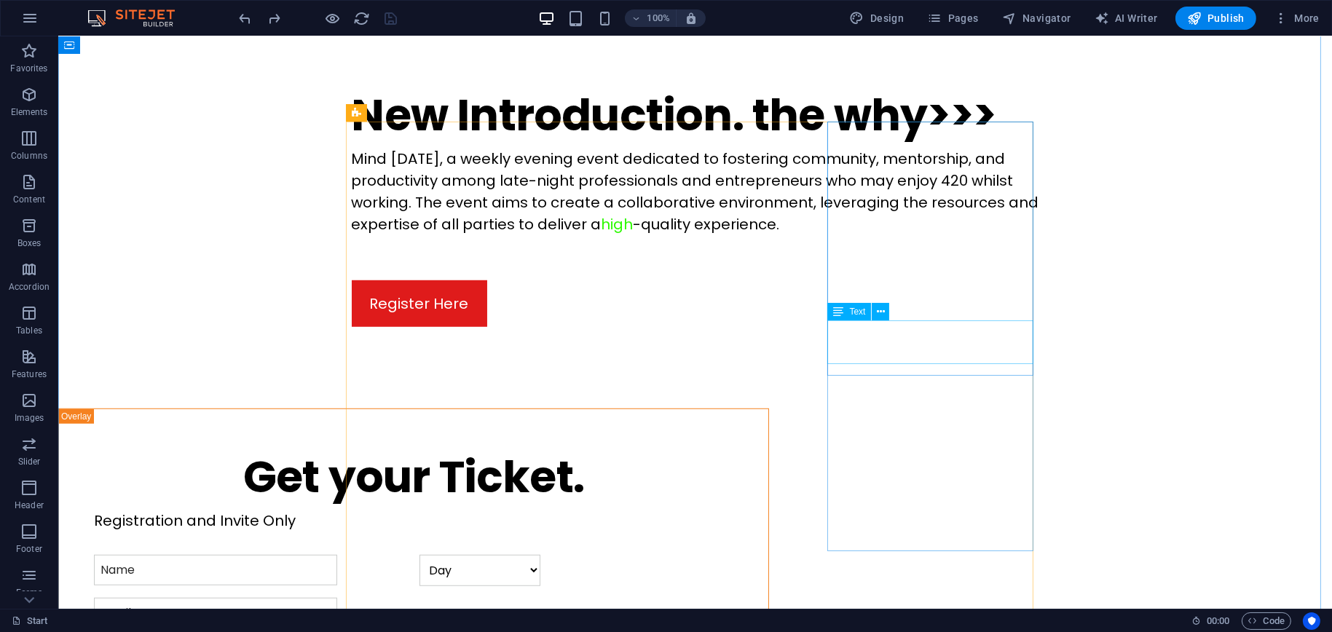
scroll to position [1676, 0]
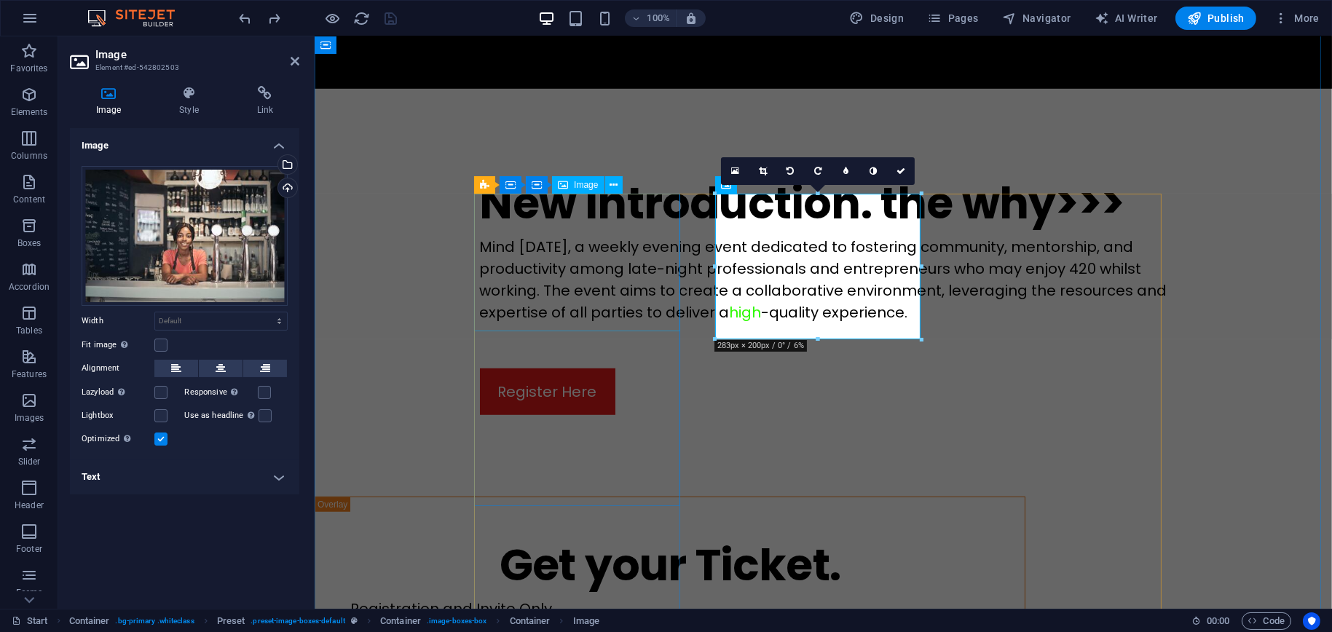
scroll to position [1706, 0]
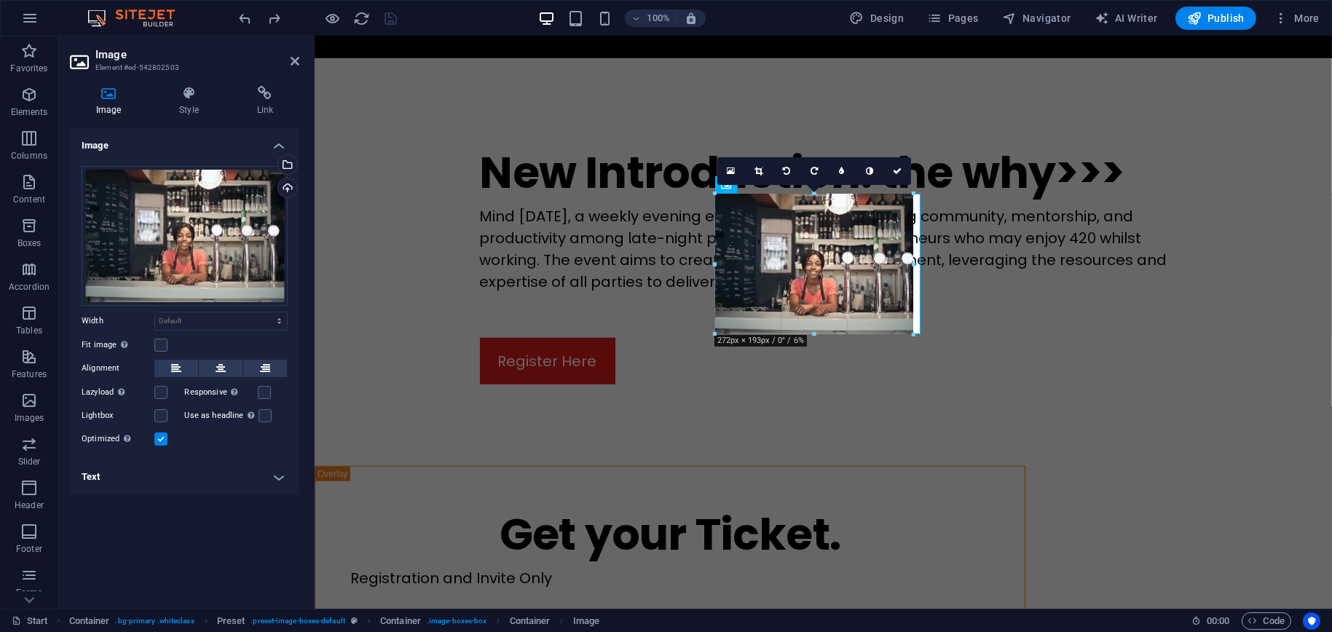
drag, startPoint x: 922, startPoint y: 337, endPoint x: 914, endPoint y: 329, distance: 11.3
type input "272"
select select "px"
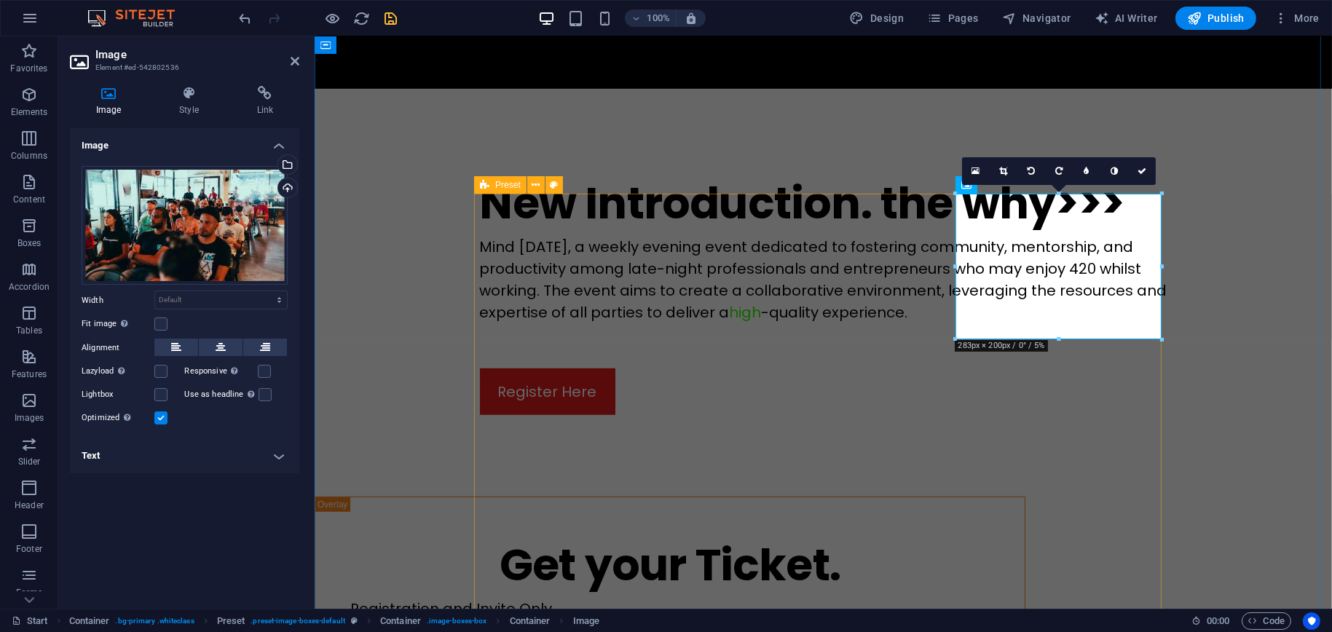
scroll to position [1706, 0]
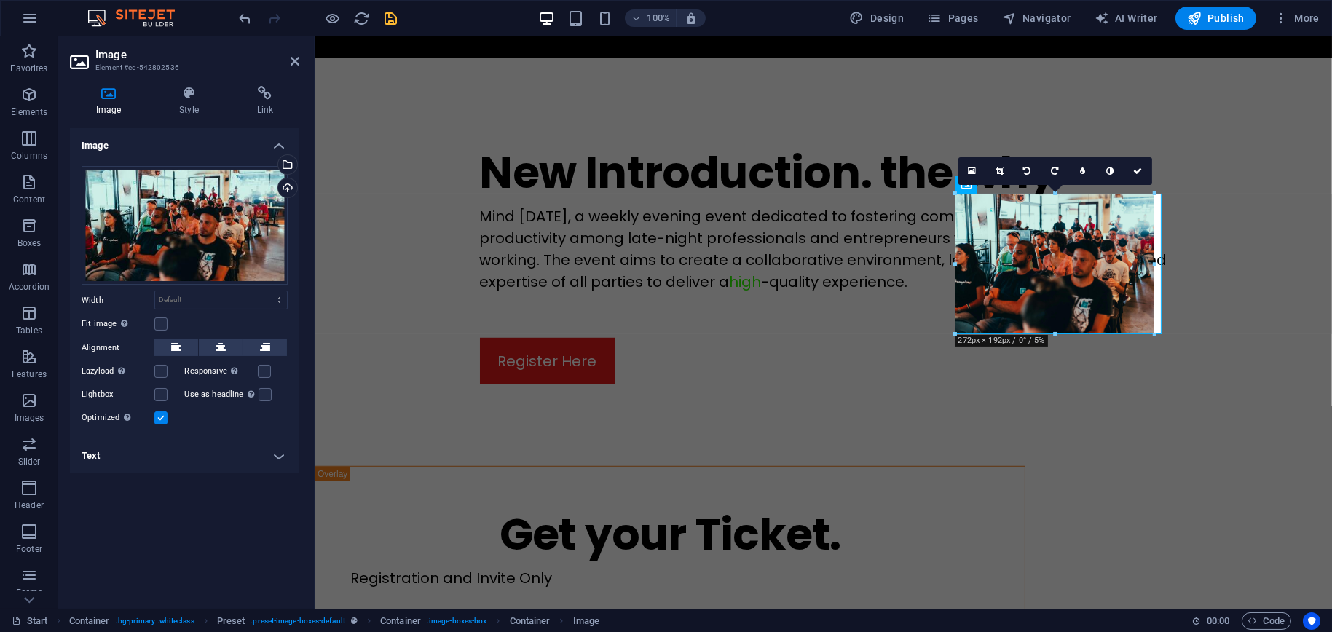
drag, startPoint x: 1160, startPoint y: 339, endPoint x: 829, endPoint y: 294, distance: 334.5
type input "272"
select select "px"
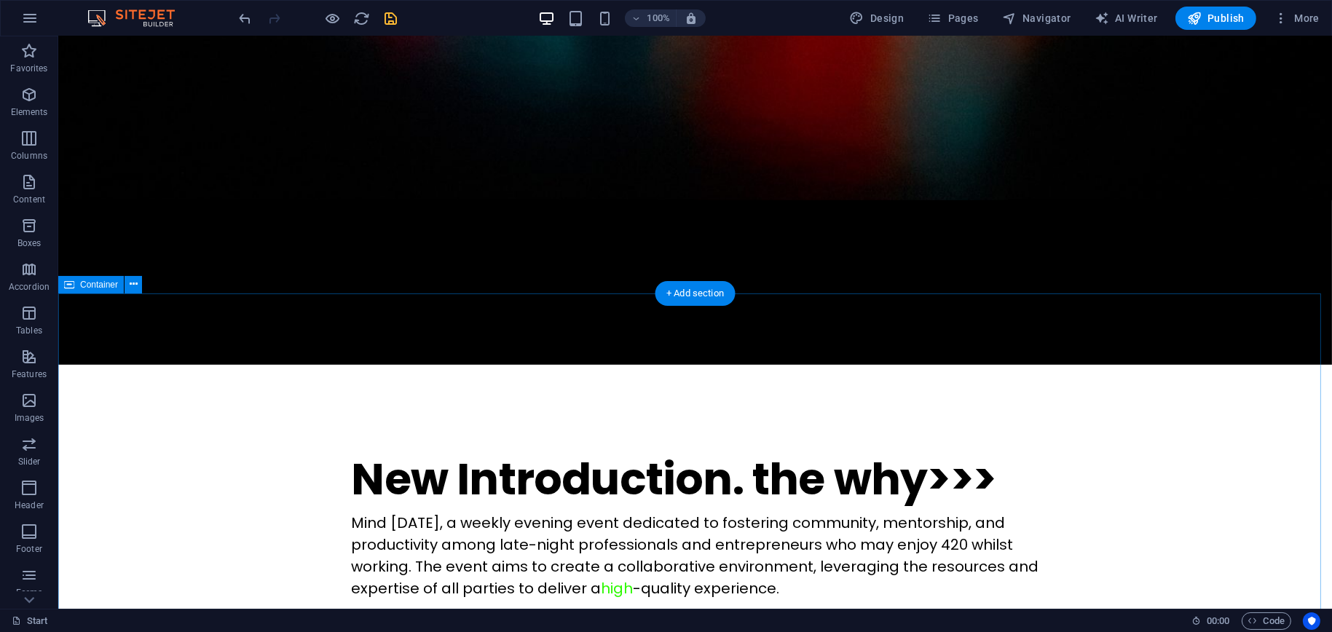
scroll to position [1166, 0]
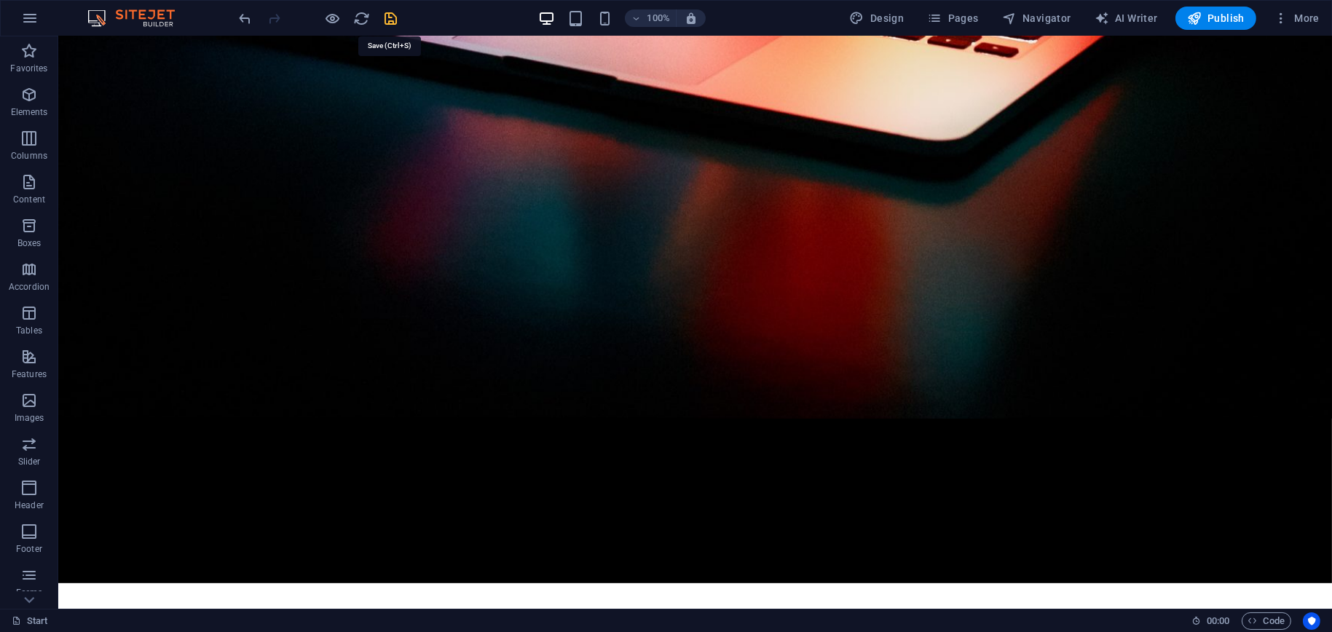
click at [387, 15] on icon "save" at bounding box center [391, 18] width 17 height 17
checkbox input "false"
click at [96, 82] on span "Preset" at bounding box center [91, 84] width 25 height 9
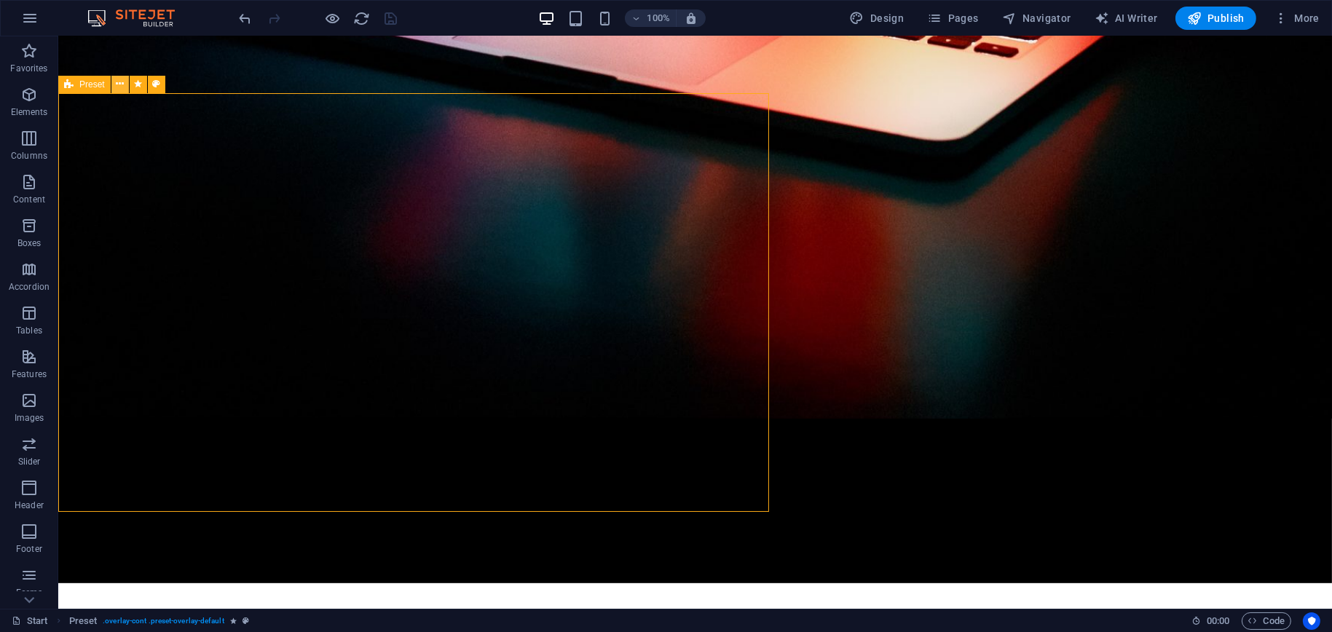
click at [120, 82] on icon at bounding box center [120, 83] width 8 height 15
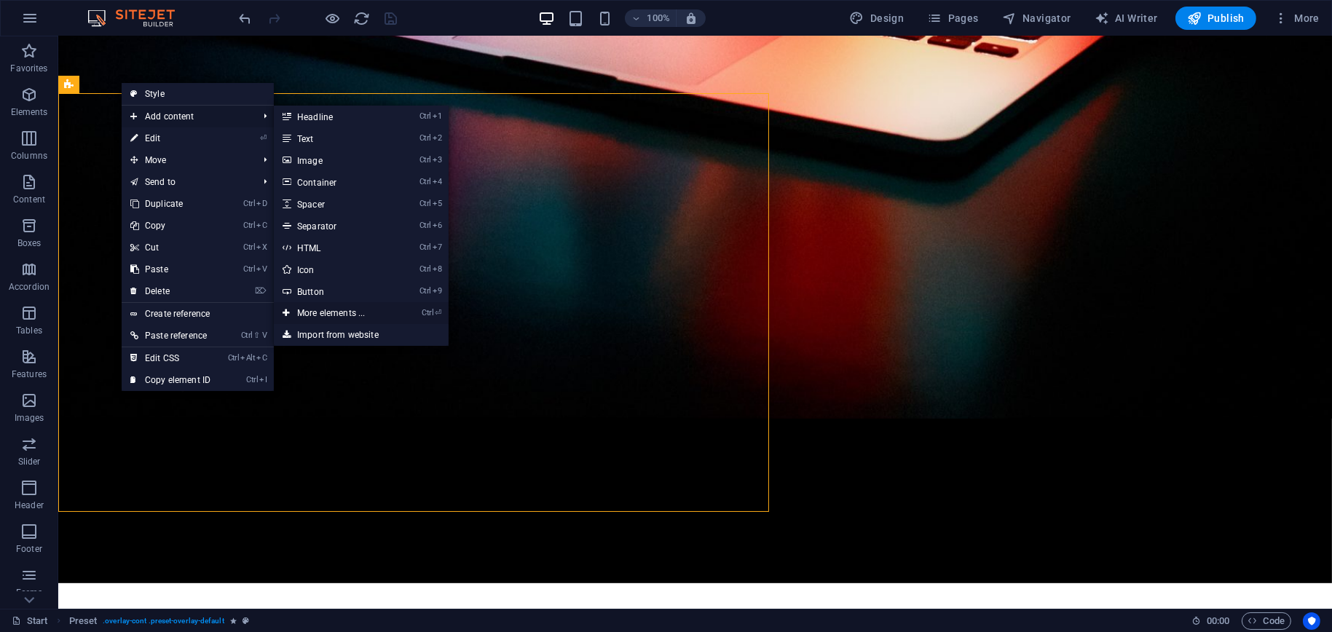
drag, startPoint x: 358, startPoint y: 313, endPoint x: 50, endPoint y: 277, distance: 310.2
click at [358, 313] on link "Ctrl ⏎ More elements ..." at bounding box center [334, 313] width 120 height 22
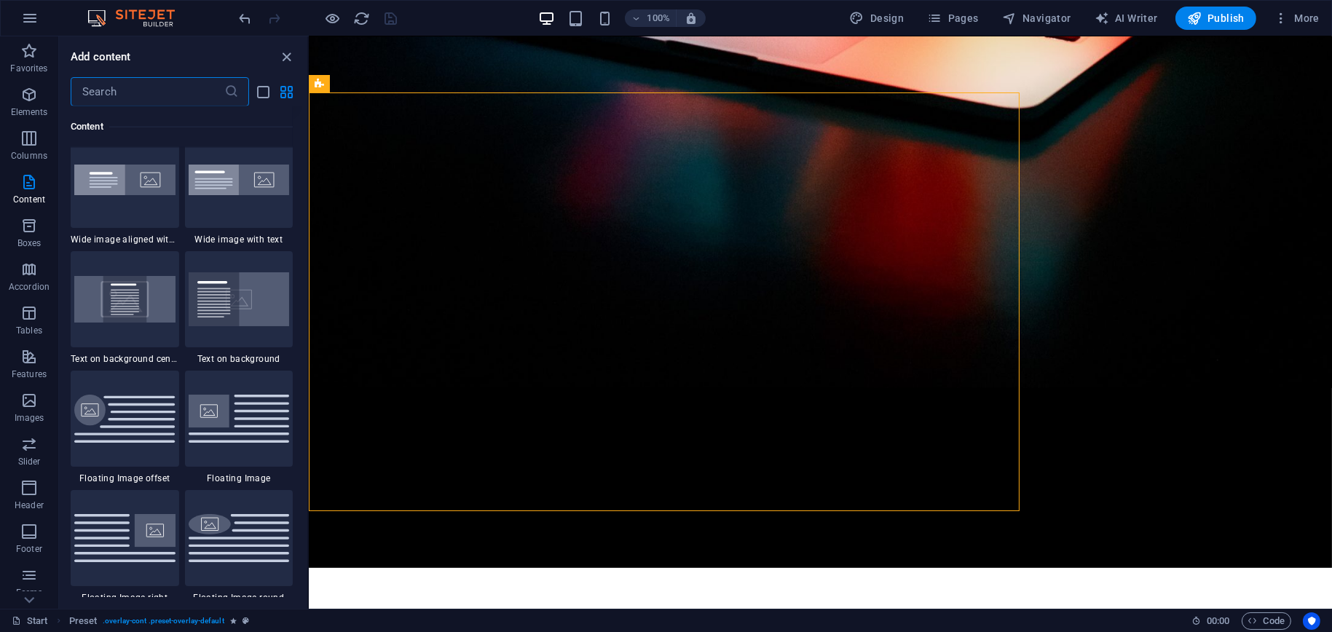
scroll to position [2851, 0]
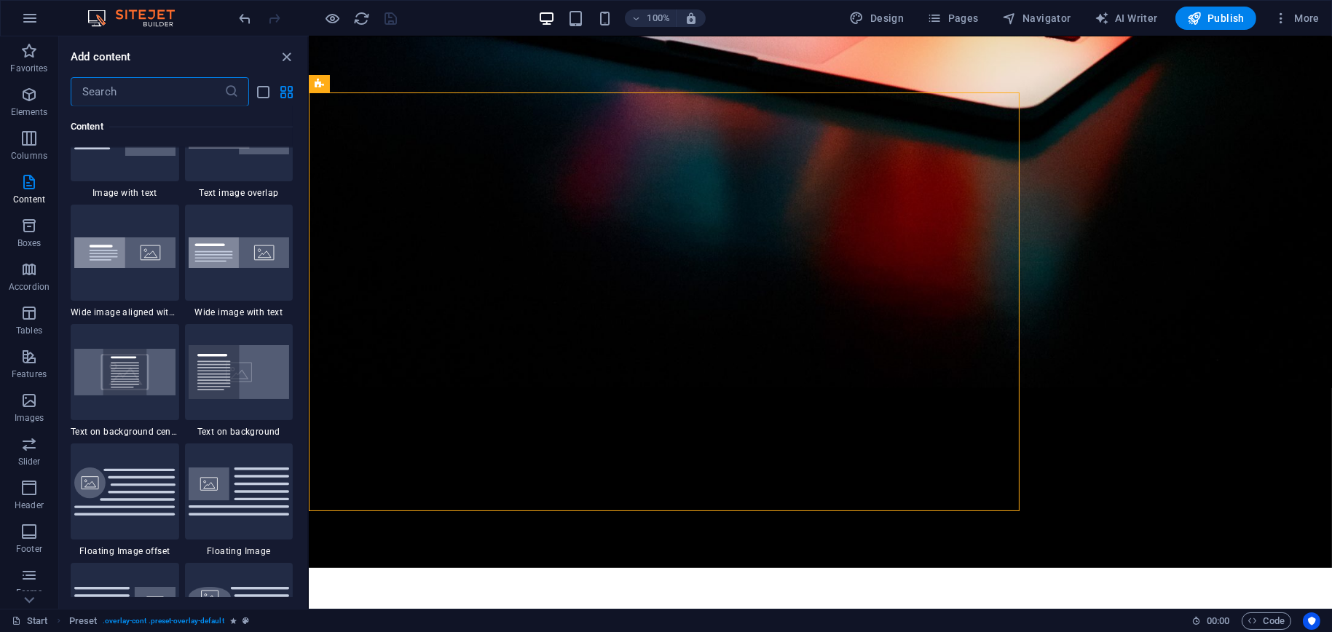
click at [118, 83] on input "text" at bounding box center [148, 91] width 154 height 29
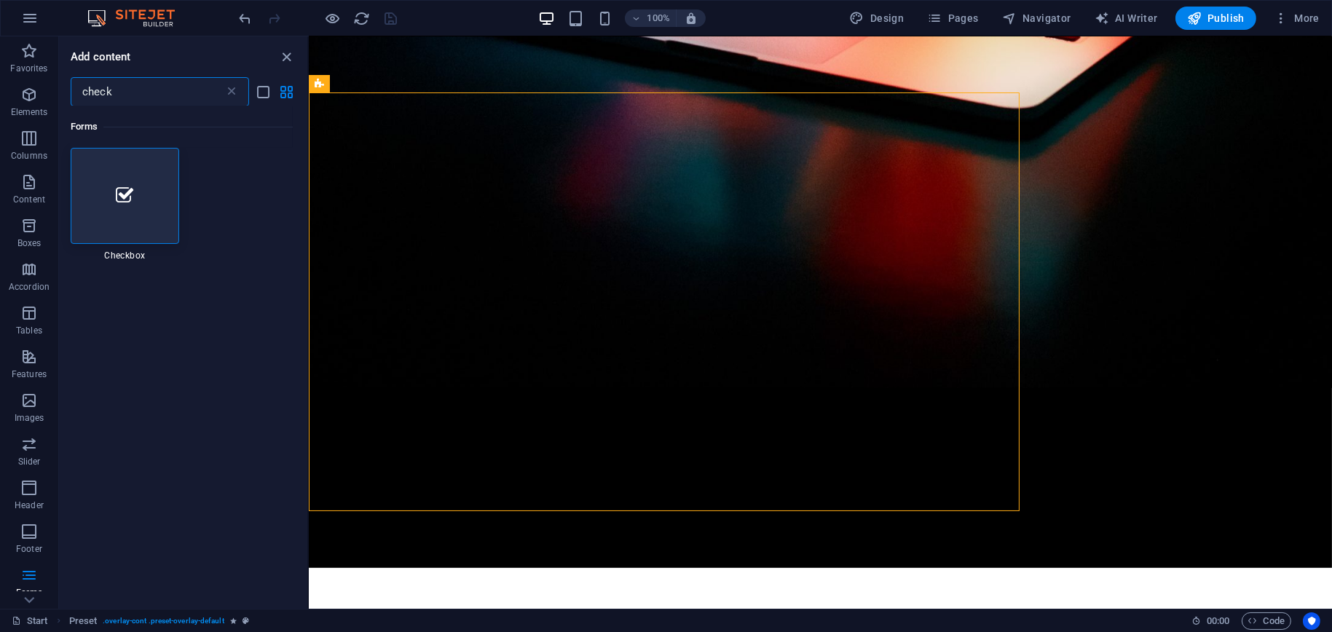
scroll to position [0, 0]
type input "check"
click at [149, 218] on div at bounding box center [125, 196] width 109 height 96
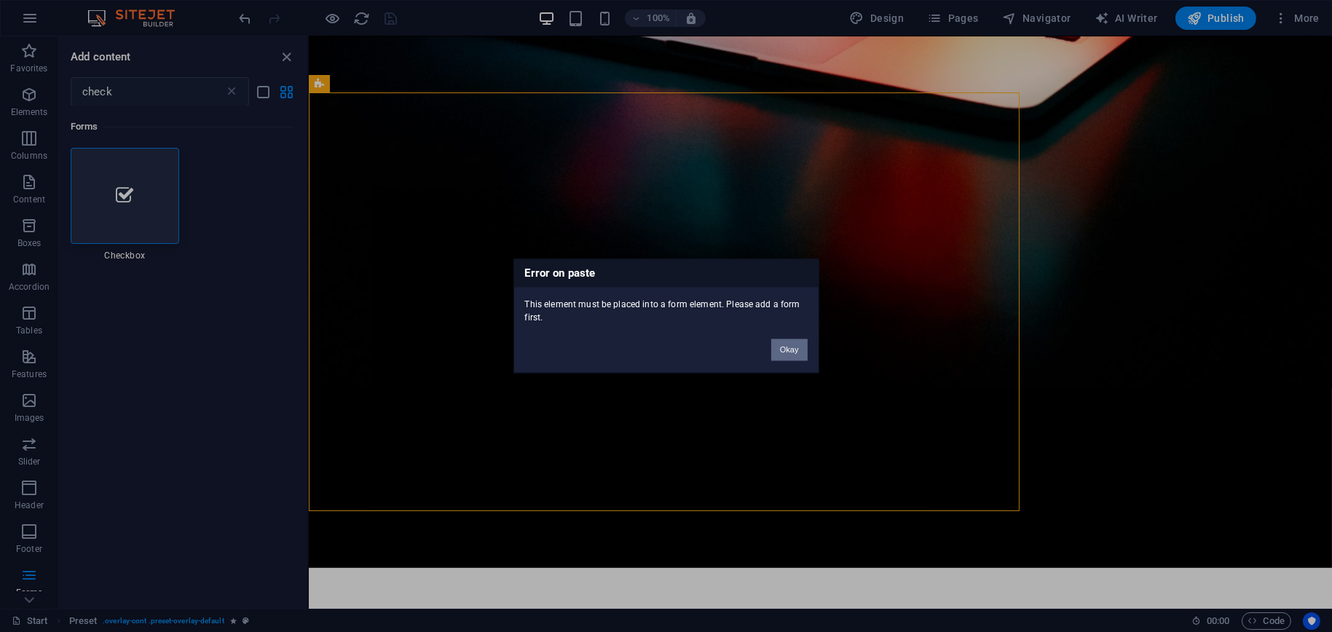
click at [798, 351] on button "Okay" at bounding box center [789, 350] width 36 height 22
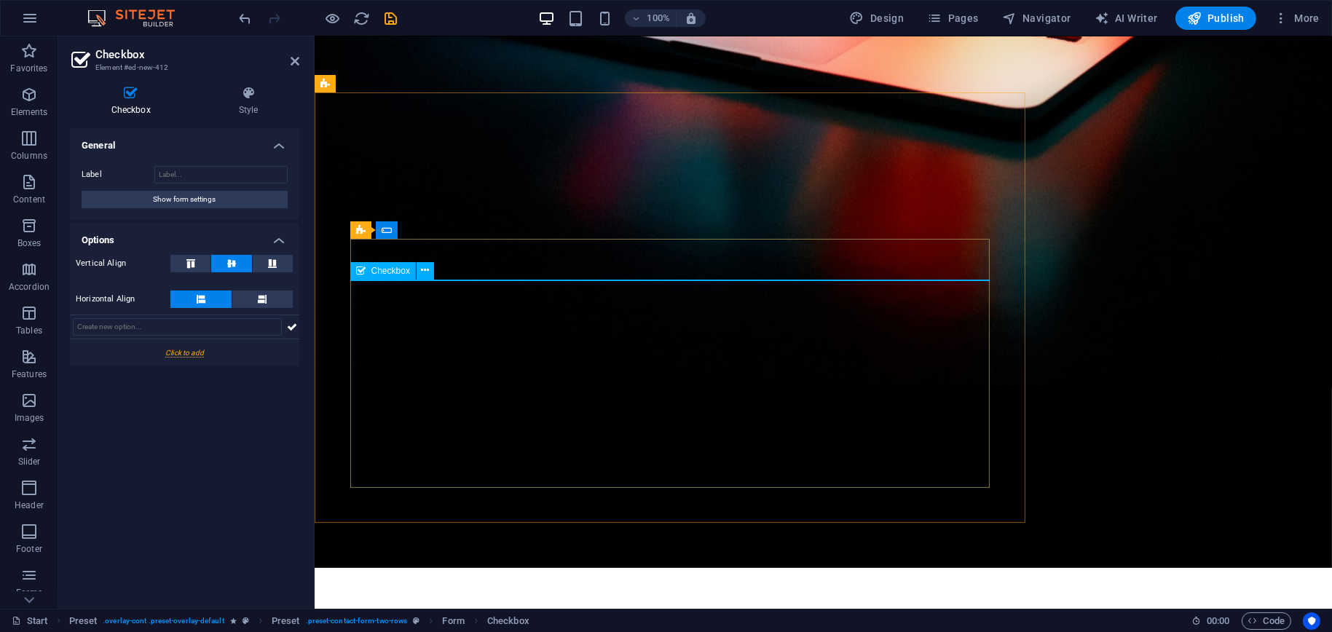
click at [389, 271] on span "Checkbox" at bounding box center [391, 271] width 39 height 9
click at [423, 269] on icon at bounding box center [425, 270] width 8 height 15
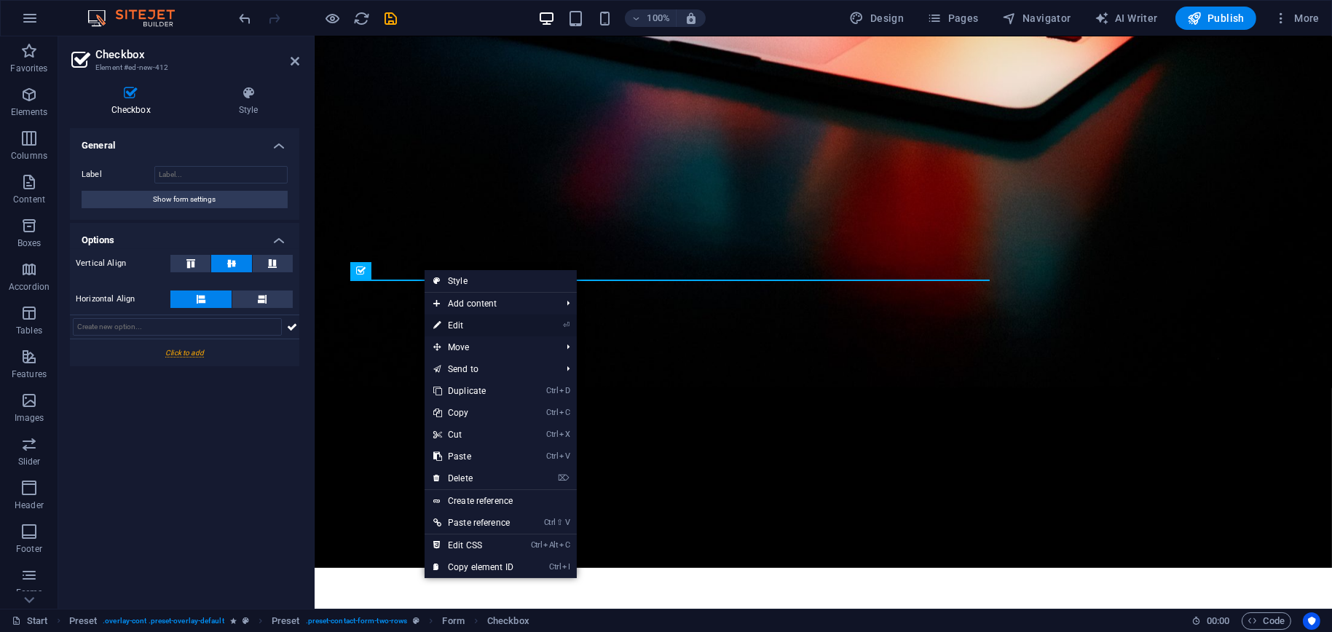
click at [460, 329] on link "⏎ Edit" at bounding box center [474, 326] width 98 height 22
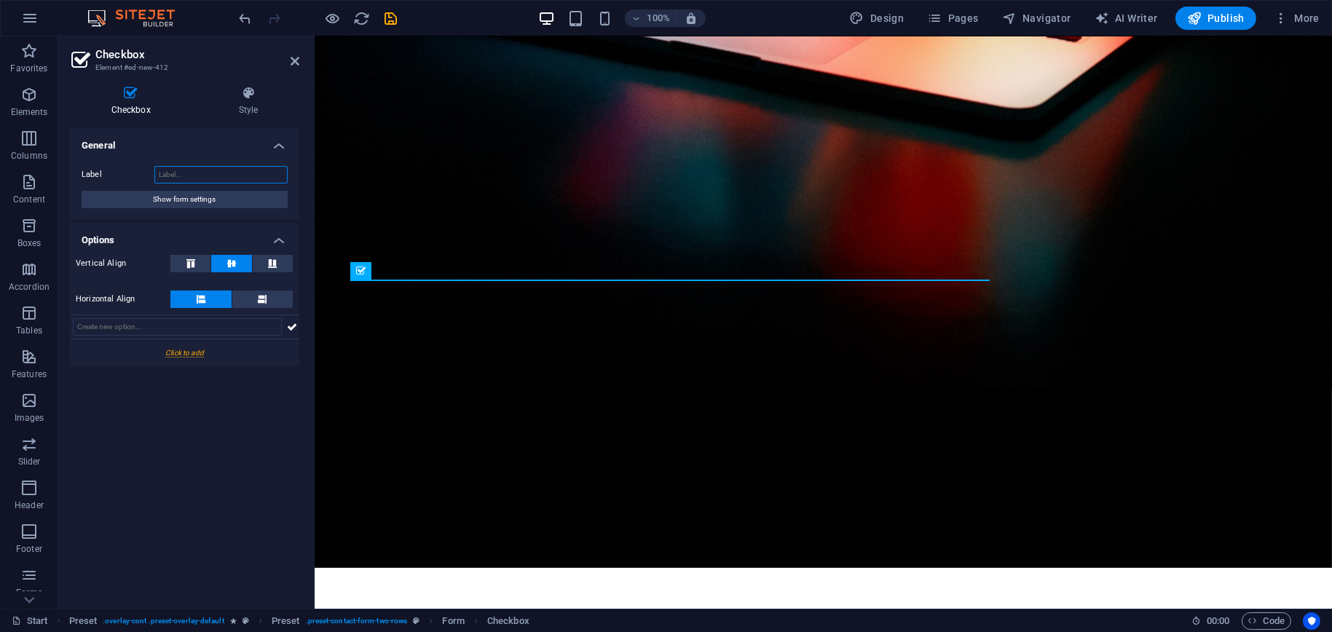
click at [226, 175] on input "Label" at bounding box center [220, 174] width 133 height 17
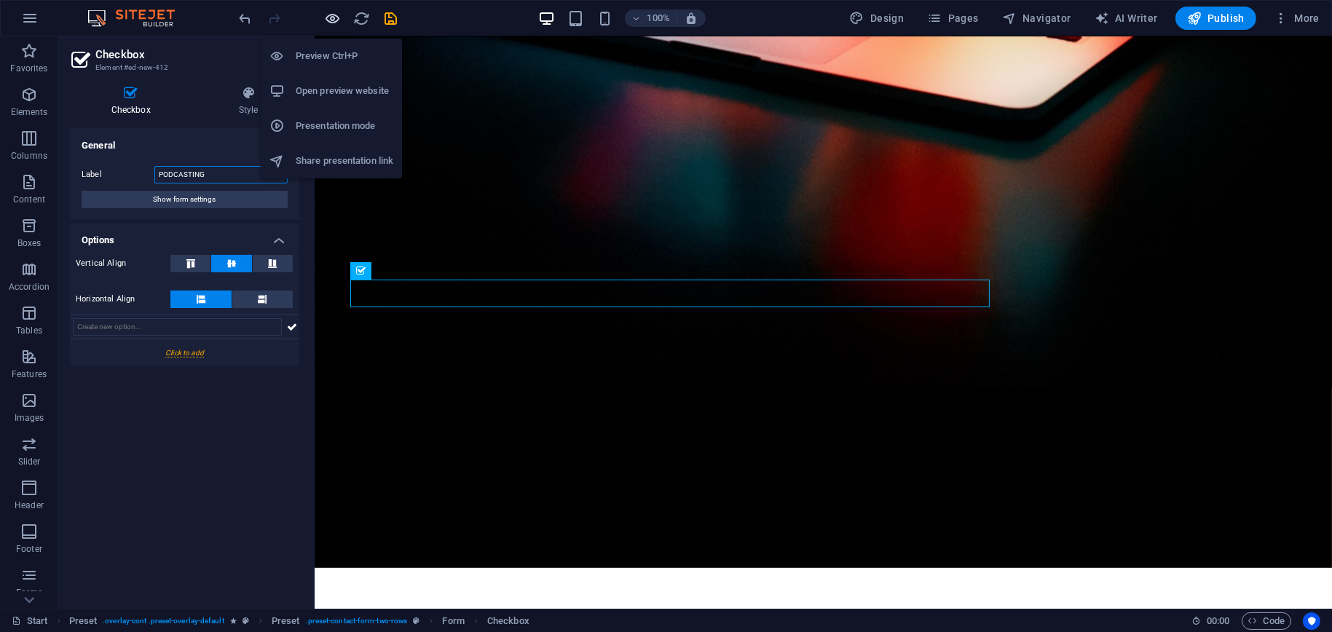
type input "PODCASTING"
click at [334, 17] on icon "button" at bounding box center [333, 18] width 17 height 17
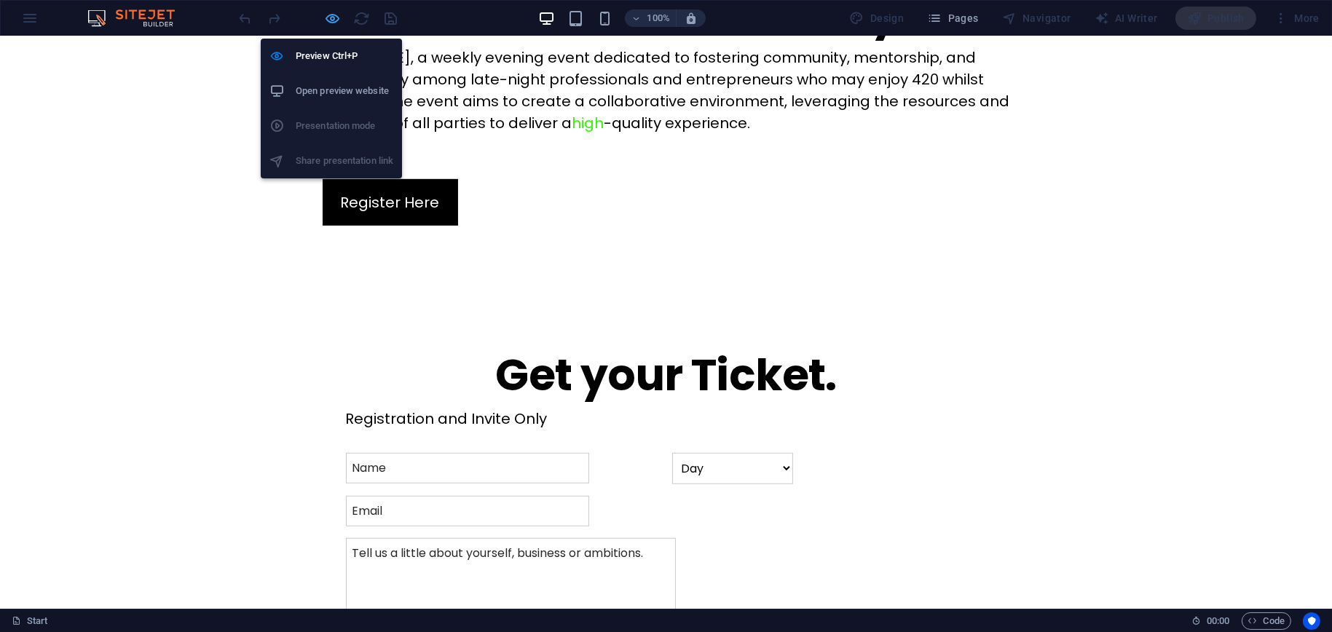
click at [332, 17] on icon "button" at bounding box center [333, 18] width 17 height 17
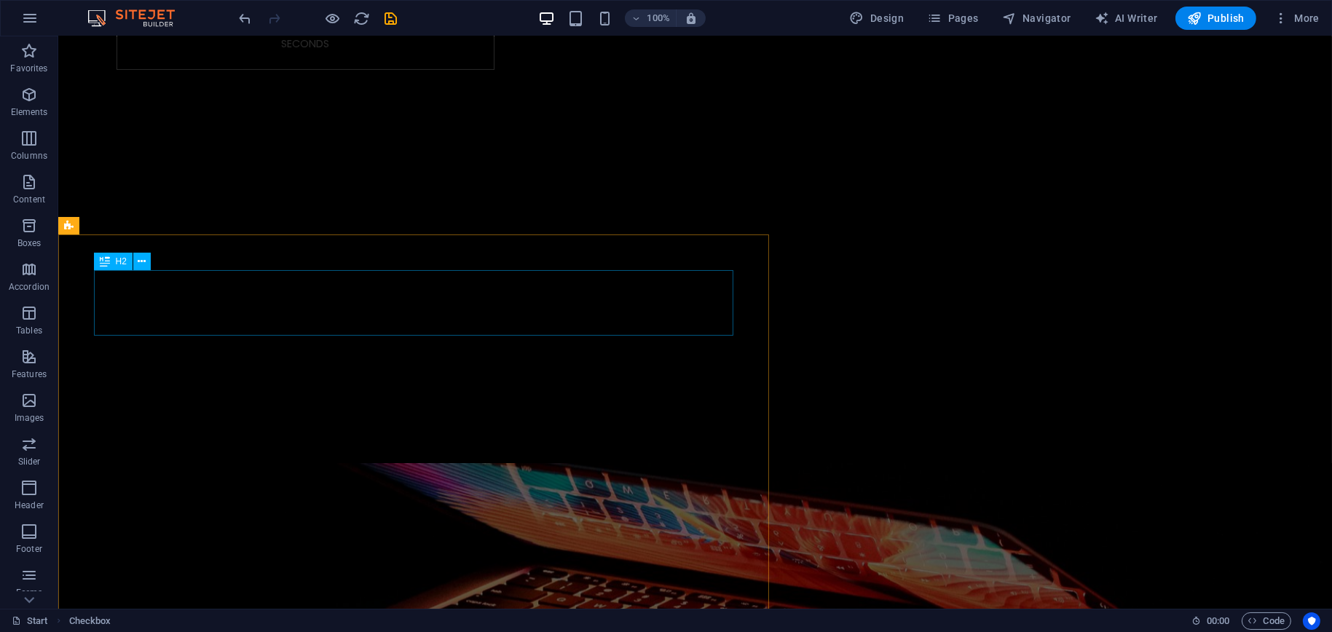
scroll to position [1169, 0]
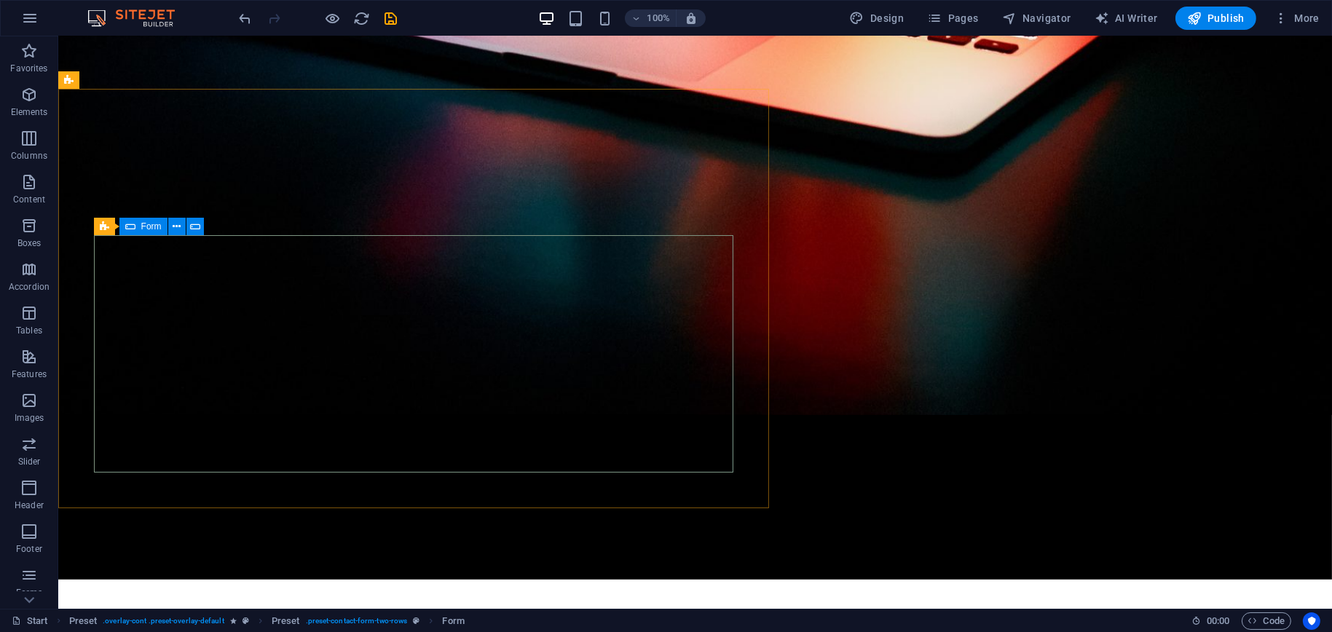
click at [129, 227] on icon at bounding box center [130, 226] width 10 height 17
click at [139, 227] on div "Form" at bounding box center [143, 226] width 48 height 17
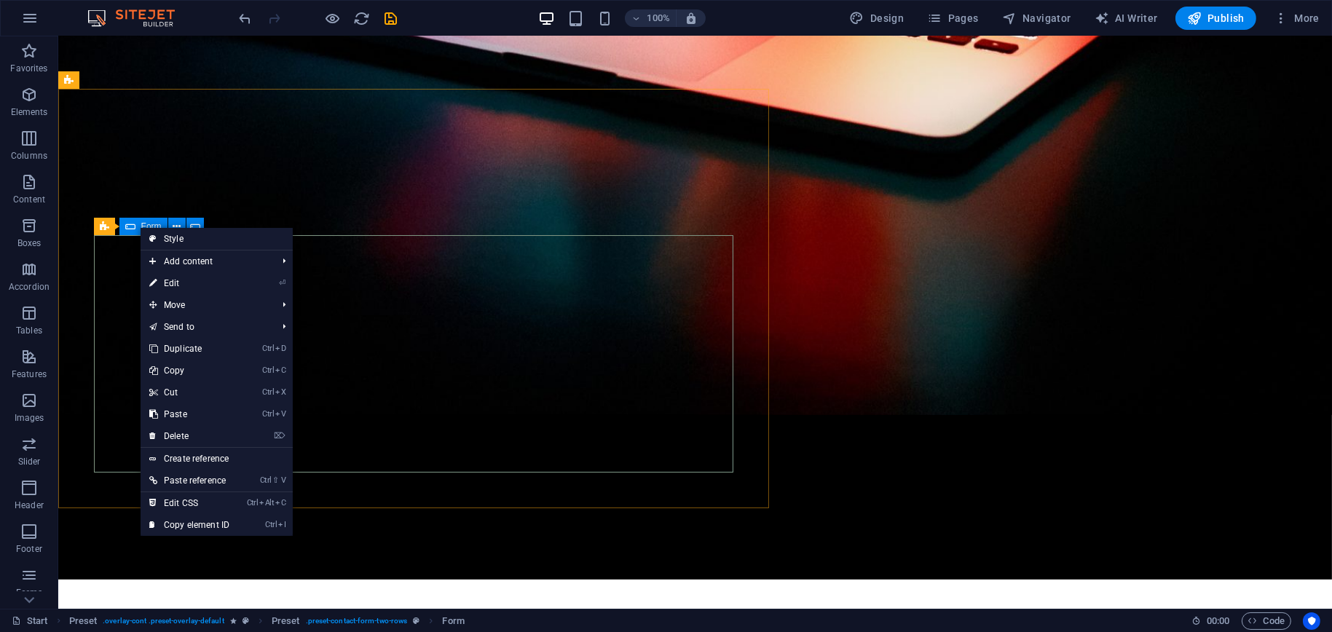
click at [139, 227] on div "Form" at bounding box center [143, 226] width 48 height 17
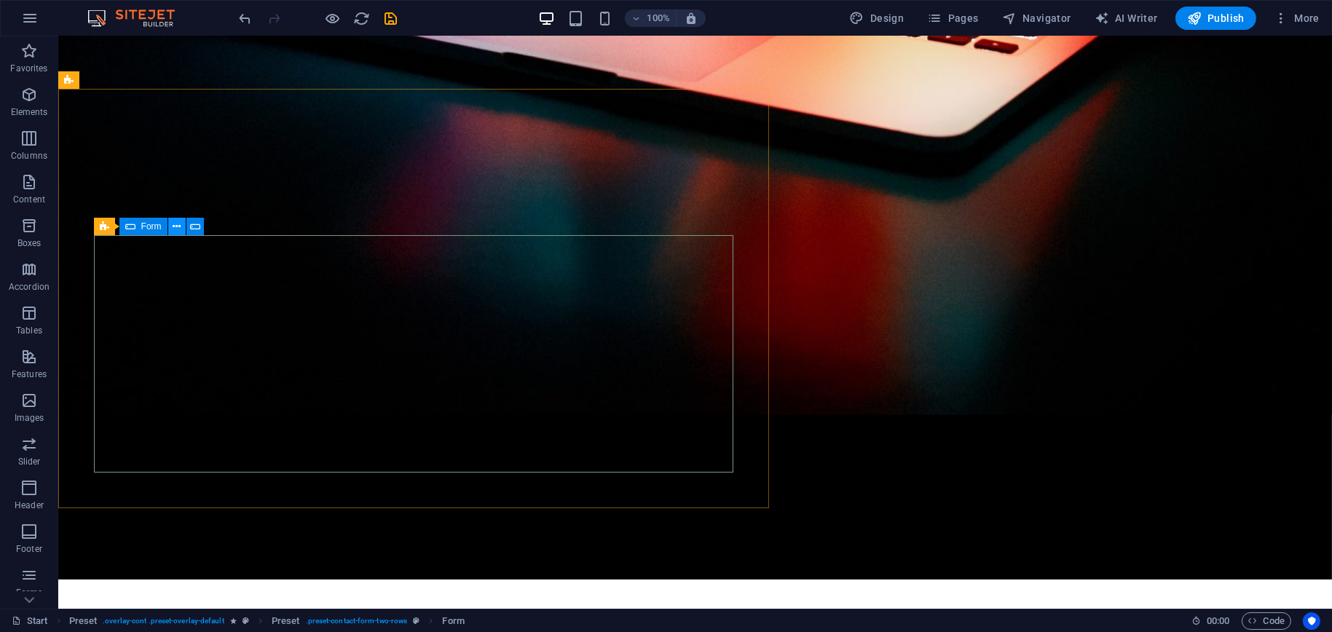
click at [175, 227] on icon at bounding box center [177, 226] width 8 height 15
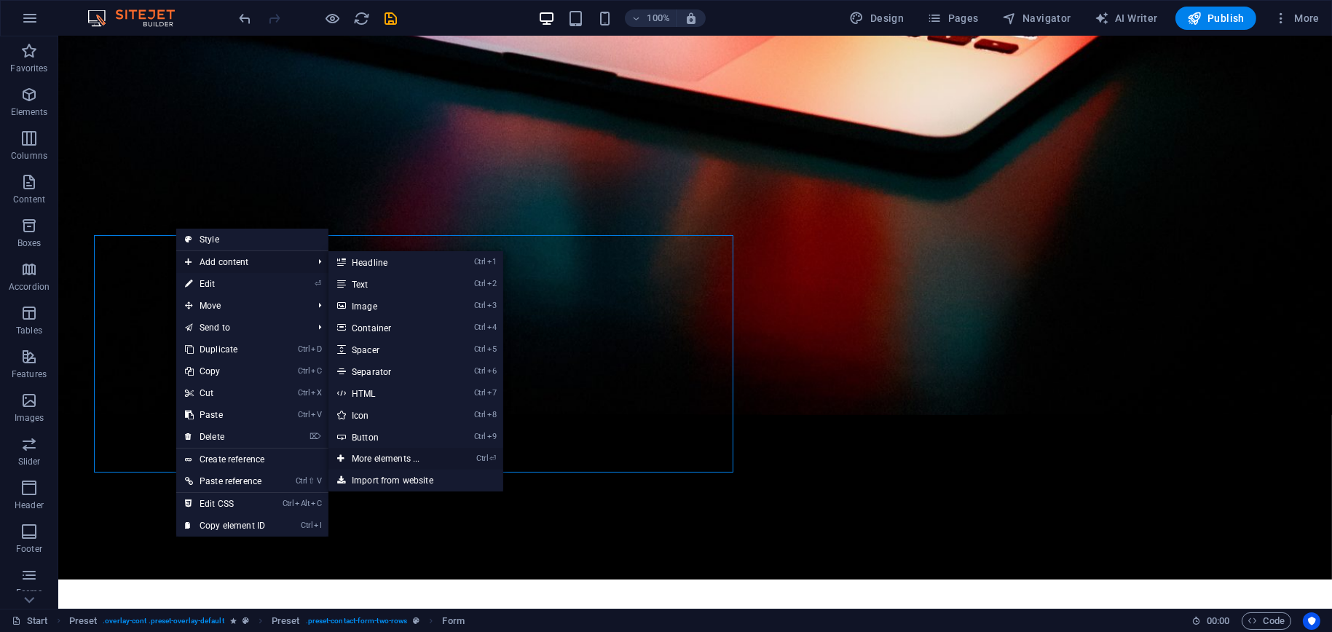
click at [395, 454] on link "Ctrl ⏎ More elements ..." at bounding box center [389, 459] width 120 height 22
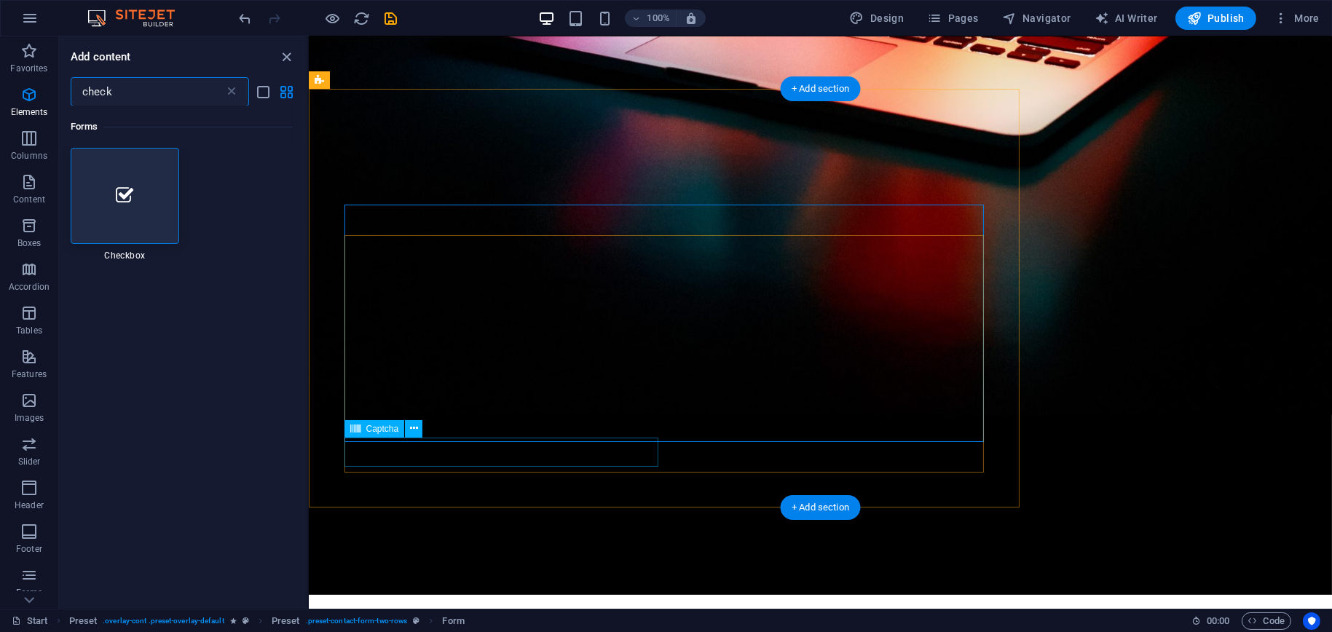
scroll to position [1200, 0]
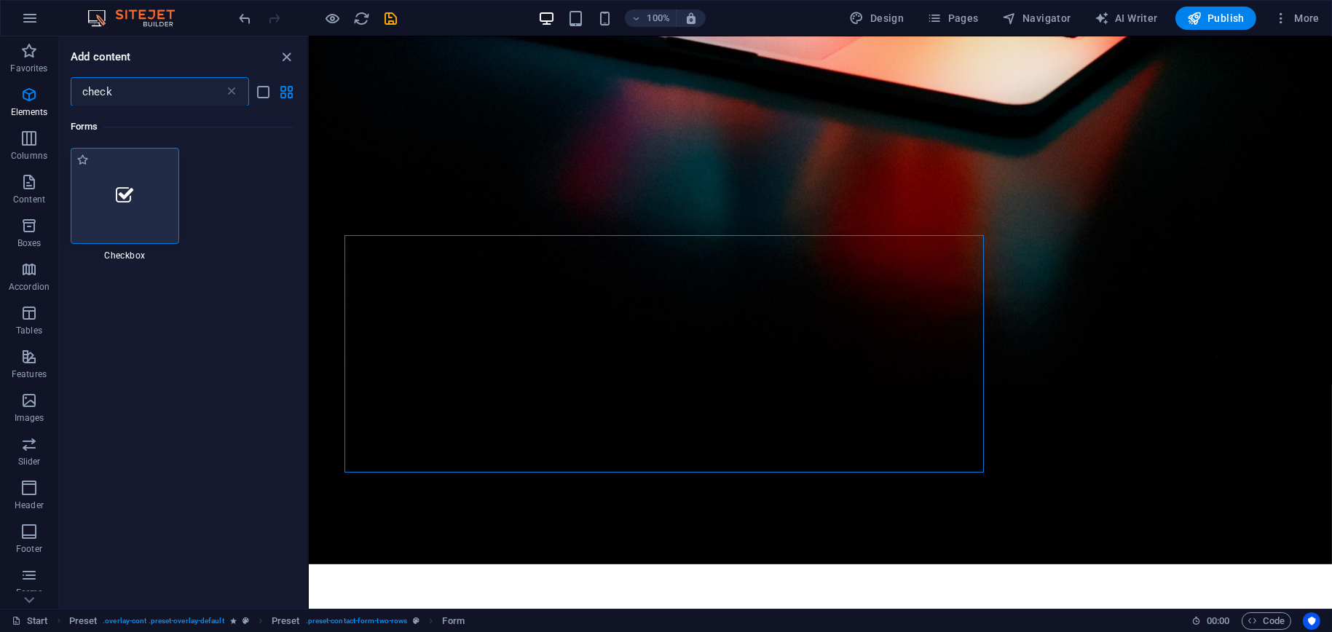
click at [156, 189] on div at bounding box center [125, 196] width 109 height 96
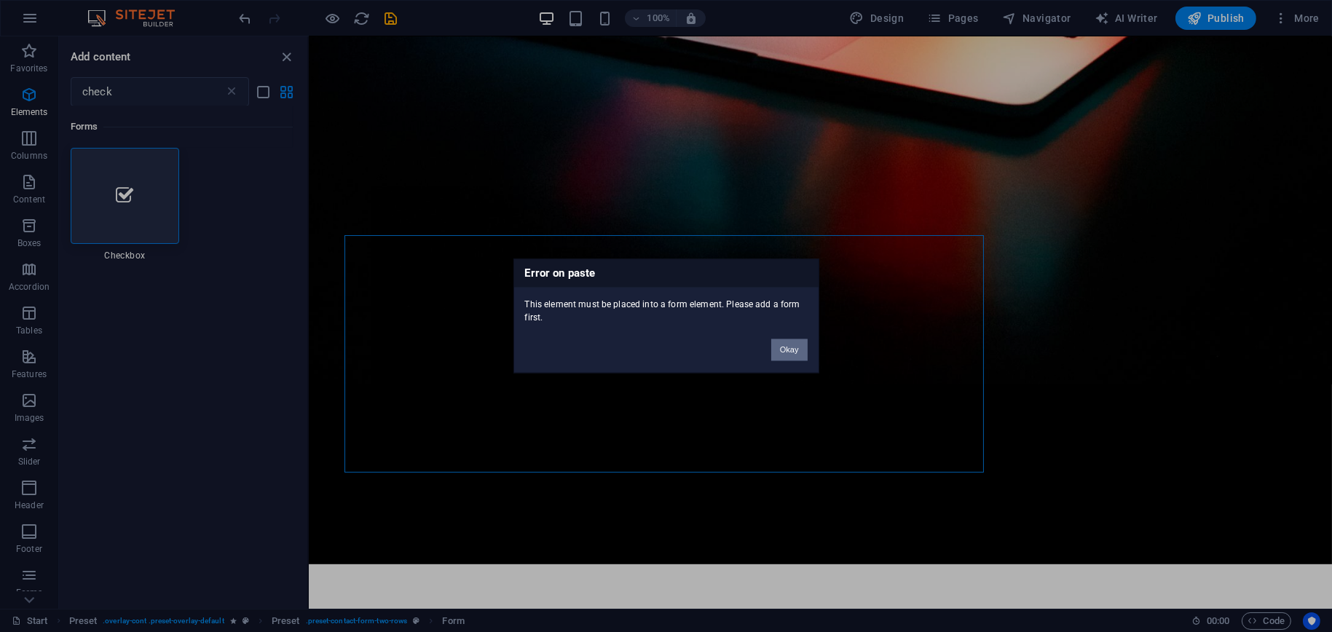
click at [779, 350] on button "Okay" at bounding box center [789, 350] width 36 height 22
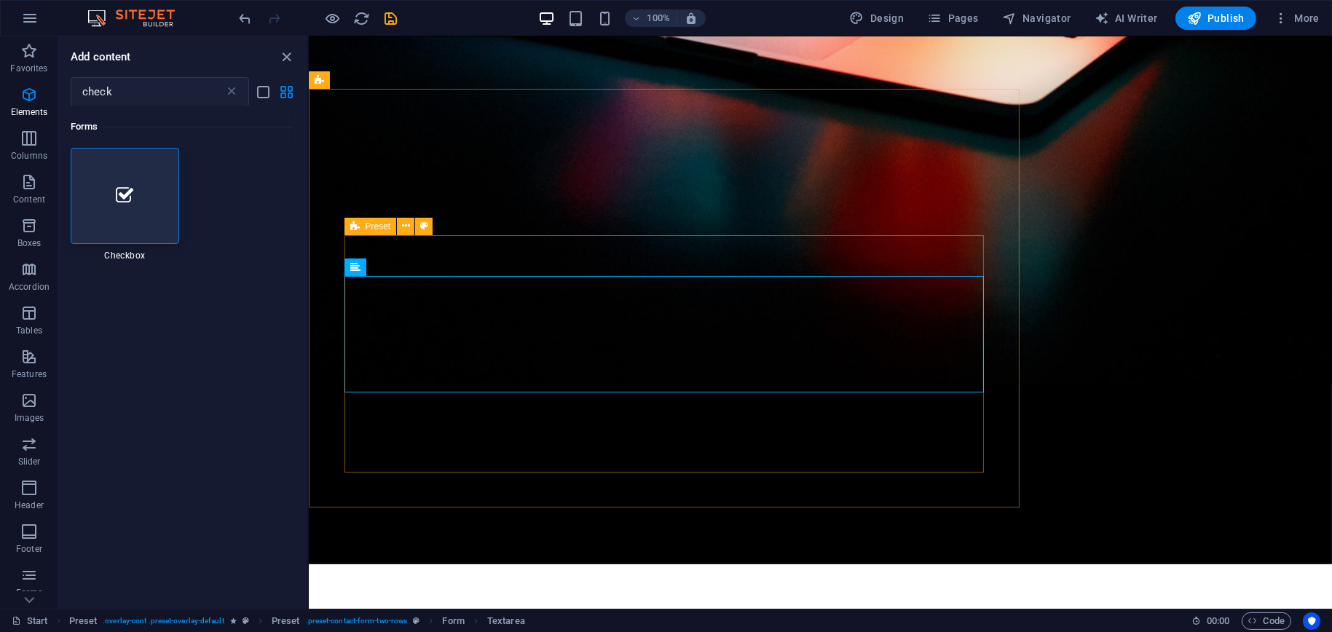
click at [354, 225] on icon at bounding box center [354, 226] width 9 height 17
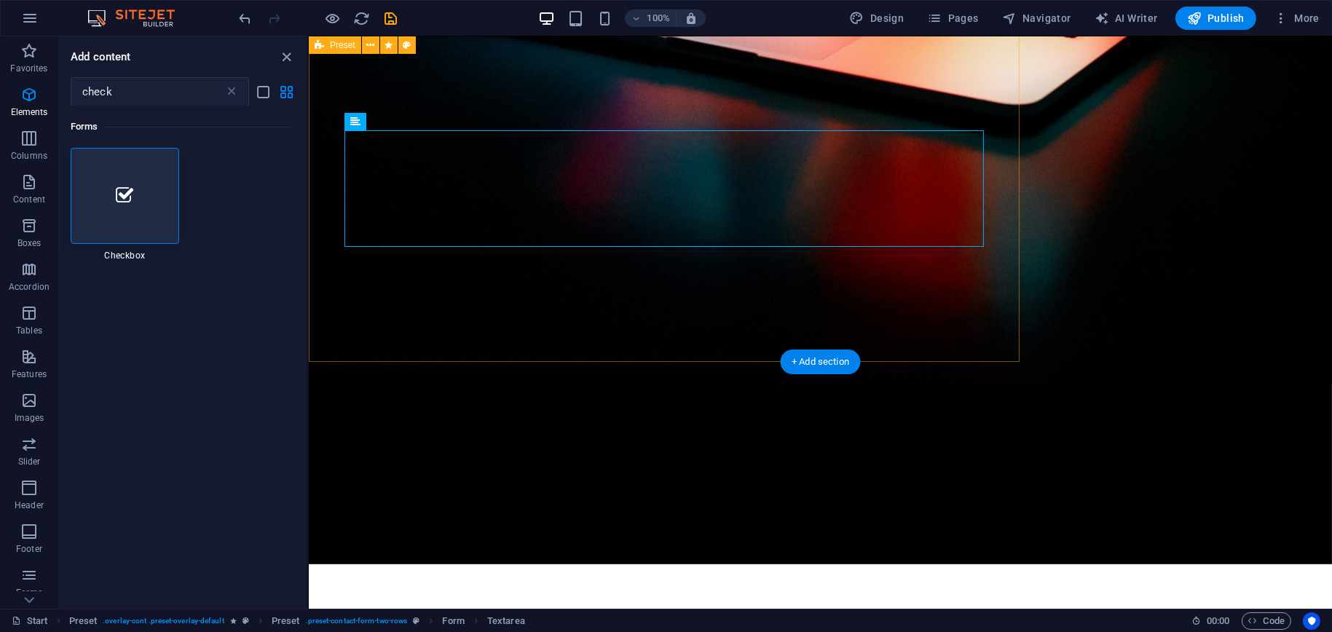
scroll to position [1273, 0]
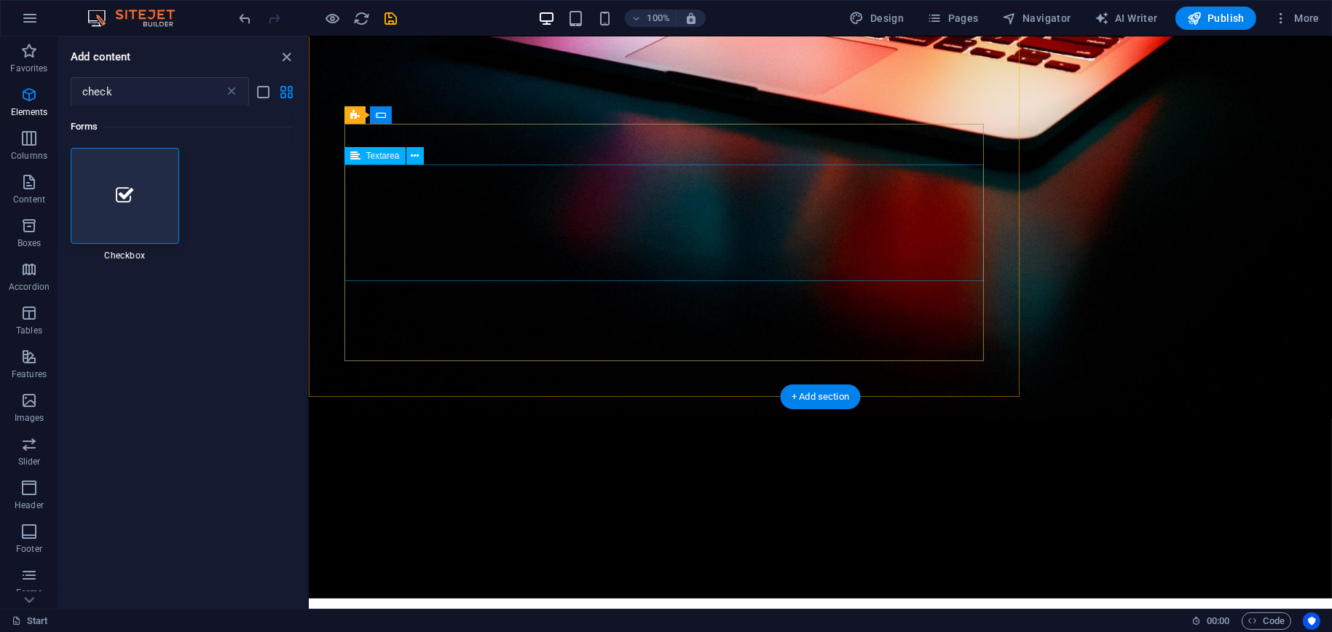
scroll to position [1384, 0]
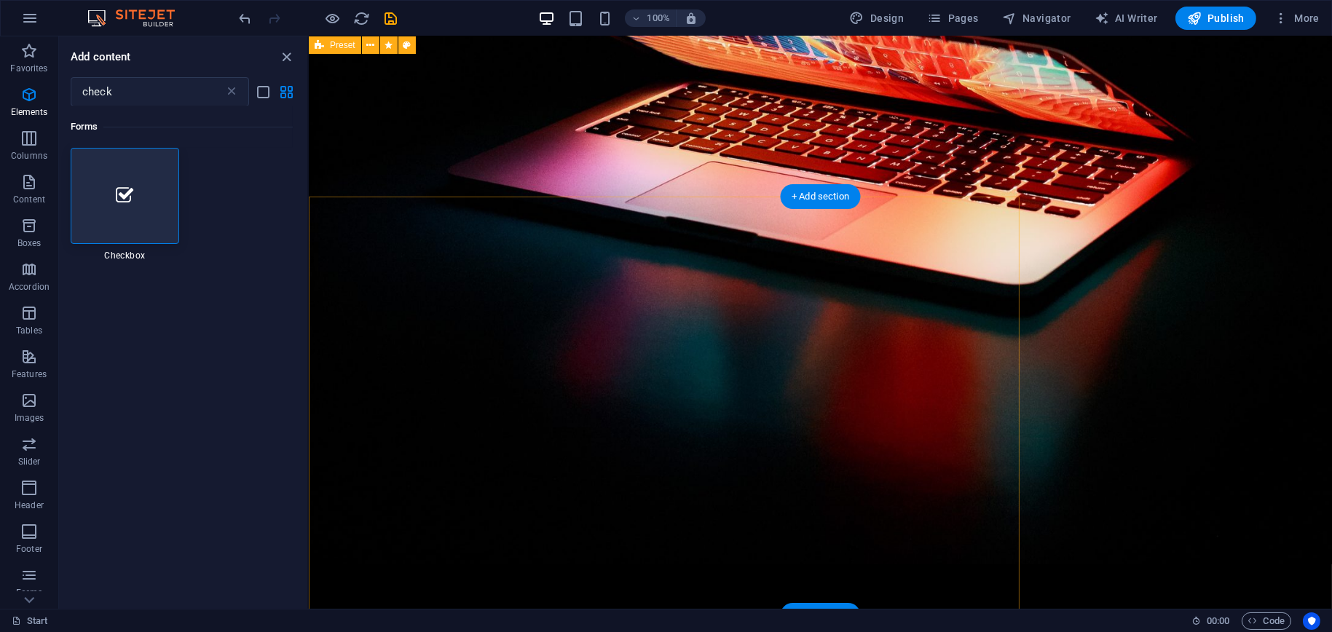
scroll to position [947, 0]
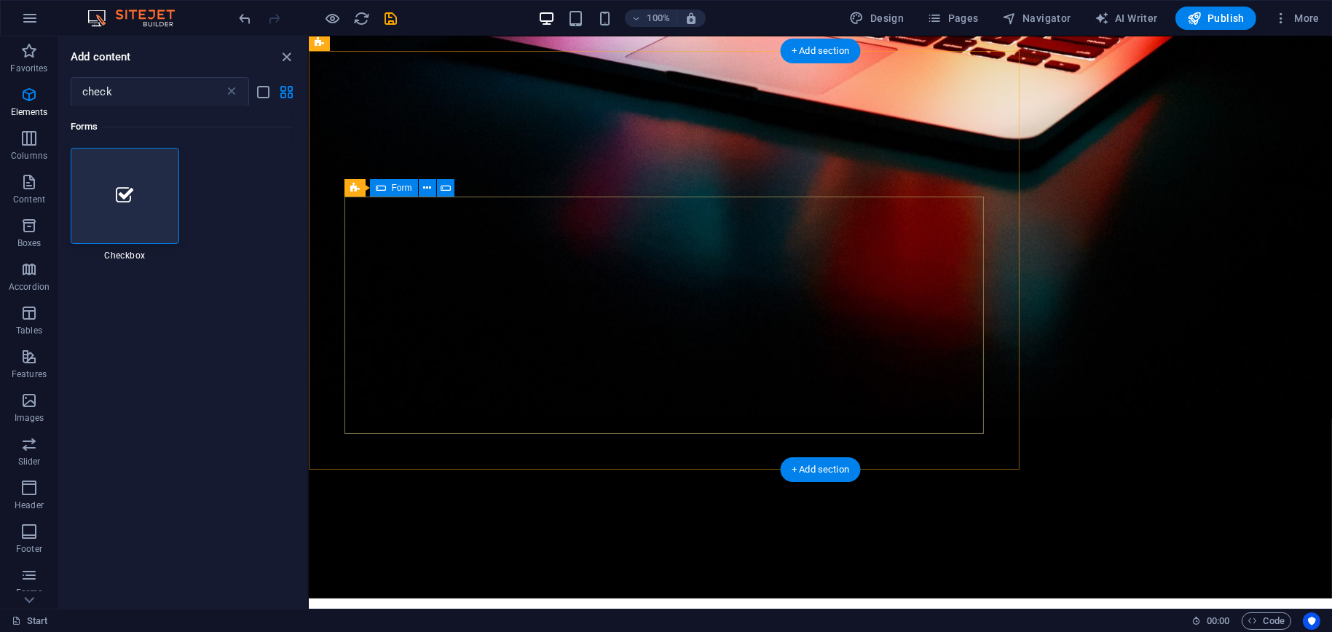
scroll to position [1311, 0]
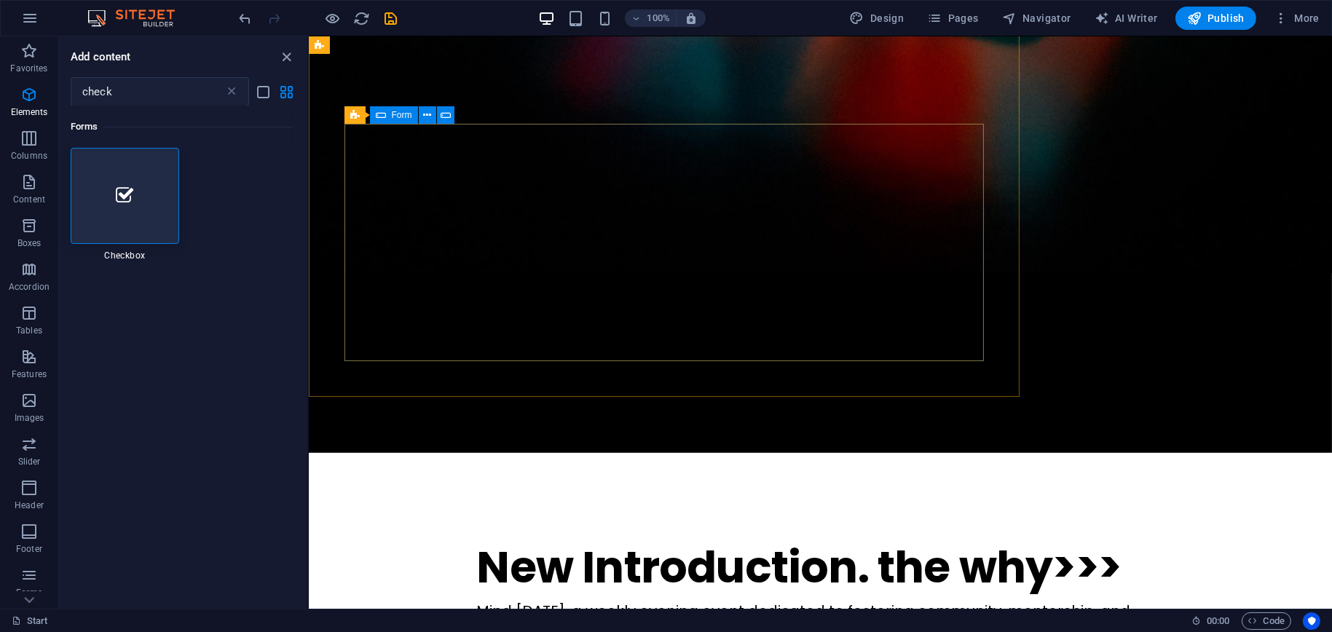
click at [395, 113] on span "Form" at bounding box center [402, 115] width 20 height 9
click at [389, 115] on div "Form" at bounding box center [394, 114] width 48 height 17
click at [447, 119] on icon at bounding box center [446, 115] width 10 height 15
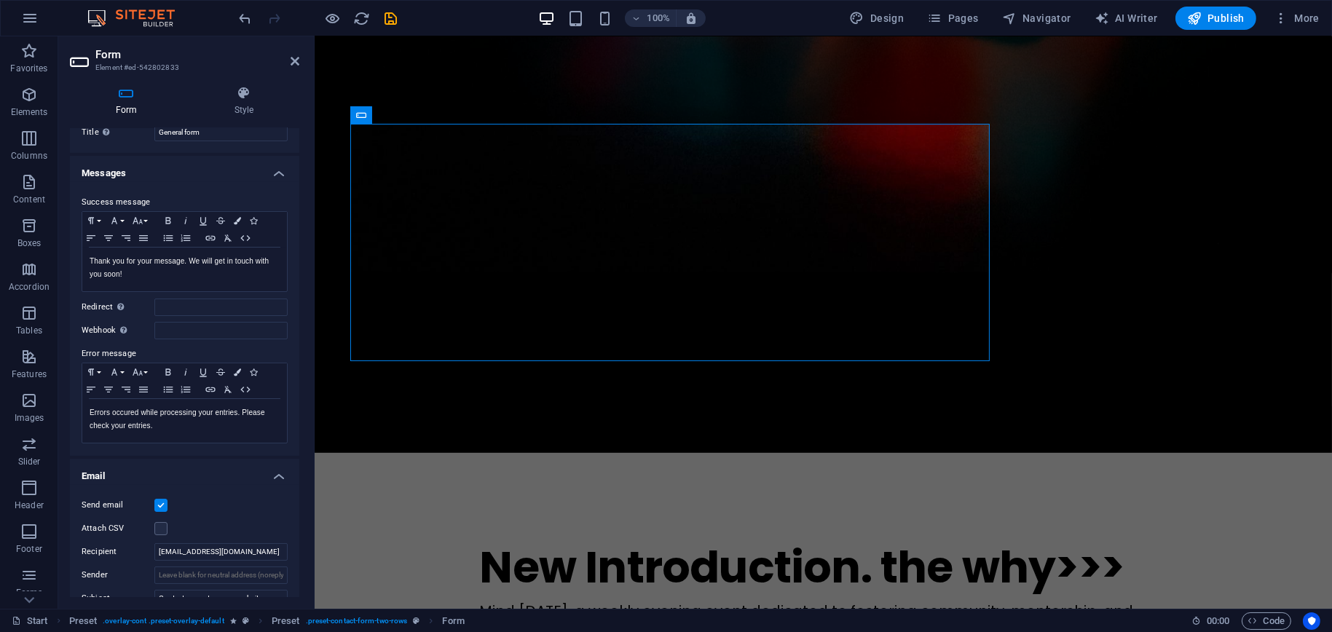
scroll to position [0, 0]
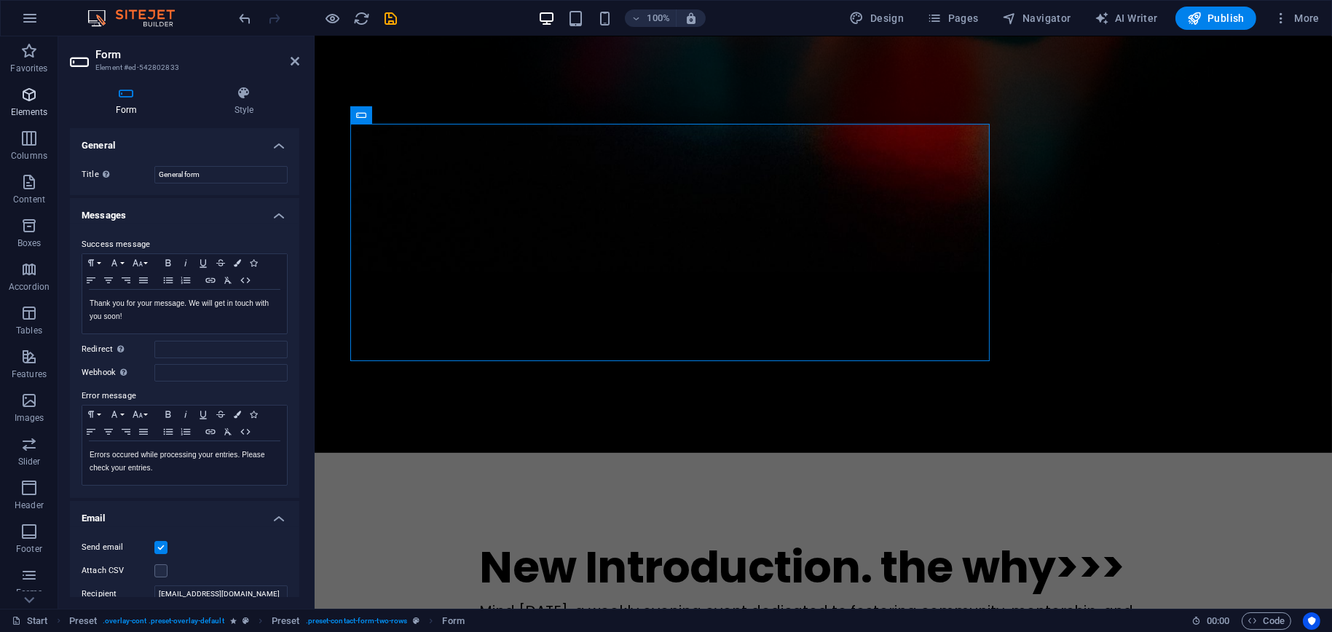
click at [33, 100] on icon "button" at bounding box center [28, 94] width 17 height 17
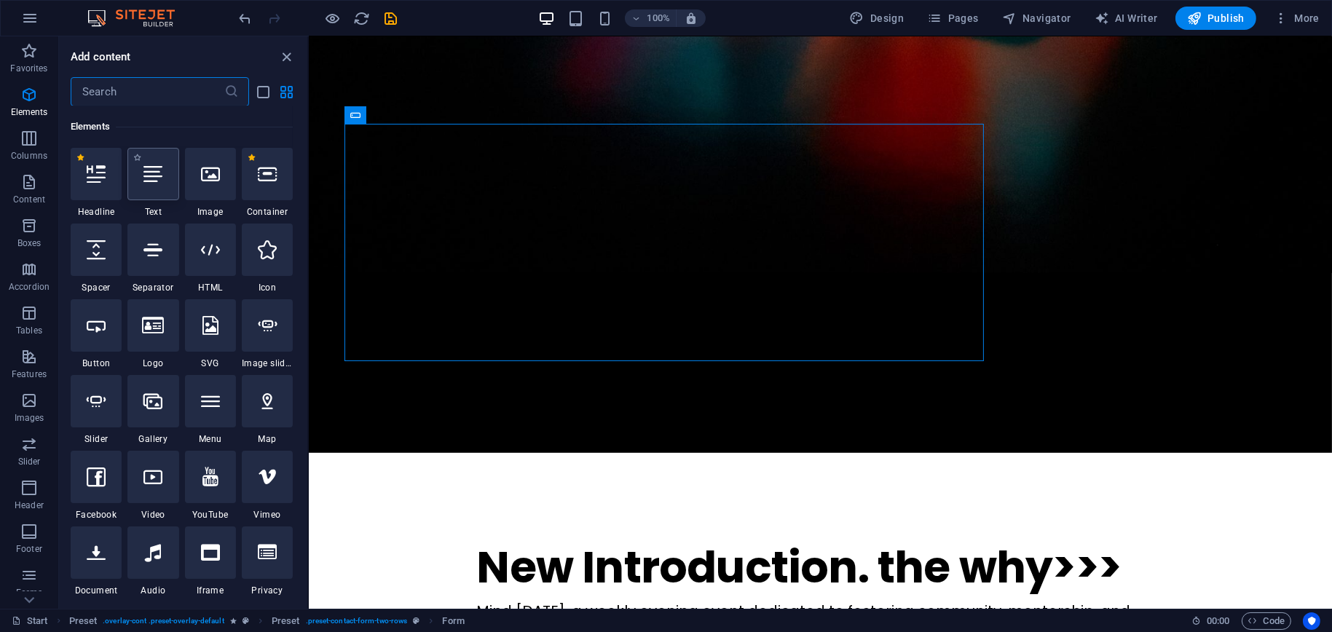
scroll to position [155, 0]
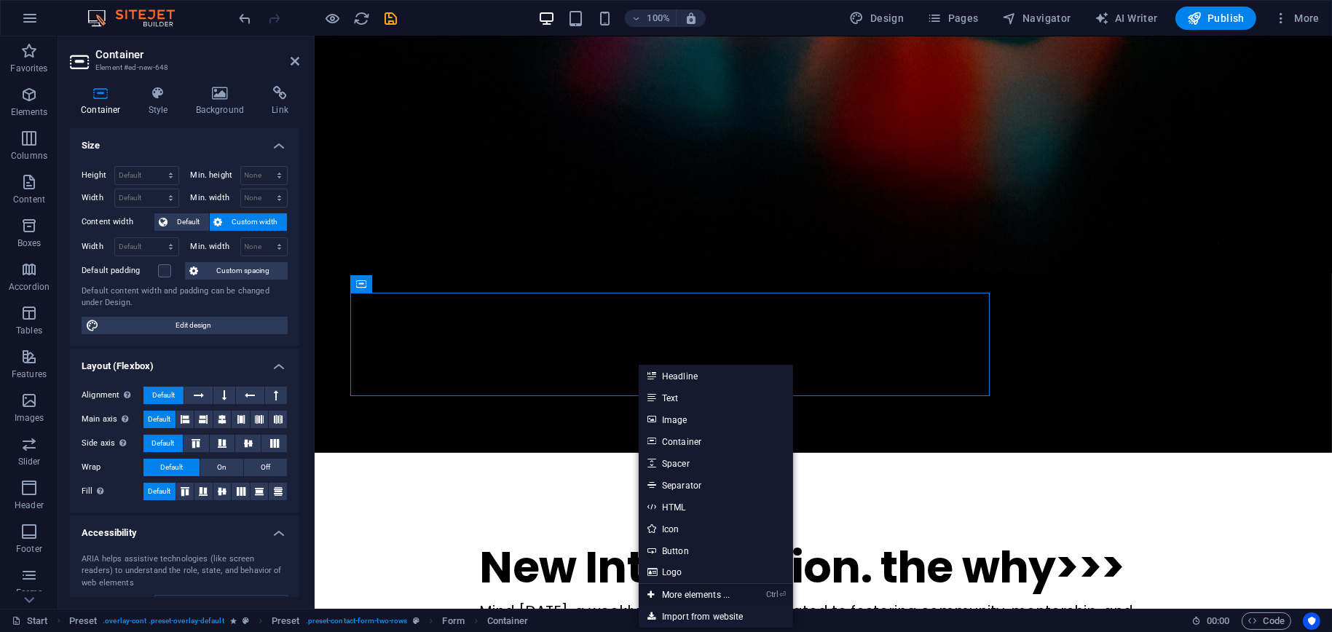
click at [708, 597] on link "Ctrl ⏎ More elements ..." at bounding box center [689, 595] width 100 height 22
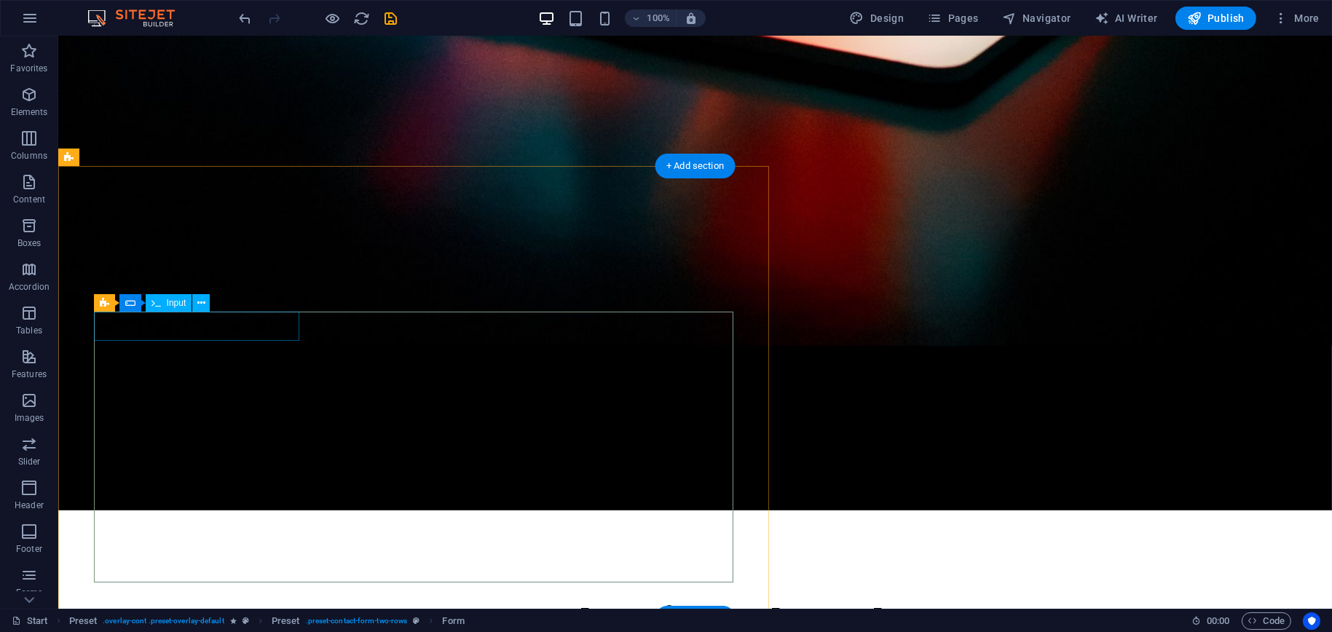
scroll to position [1093, 0]
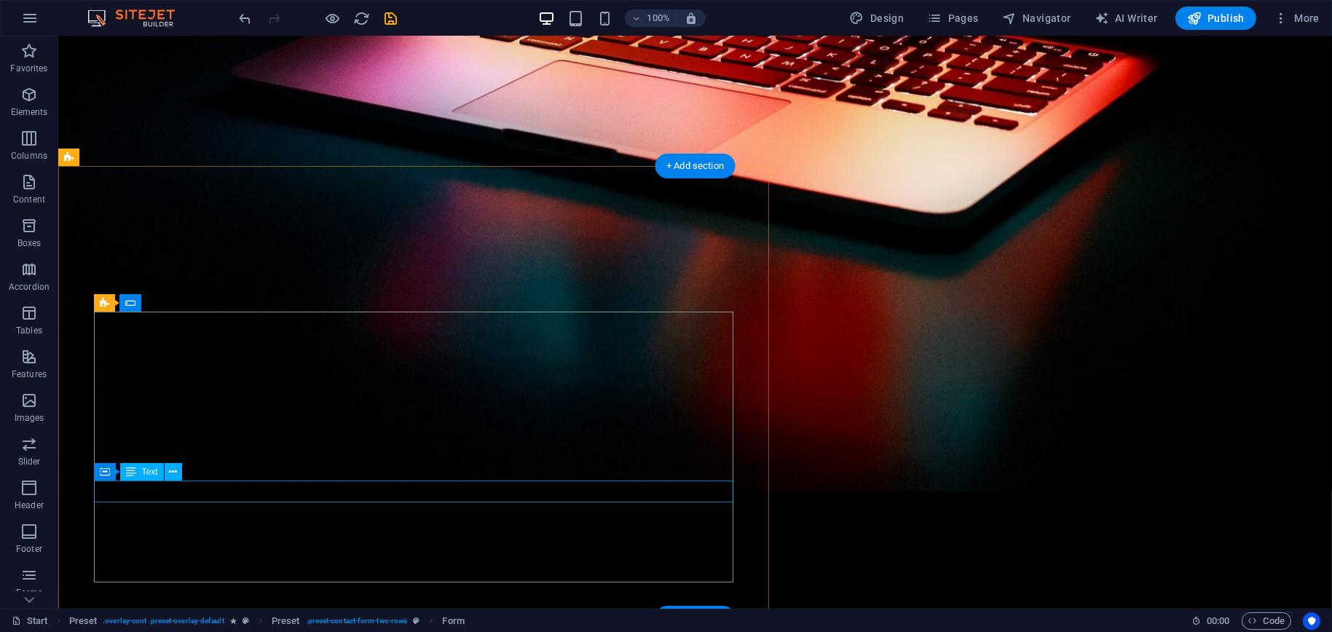
click at [104, 475] on icon at bounding box center [105, 471] width 10 height 17
click at [108, 473] on icon at bounding box center [105, 471] width 10 height 17
click at [126, 472] on span "Container" at bounding box center [135, 472] width 38 height 9
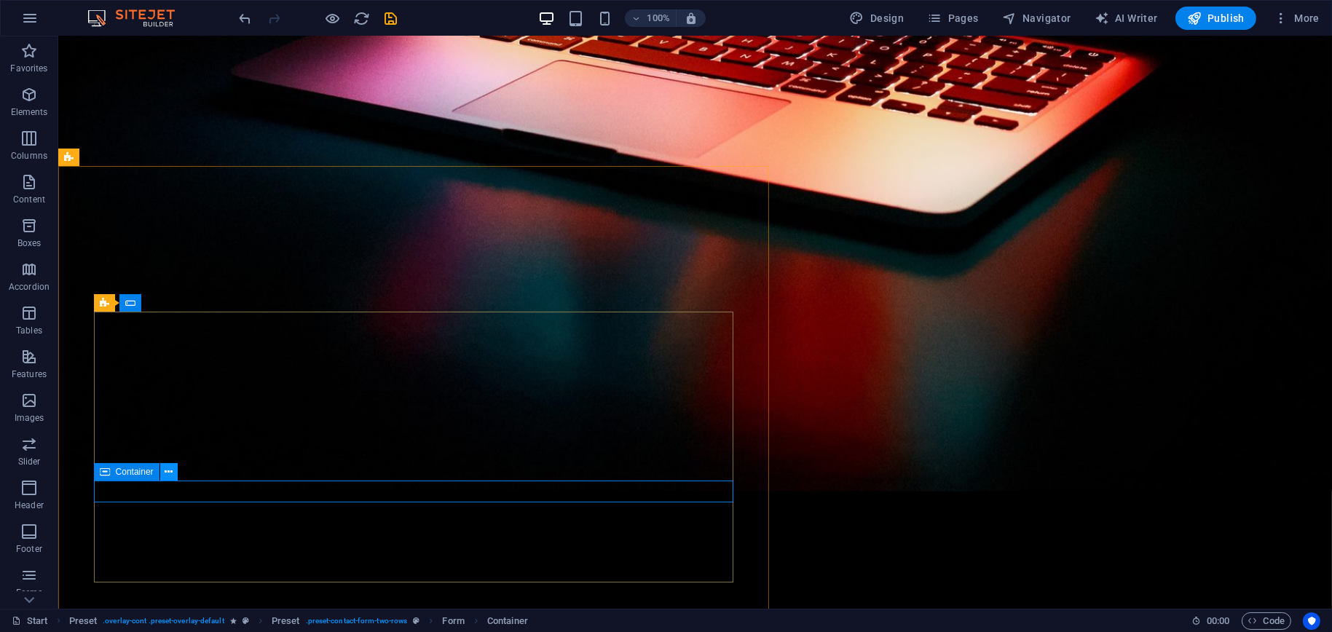
click at [168, 477] on icon at bounding box center [169, 472] width 8 height 15
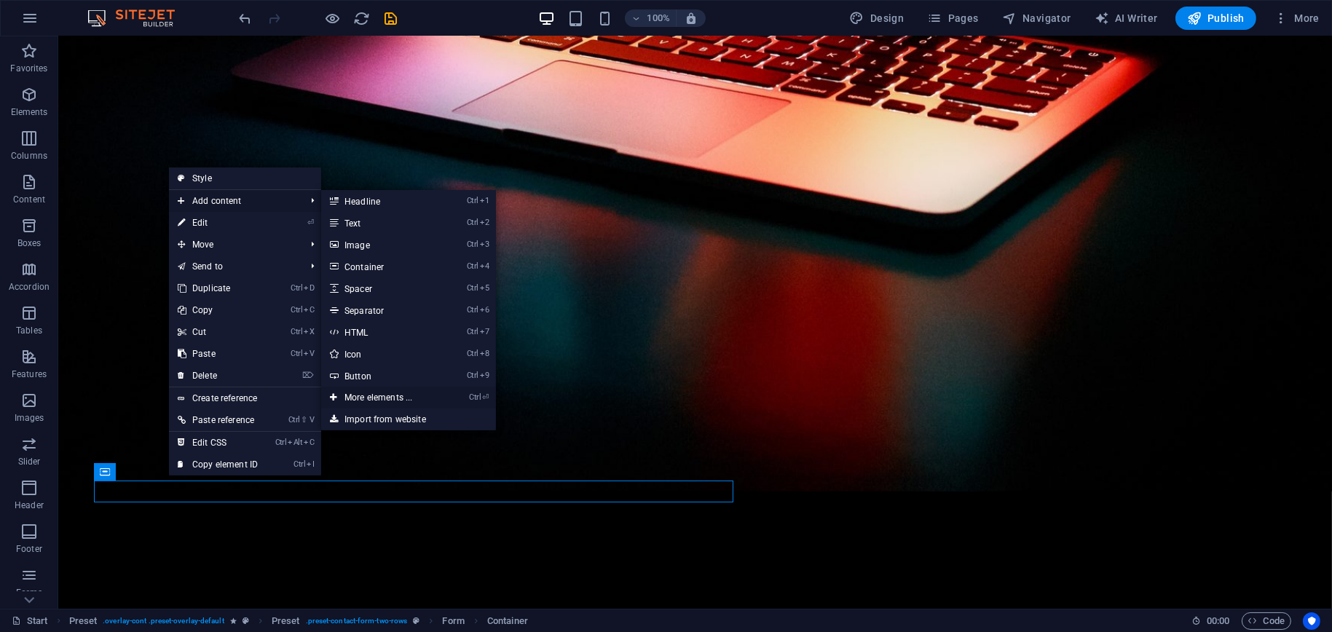
click at [371, 398] on link "Ctrl ⏎ More elements ..." at bounding box center [381, 398] width 120 height 22
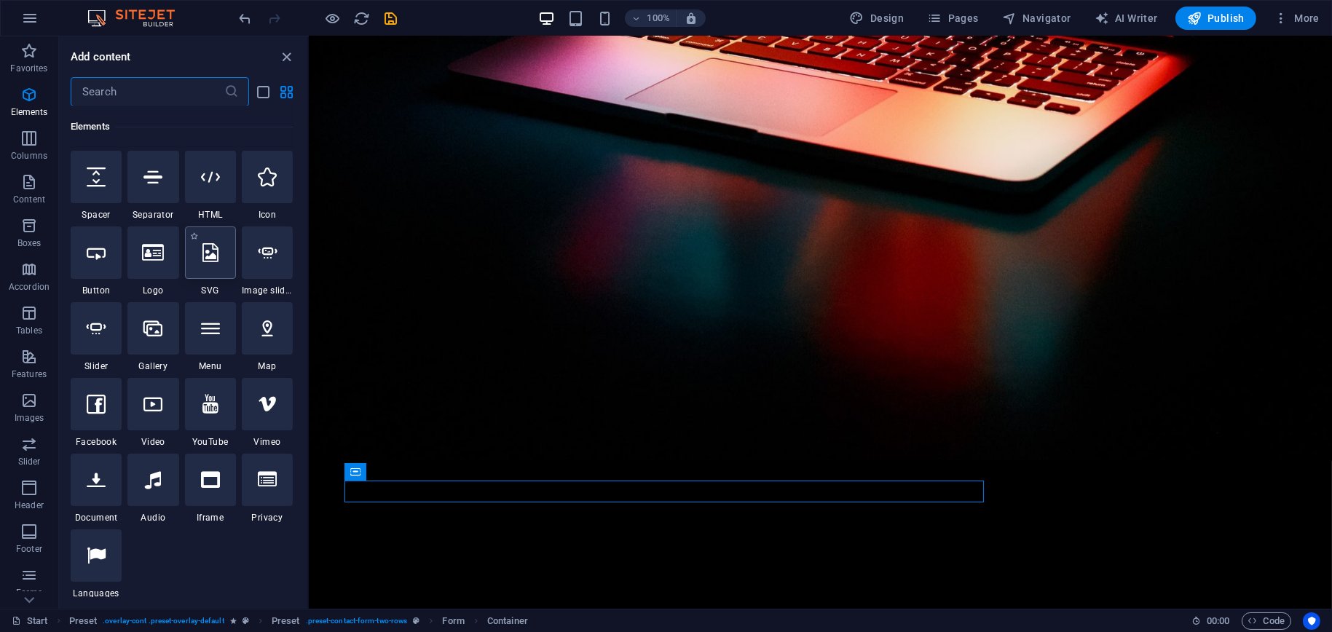
scroll to position [155, 0]
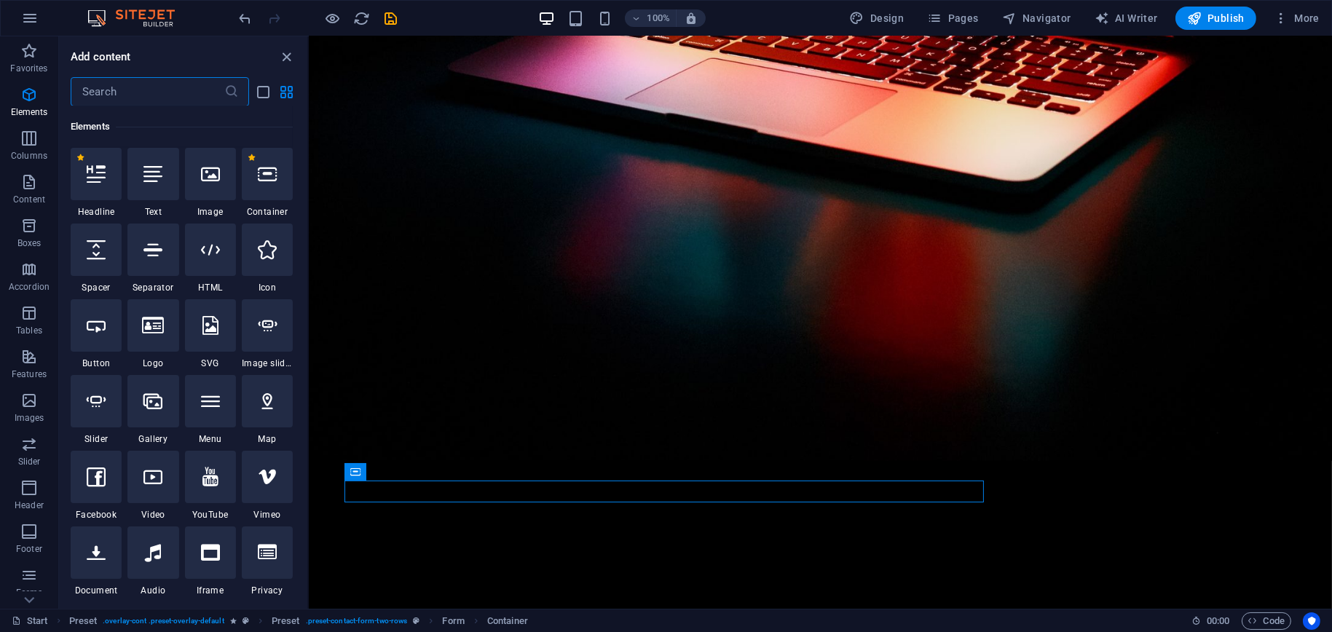
click at [155, 89] on input "text" at bounding box center [148, 91] width 154 height 29
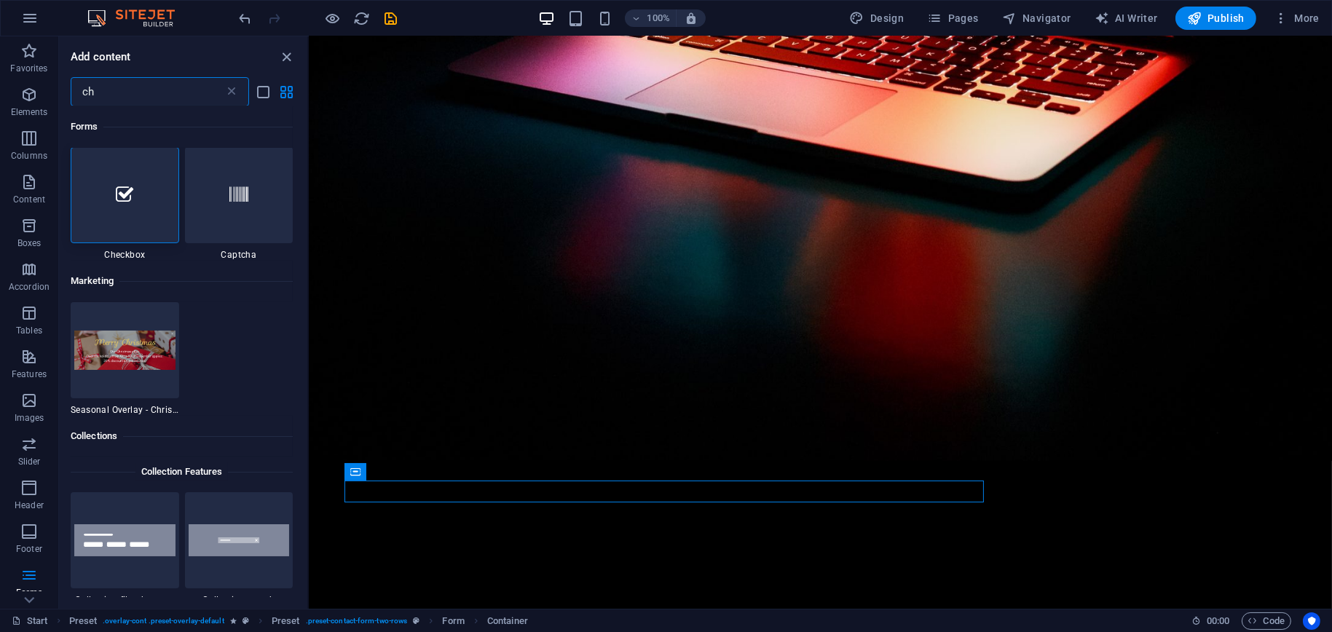
scroll to position [0, 0]
type input "ch"
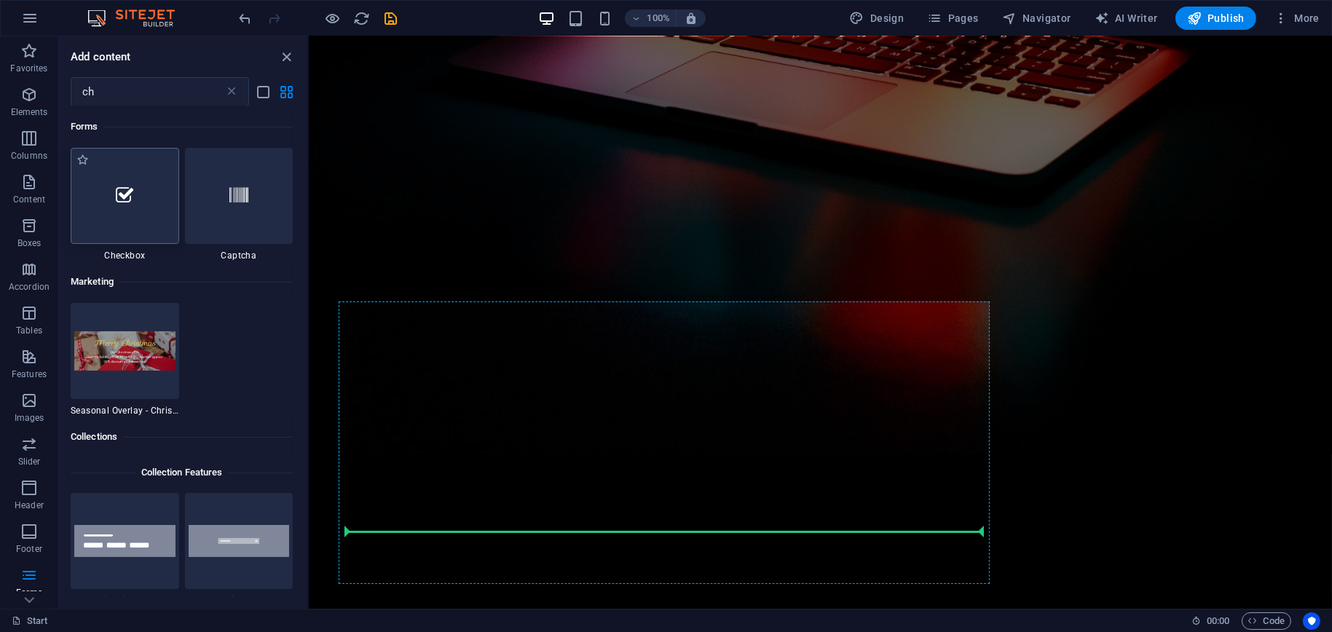
scroll to position [1134, 0]
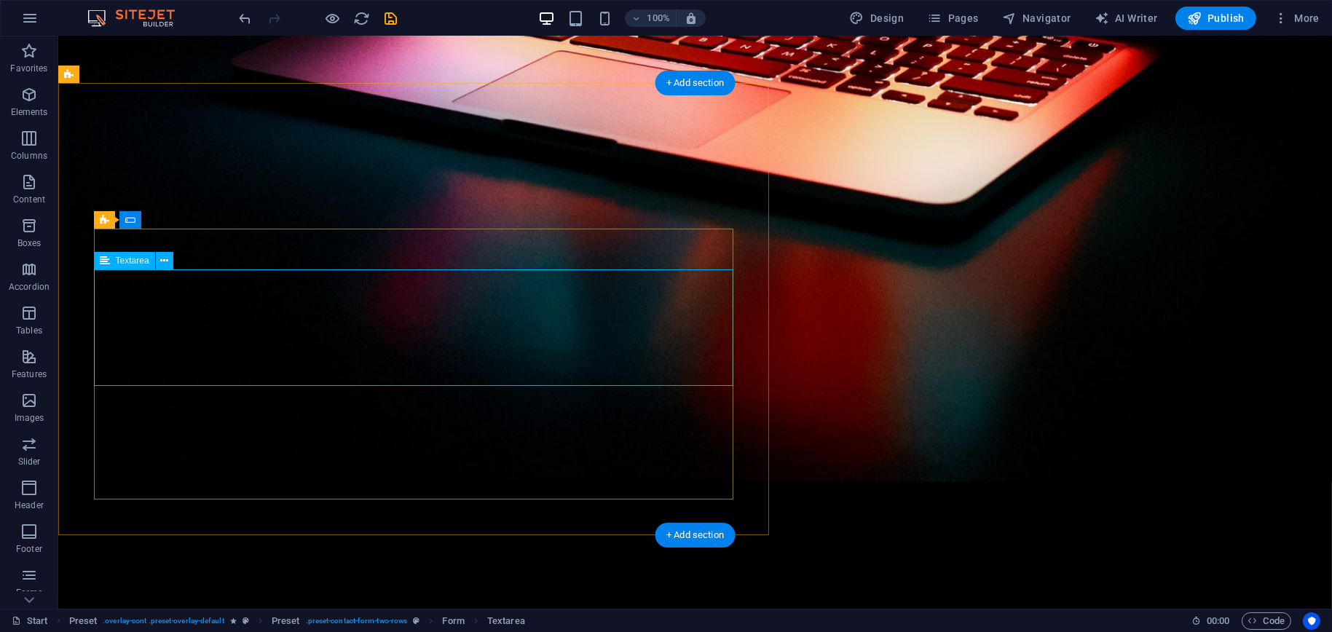
scroll to position [1248, 0]
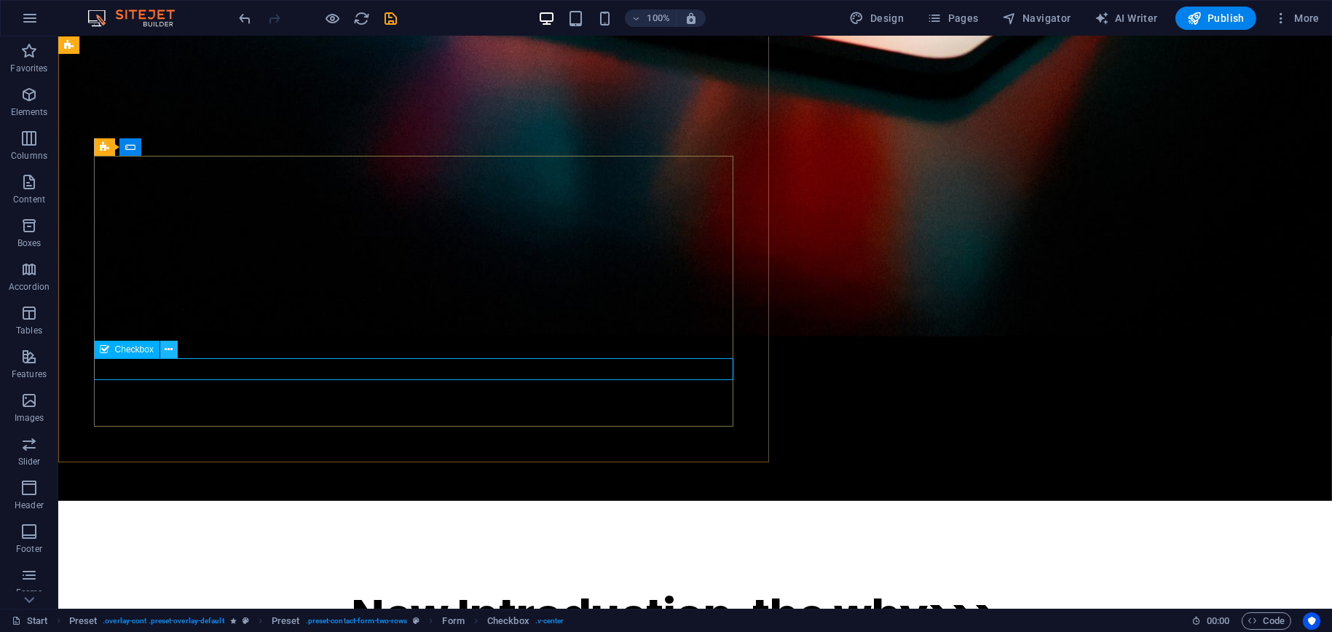
click at [170, 353] on icon at bounding box center [169, 349] width 8 height 15
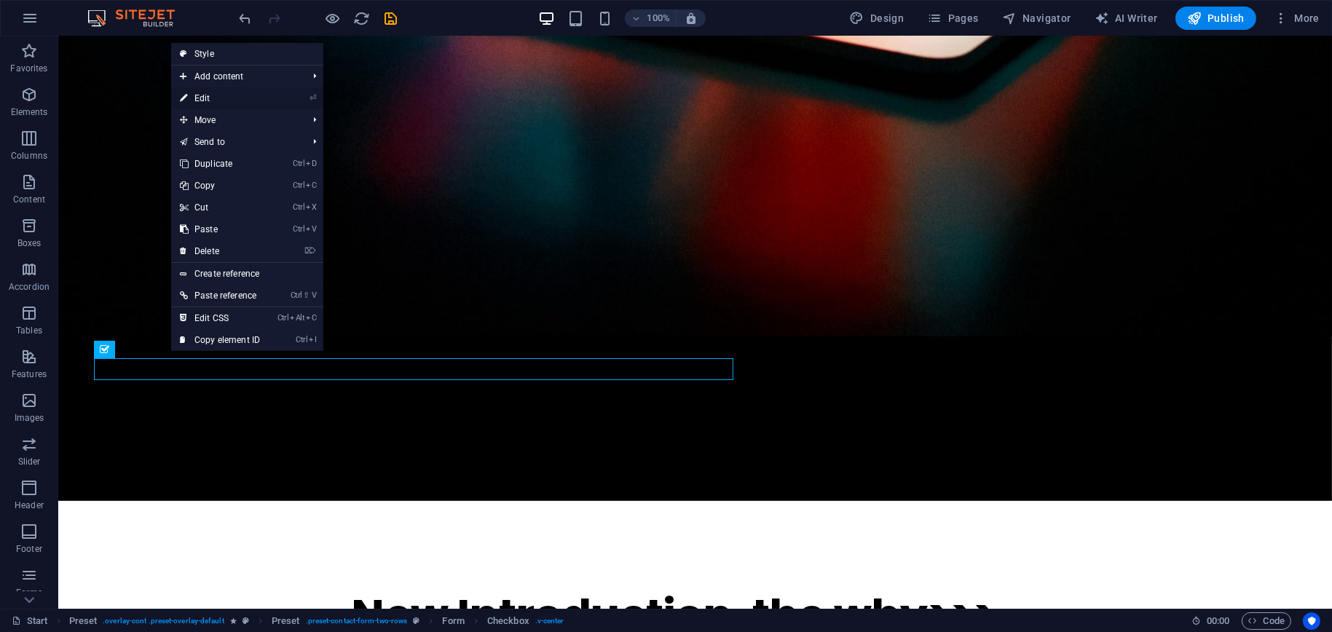
click at [223, 98] on link "⏎ Edit" at bounding box center [220, 98] width 98 height 22
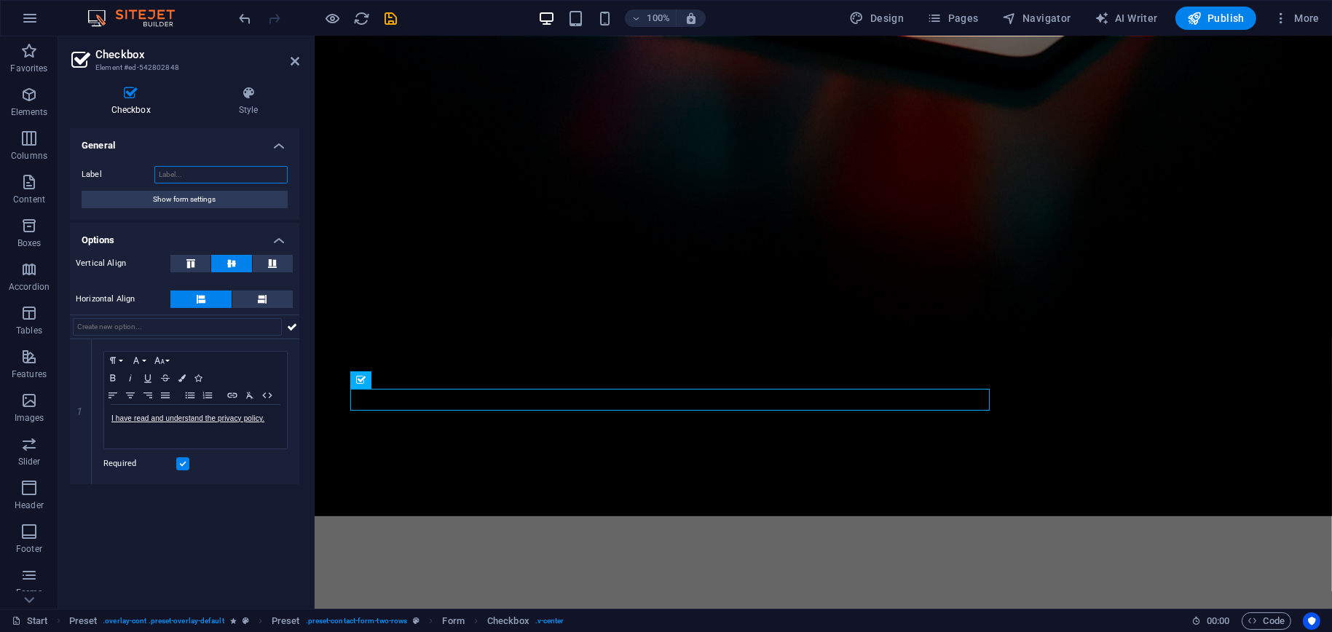
click at [184, 172] on input "Label" at bounding box center [220, 174] width 133 height 17
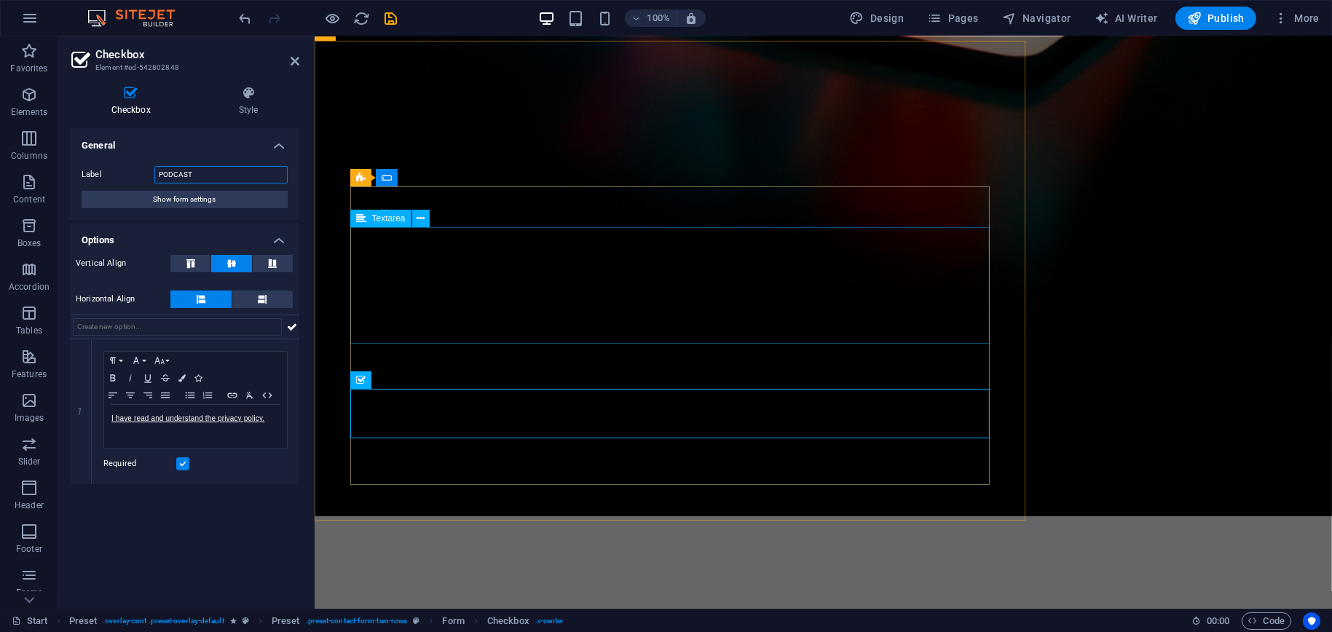
type input "PODCAST"
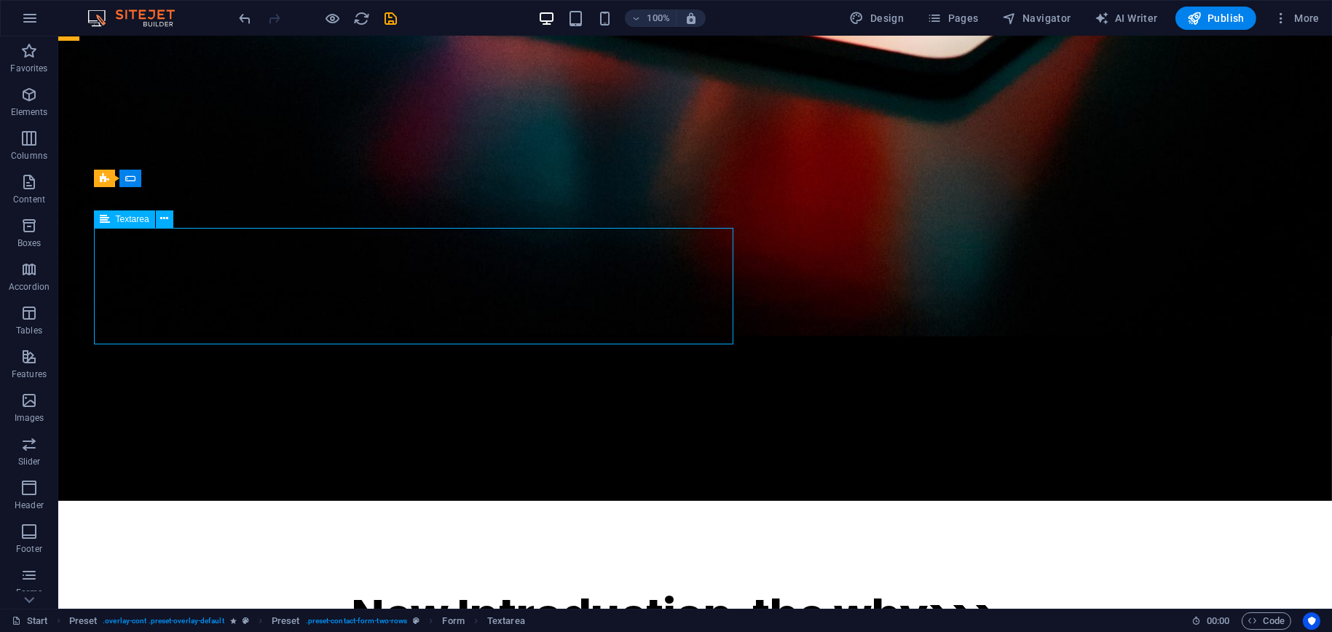
scroll to position [1217, 0]
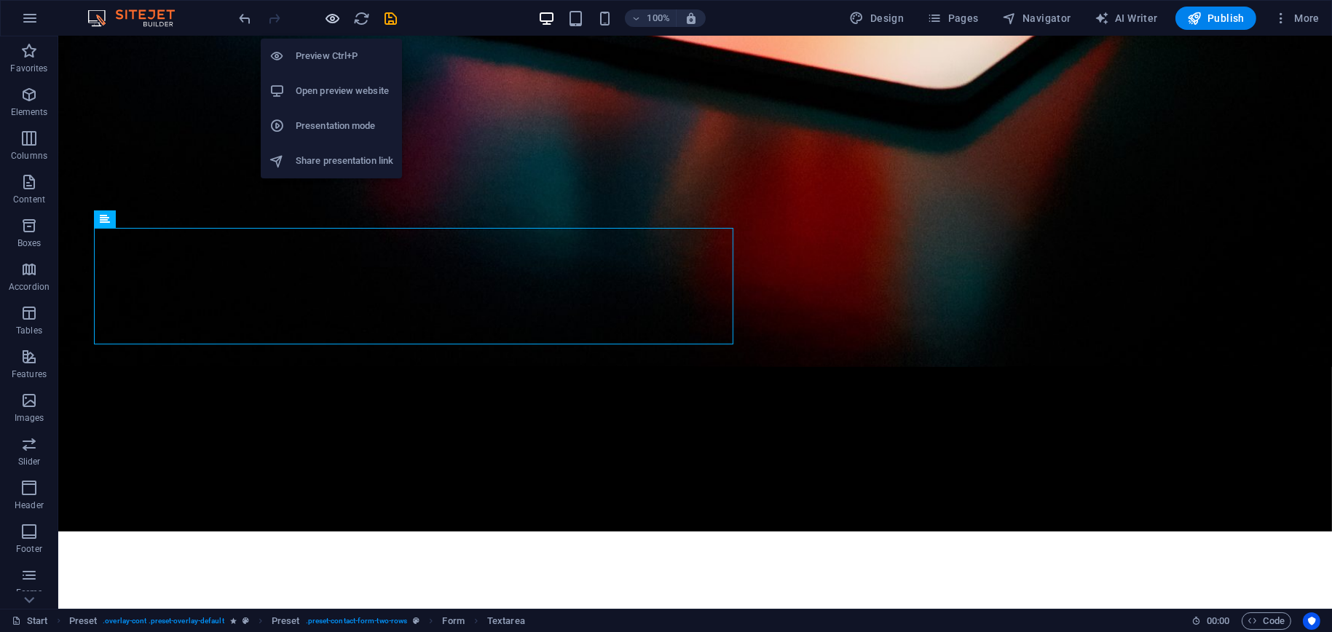
click at [333, 20] on icon "button" at bounding box center [333, 18] width 17 height 17
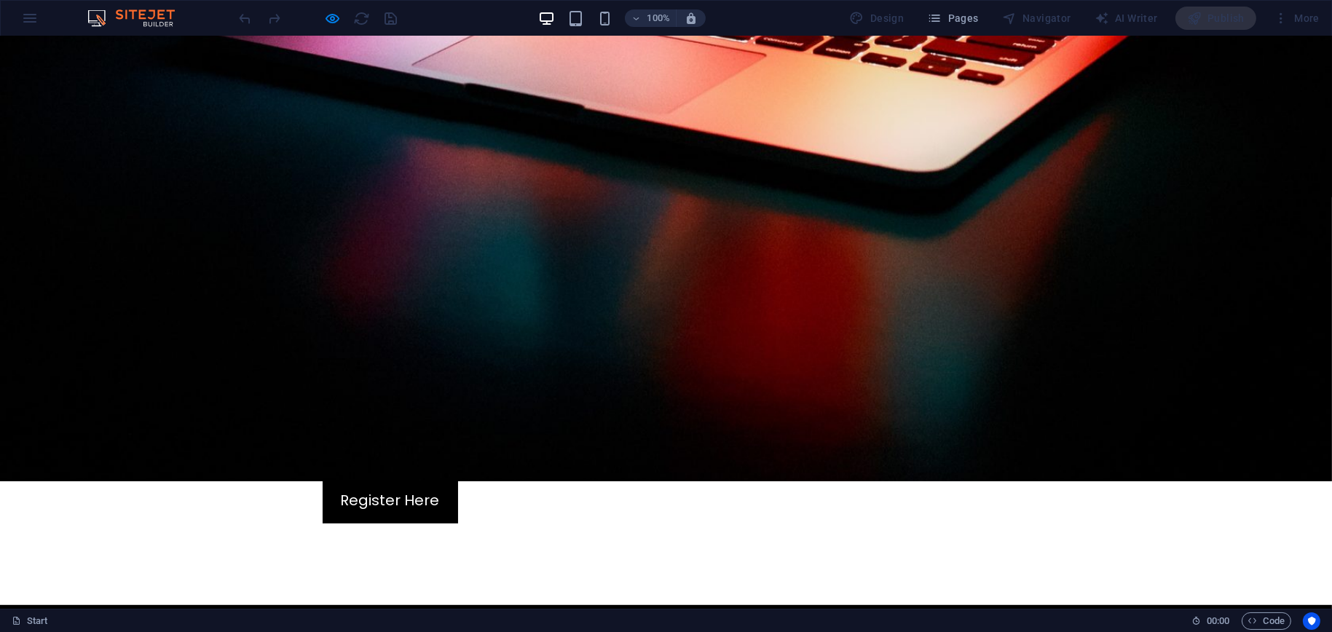
scroll to position [1748, 0]
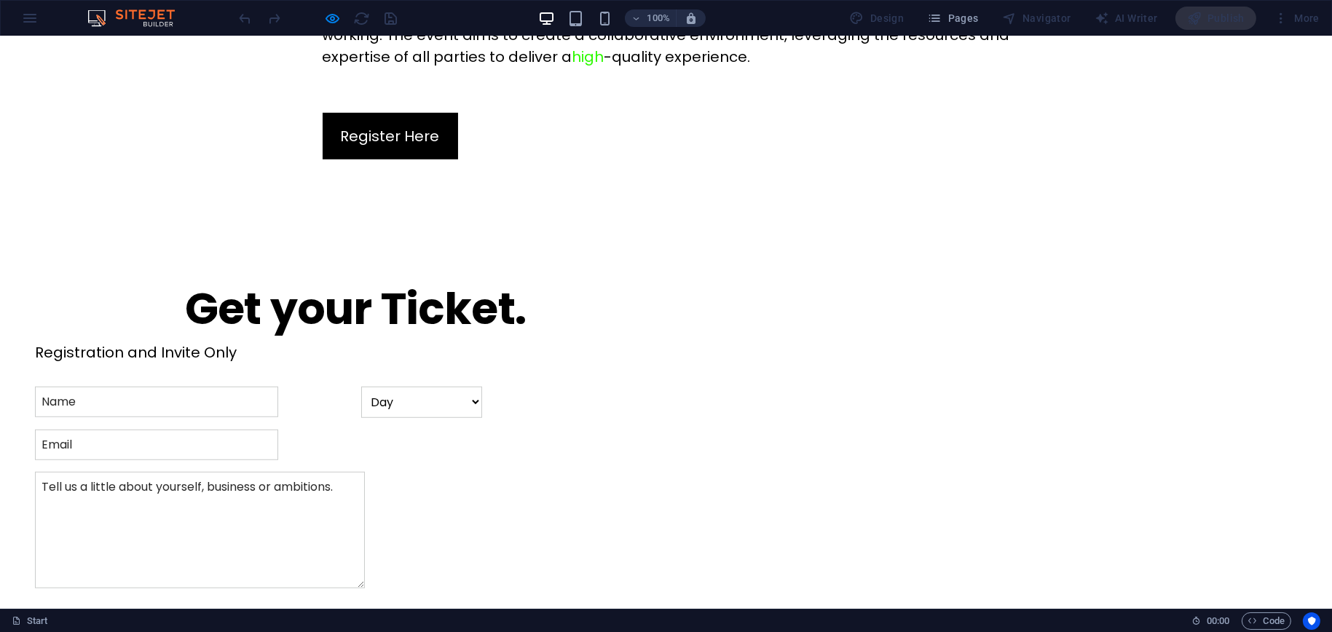
scroll to position [2227, 0]
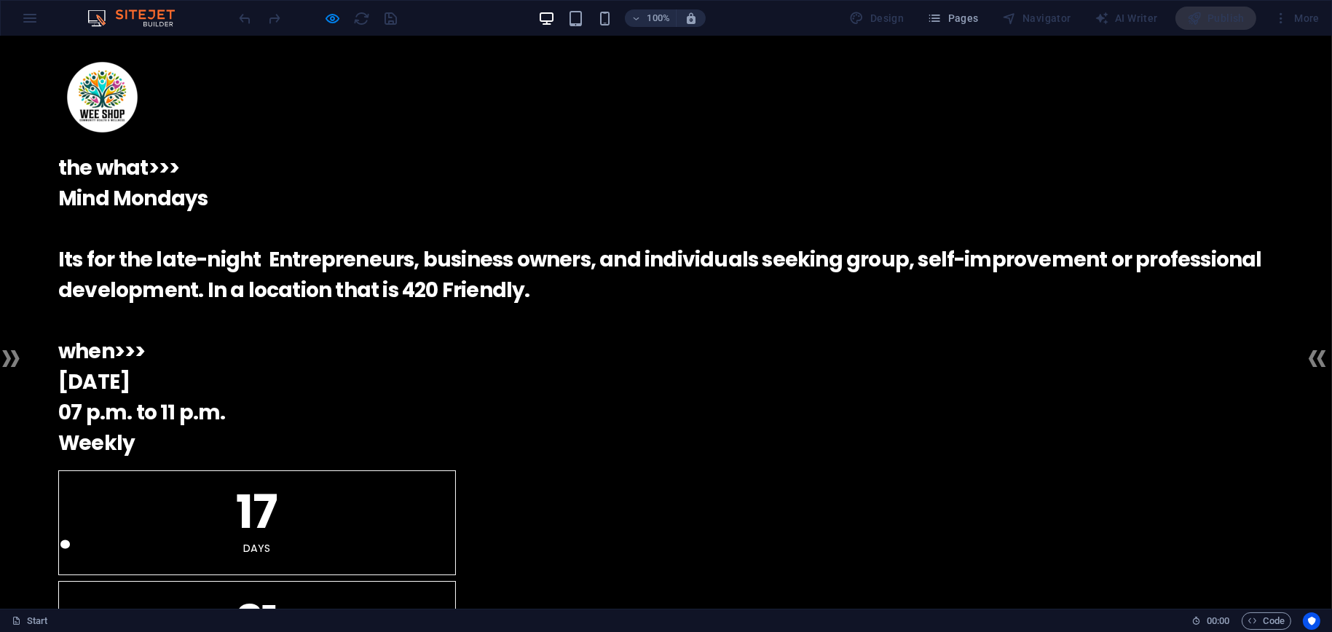
scroll to position [551, 0]
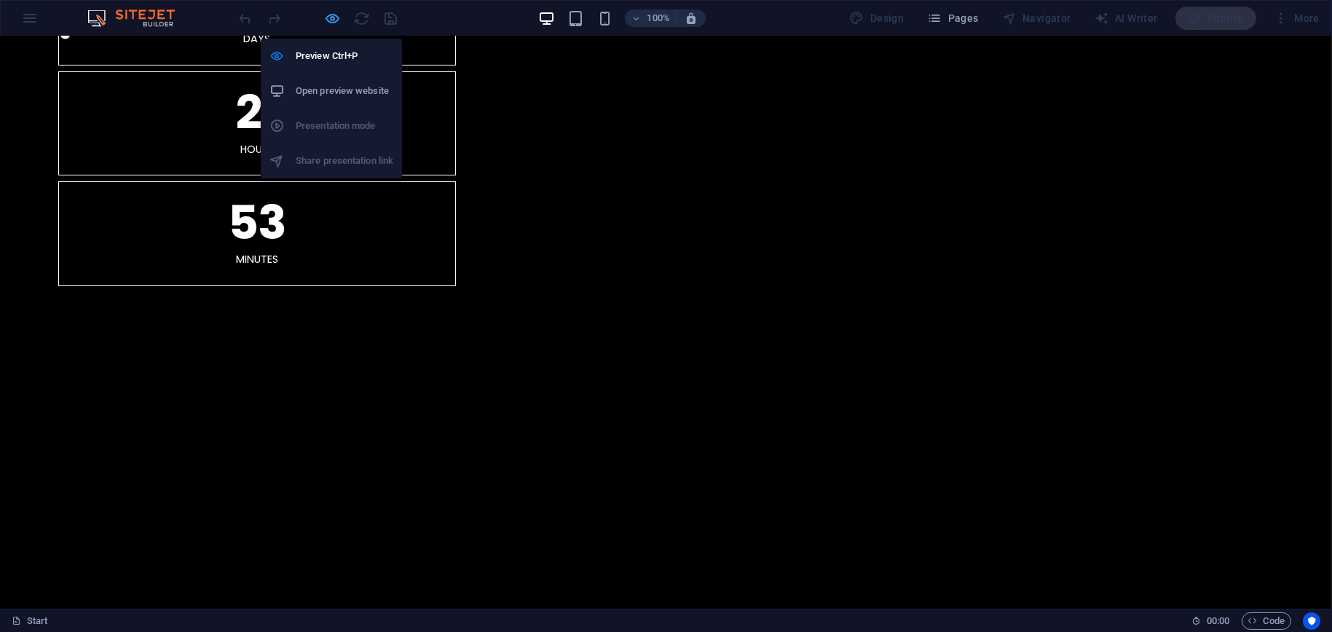
click at [334, 20] on icon "button" at bounding box center [333, 18] width 17 height 17
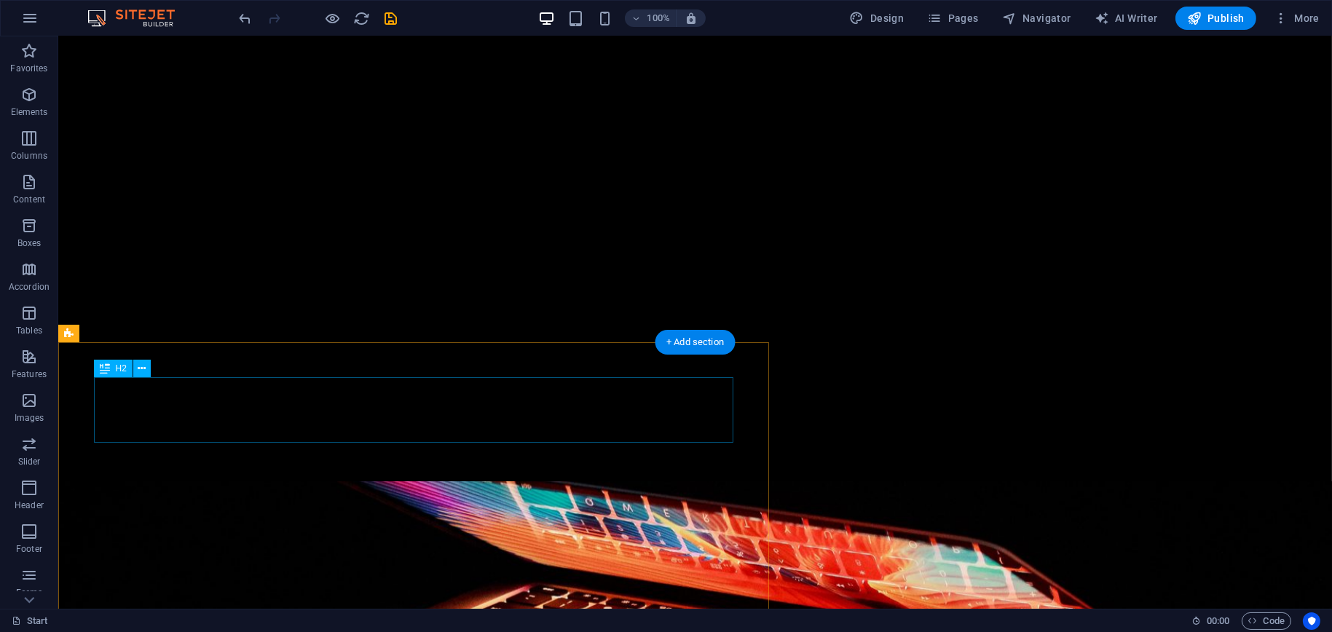
scroll to position [1134, 0]
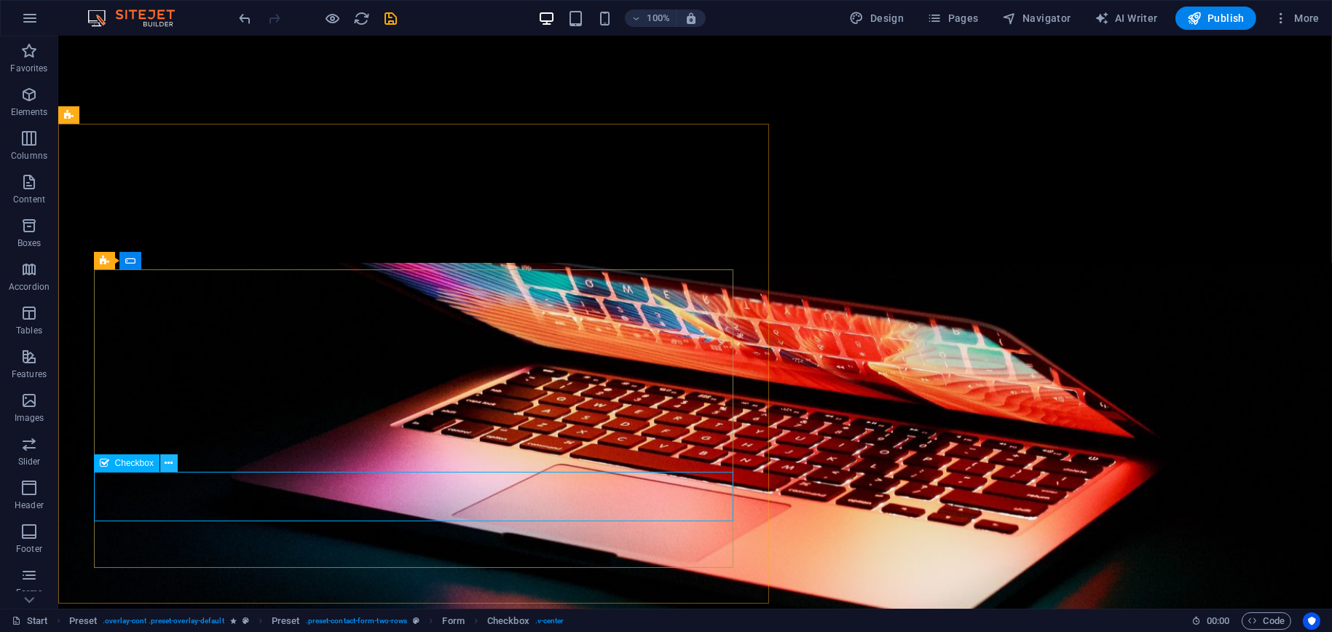
click at [167, 462] on icon at bounding box center [169, 463] width 8 height 15
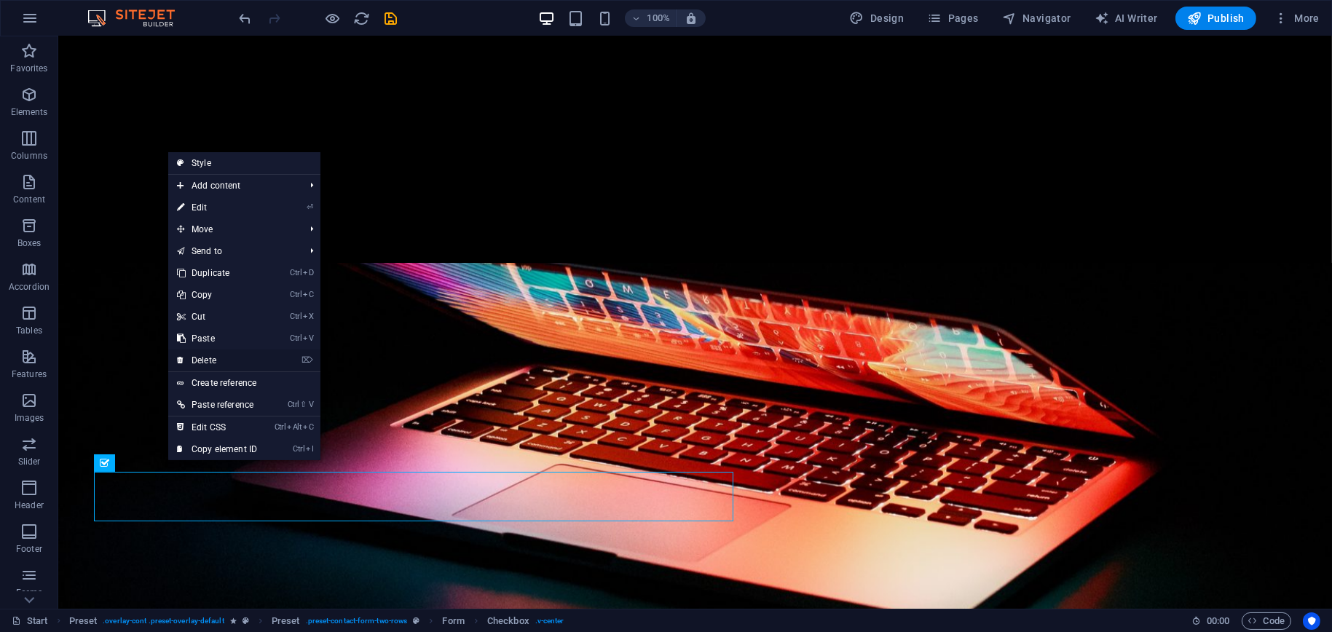
click at [211, 357] on link "⌦ Delete" at bounding box center [217, 361] width 98 height 22
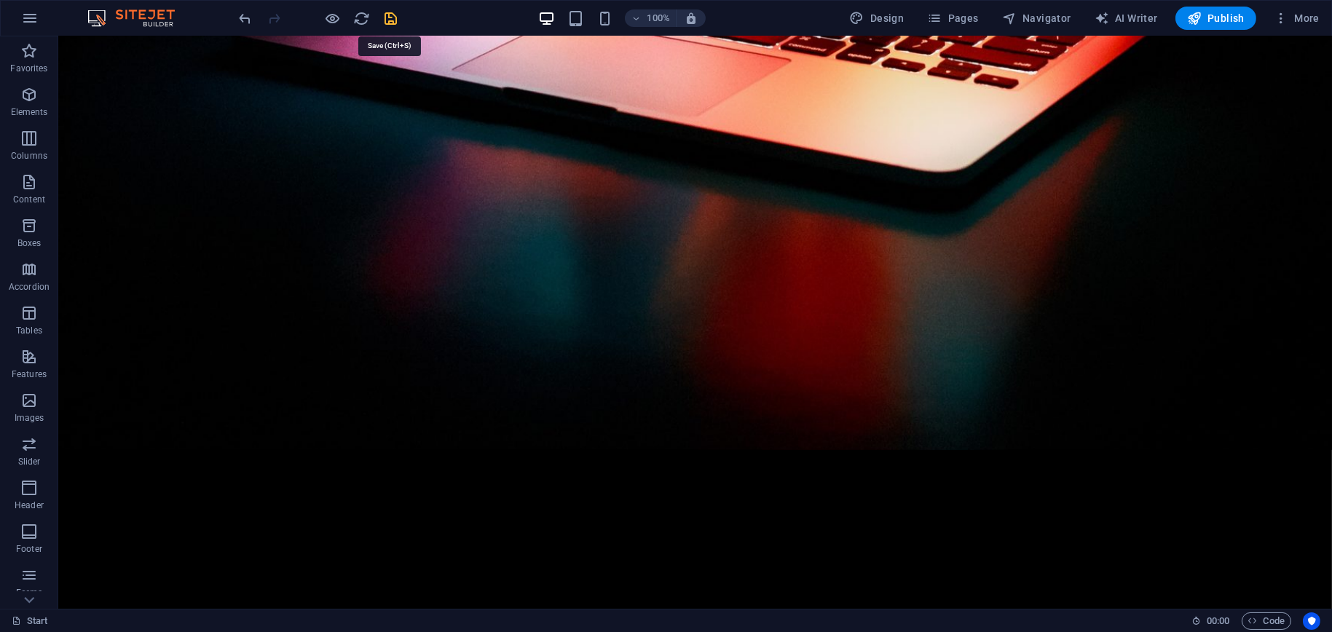
click at [388, 21] on icon "save" at bounding box center [391, 18] width 17 height 17
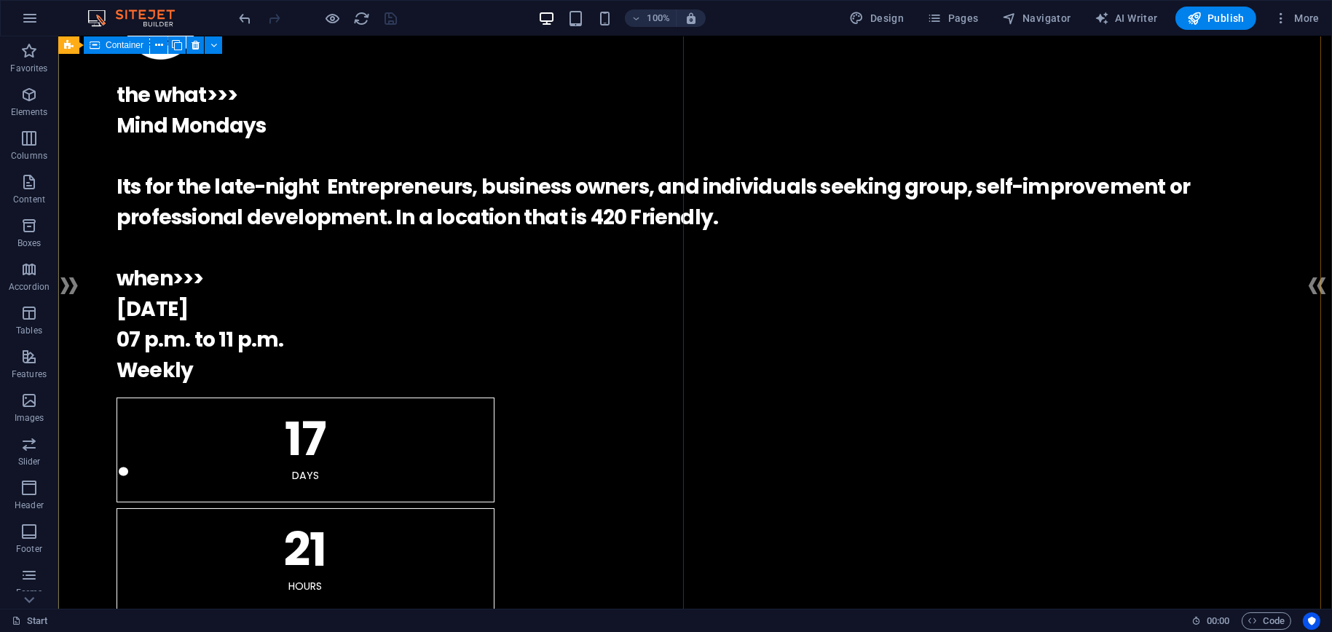
scroll to position [0, 0]
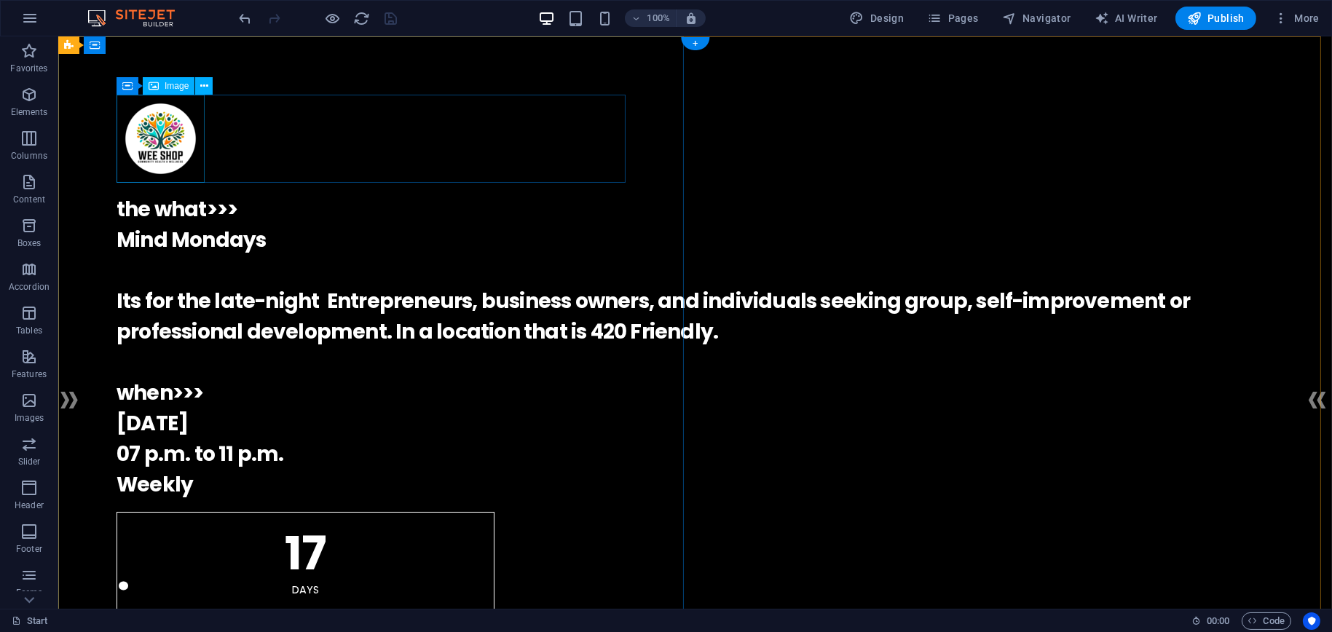
click at [160, 146] on figure at bounding box center [696, 139] width 1158 height 88
click at [154, 145] on figure at bounding box center [696, 139] width 1158 height 88
select select "px"
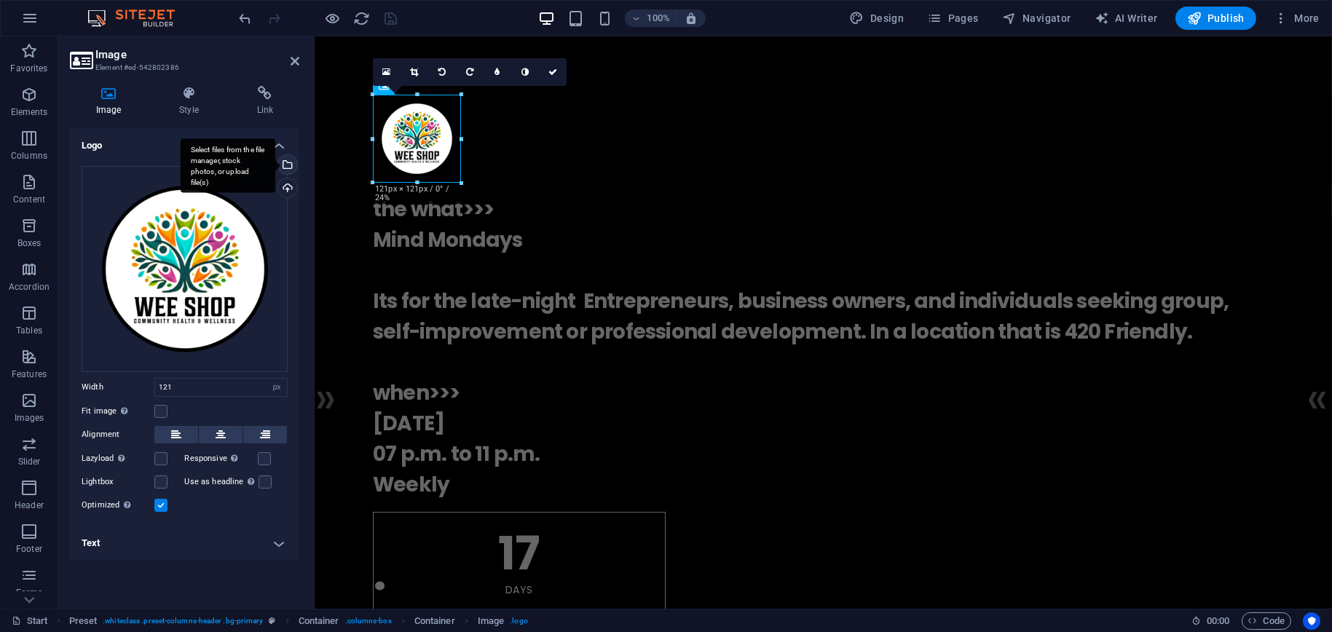
click at [291, 163] on div "Select files from the file manager, stock photos, or upload file(s)" at bounding box center [286, 166] width 22 height 22
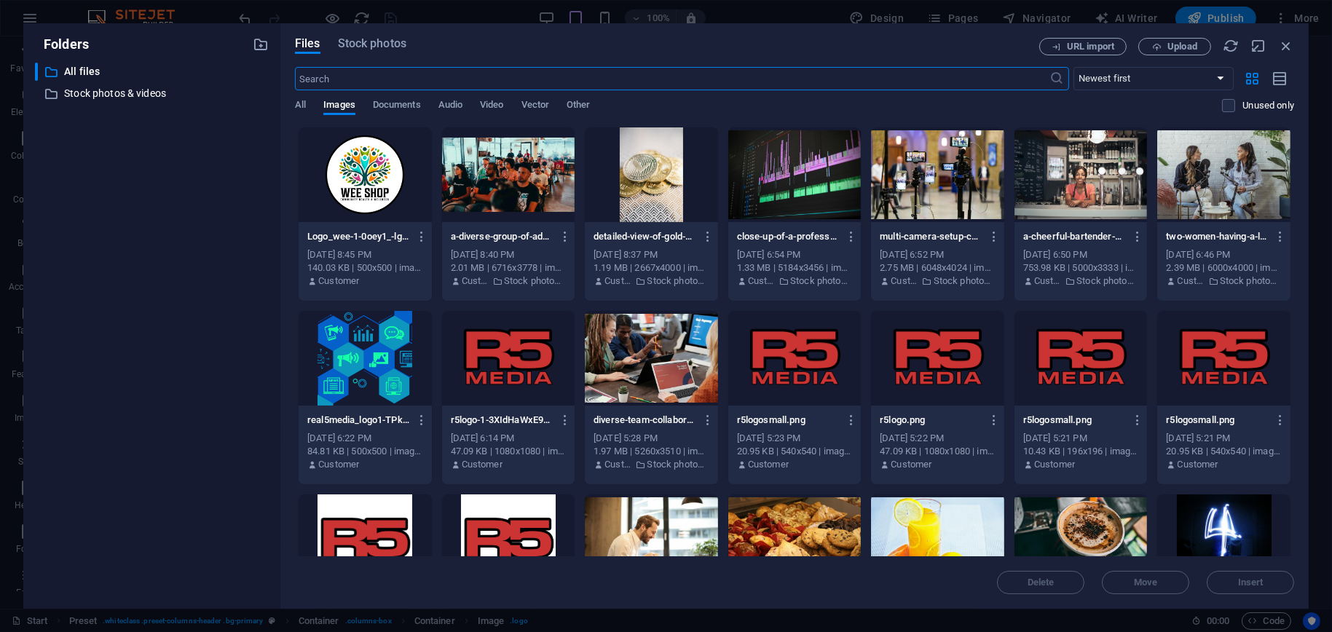
click at [366, 377] on div at bounding box center [365, 358] width 133 height 95
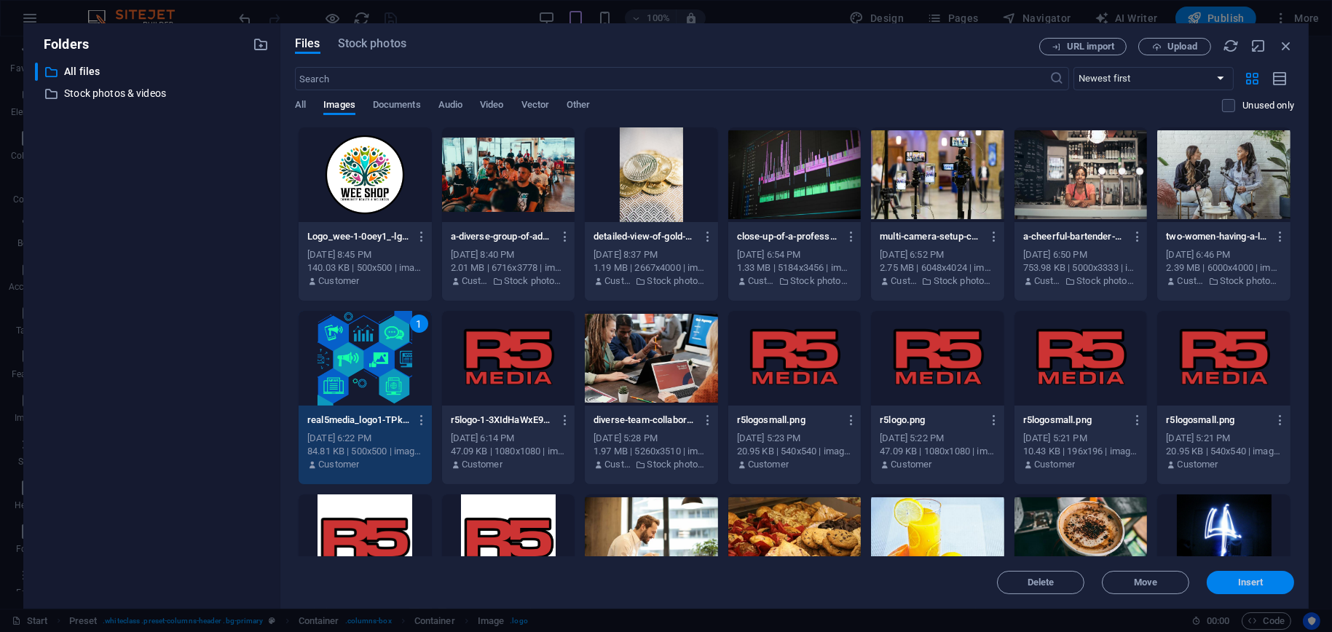
click at [1240, 586] on span "Insert" at bounding box center [1250, 582] width 25 height 9
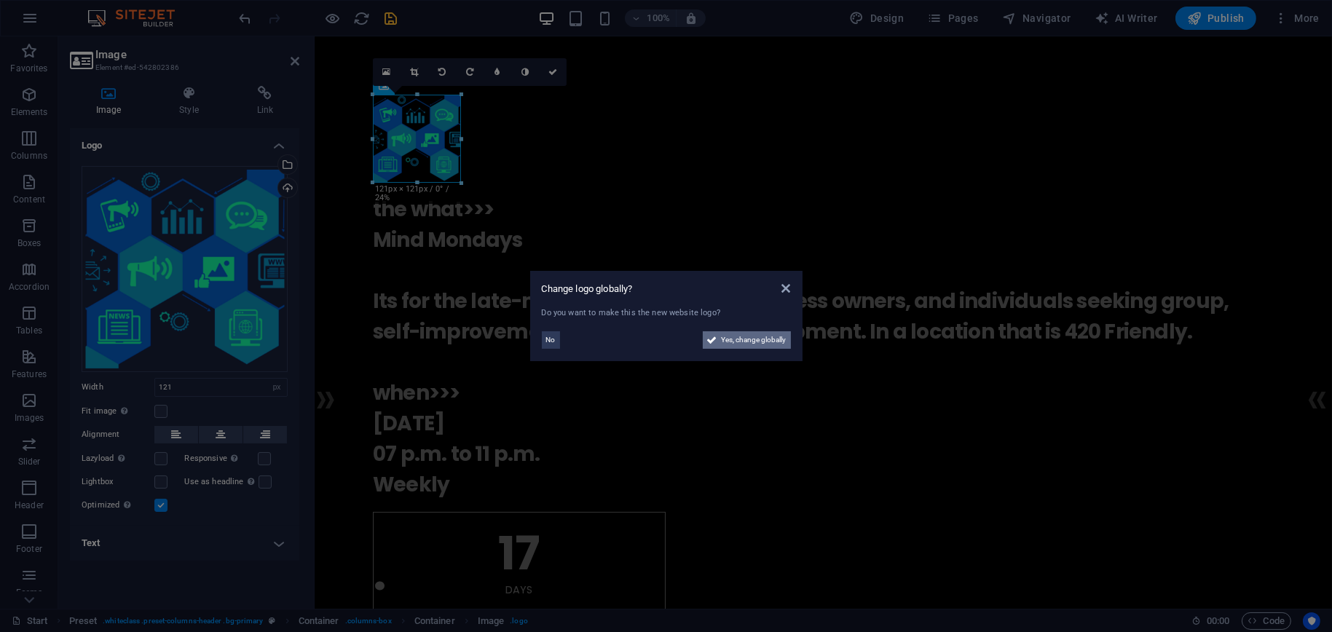
click at [744, 341] on span "Yes, change globally" at bounding box center [754, 339] width 65 height 17
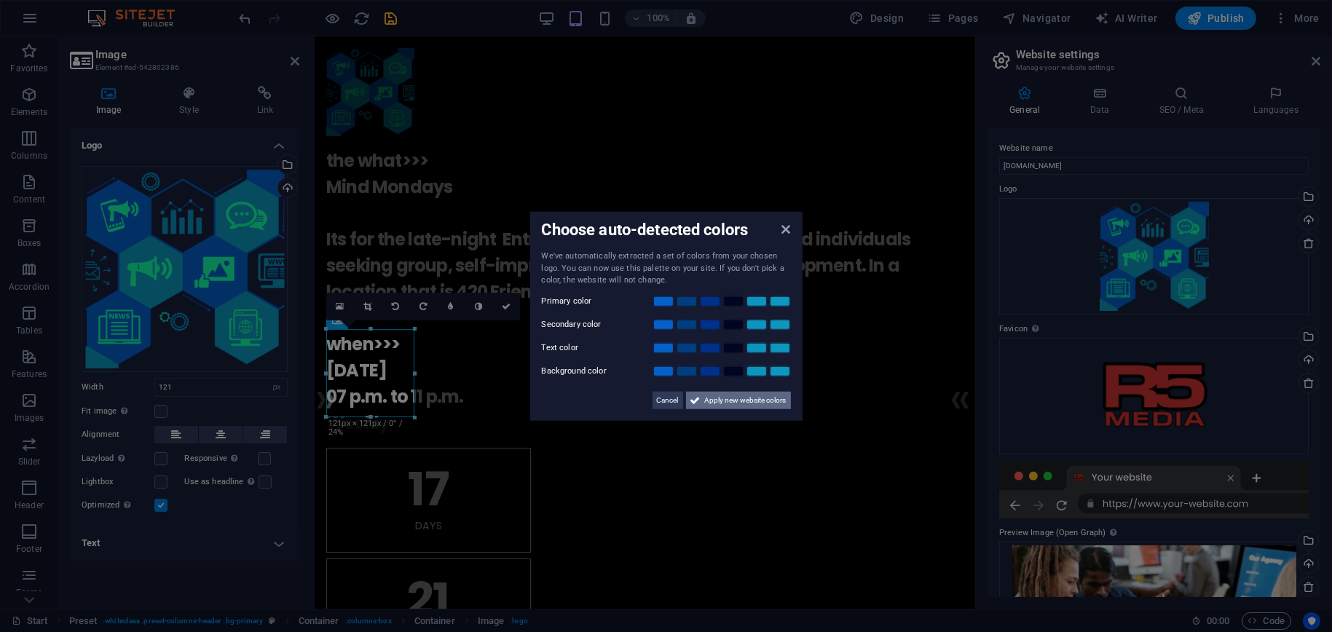
drag, startPoint x: 718, startPoint y: 403, endPoint x: 404, endPoint y: 366, distance: 316.9
click at [718, 402] on span "Apply new website colors" at bounding box center [746, 399] width 82 height 17
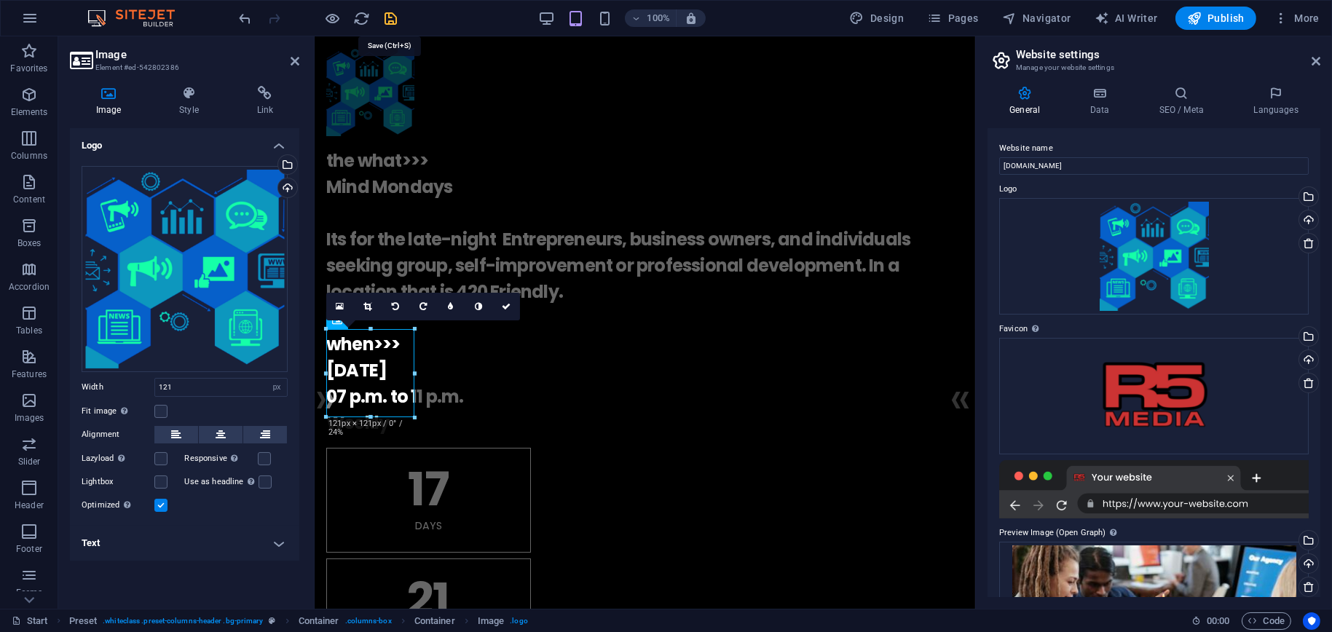
click at [396, 17] on icon "save" at bounding box center [391, 18] width 17 height 17
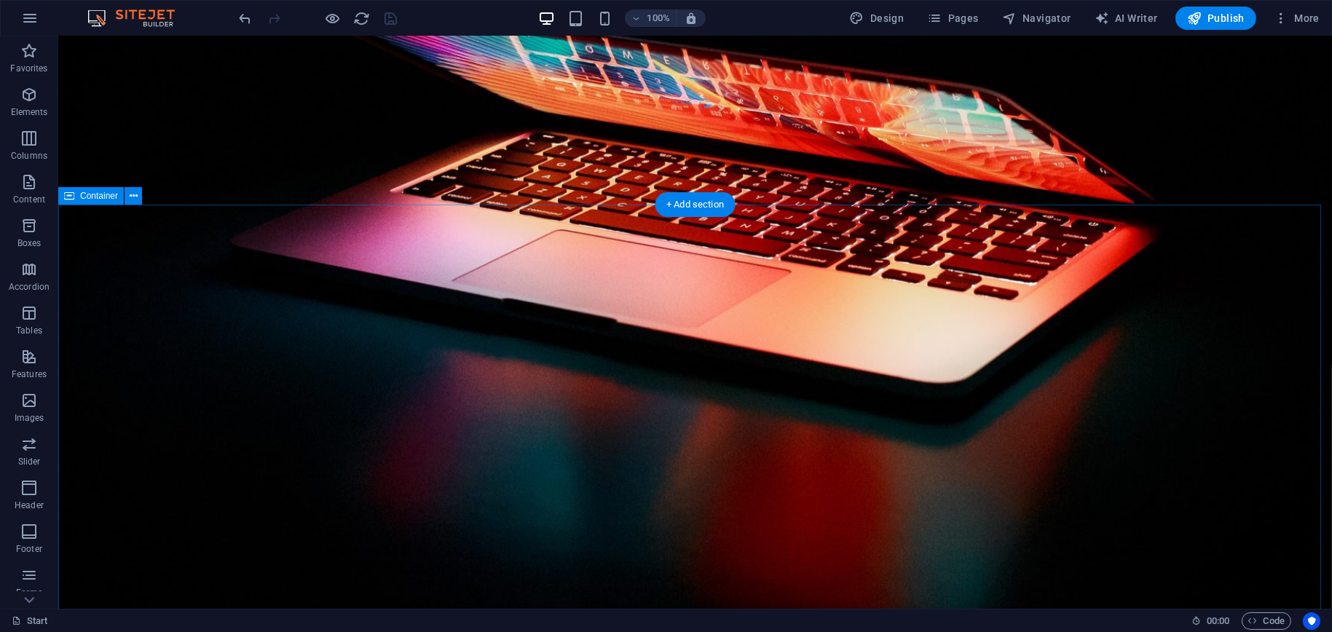
scroll to position [1457, 0]
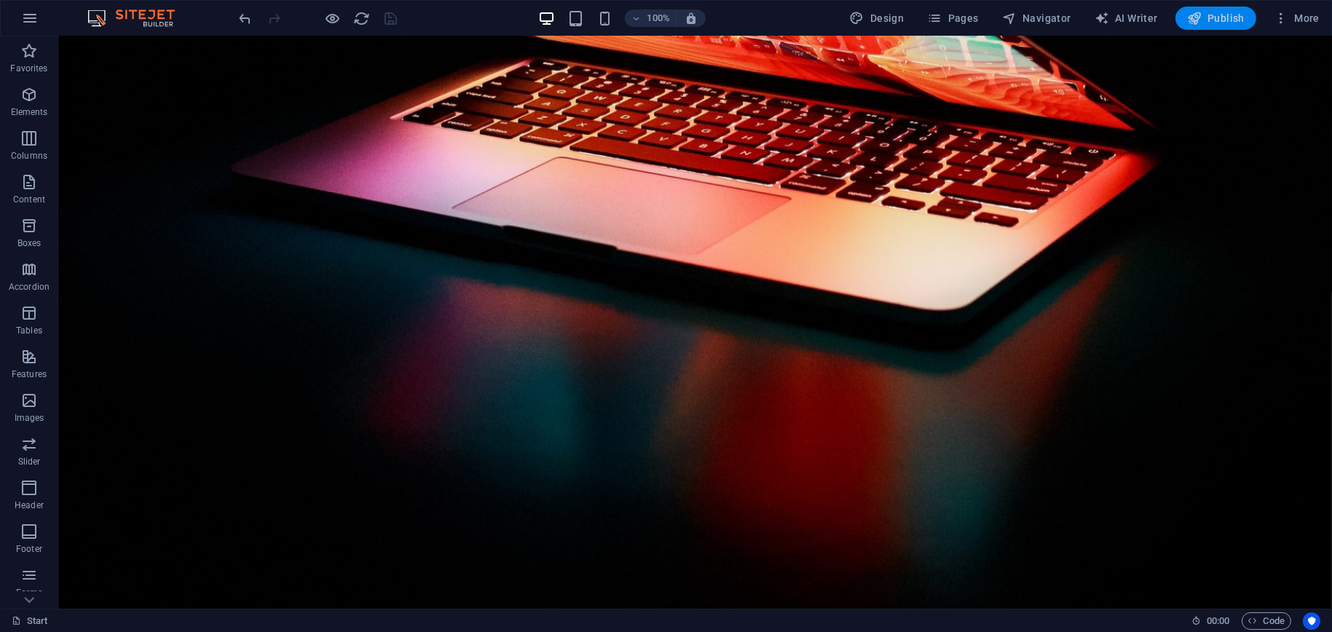
click at [1200, 17] on icon "button" at bounding box center [1194, 18] width 15 height 15
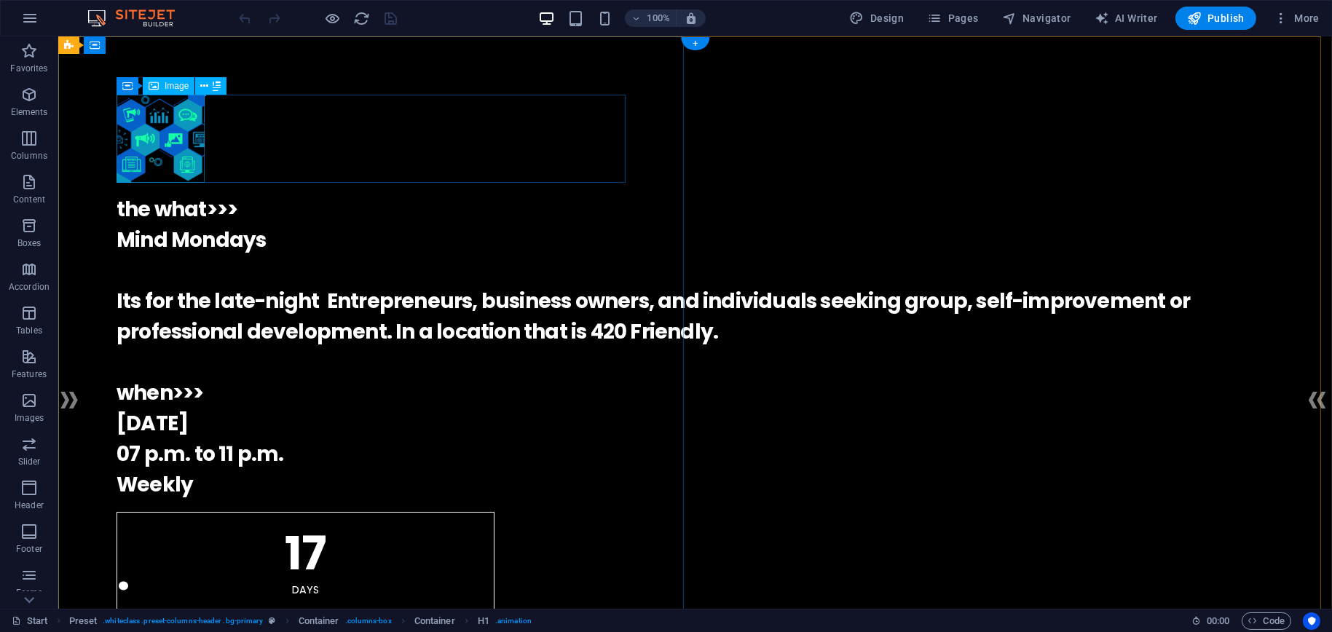
click at [166, 146] on figure at bounding box center [696, 139] width 1158 height 88
click at [173, 130] on figure at bounding box center [696, 139] width 1158 height 88
select select "px"
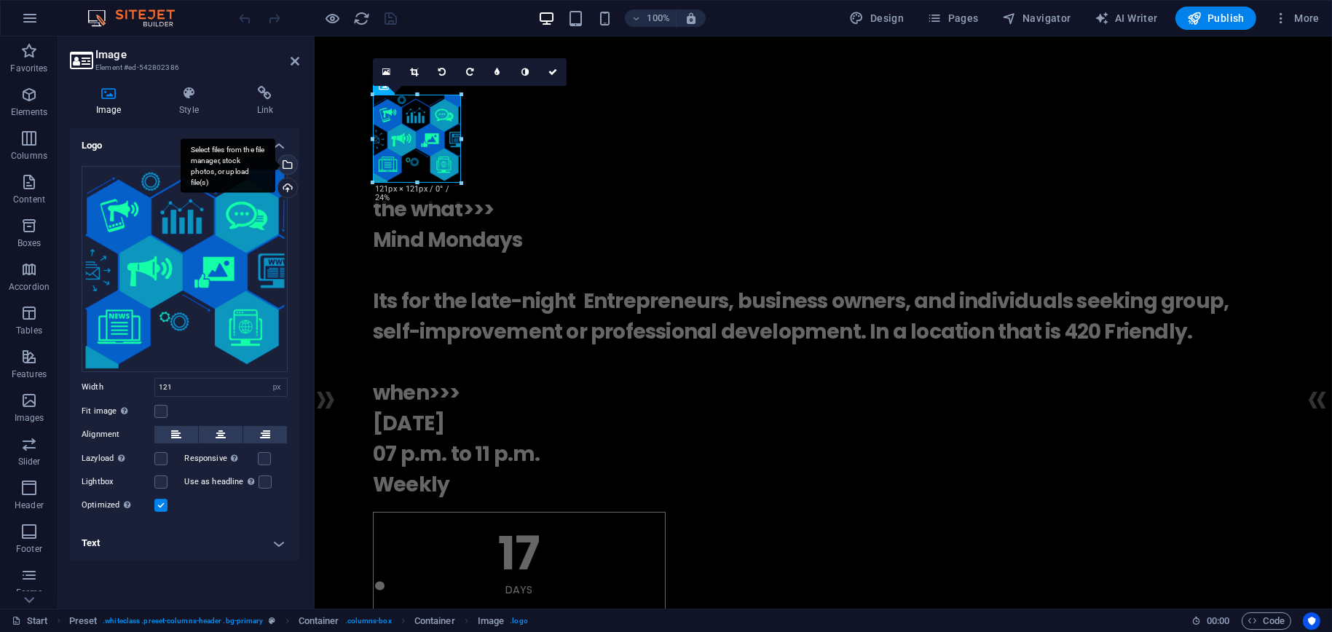
click at [275, 161] on div "Select files from the file manager, stock photos, or upload file(s)" at bounding box center [228, 165] width 95 height 55
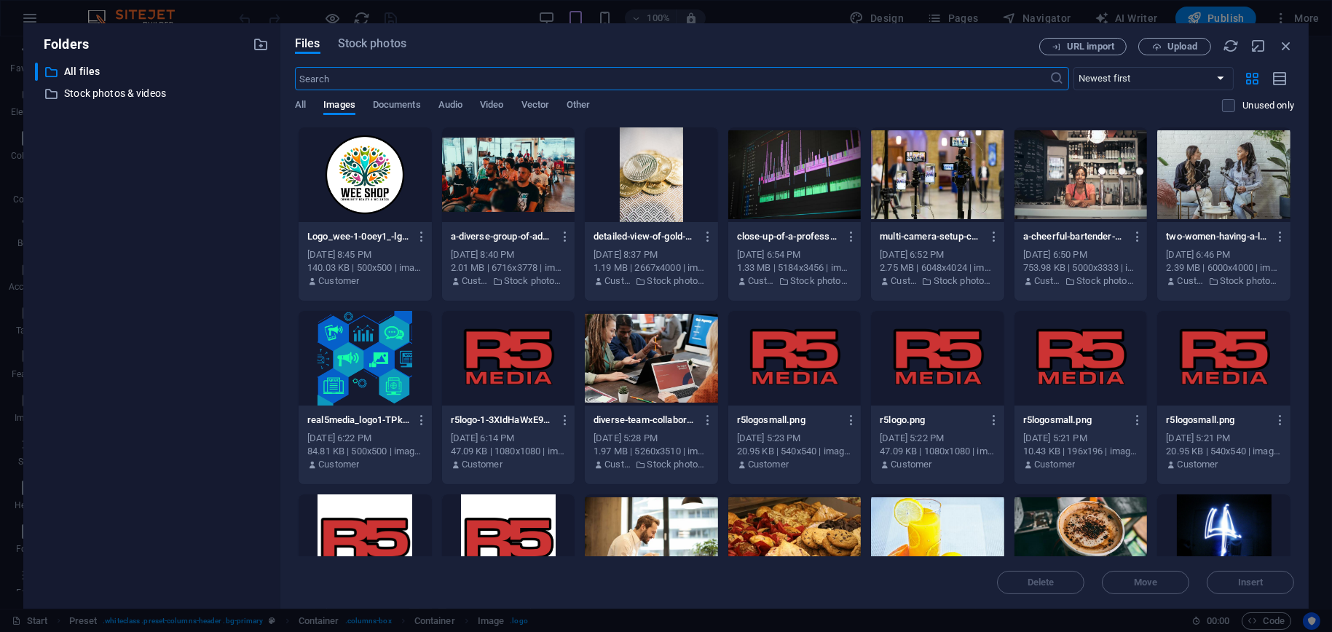
click at [1195, 364] on div at bounding box center [1224, 358] width 133 height 95
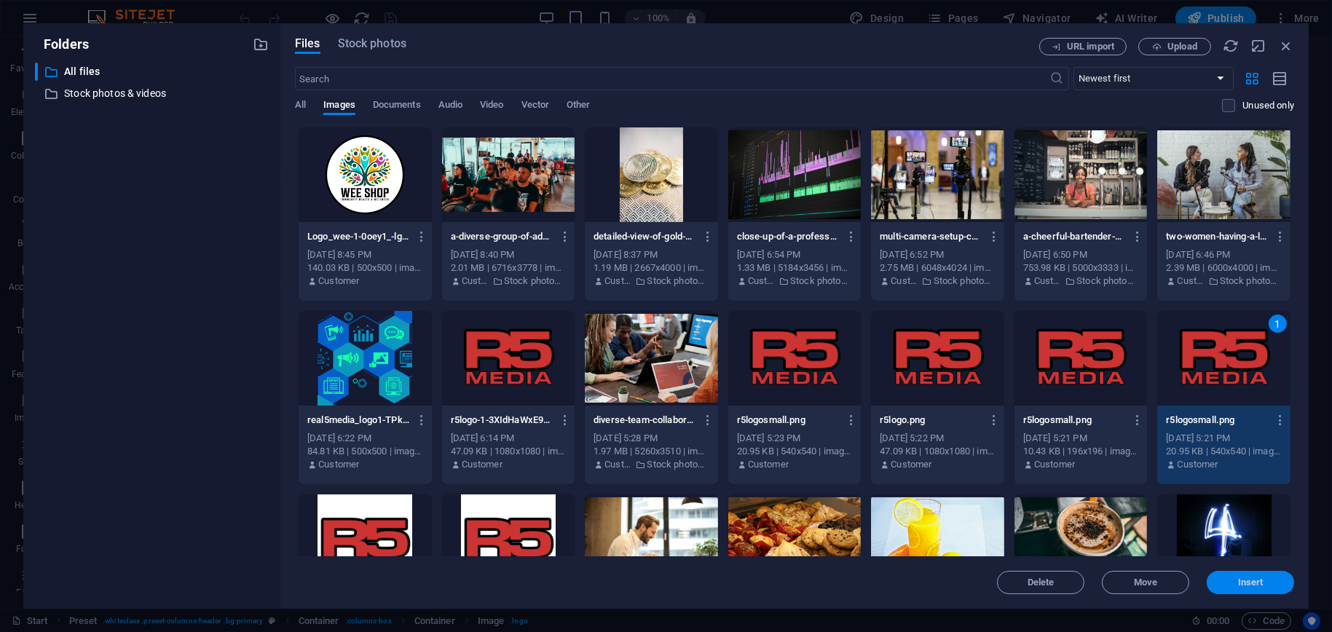
click at [1253, 581] on span "Insert" at bounding box center [1250, 582] width 25 height 9
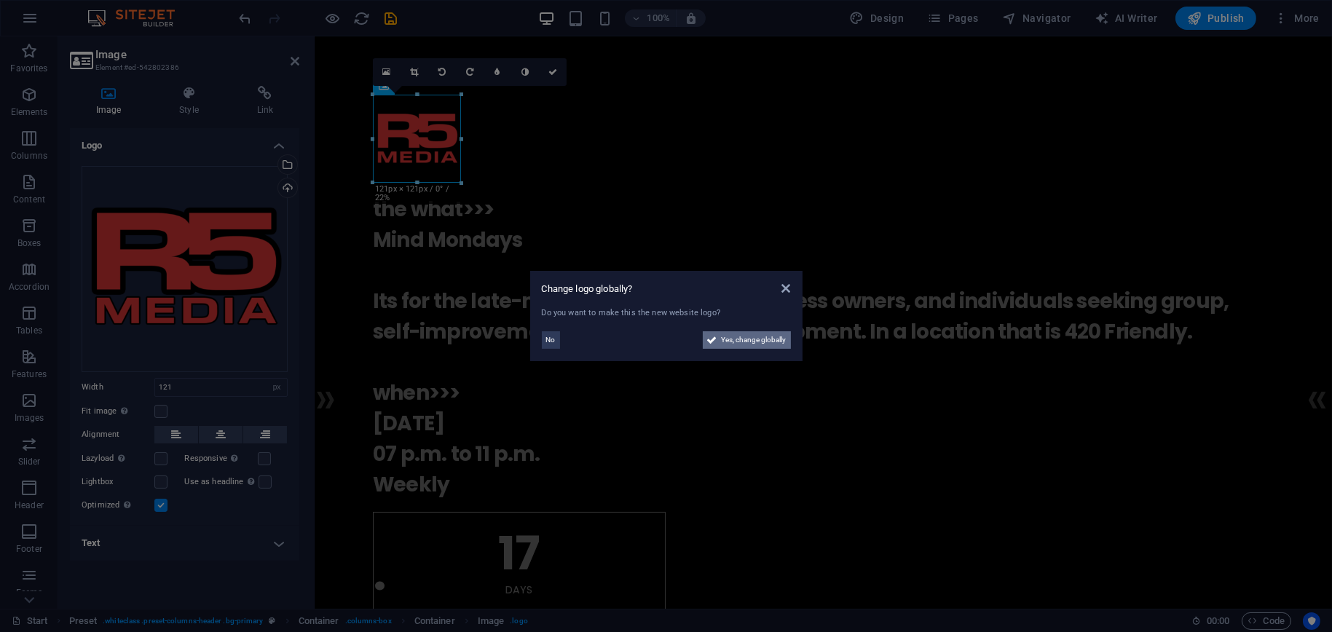
click at [738, 339] on span "Yes, change globally" at bounding box center [754, 339] width 65 height 17
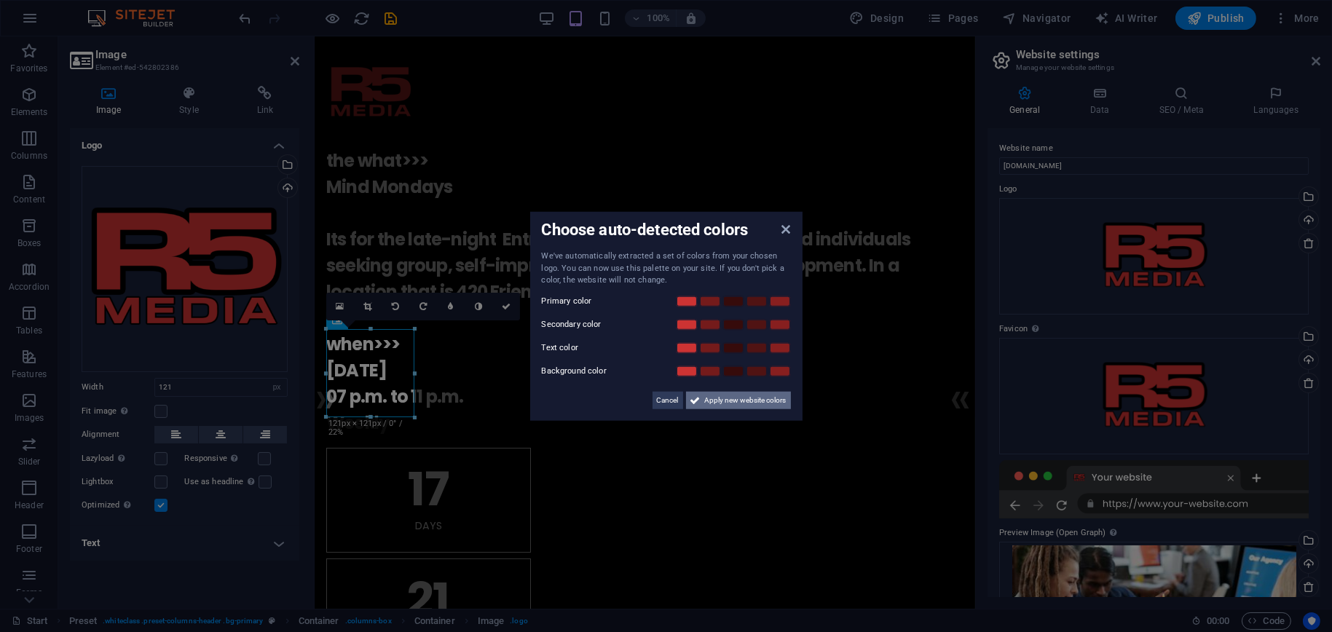
click at [738, 403] on span "Apply new website colors" at bounding box center [746, 399] width 82 height 17
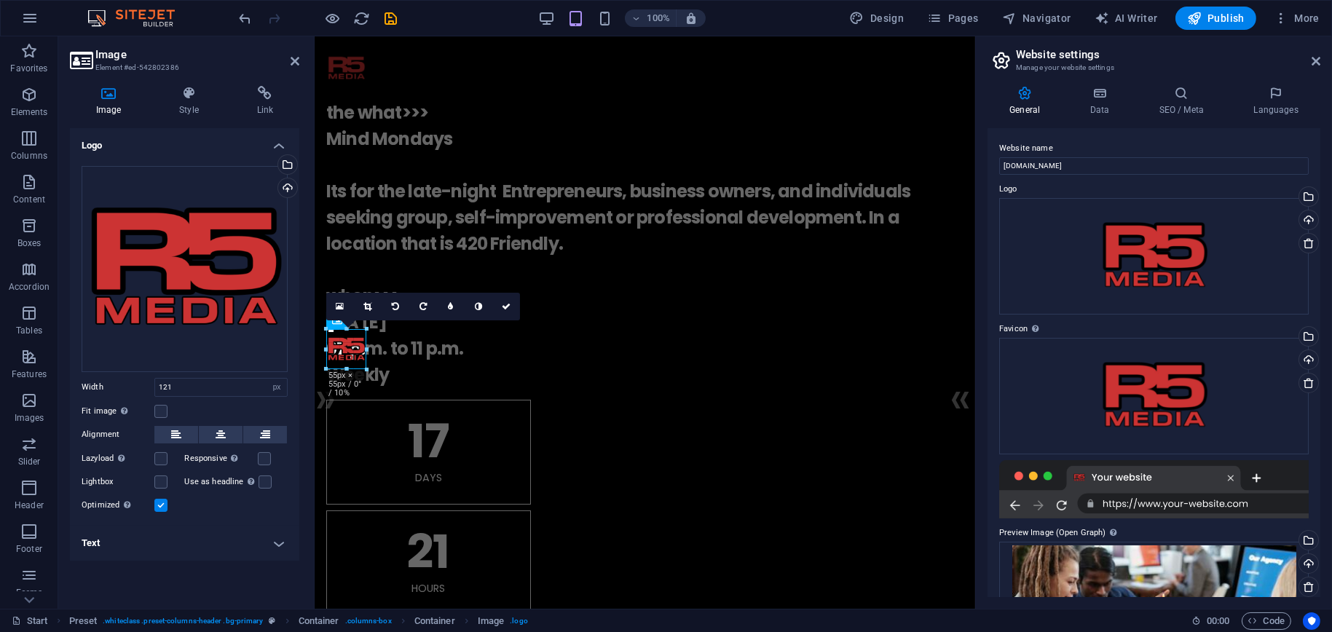
drag, startPoint x: 412, startPoint y: 416, endPoint x: 47, endPoint y: 319, distance: 377.6
type input "55"
click at [393, 15] on icon "save" at bounding box center [391, 18] width 17 height 17
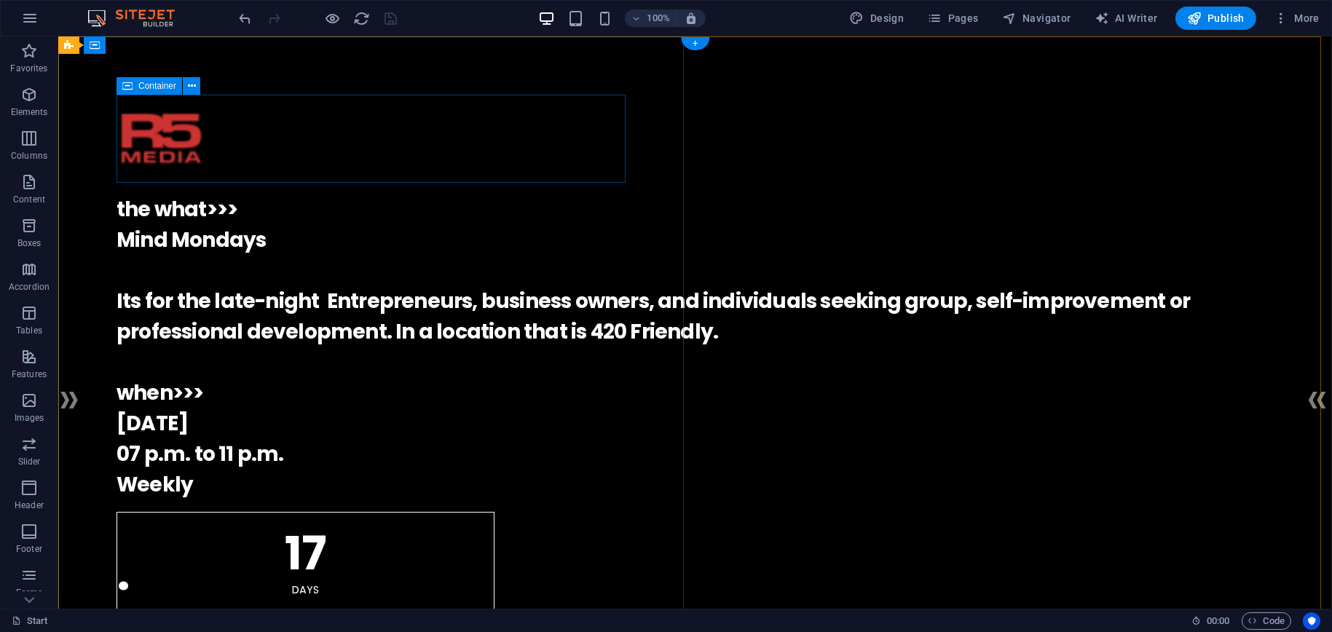
click at [252, 153] on div "." at bounding box center [696, 139] width 1158 height 88
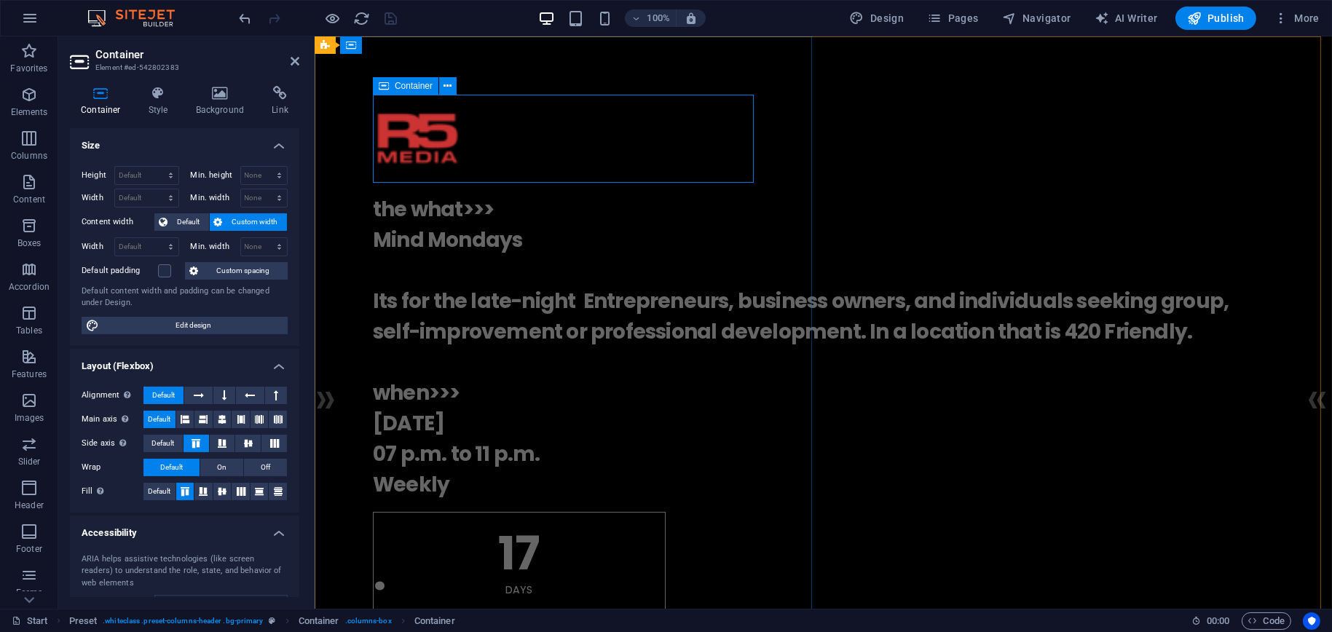
click at [534, 157] on div "." at bounding box center [822, 139] width 901 height 88
click at [412, 86] on span "Container" at bounding box center [414, 86] width 38 height 9
click at [449, 85] on icon at bounding box center [448, 86] width 8 height 15
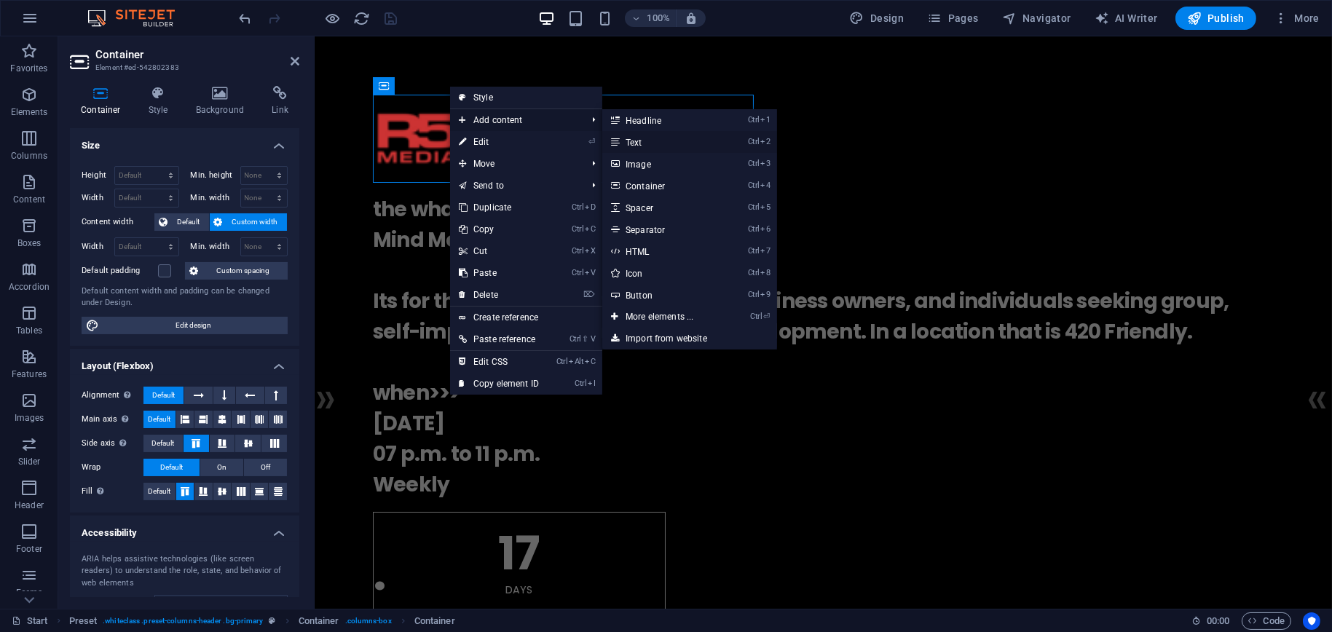
click at [656, 144] on link "Ctrl 2 Text" at bounding box center [662, 142] width 120 height 22
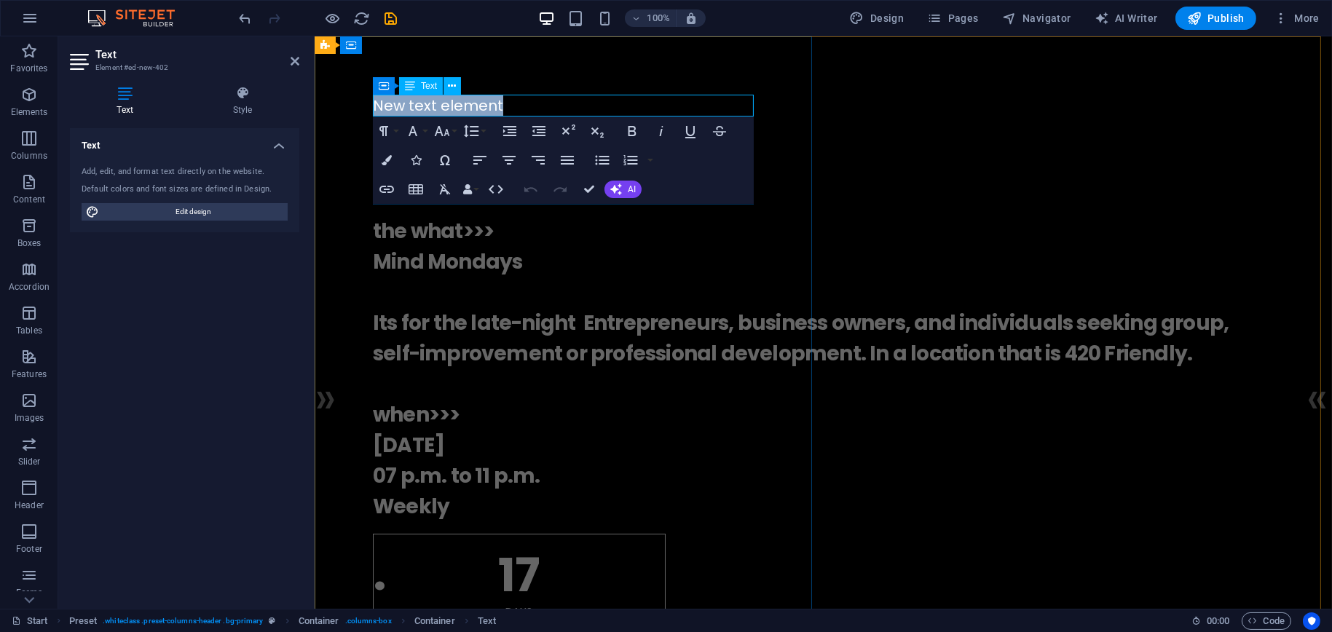
click at [499, 100] on p "New text element" at bounding box center [822, 106] width 901 height 22
drag, startPoint x: 506, startPoint y: 106, endPoint x: 372, endPoint y: 114, distance: 134.3
click at [372, 114] on p "New text element" at bounding box center [822, 106] width 901 height 22
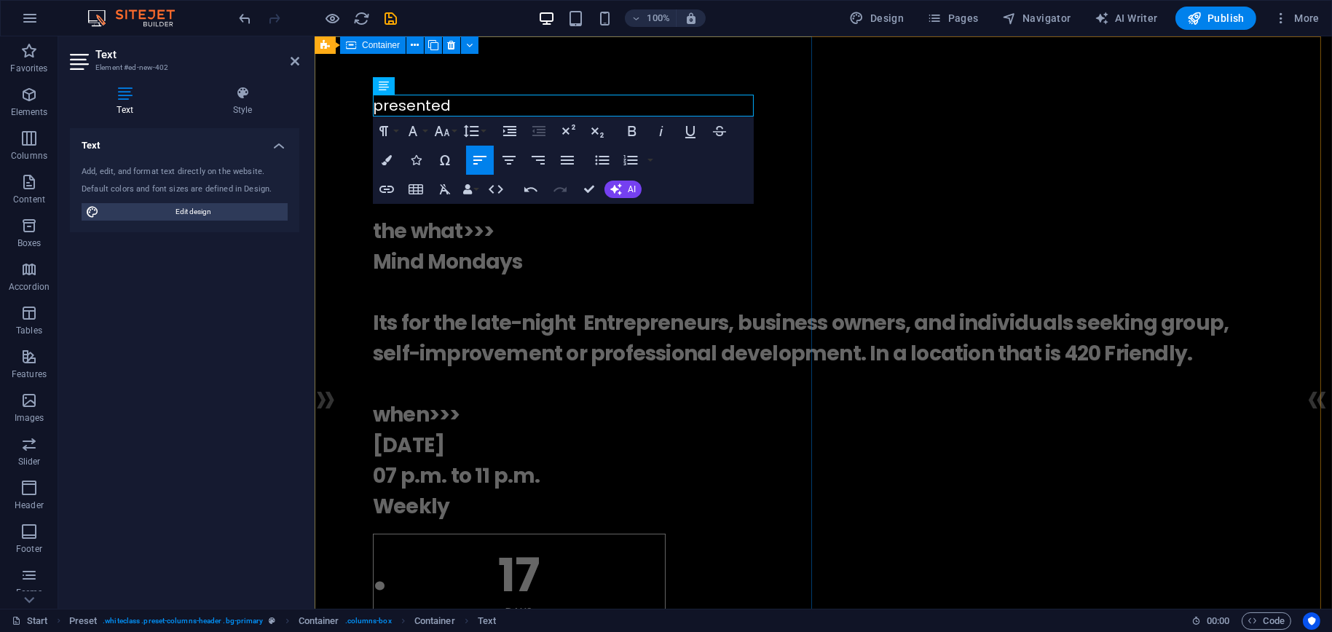
click at [787, 74] on div "presented . the what>>> Mind Mondays Its for the late-night Entrepreneurs, busi…" at bounding box center [823, 531] width 1018 height 991
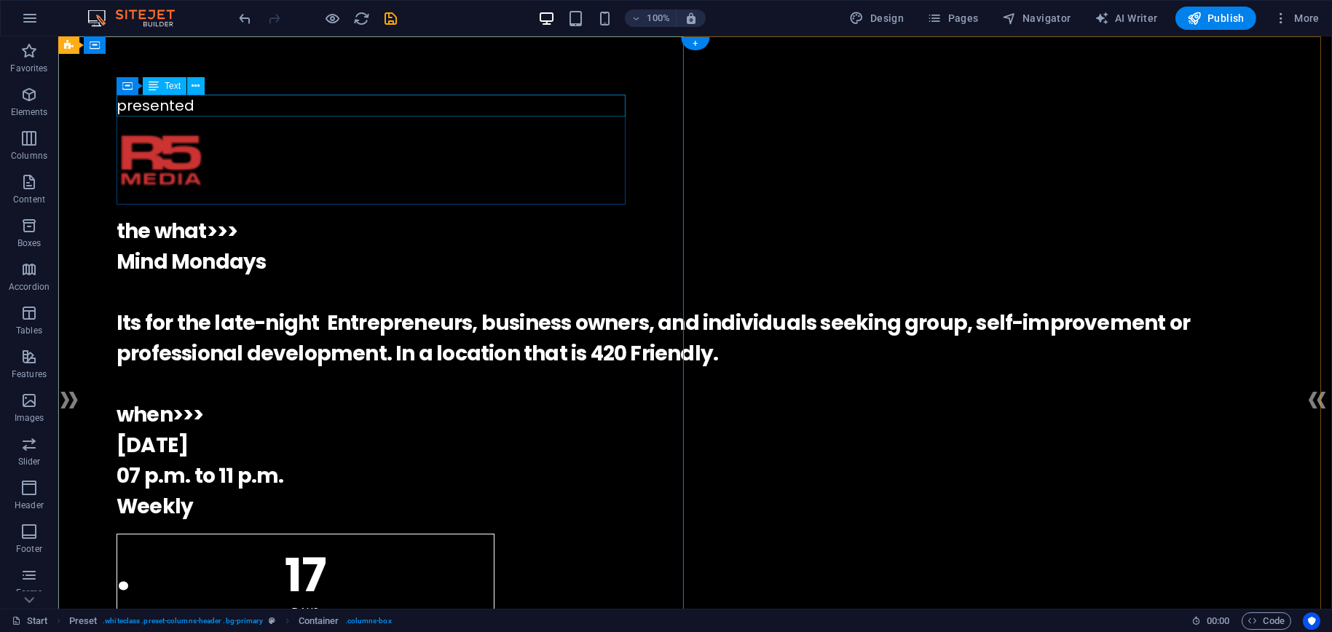
click at [215, 111] on div "presented" at bounding box center [696, 106] width 1158 height 22
click at [199, 105] on div "presented" at bounding box center [696, 106] width 1158 height 22
click at [197, 105] on div "presented" at bounding box center [696, 106] width 1158 height 22
click at [195, 110] on div "presented" at bounding box center [696, 106] width 1158 height 22
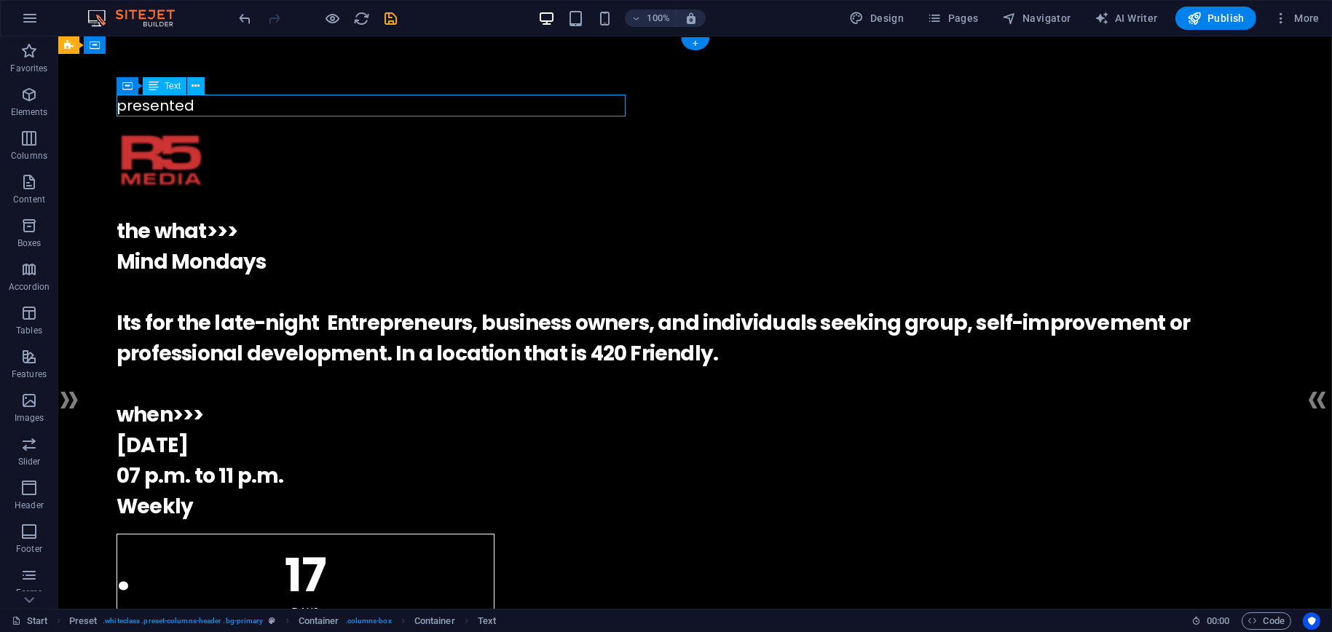
click at [197, 110] on div "presented" at bounding box center [696, 106] width 1158 height 22
click at [196, 109] on div "presented" at bounding box center [696, 106] width 1158 height 22
click at [197, 109] on div "presented" at bounding box center [696, 106] width 1158 height 22
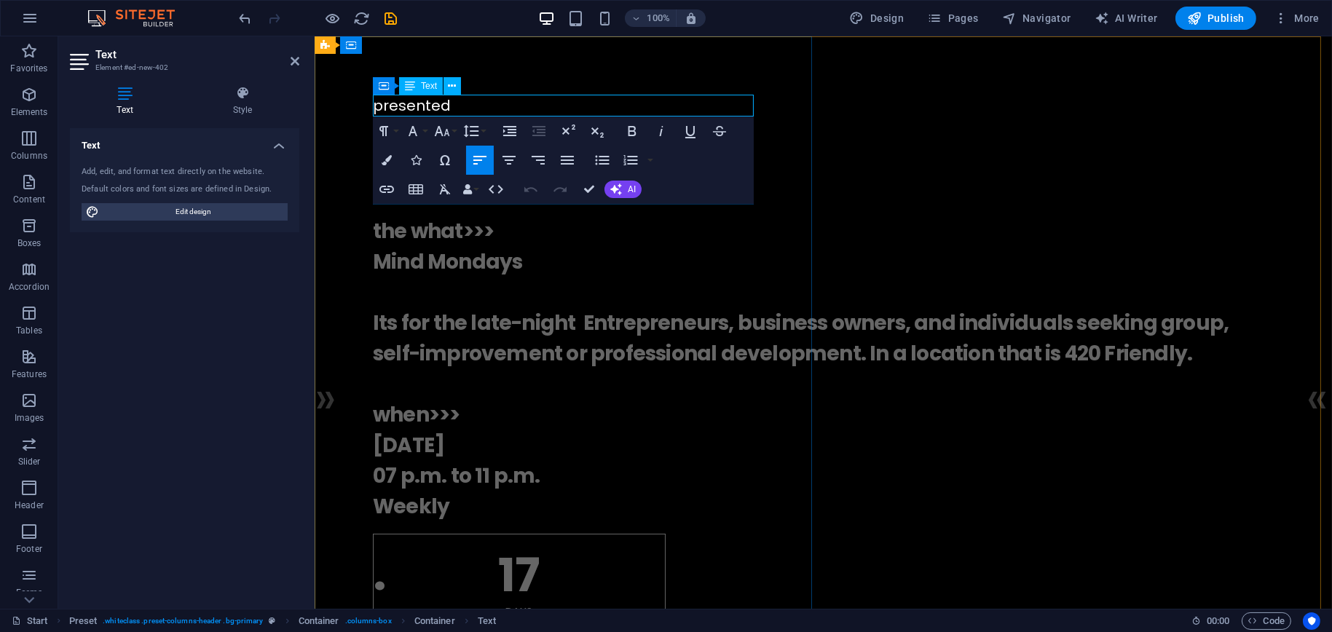
click at [460, 103] on p "presented" at bounding box center [822, 106] width 901 height 22
click at [124, 98] on icon at bounding box center [125, 93] width 110 height 15
click at [288, 146] on h4 "Text" at bounding box center [184, 141] width 229 height 26
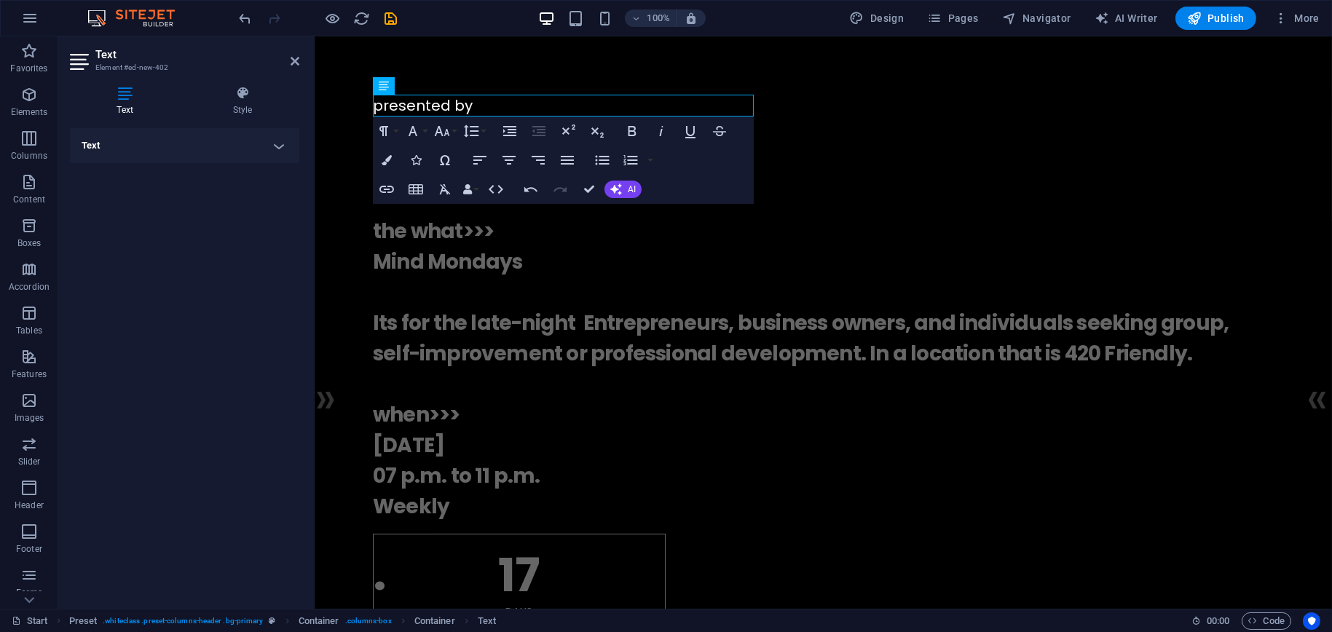
click at [286, 146] on h4 "Text" at bounding box center [184, 145] width 229 height 35
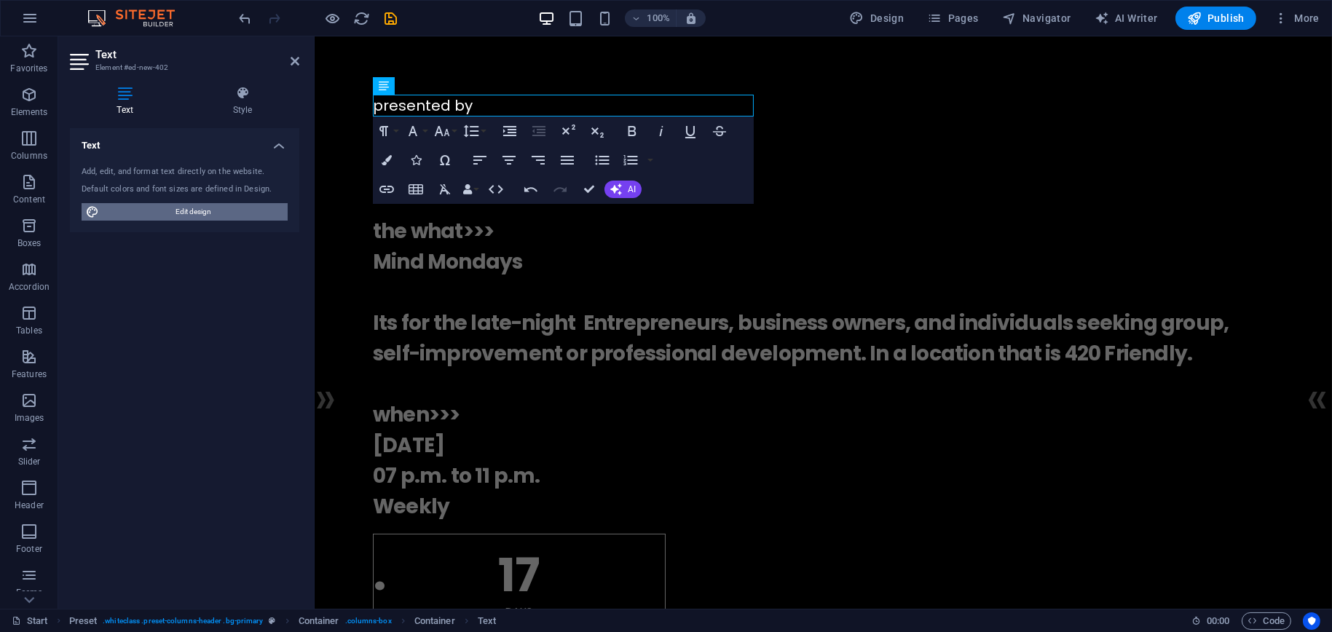
click at [214, 215] on span "Edit design" at bounding box center [193, 211] width 180 height 17
select select "rem"
select select "400"
select select "px"
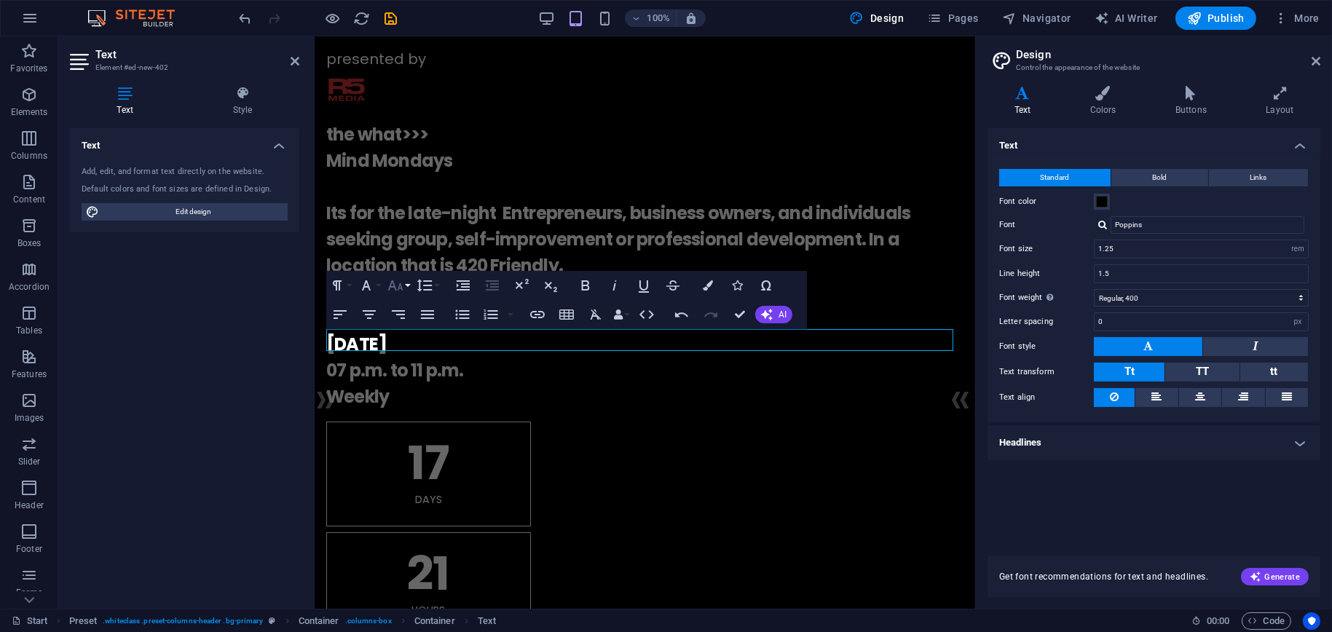
click at [409, 287] on button "Font Size" at bounding box center [399, 285] width 28 height 29
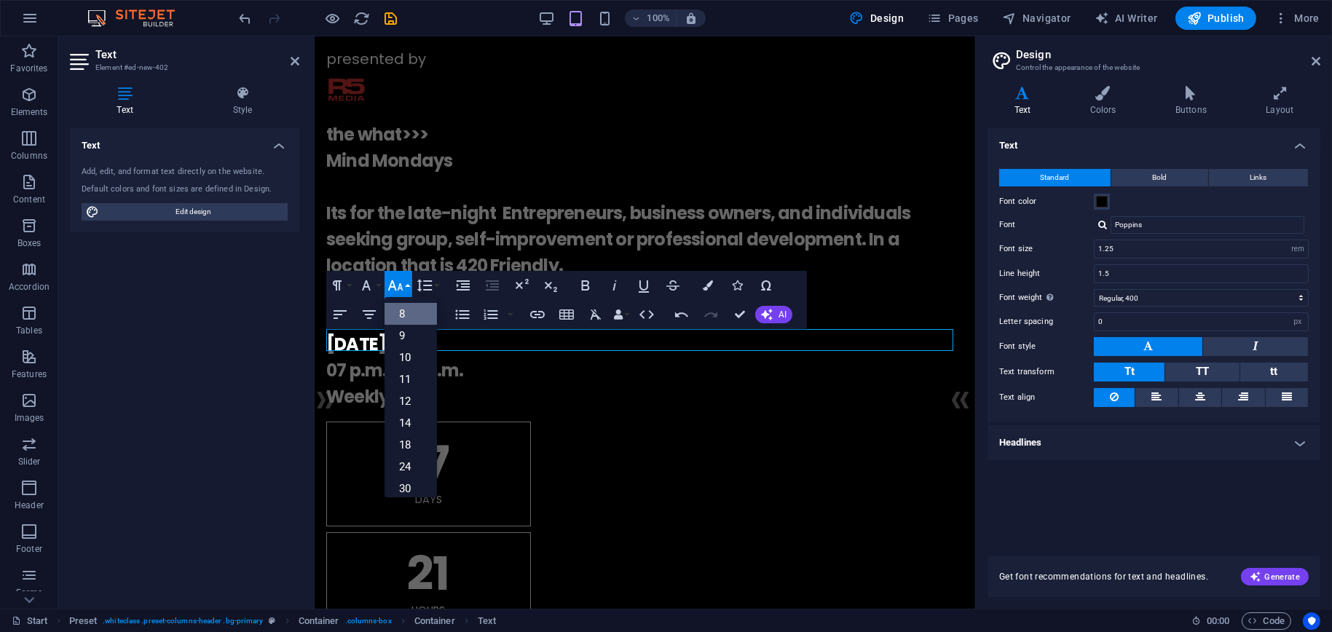
click at [420, 318] on link "8" at bounding box center [411, 314] width 52 height 22
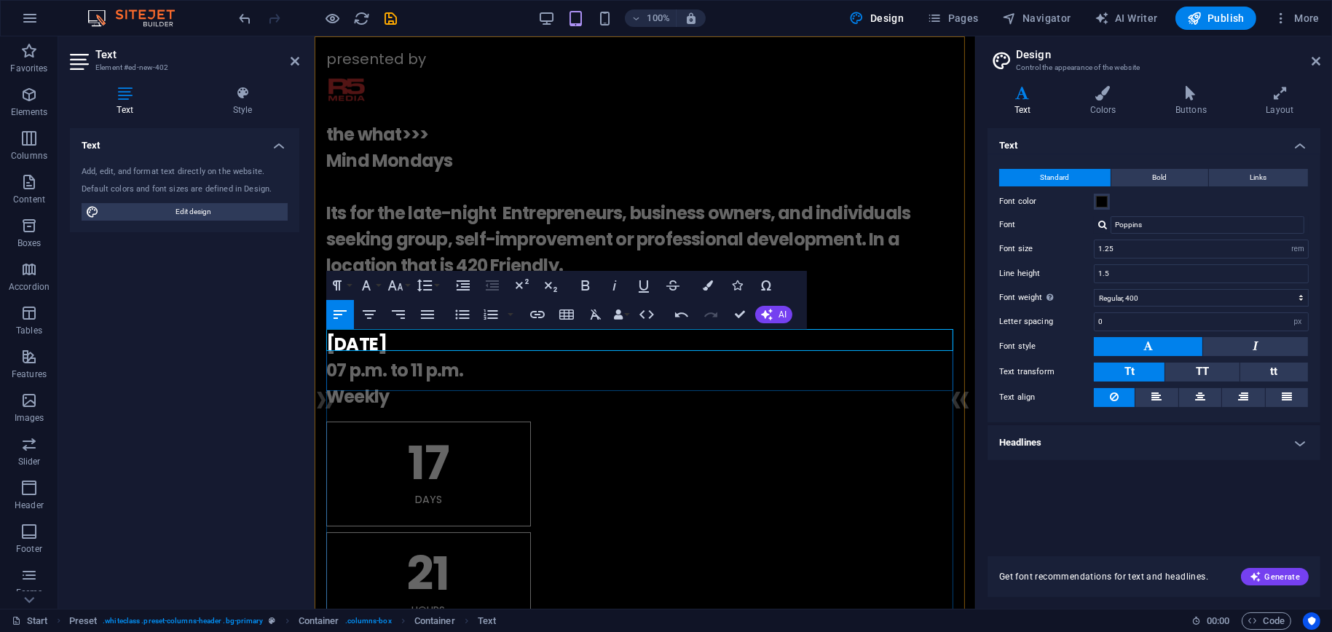
click at [409, 70] on p "presented by ​" at bounding box center [644, 59] width 637 height 22
click at [425, 70] on p "presented by ​" at bounding box center [644, 59] width 637 height 22
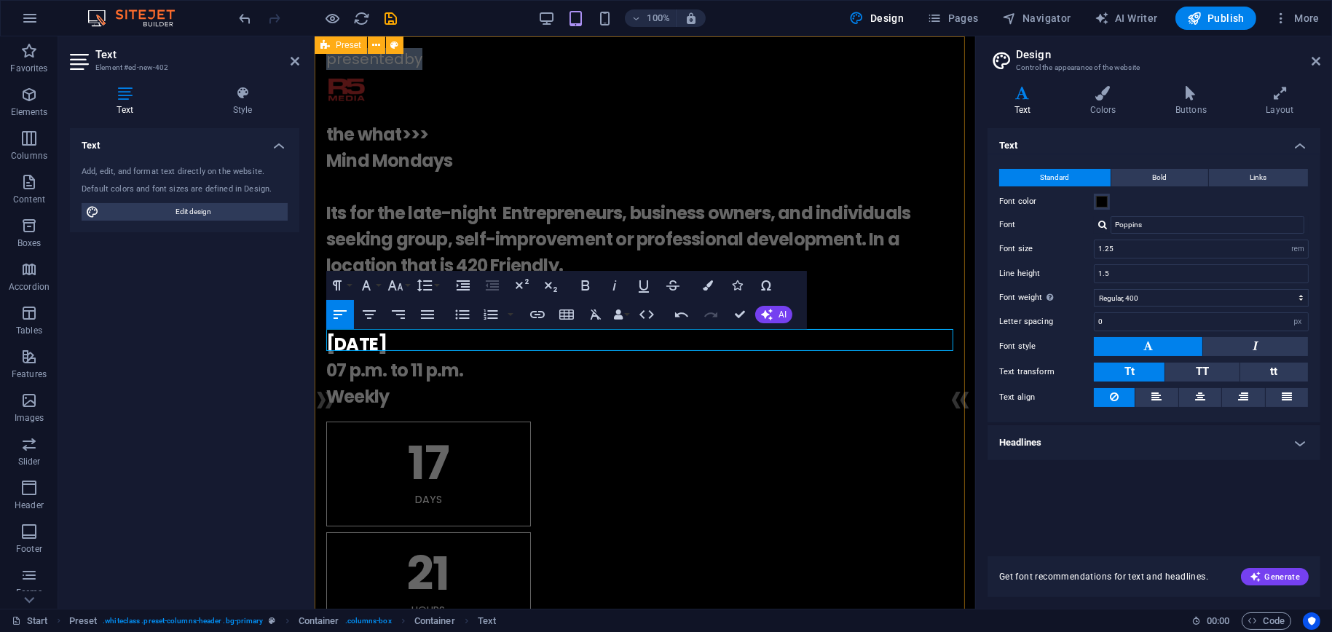
drag, startPoint x: 432, startPoint y: 340, endPoint x: 321, endPoint y: 338, distance: 110.8
click at [397, 291] on icon "button" at bounding box center [395, 285] width 17 height 17
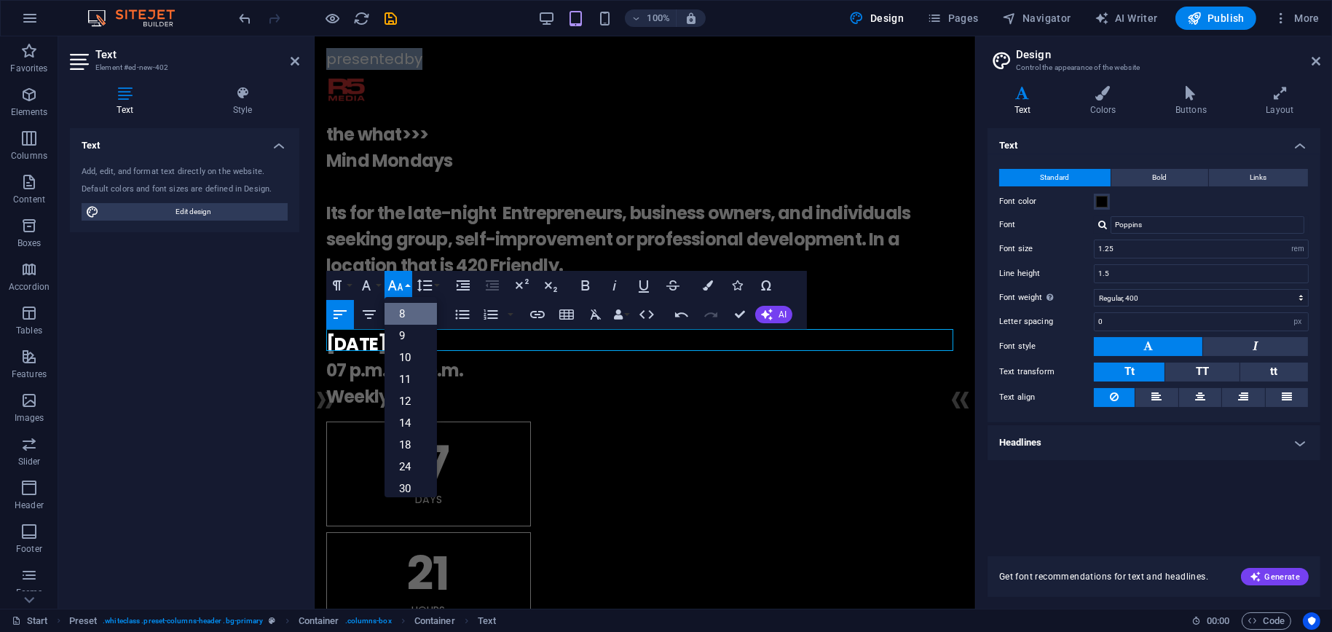
click at [417, 321] on link "8" at bounding box center [411, 314] width 52 height 22
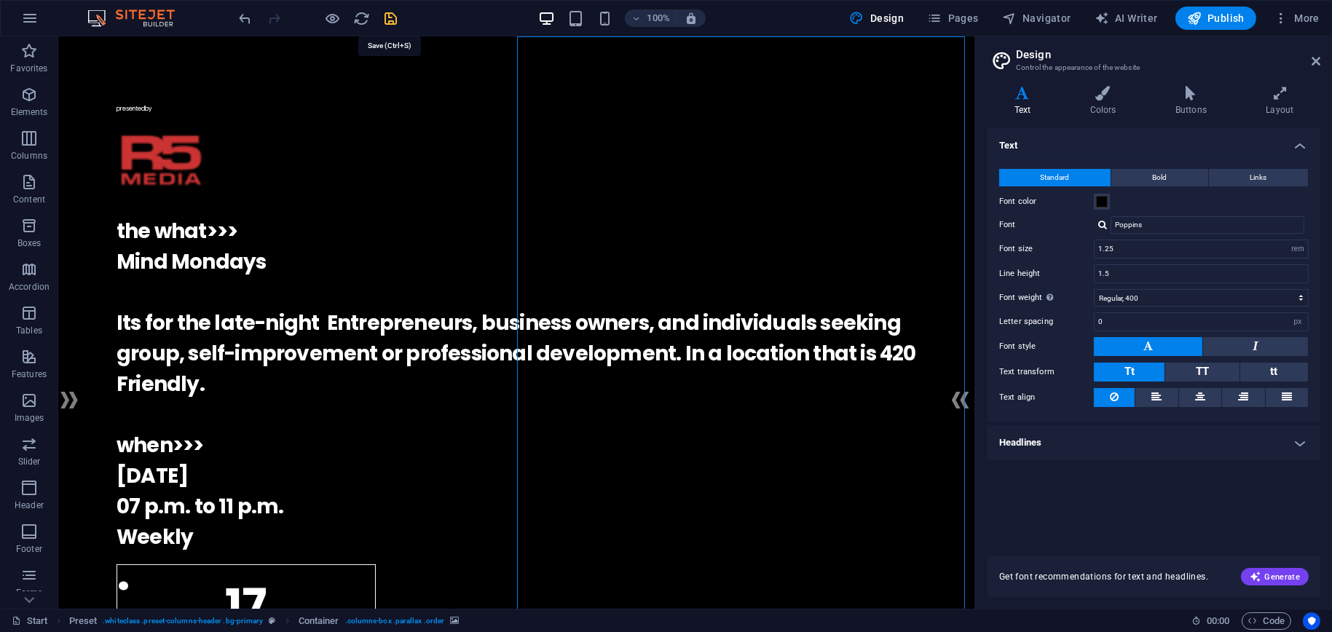
click at [390, 17] on icon "save" at bounding box center [391, 18] width 17 height 17
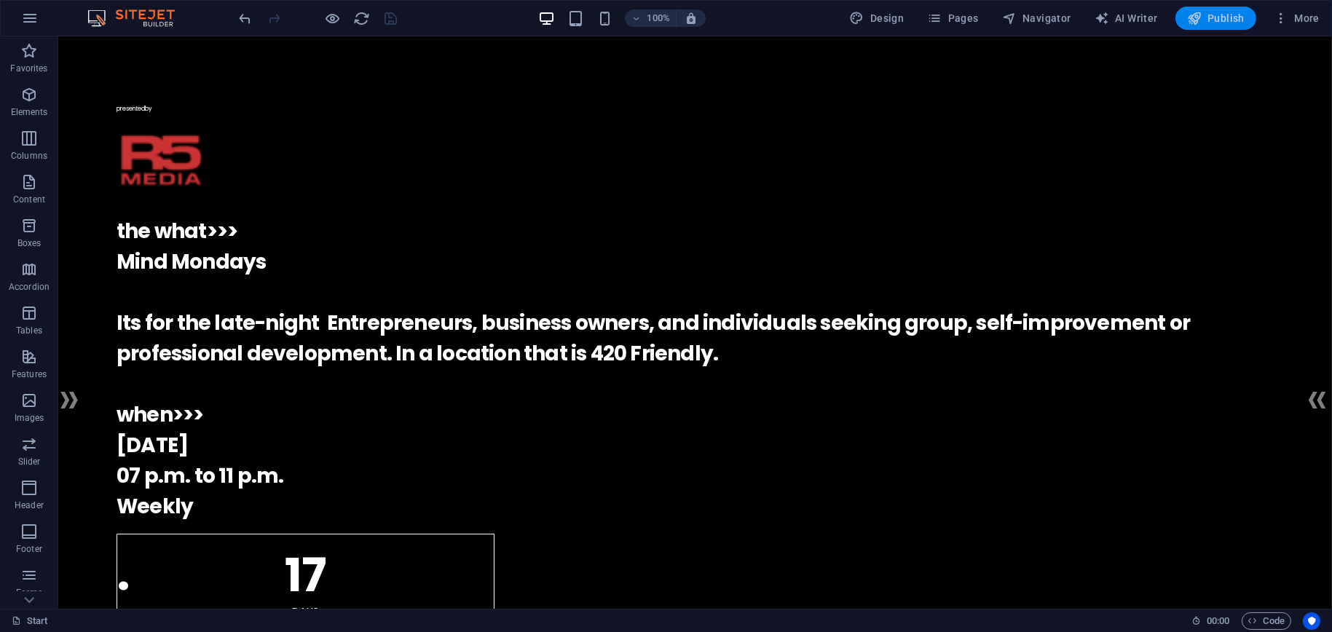
click at [1234, 19] on span "Publish" at bounding box center [1216, 18] width 58 height 15
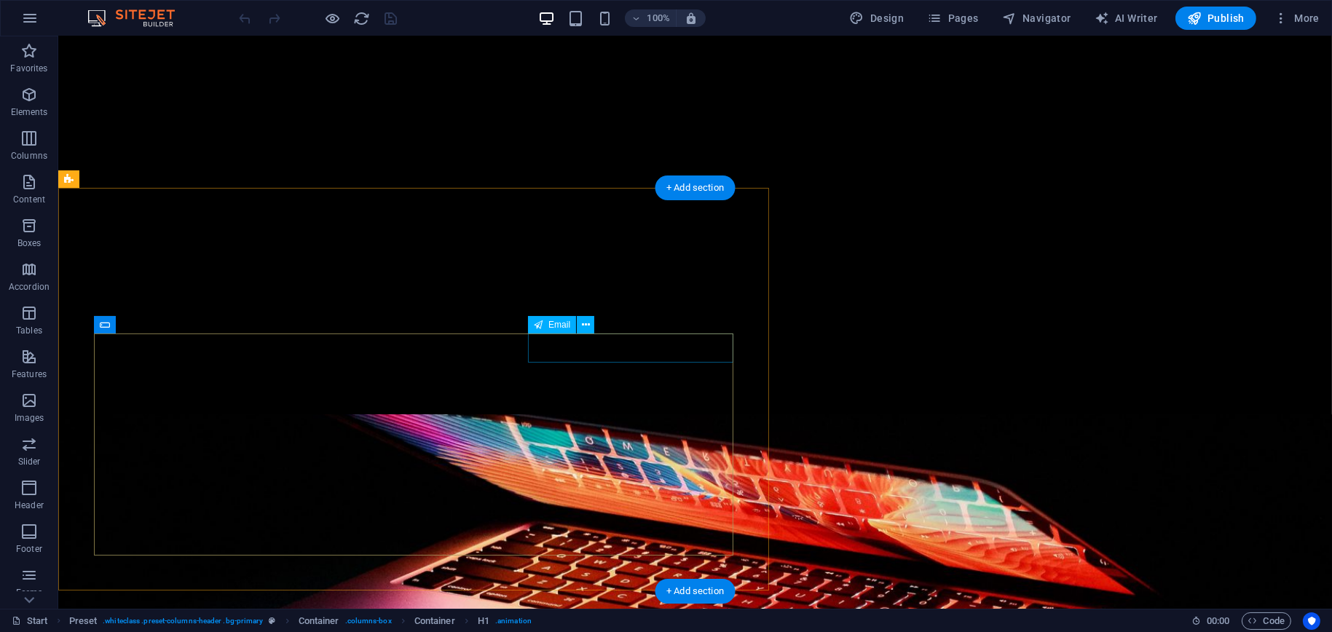
scroll to position [1238, 0]
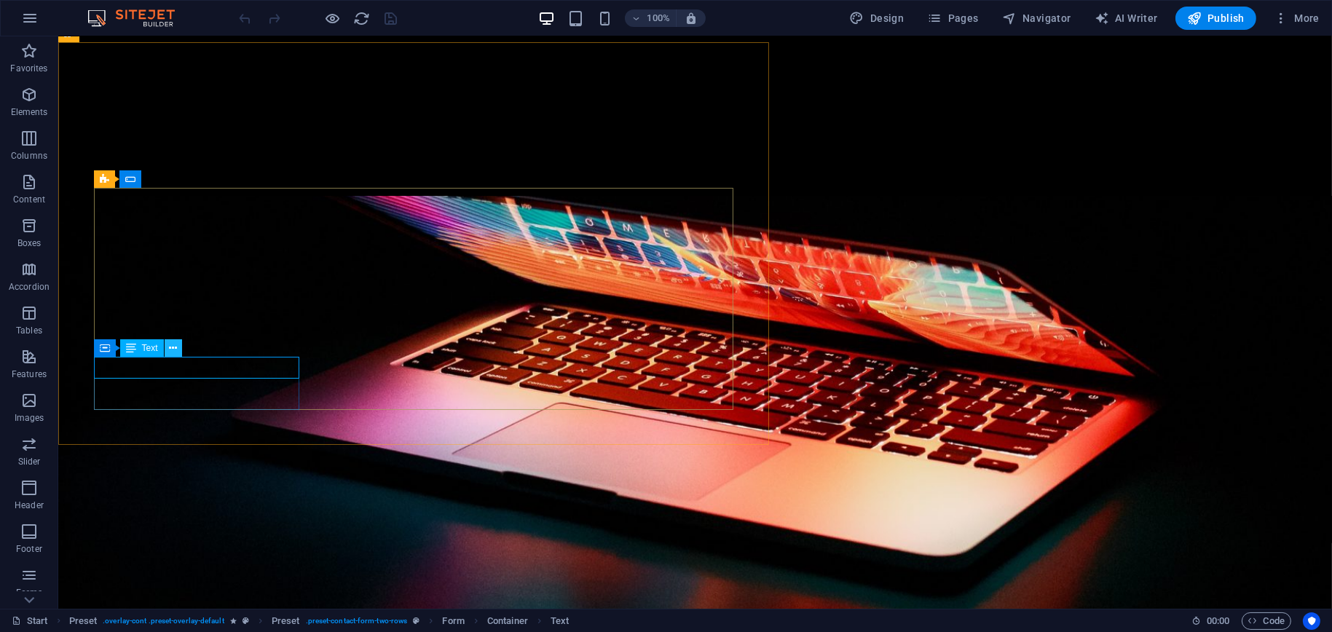
click at [176, 350] on icon at bounding box center [173, 348] width 8 height 15
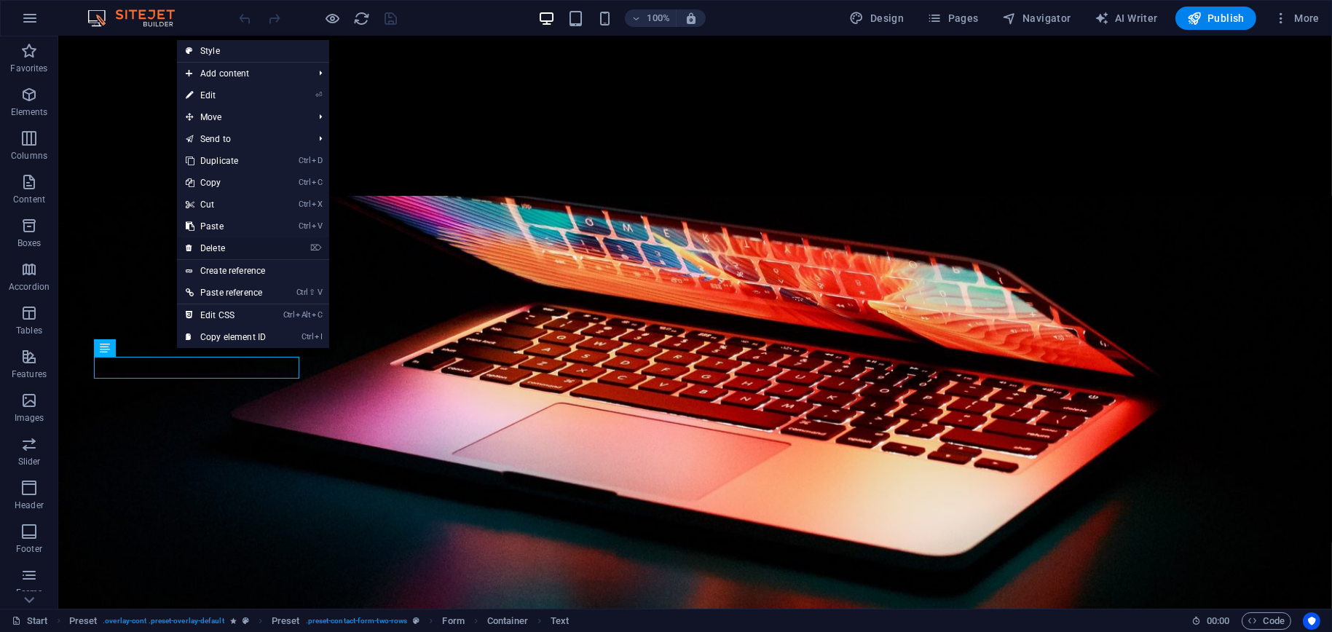
click at [222, 247] on link "⌦ Delete" at bounding box center [226, 248] width 98 height 22
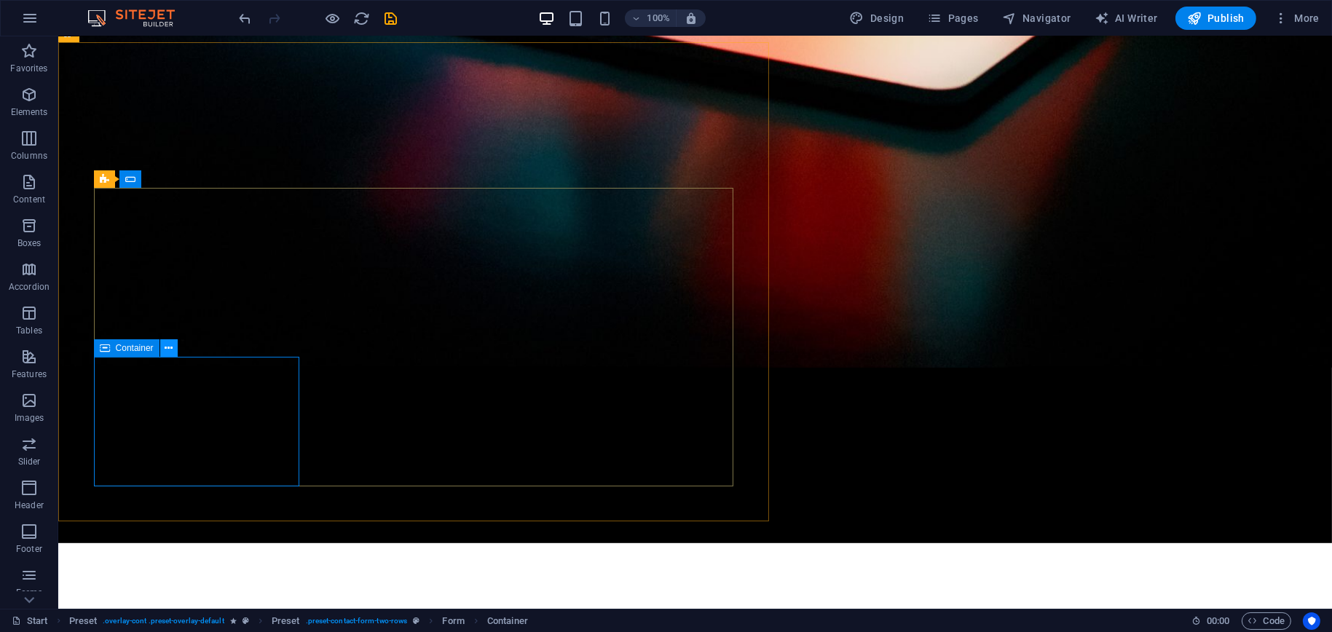
click at [173, 350] on icon at bounding box center [169, 348] width 8 height 15
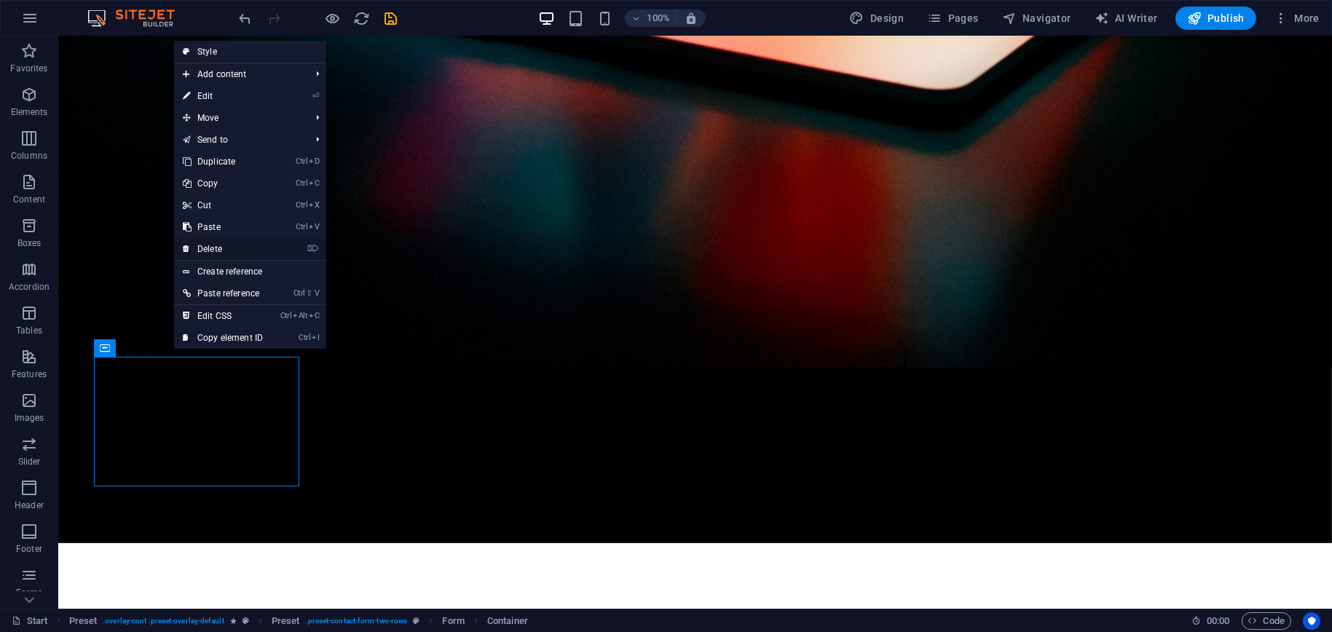
click at [224, 248] on link "⌦ Delete" at bounding box center [223, 249] width 98 height 22
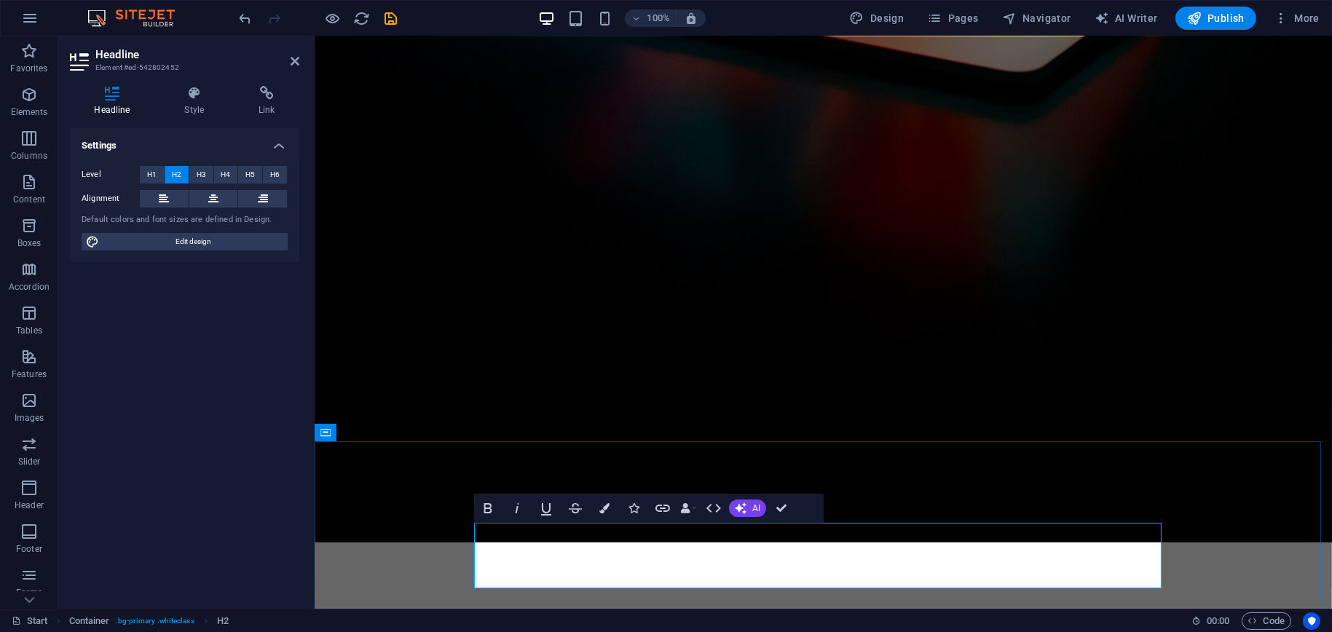
drag, startPoint x: 621, startPoint y: 557, endPoint x: 477, endPoint y: 554, distance: 143.5
click at [609, 513] on icon "button" at bounding box center [605, 508] width 10 height 10
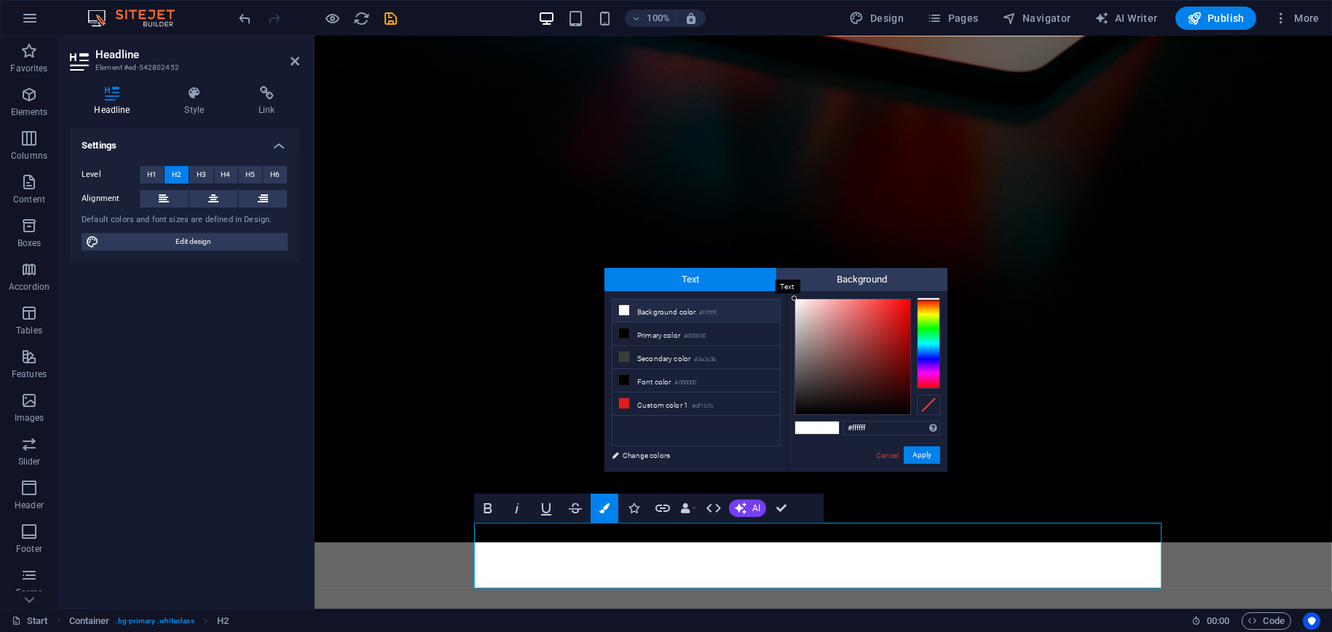
click at [731, 285] on span "Text" at bounding box center [691, 279] width 172 height 23
click at [649, 353] on li "Secondary color #3a3c3b" at bounding box center [697, 357] width 168 height 23
type input "#3a3c3b"
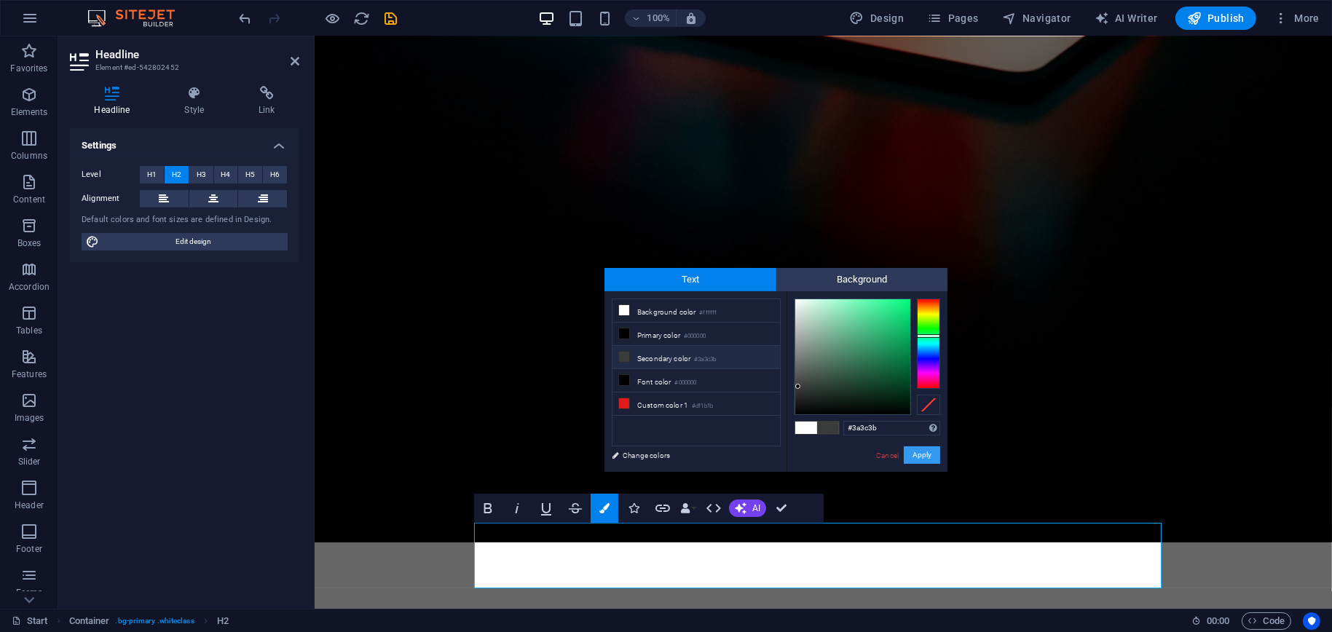
click at [904, 455] on button "Apply" at bounding box center [922, 455] width 36 height 17
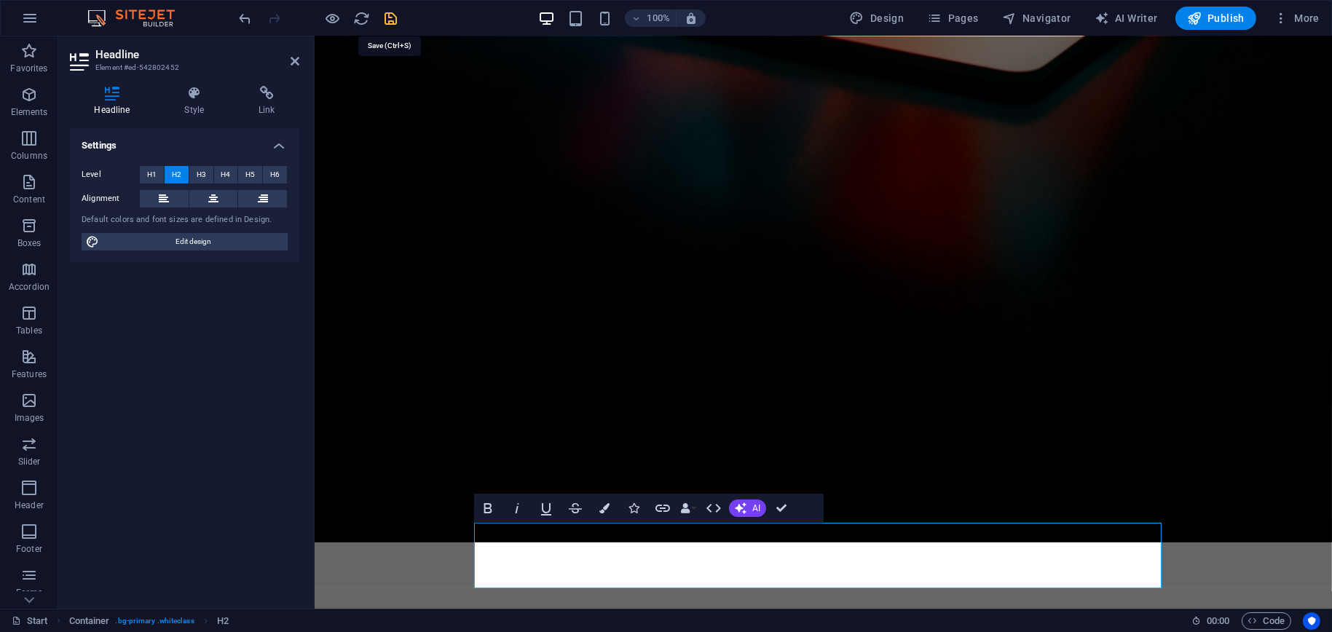
click at [393, 19] on icon "save" at bounding box center [391, 18] width 17 height 17
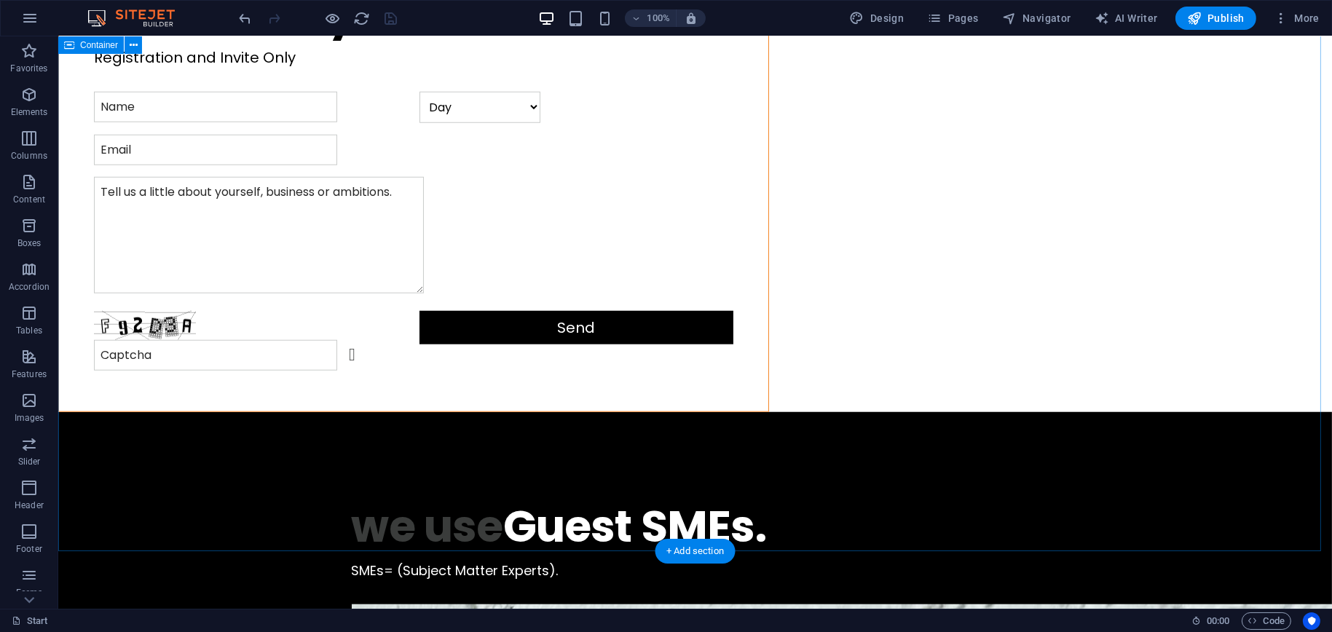
scroll to position [2317, 0]
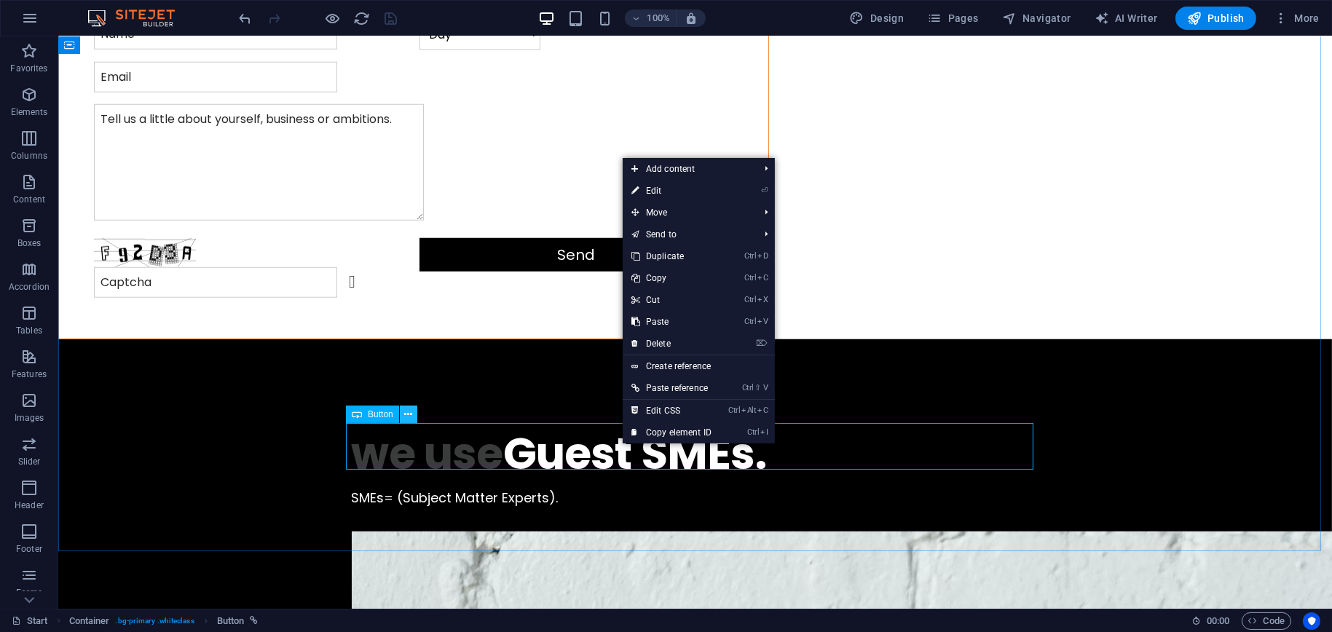
click at [409, 417] on icon at bounding box center [408, 414] width 8 height 15
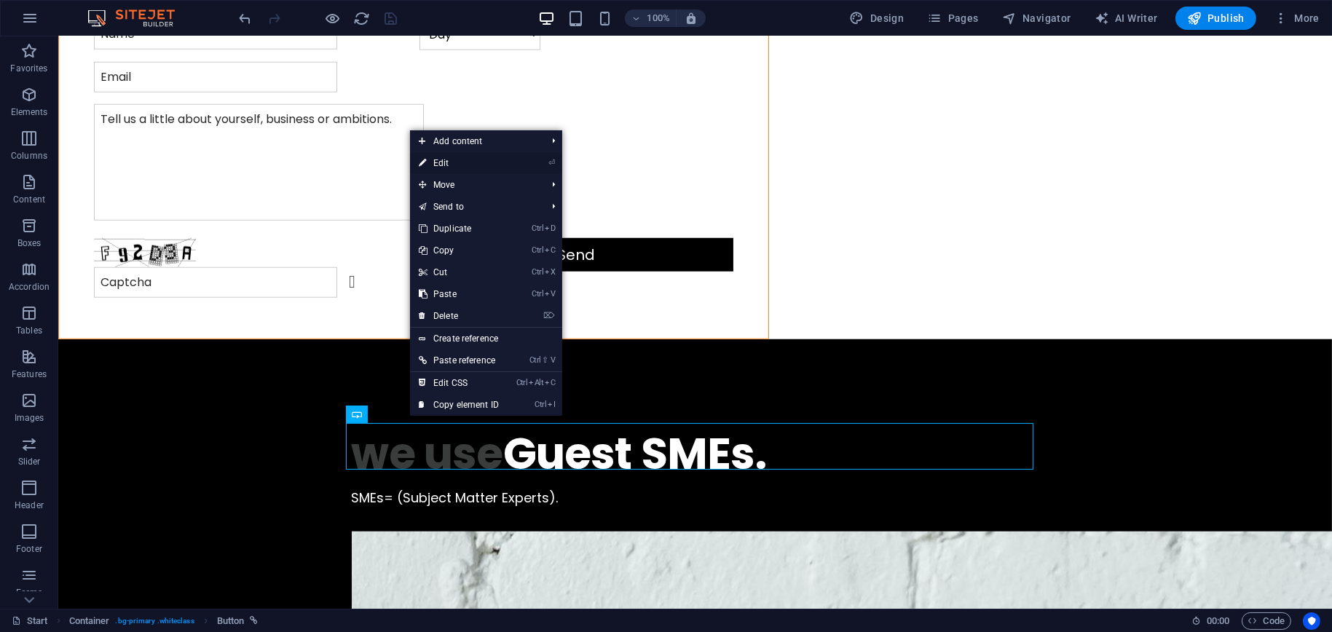
click at [467, 160] on link "⏎ Edit" at bounding box center [459, 163] width 98 height 22
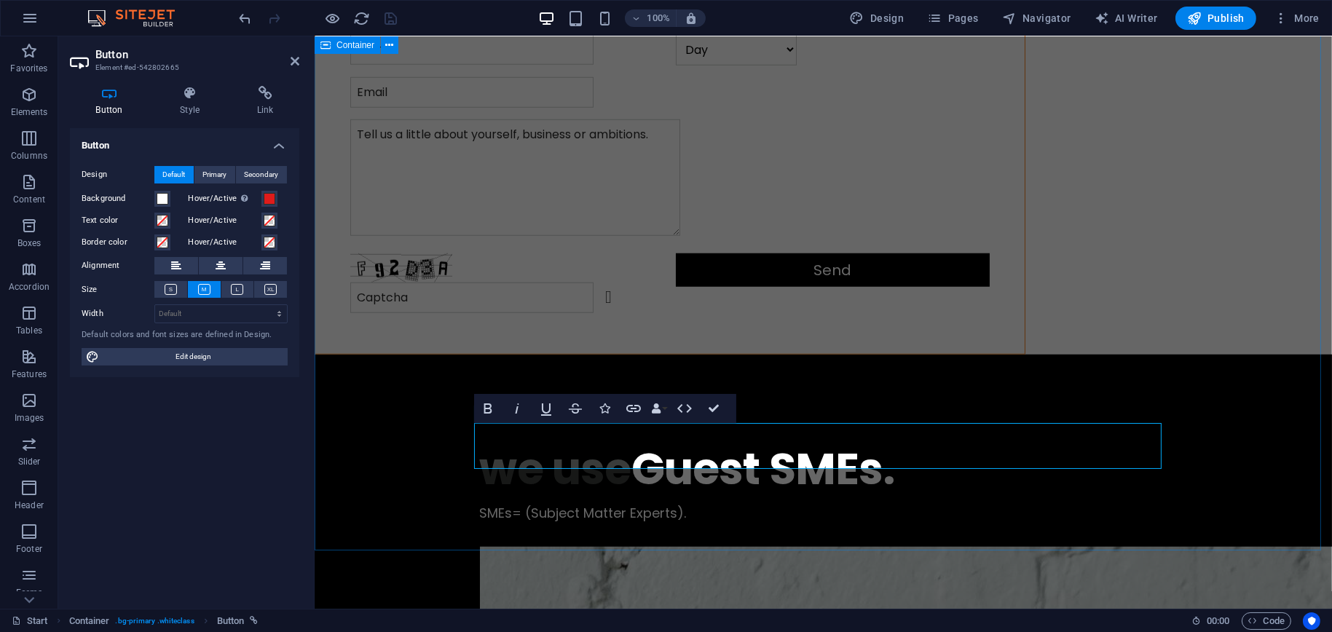
scroll to position [2348, 0]
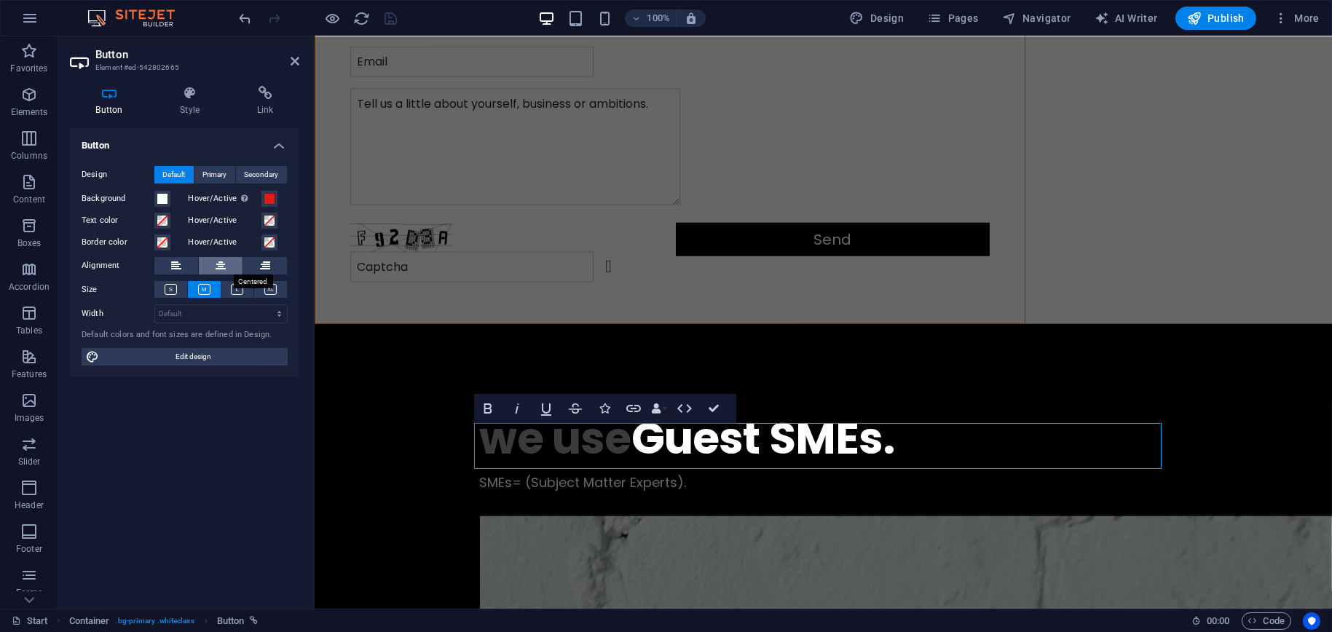
click at [219, 266] on icon at bounding box center [221, 265] width 10 height 17
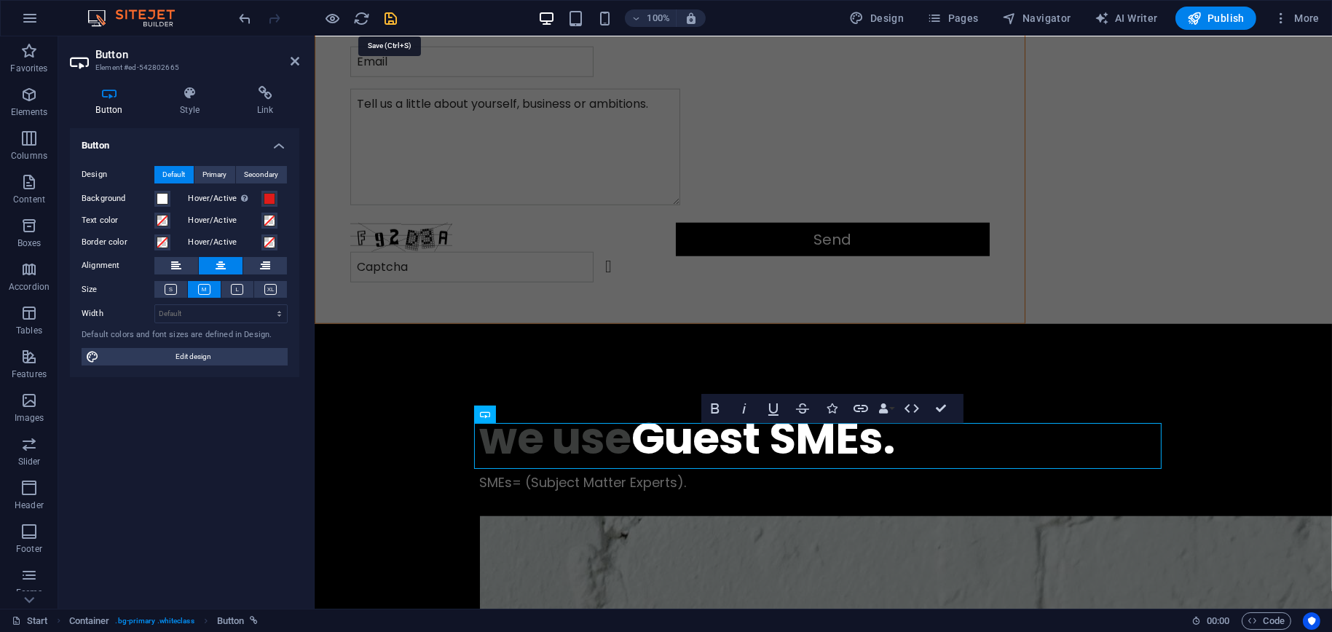
click at [396, 20] on icon "save" at bounding box center [391, 18] width 17 height 17
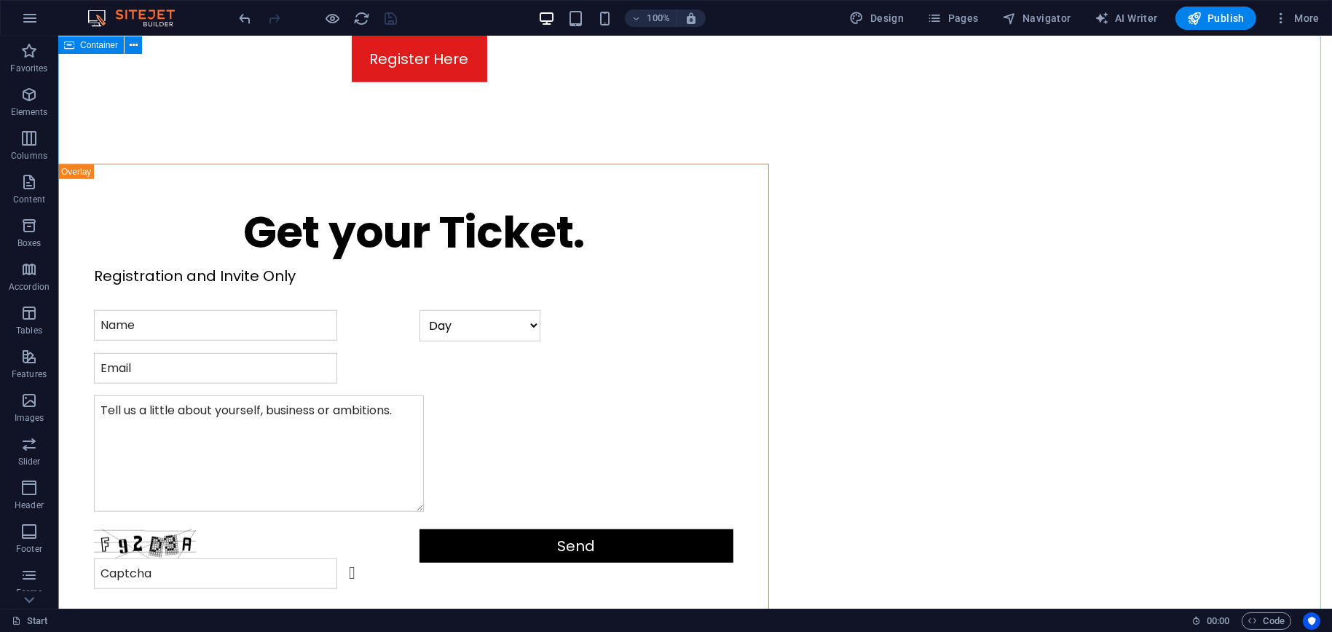
scroll to position [1662, 0]
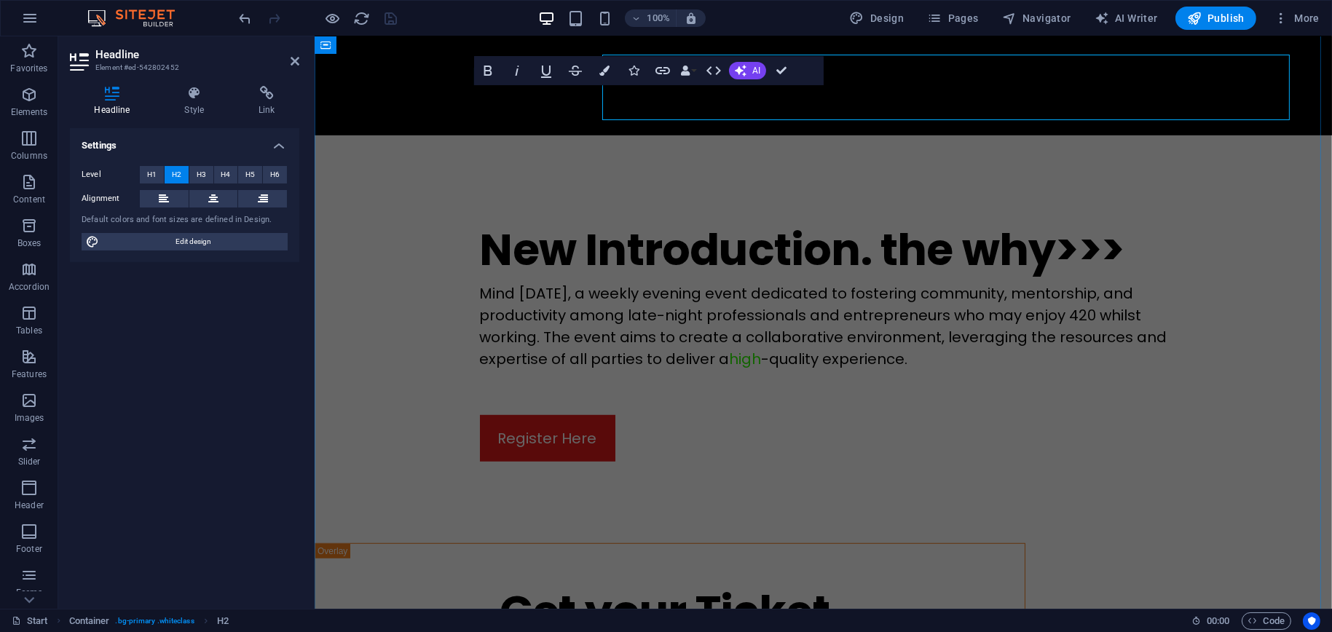
scroll to position [1692, 0]
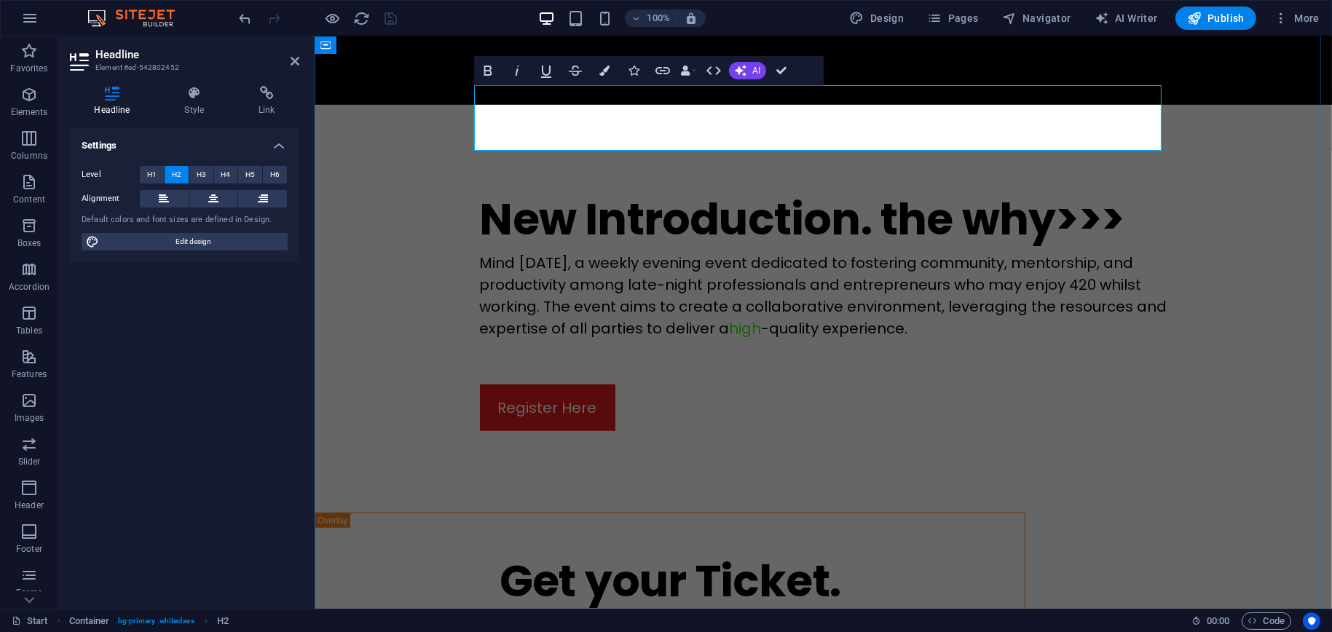
drag, startPoint x: 895, startPoint y: 112, endPoint x: 971, endPoint y: 128, distance: 77.4
drag, startPoint x: 638, startPoint y: 99, endPoint x: 196, endPoint y: 90, distance: 442.3
click at [196, 90] on icon at bounding box center [194, 93] width 68 height 15
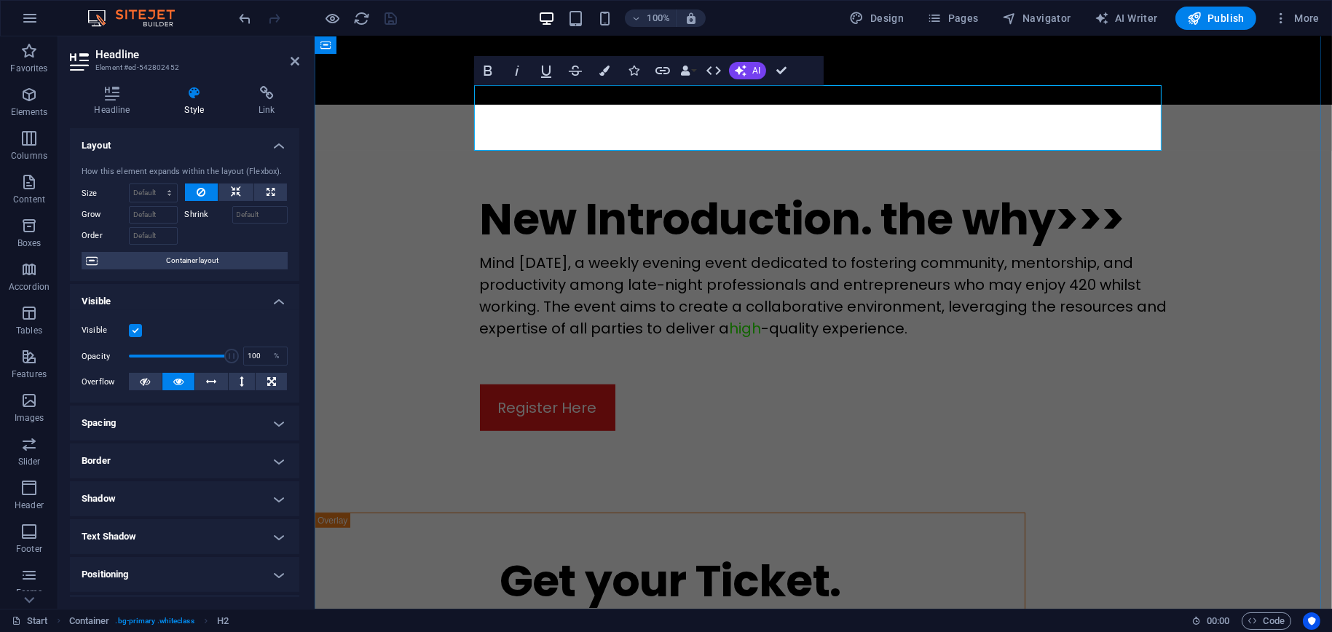
drag, startPoint x: 892, startPoint y: 124, endPoint x: 961, endPoint y: 121, distance: 69.3
drag, startPoint x: 616, startPoint y: 91, endPoint x: 602, endPoint y: 72, distance: 23.5
click at [602, 72] on icon "button" at bounding box center [605, 71] width 10 height 10
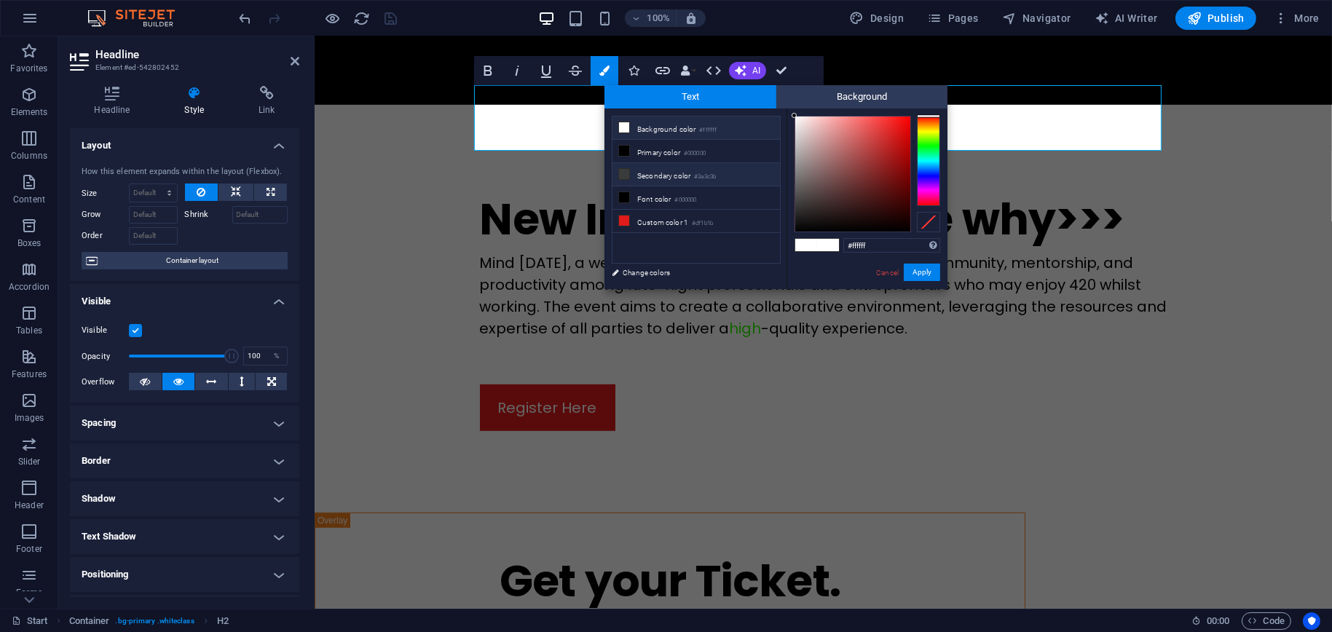
click at [663, 172] on li "Secondary color #3a3c3b" at bounding box center [697, 174] width 168 height 23
type input "#3a3c3b"
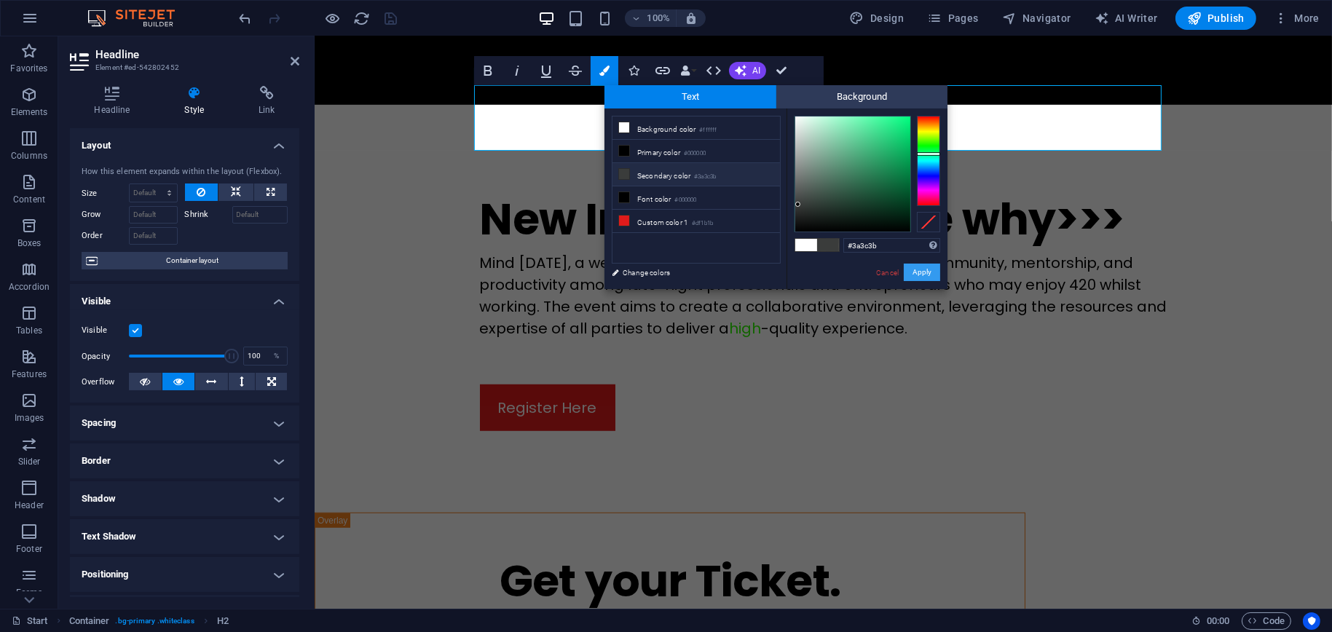
click at [934, 272] on button "Apply" at bounding box center [922, 272] width 36 height 17
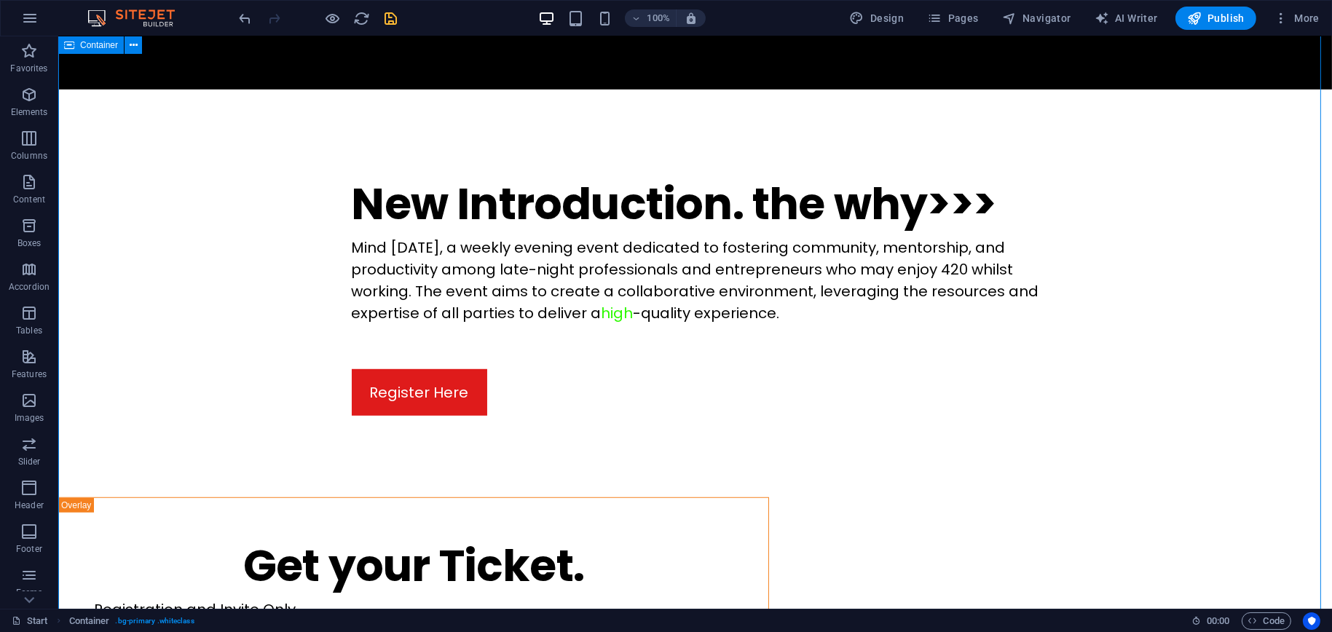
scroll to position [1662, 0]
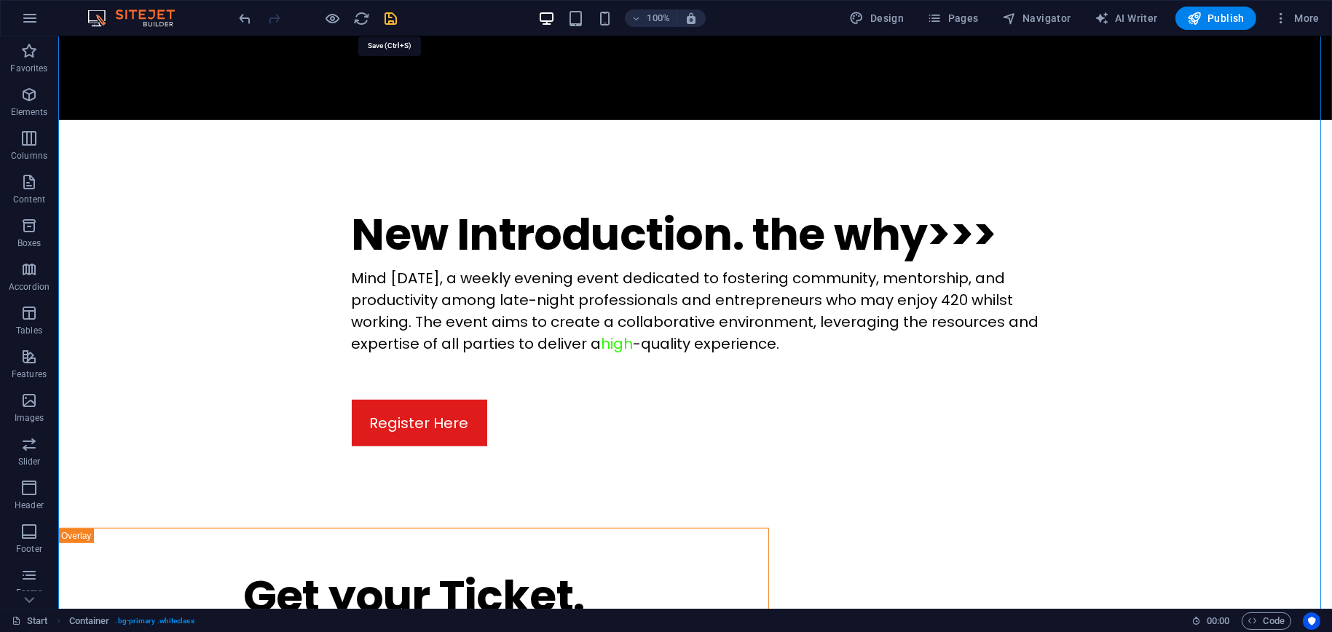
click at [391, 24] on icon "save" at bounding box center [391, 18] width 17 height 17
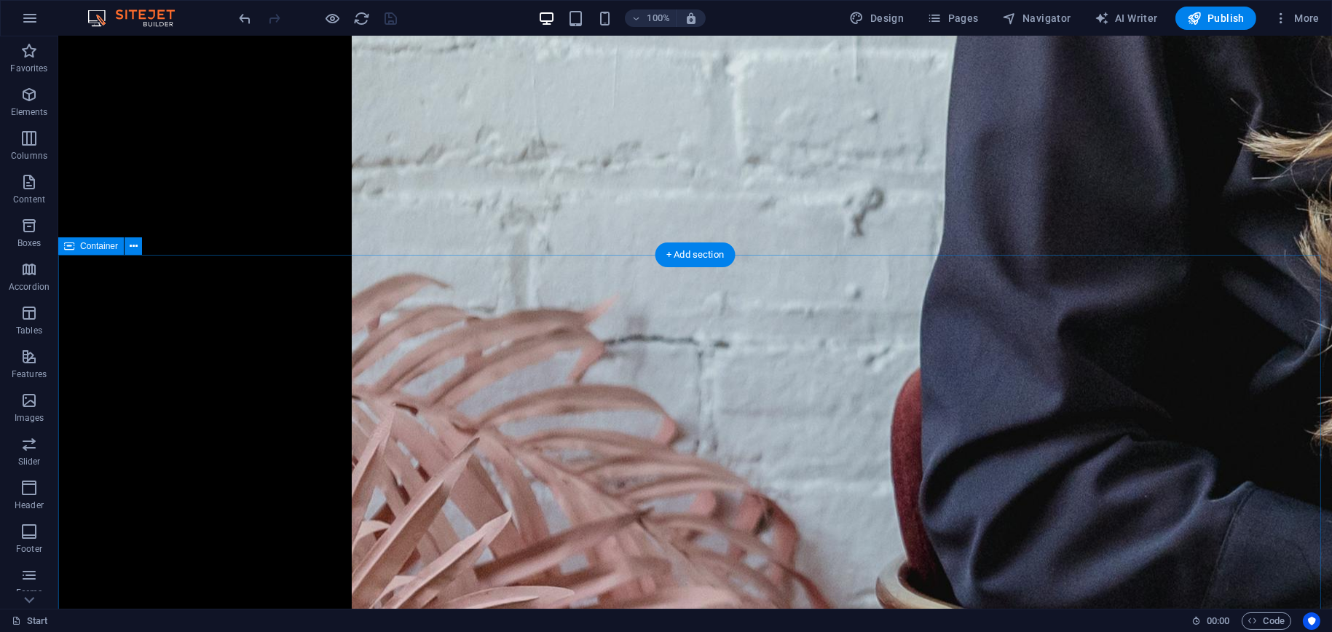
scroll to position [4499, 0]
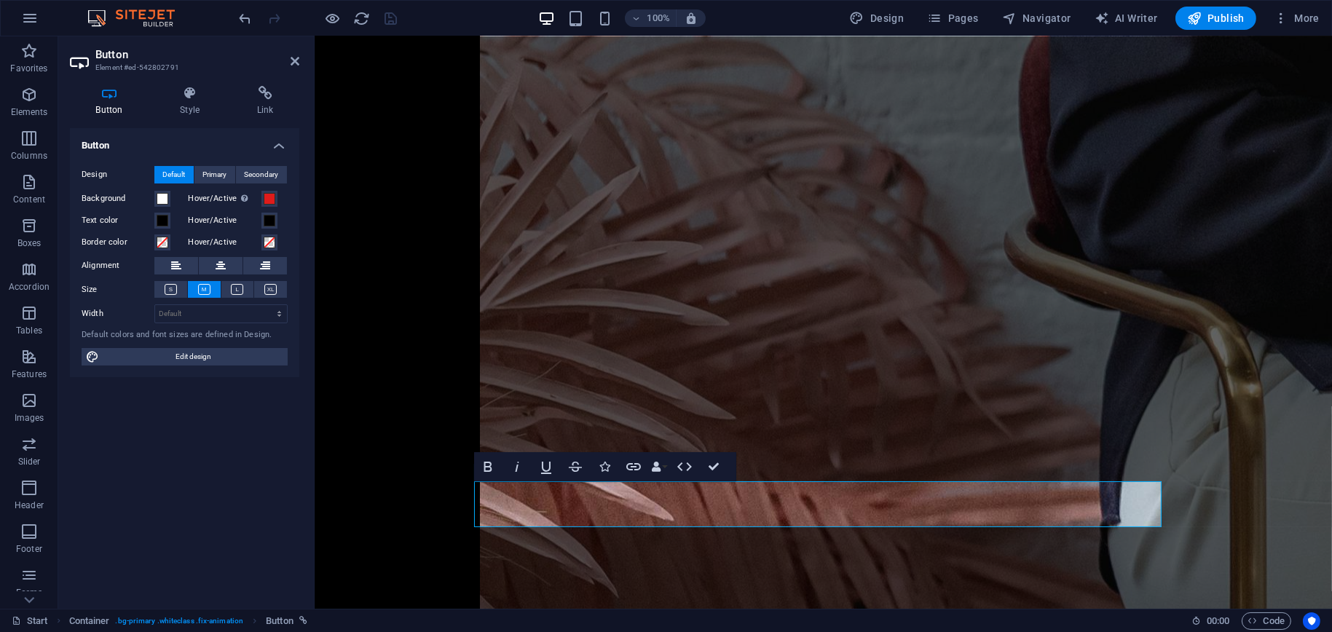
scroll to position [4530, 0]
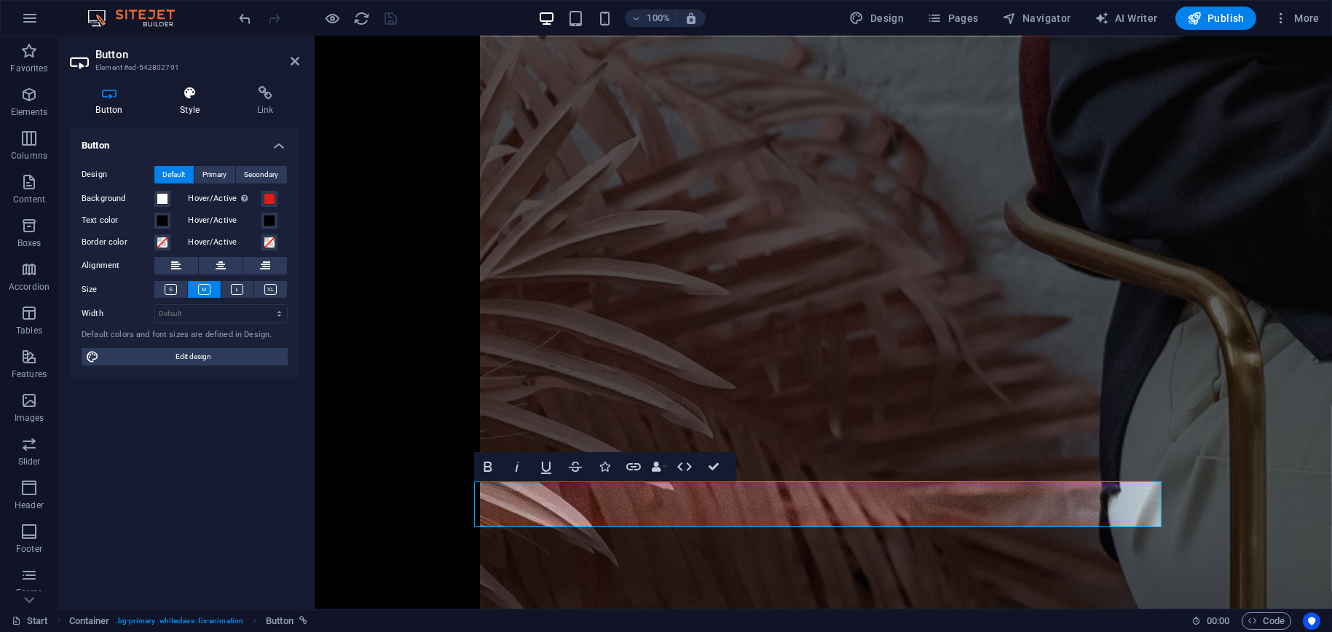
click at [188, 96] on icon at bounding box center [189, 93] width 71 height 15
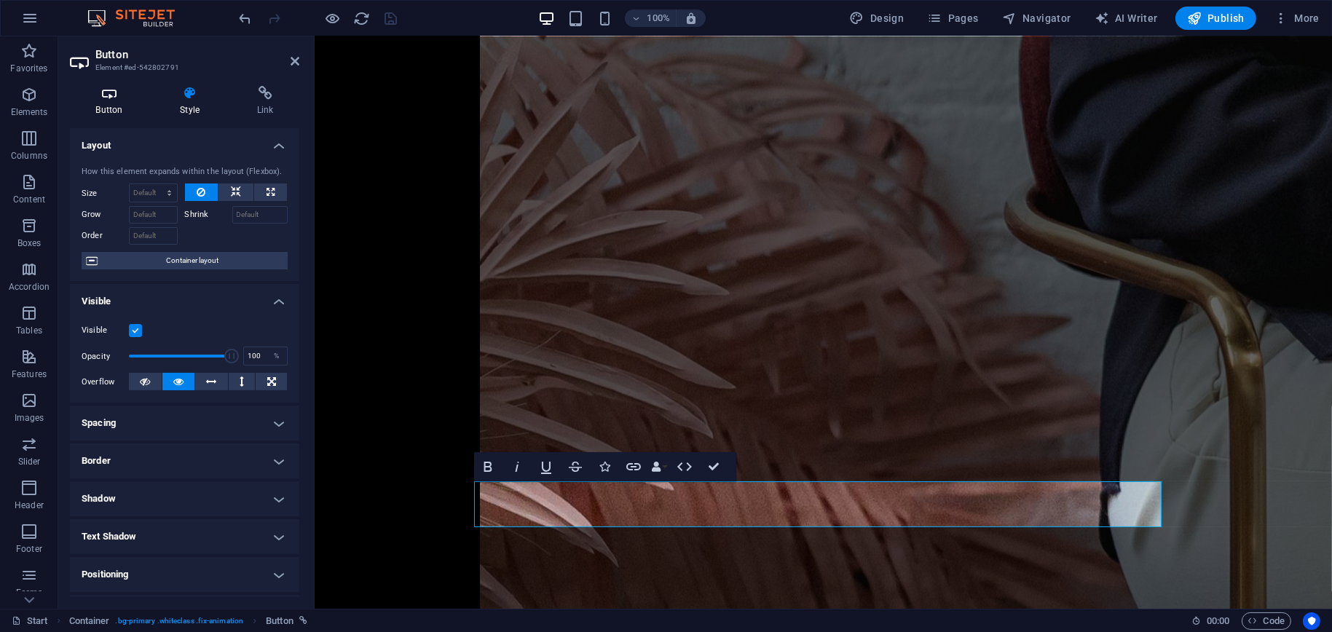
click at [106, 98] on icon at bounding box center [109, 93] width 79 height 15
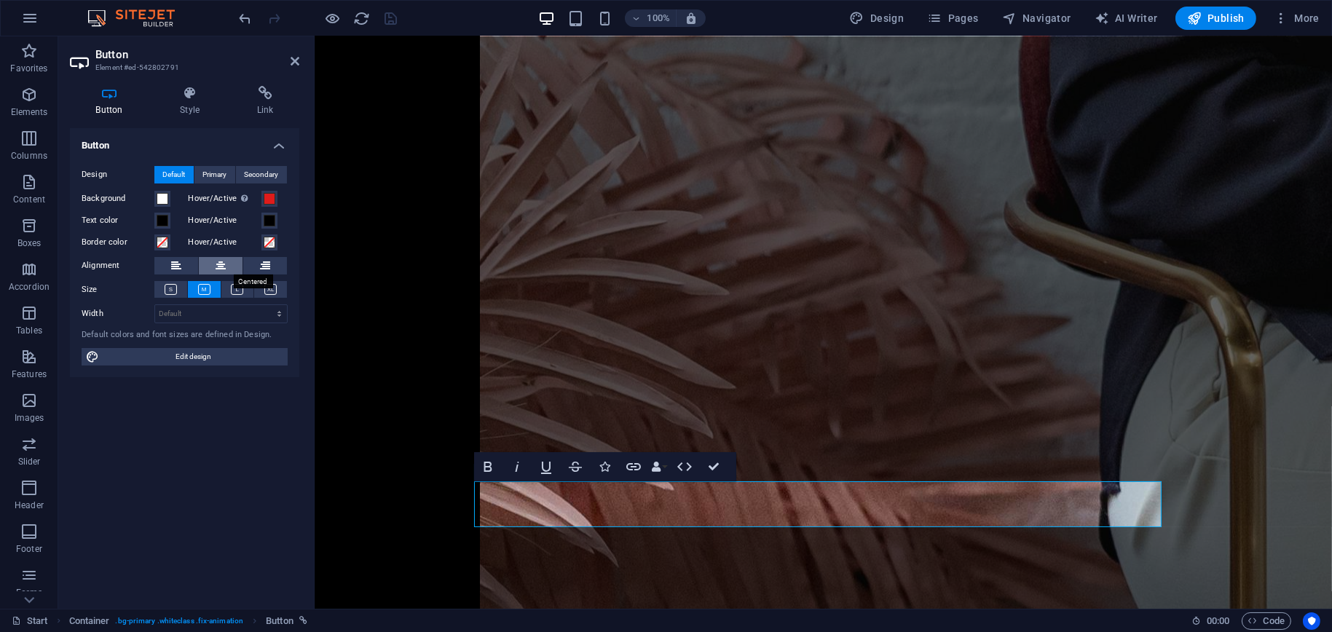
click at [216, 260] on icon at bounding box center [221, 265] width 10 height 17
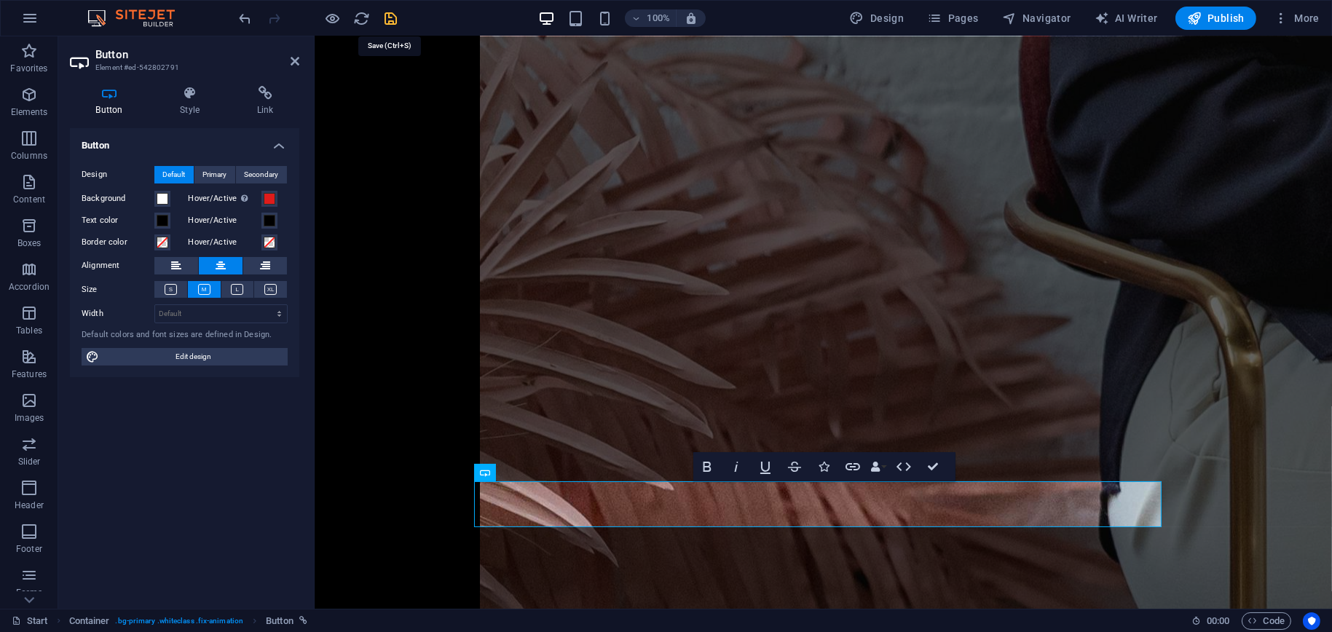
click at [391, 20] on icon "save" at bounding box center [391, 18] width 17 height 17
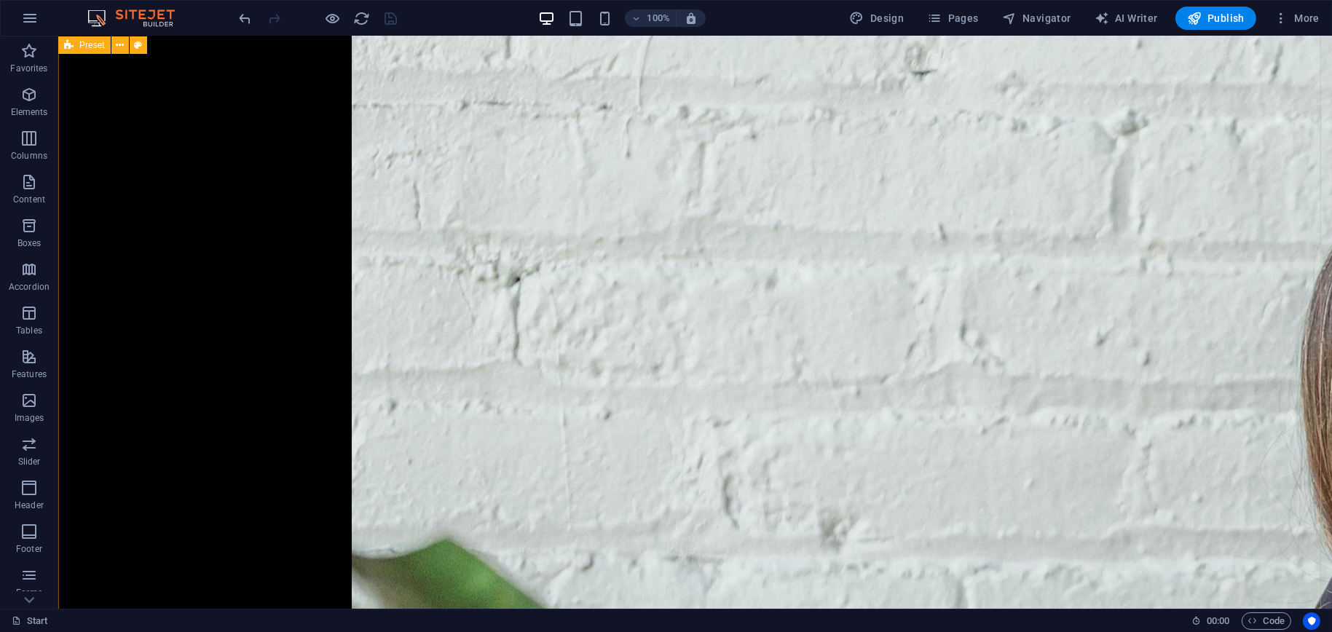
scroll to position [2969, 0]
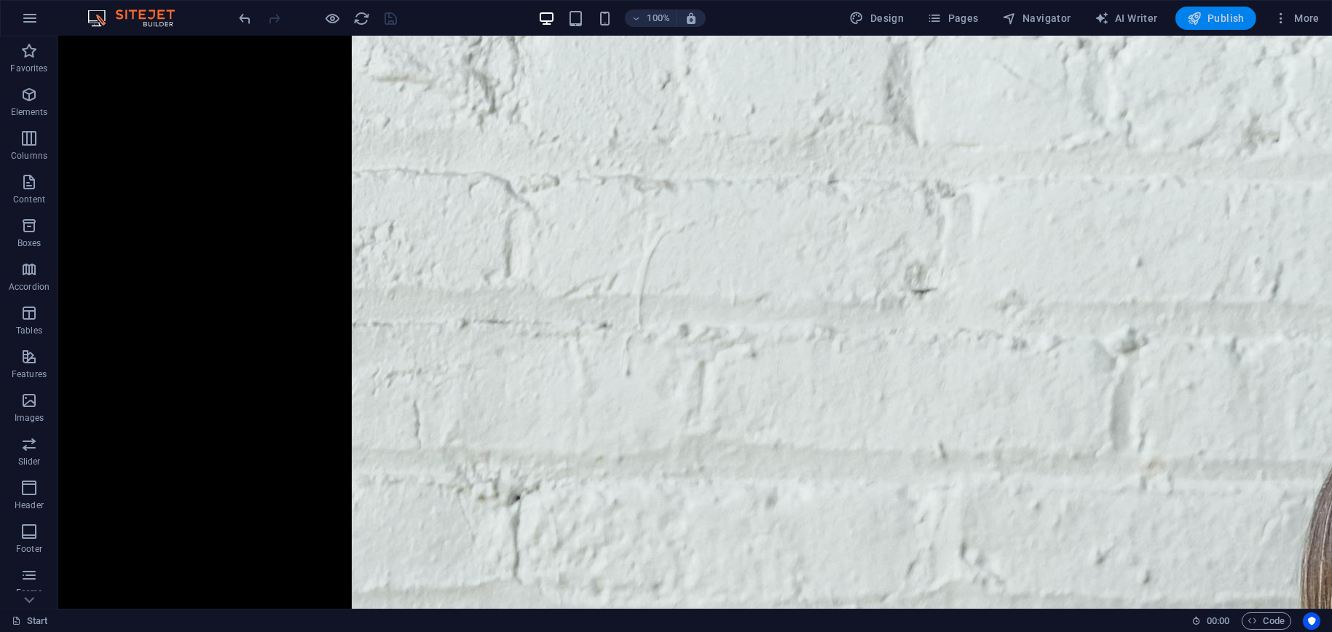
click at [1218, 28] on button "Publish" at bounding box center [1216, 18] width 81 height 23
